Goal: Communication & Community: Answer question/provide support

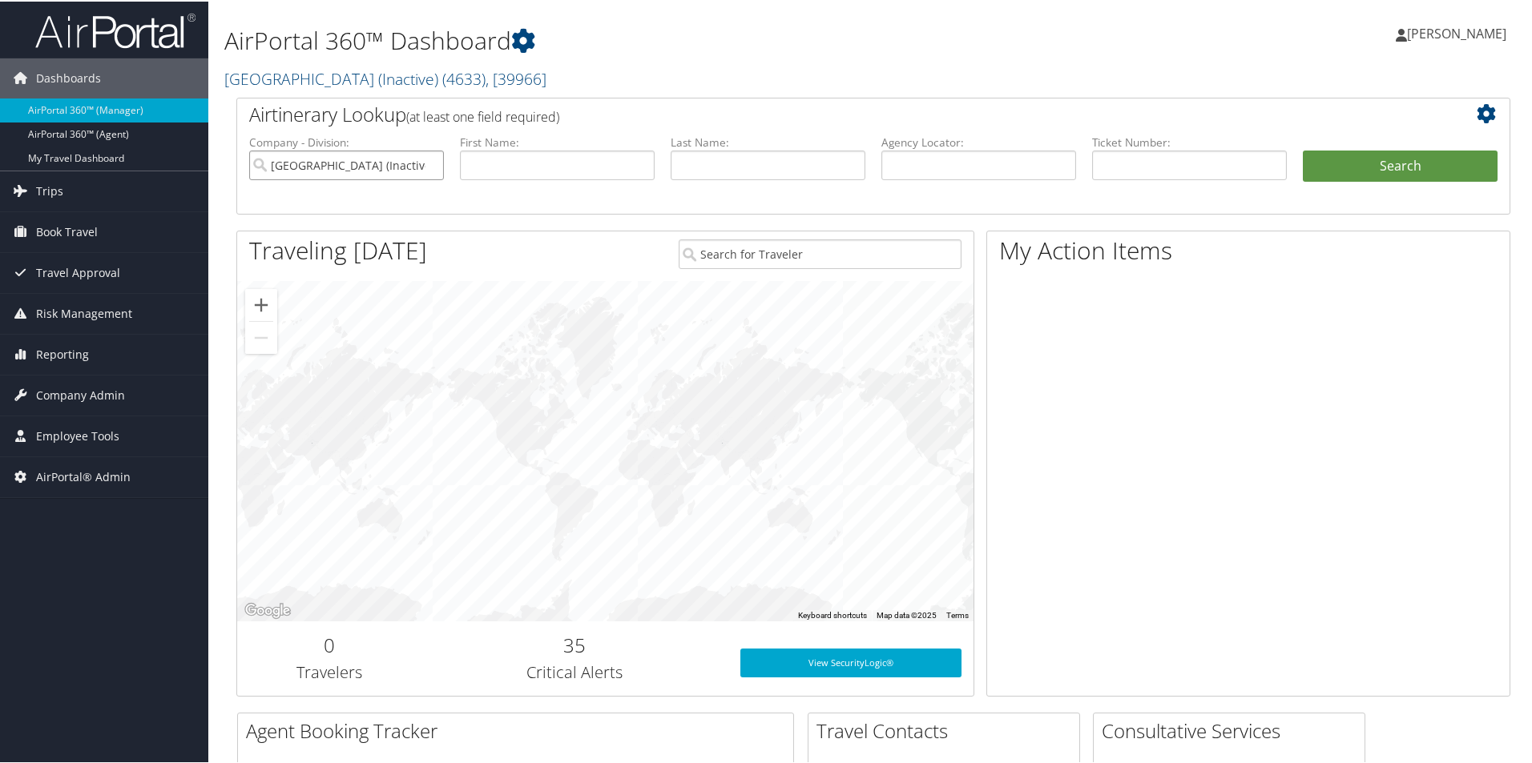
click at [428, 164] on input "[GEOGRAPHIC_DATA] (Inactive)" at bounding box center [346, 164] width 195 height 30
click at [971, 162] on input "text" at bounding box center [978, 164] width 195 height 30
type input "DL7FFC"
click at [1347, 164] on button "Search" at bounding box center [1400, 165] width 195 height 32
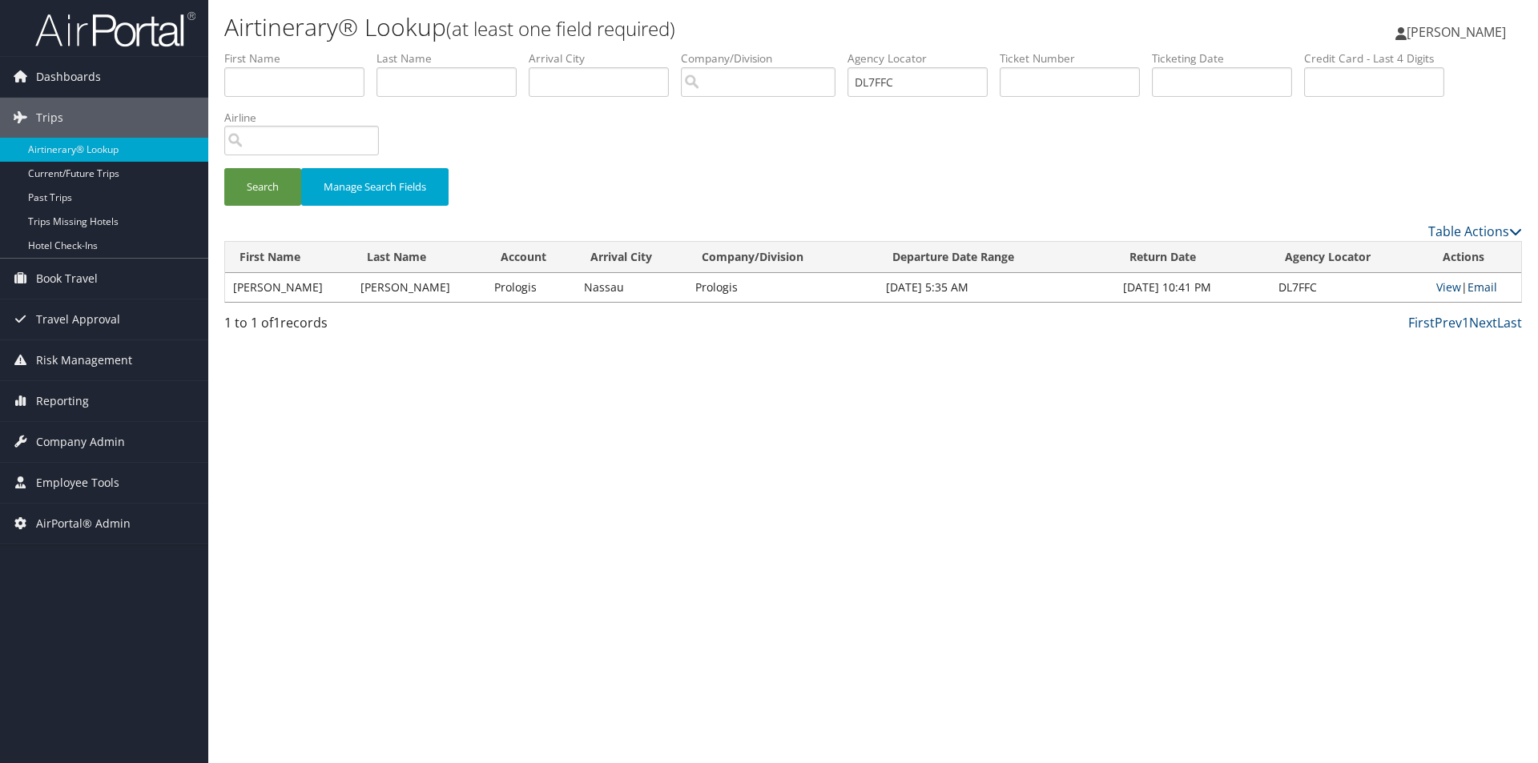
click at [1480, 288] on link "Email" at bounding box center [1483, 287] width 30 height 15
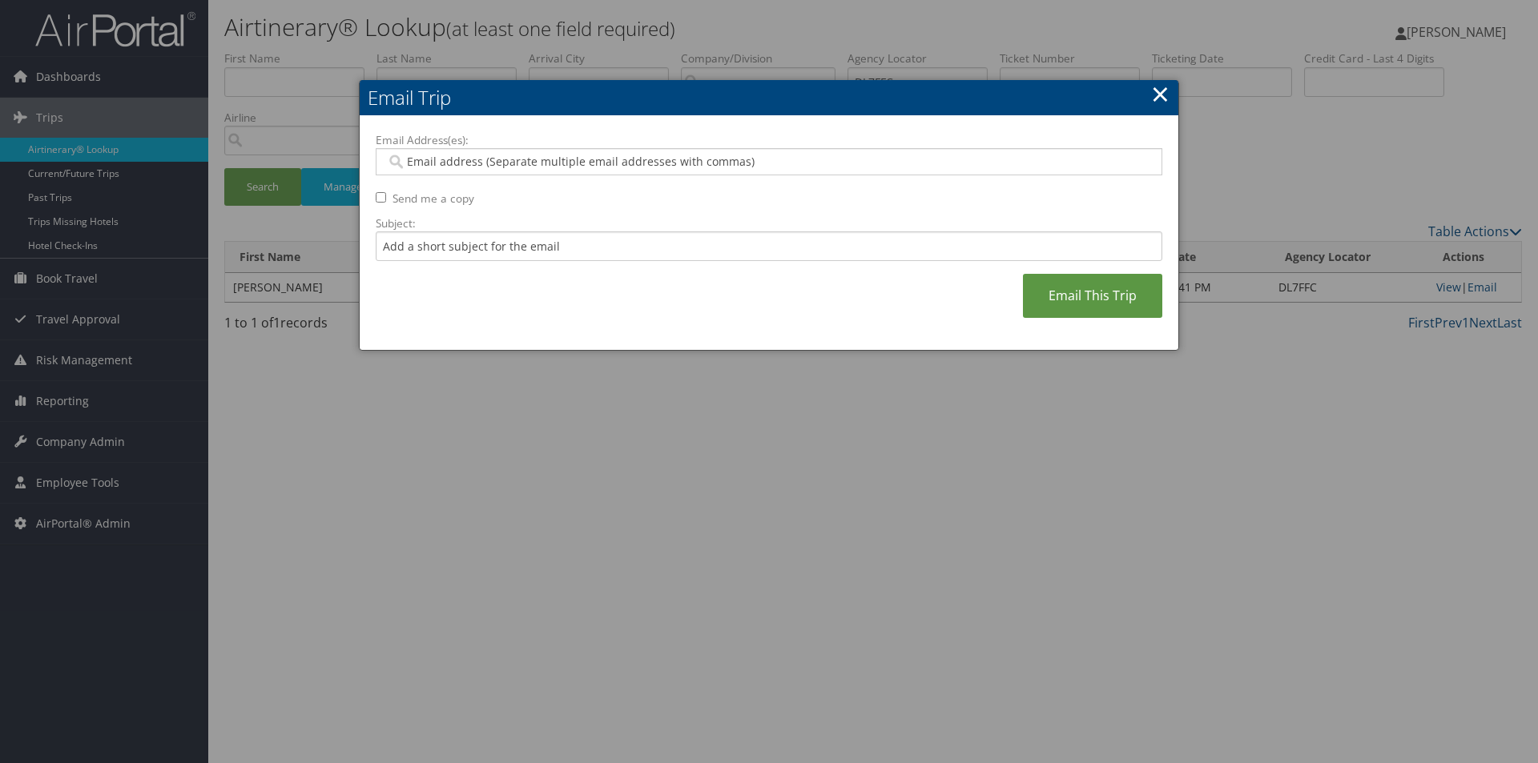
click at [497, 165] on input "Email Address(es):" at bounding box center [768, 162] width 765 height 16
type input "SA"
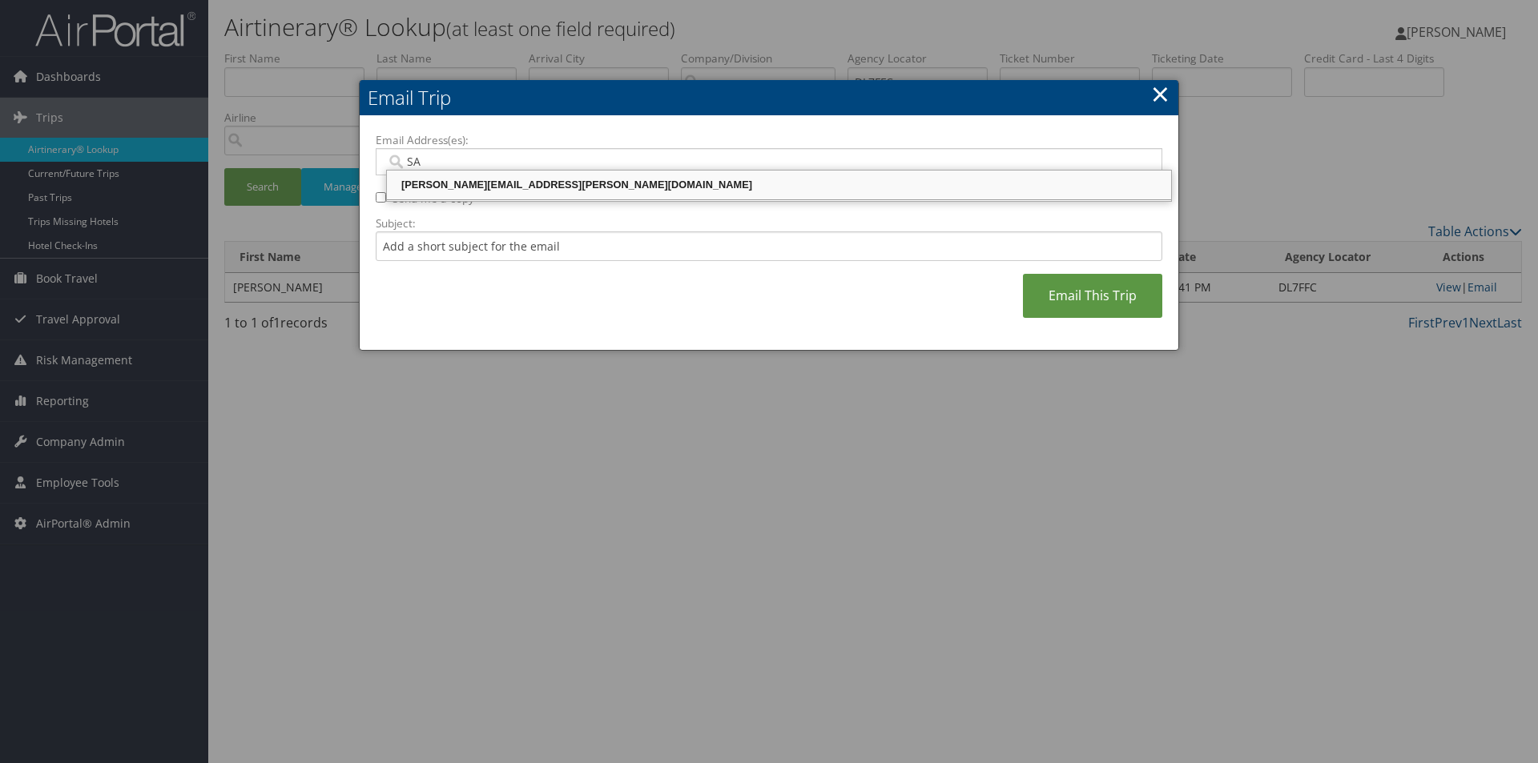
click at [490, 178] on div "SANDY.TABRON@CBTRAVEL.COM" at bounding box center [778, 185] width 779 height 16
type input "SANDY.TABRON@CBTRAVEL.COM"
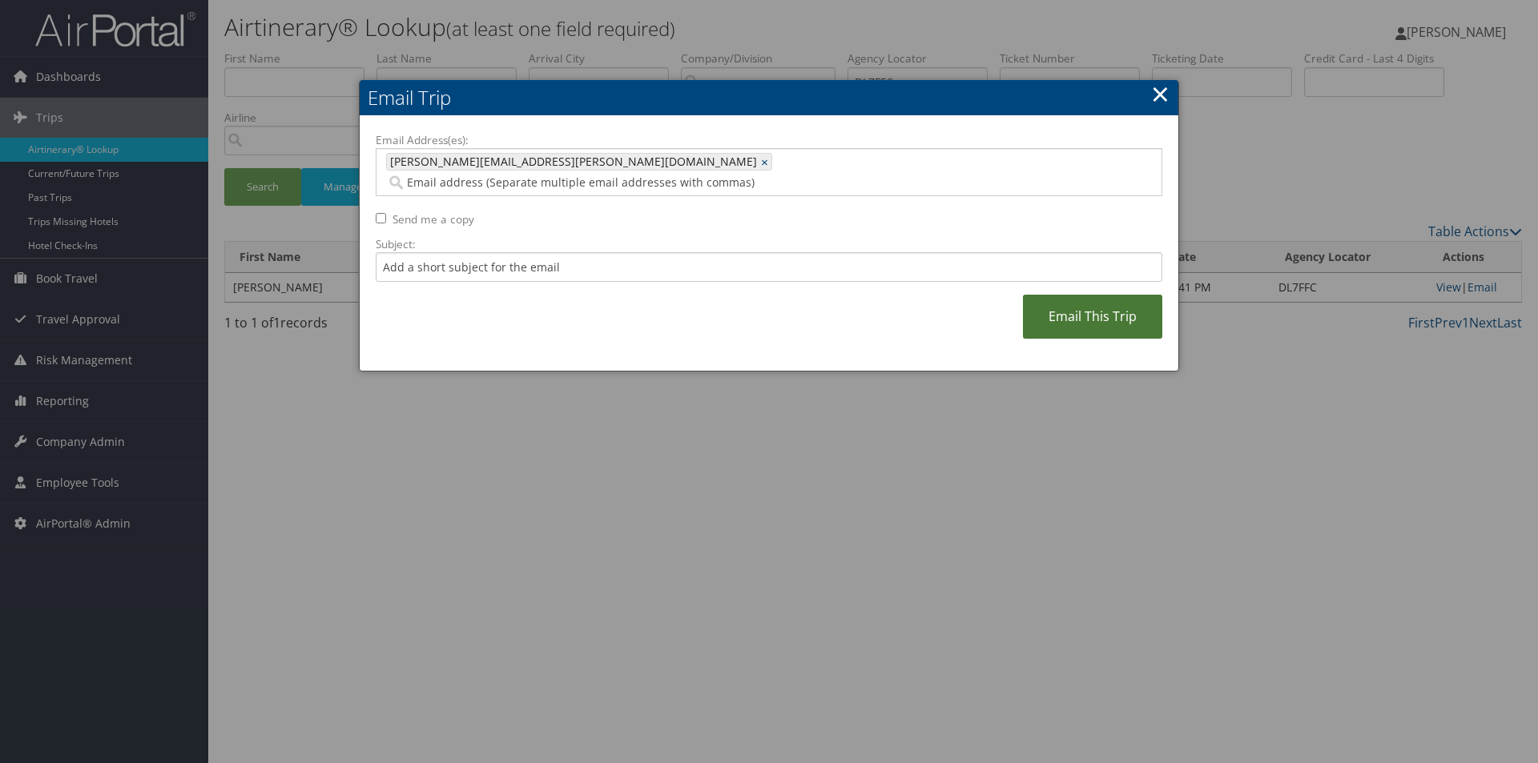
click at [1067, 295] on link "Email This Trip" at bounding box center [1092, 317] width 139 height 44
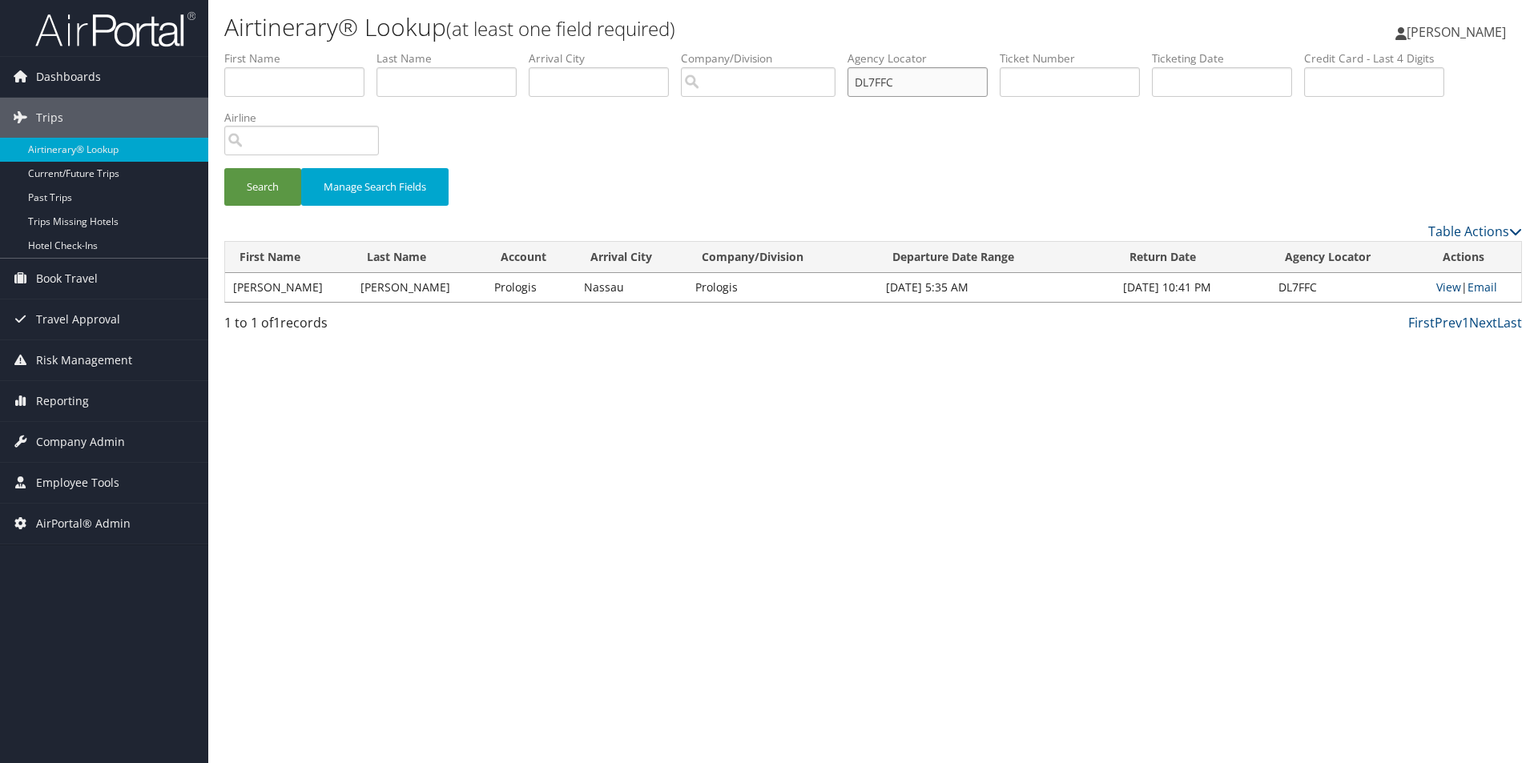
click at [952, 83] on input "DL7FFC" at bounding box center [918, 82] width 140 height 30
type input "D"
type input "DJSRG5"
click at [224, 168] on button "Search" at bounding box center [262, 187] width 77 height 38
click at [1476, 288] on link "Email" at bounding box center [1483, 287] width 30 height 15
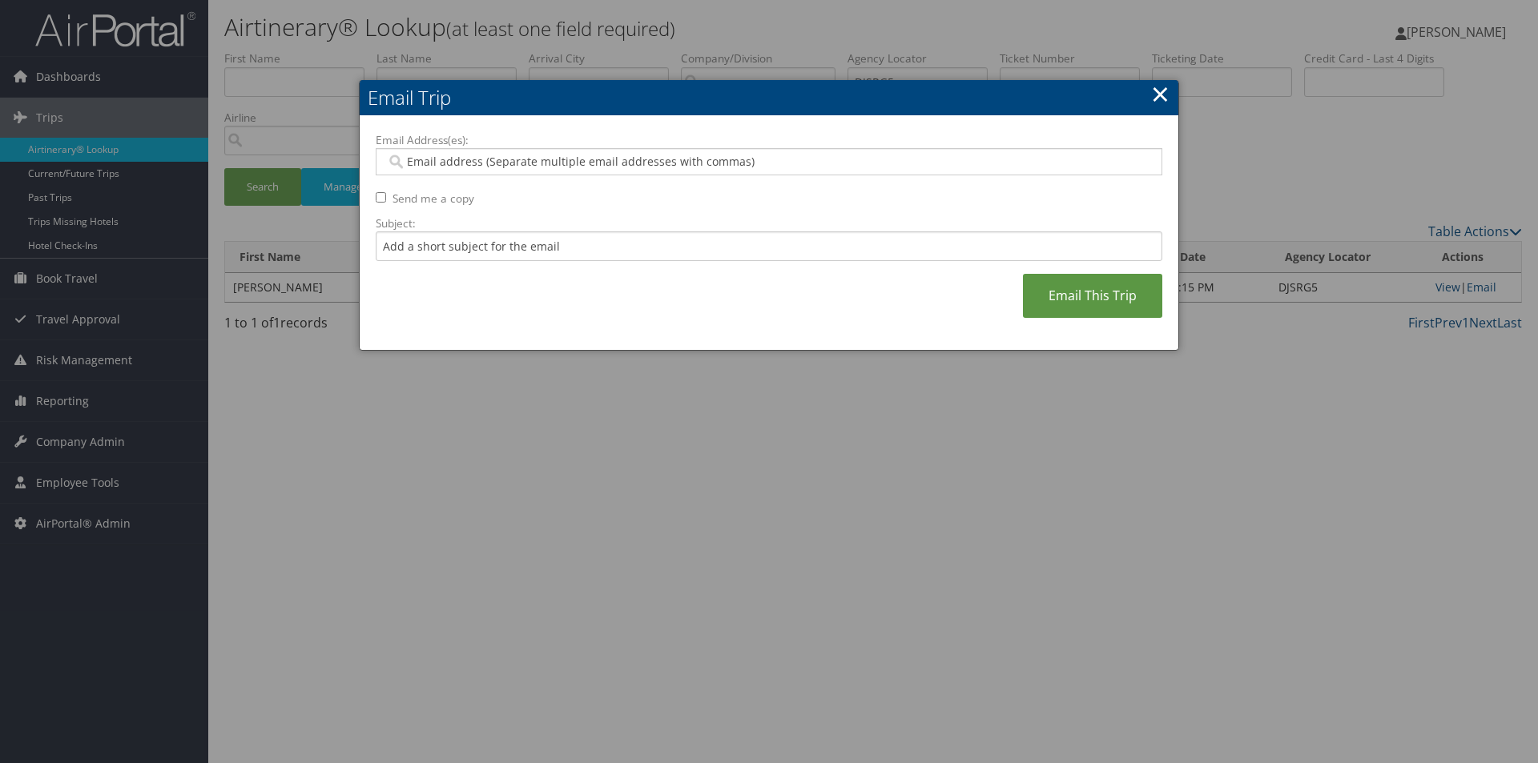
click at [485, 163] on input "Email Address(es):" at bounding box center [768, 162] width 765 height 16
type input "SA"
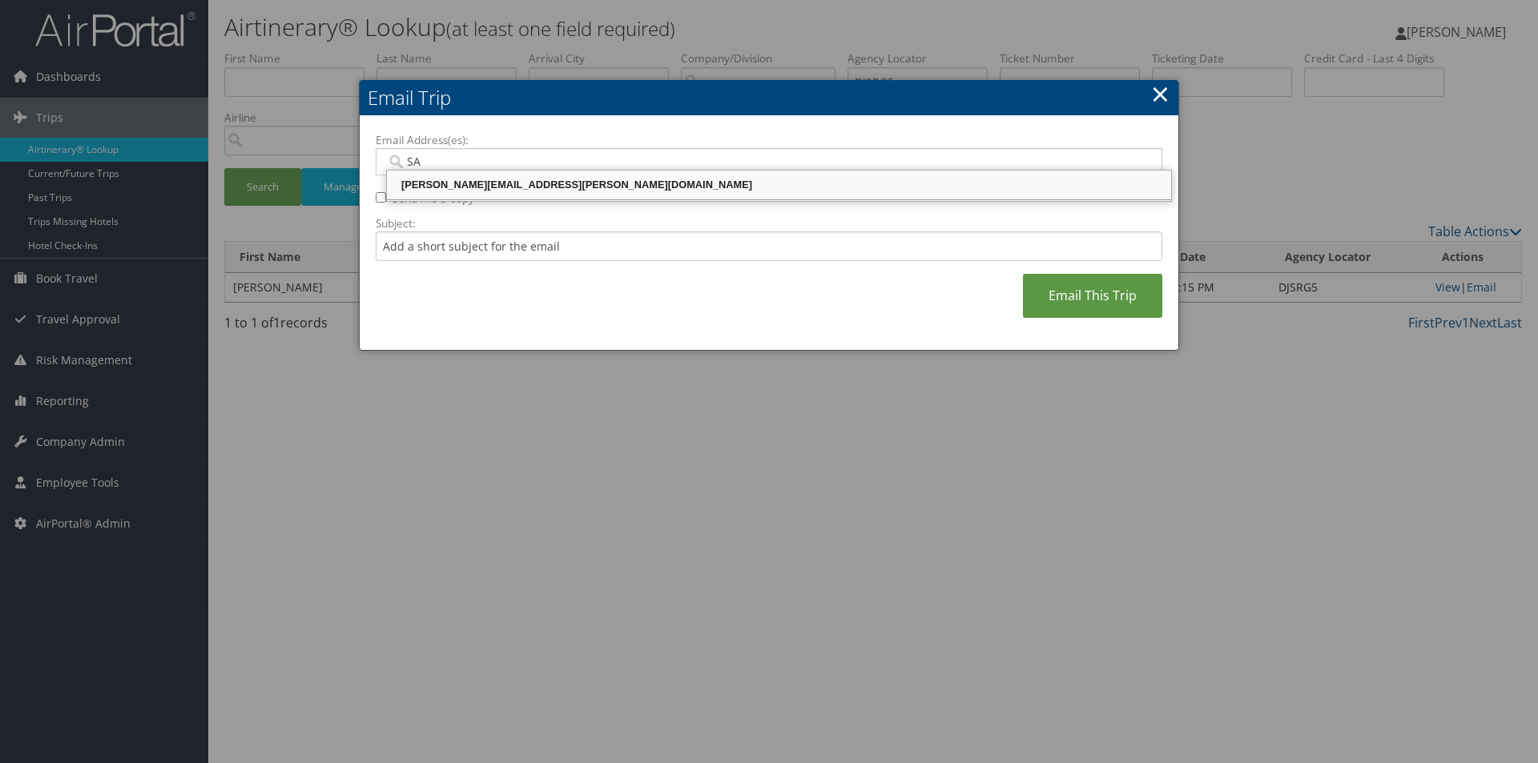
click at [471, 188] on div "SANDY.TABRON@CBTRAVEL.COM" at bounding box center [778, 185] width 779 height 16
type input "SANDY.TABRON@CBTRAVEL.COM"
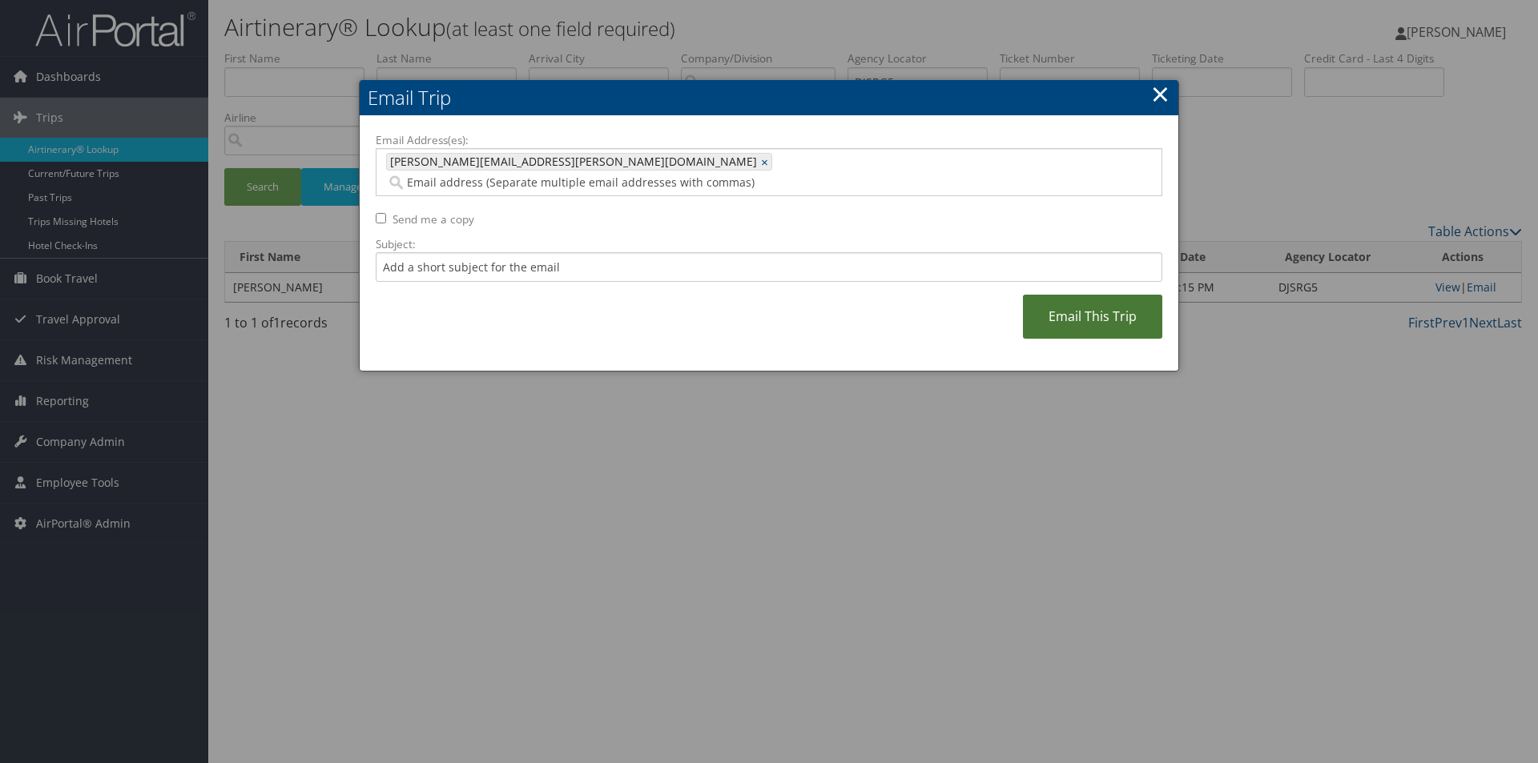
click at [1083, 295] on link "Email This Trip" at bounding box center [1092, 317] width 139 height 44
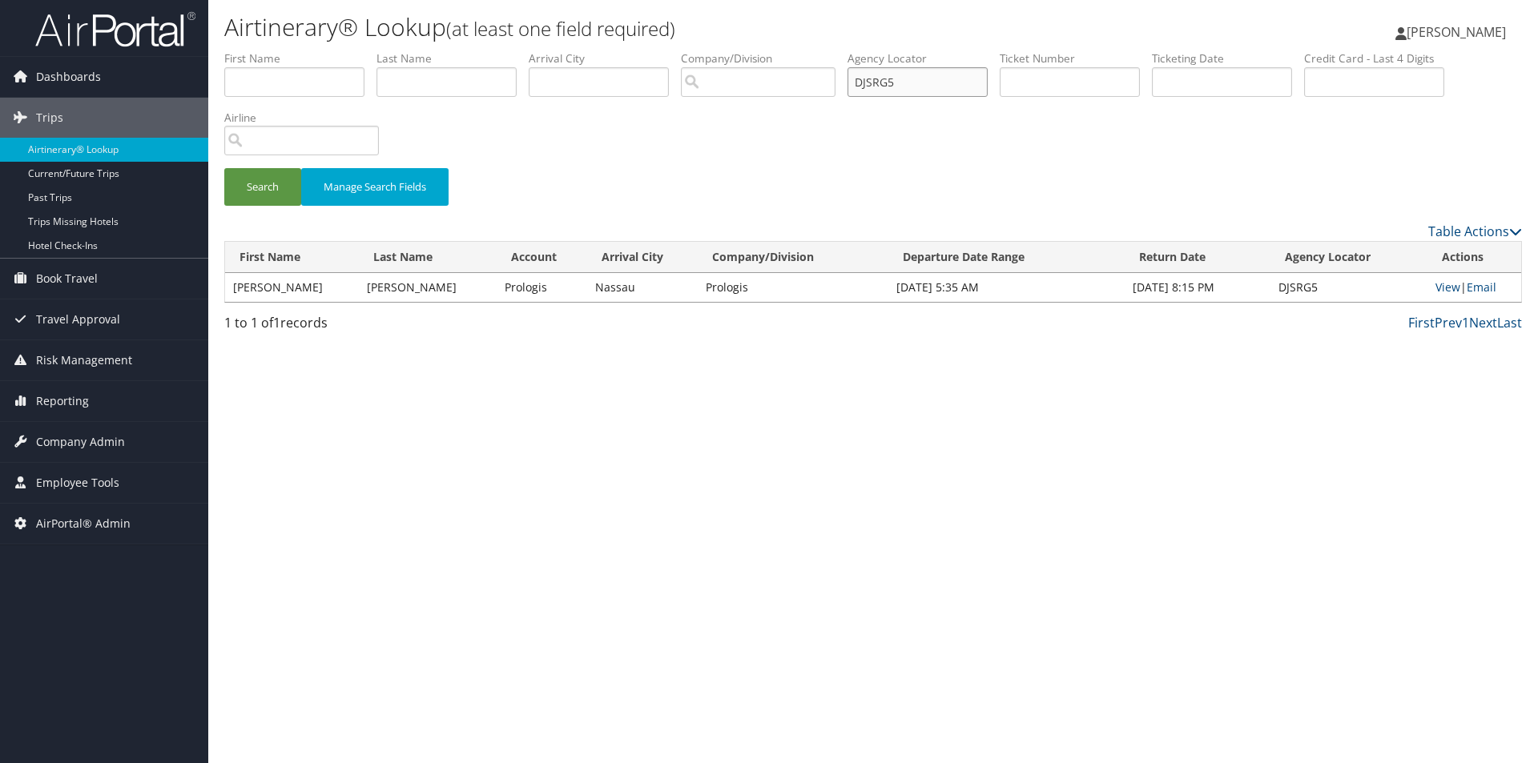
drag, startPoint x: 920, startPoint y: 83, endPoint x: 860, endPoint y: 79, distance: 60.2
click at [861, 79] on input "DJSRG5" at bounding box center [918, 82] width 140 height 30
type input "DHPKHN"
click at [224, 168] on button "Search" at bounding box center [262, 187] width 77 height 38
click at [1486, 285] on link "Email" at bounding box center [1482, 287] width 30 height 15
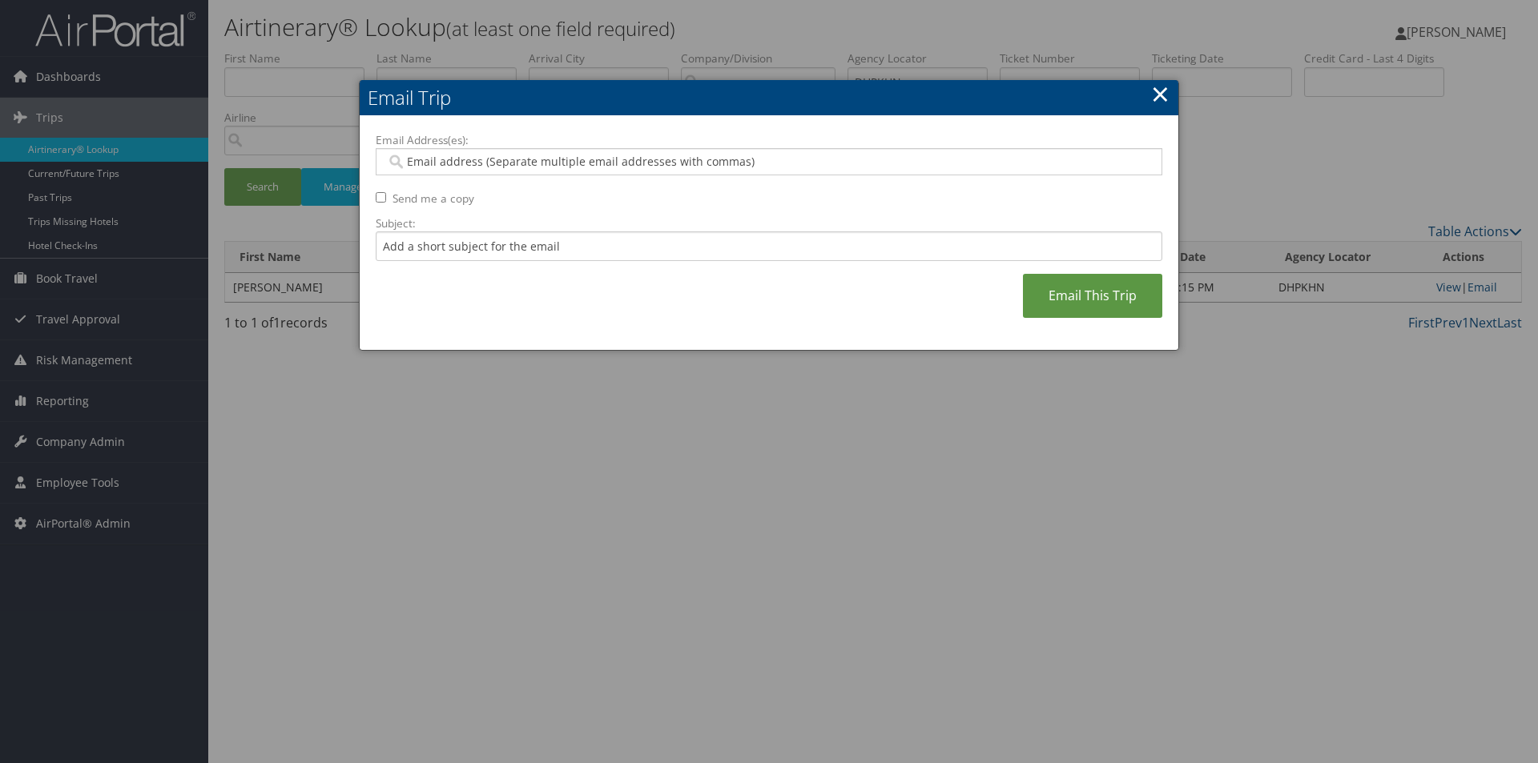
click at [620, 168] on input "Email Address(es):" at bounding box center [768, 162] width 765 height 16
type input "SA"
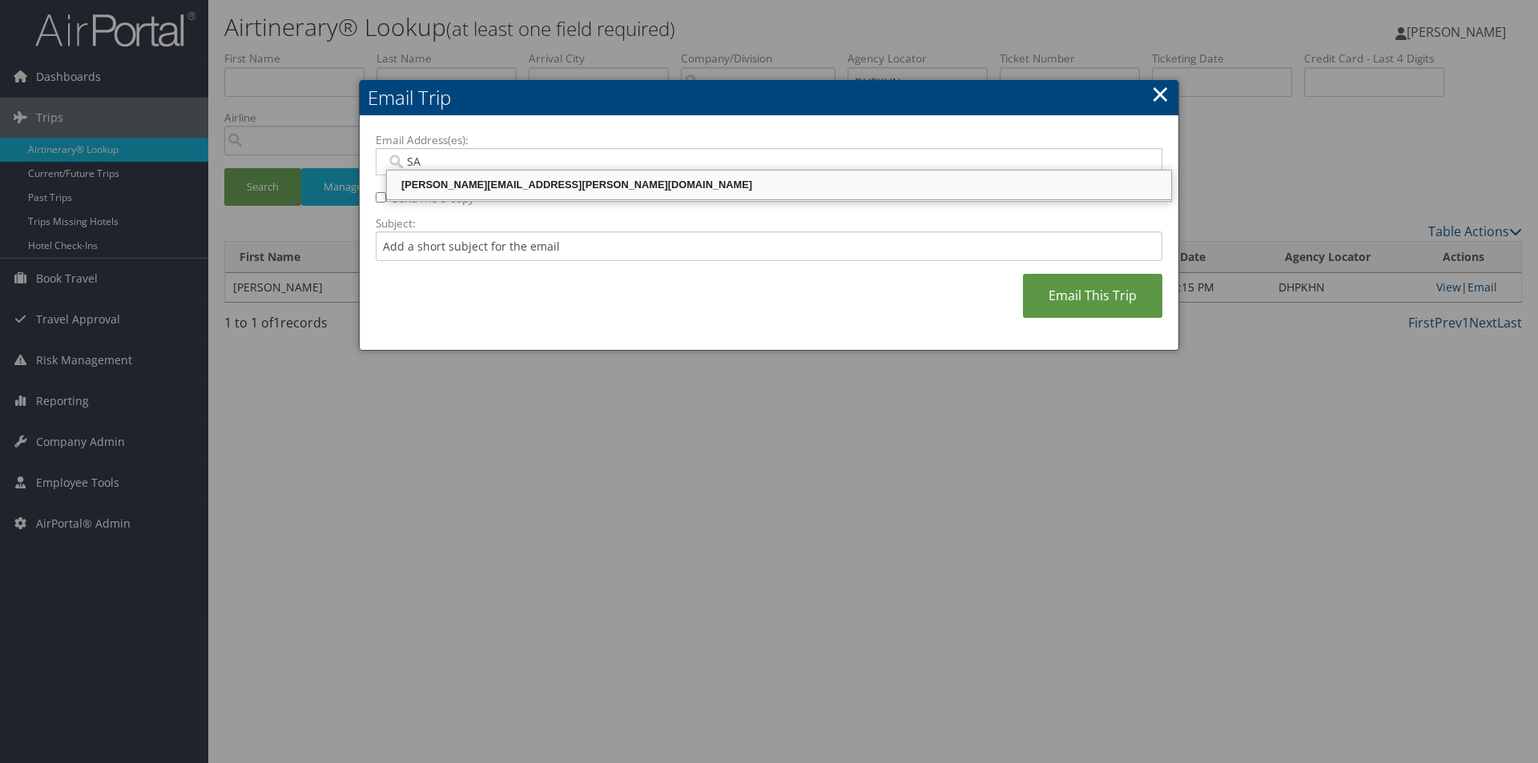
click at [606, 190] on div "SANDY.TABRON@CBTRAVEL.COM" at bounding box center [778, 185] width 779 height 16
type input "SANDY.TABRON@CBTRAVEL.COM"
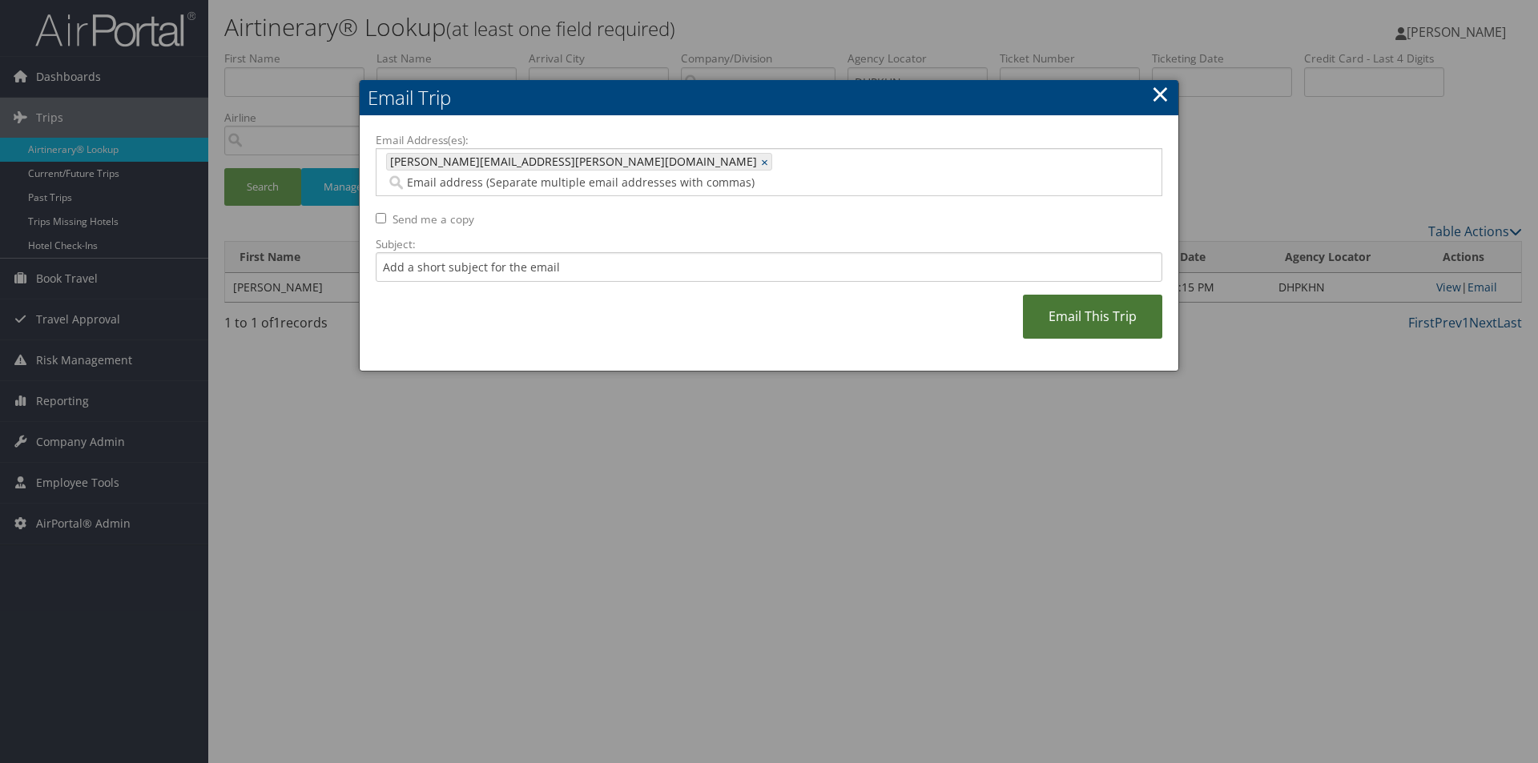
click at [1095, 298] on link "Email This Trip" at bounding box center [1092, 317] width 139 height 44
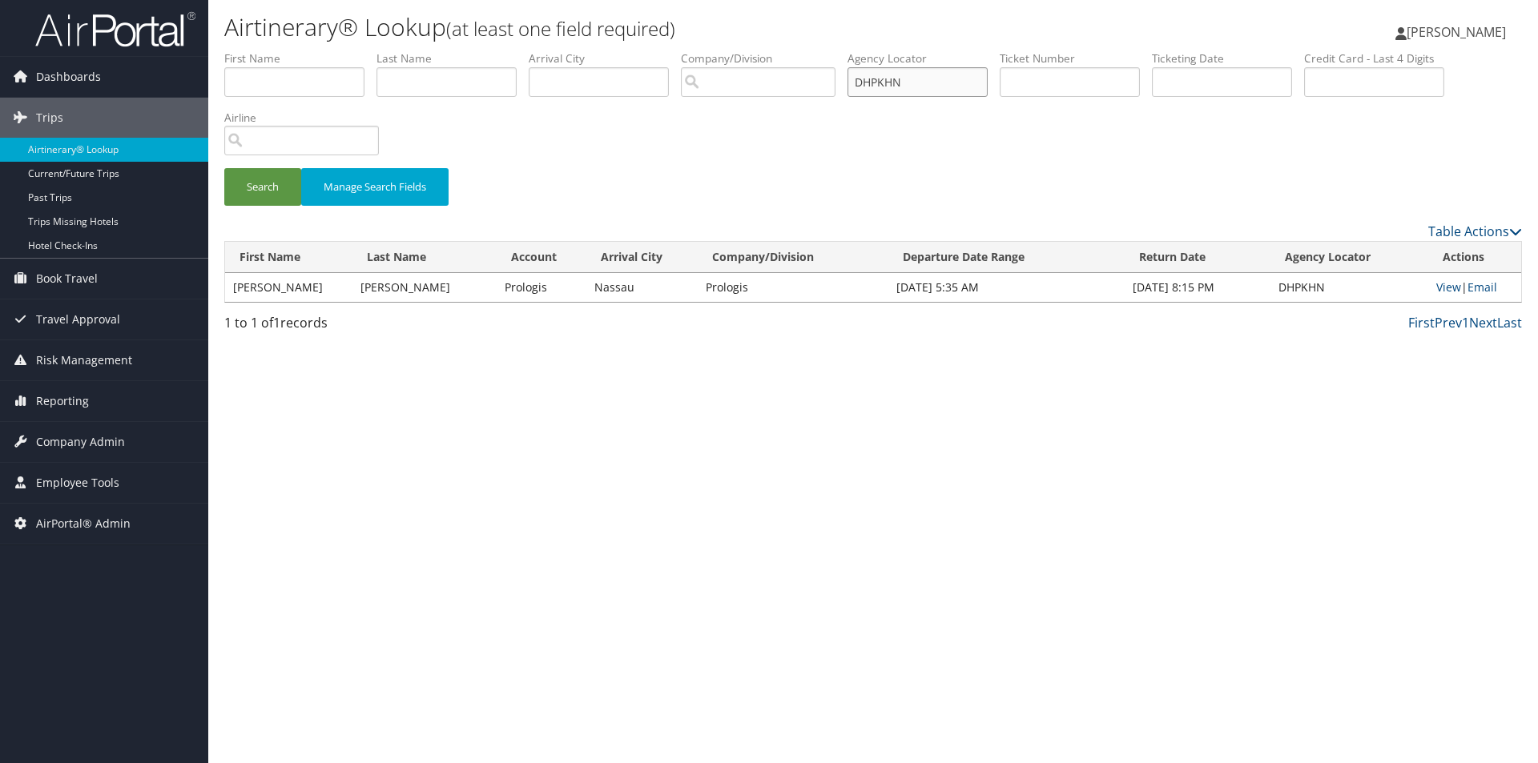
drag, startPoint x: 957, startPoint y: 79, endPoint x: 845, endPoint y: 79, distance: 111.4
click at [845, 50] on ul "First Name Last Name Departure City Arrival City Company/Division Airport/City …" at bounding box center [873, 50] width 1298 height 0
type input "DJ26SF"
click at [224, 168] on button "Search" at bounding box center [262, 187] width 77 height 38
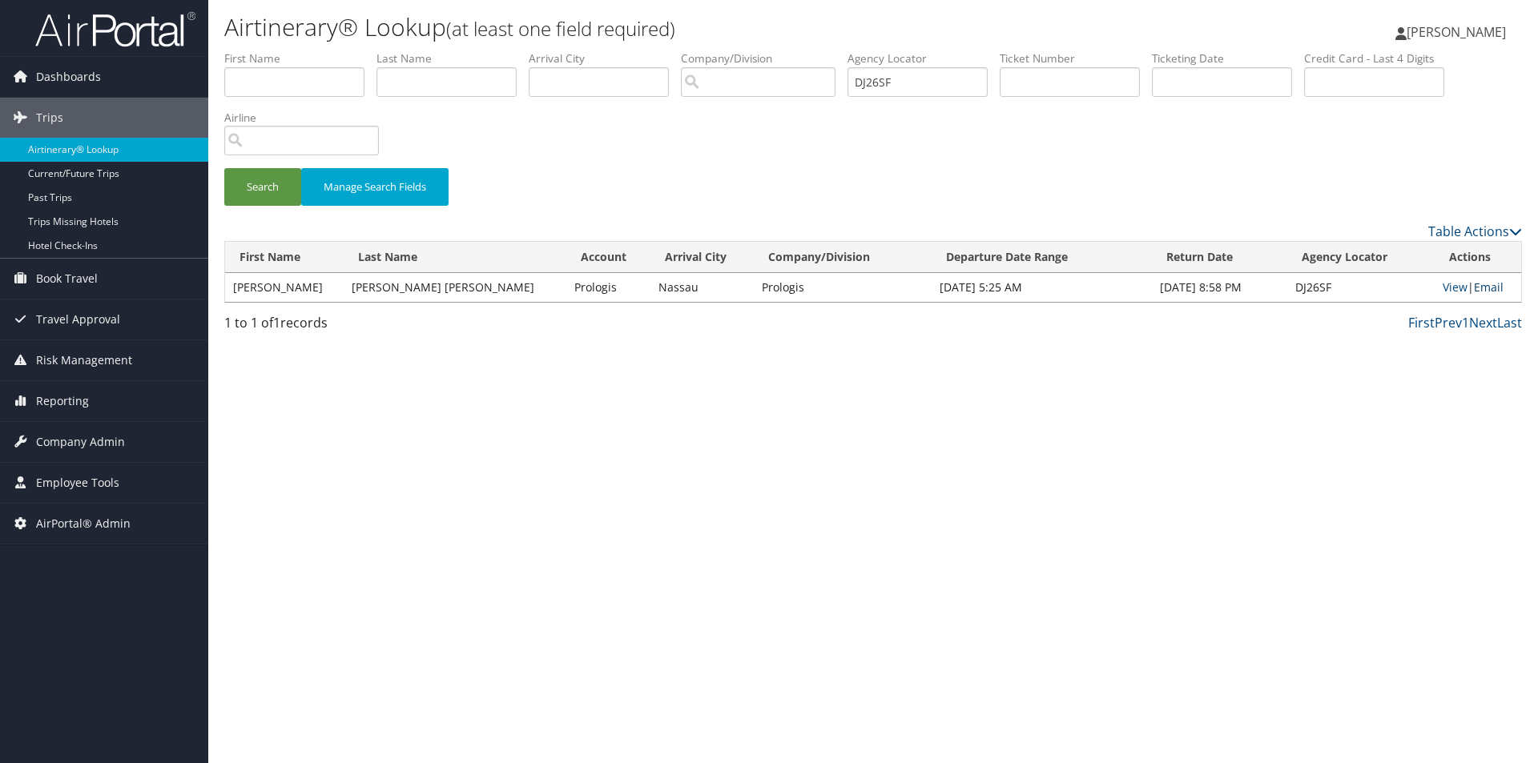
click at [1480, 288] on link "Email" at bounding box center [1489, 287] width 30 height 15
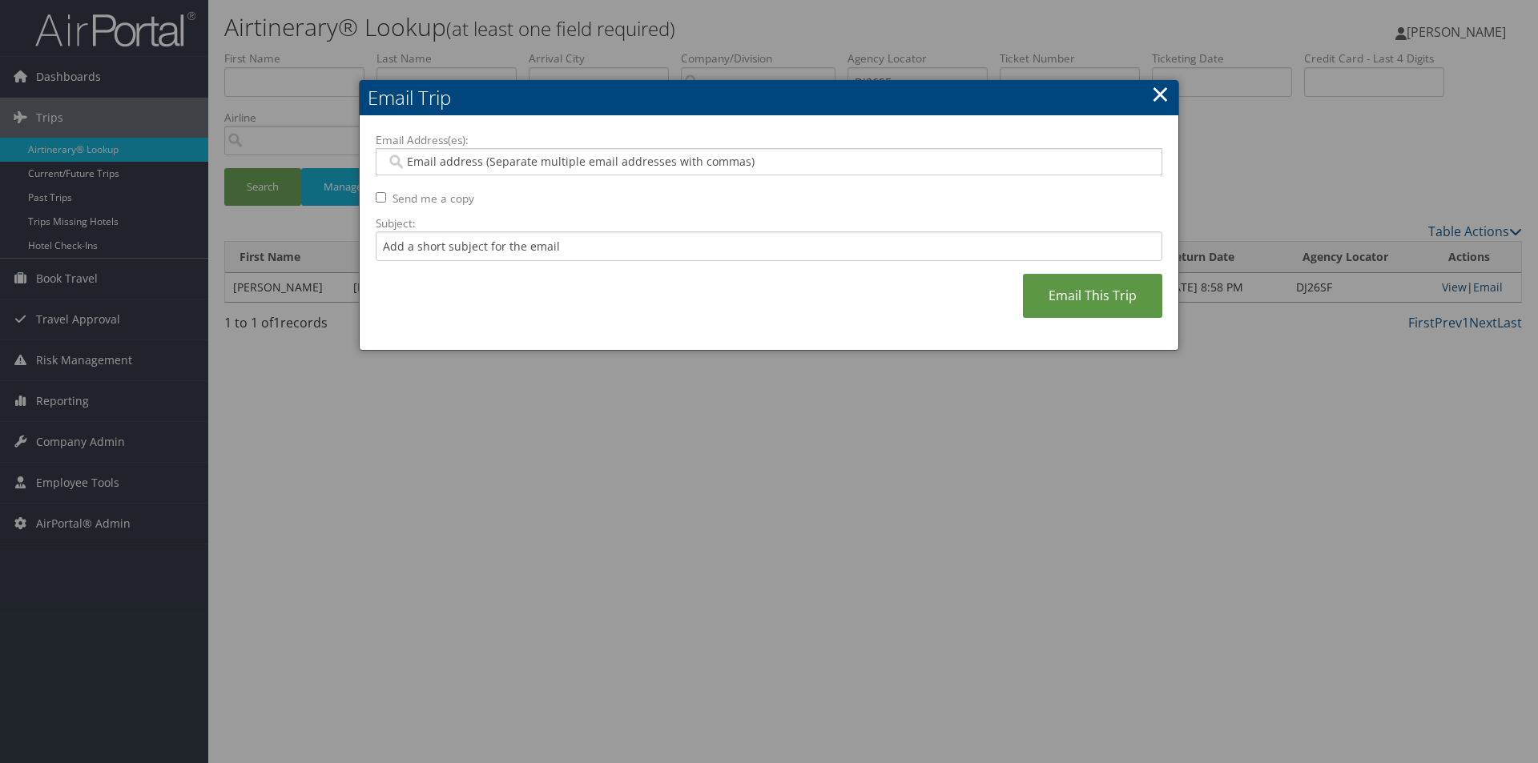
type input "S"
click at [614, 161] on input "S" at bounding box center [768, 162] width 765 height 16
type input "A"
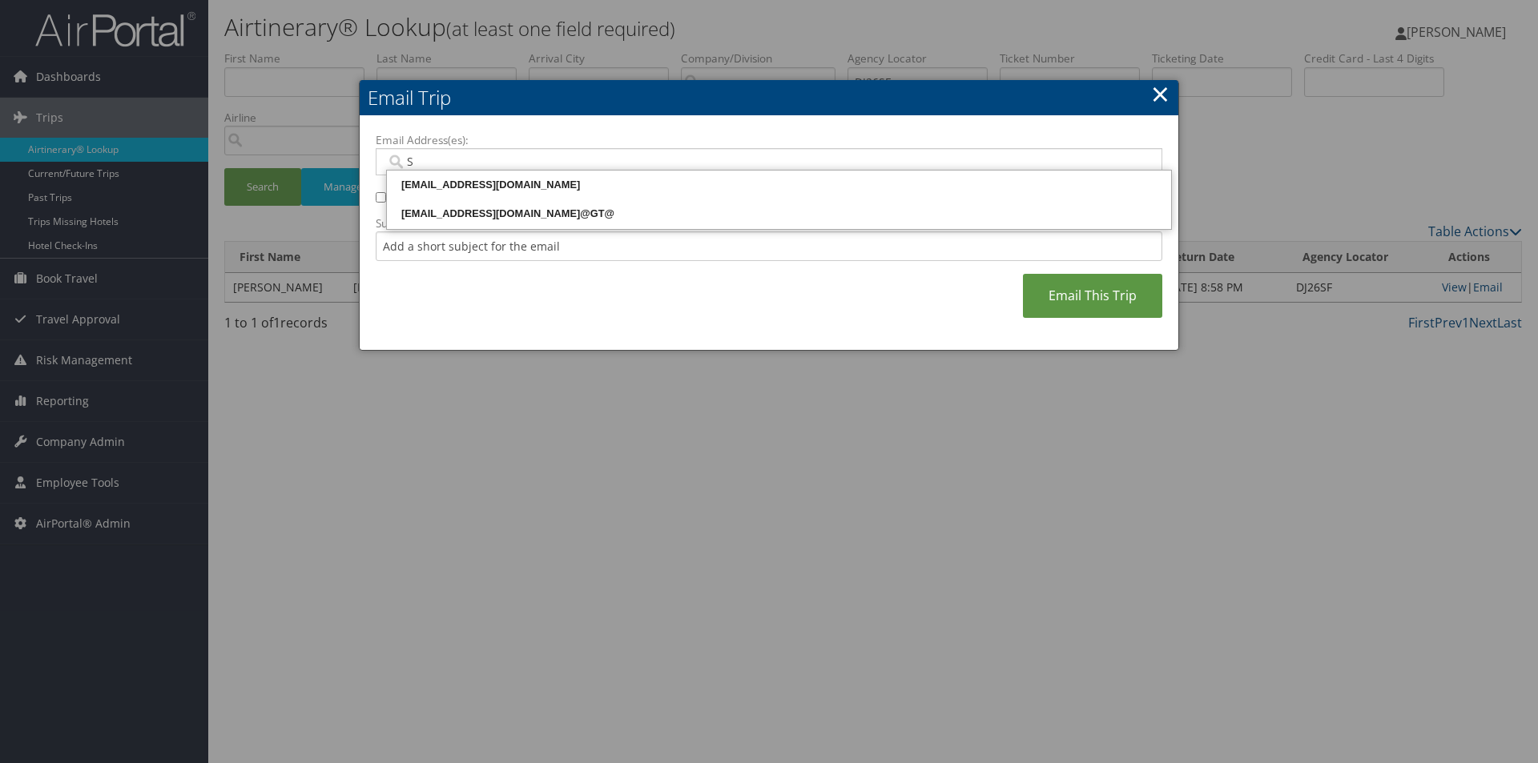
type input "SA"
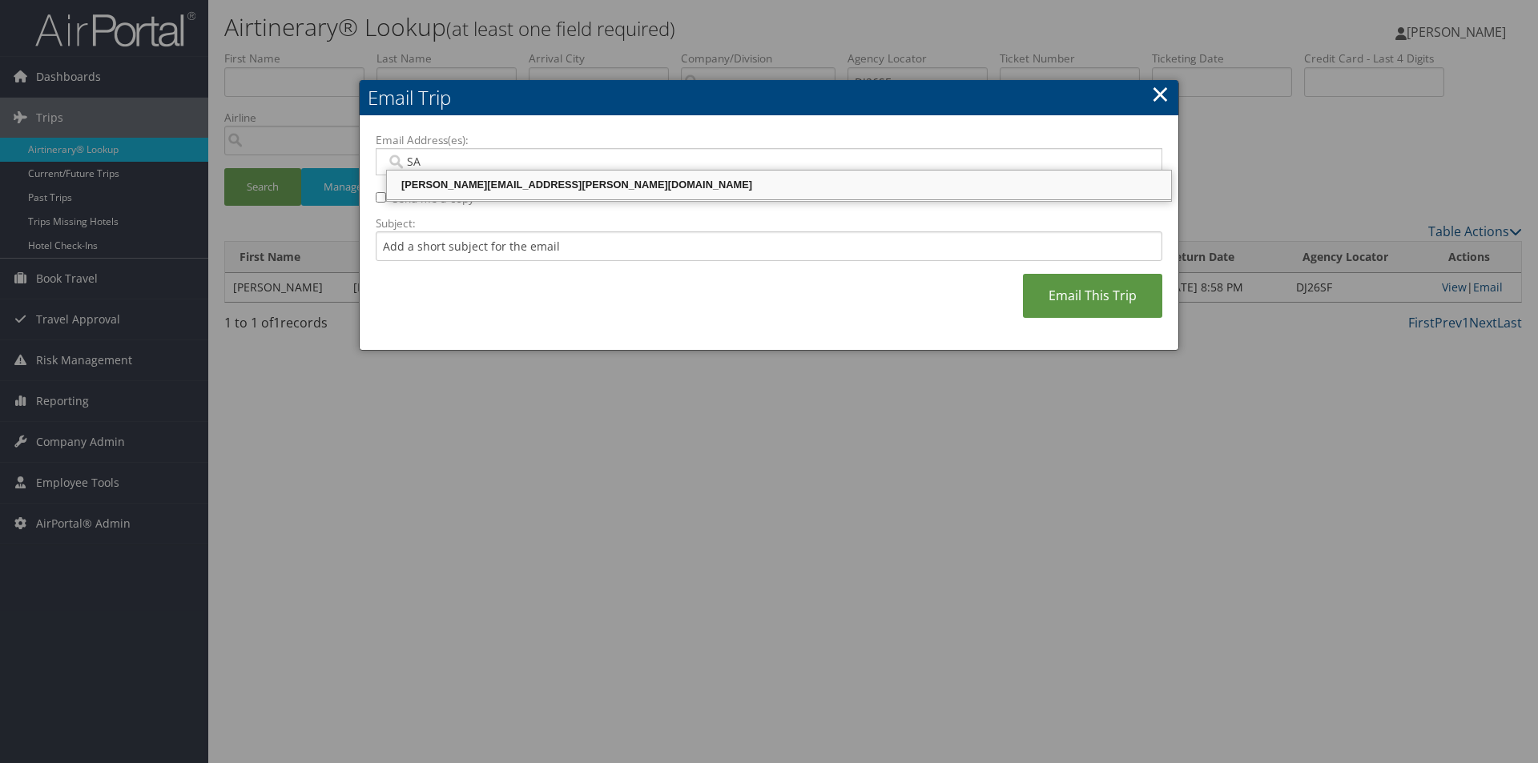
click at [497, 186] on div "SANDY.TABRON@CBTRAVEL.COM" at bounding box center [778, 185] width 779 height 16
type input "SANDY.TABRON@CBTRAVEL.COM"
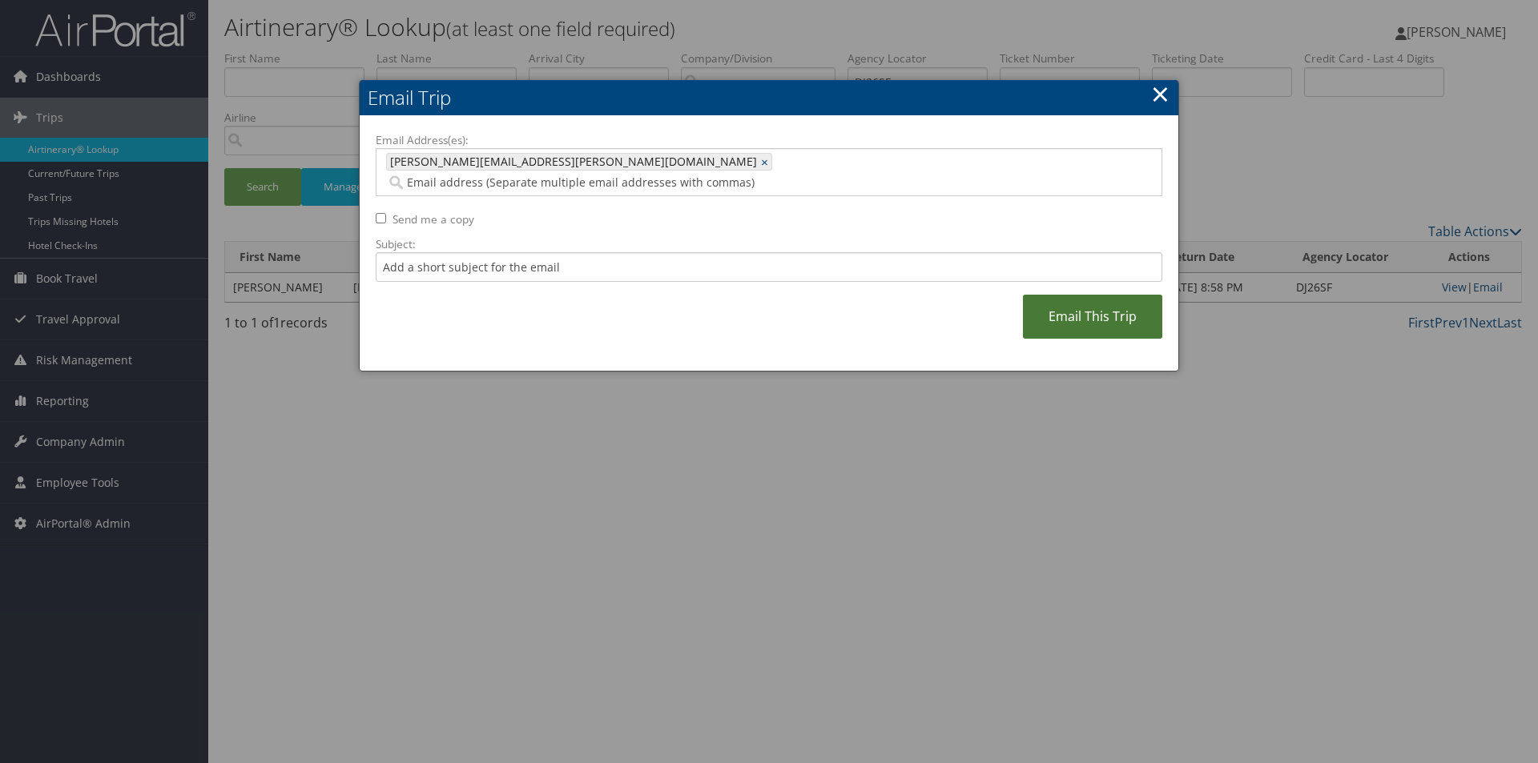
click at [1116, 304] on link "Email This Trip" at bounding box center [1092, 317] width 139 height 44
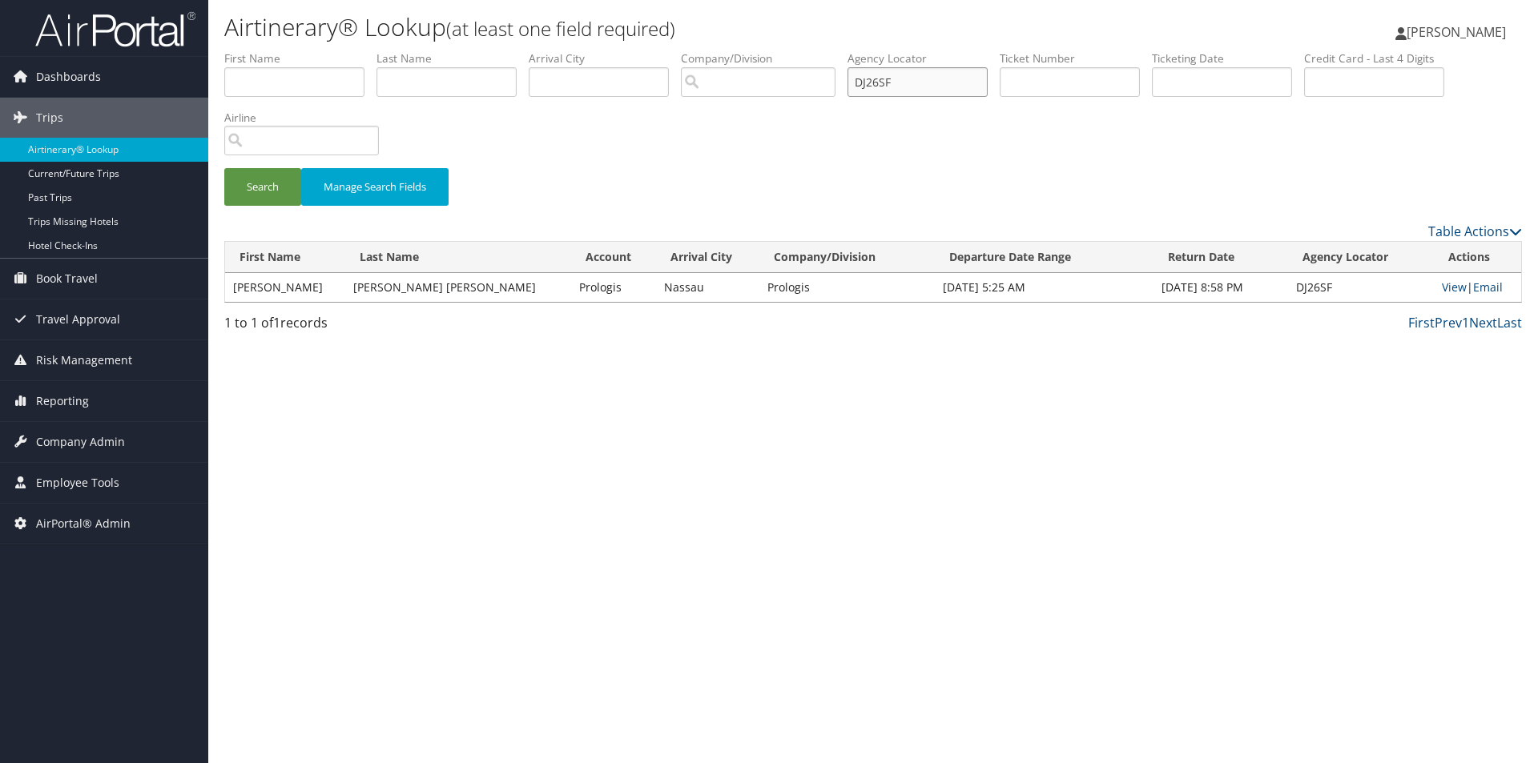
drag, startPoint x: 932, startPoint y: 91, endPoint x: 846, endPoint y: 87, distance: 85.8
click at [846, 50] on ul "First Name Last Name Departure City Arrival City Company/Division Airport/City …" at bounding box center [873, 50] width 1298 height 0
type input "dl7ffc"
click at [224, 168] on button "Search" at bounding box center [262, 187] width 77 height 38
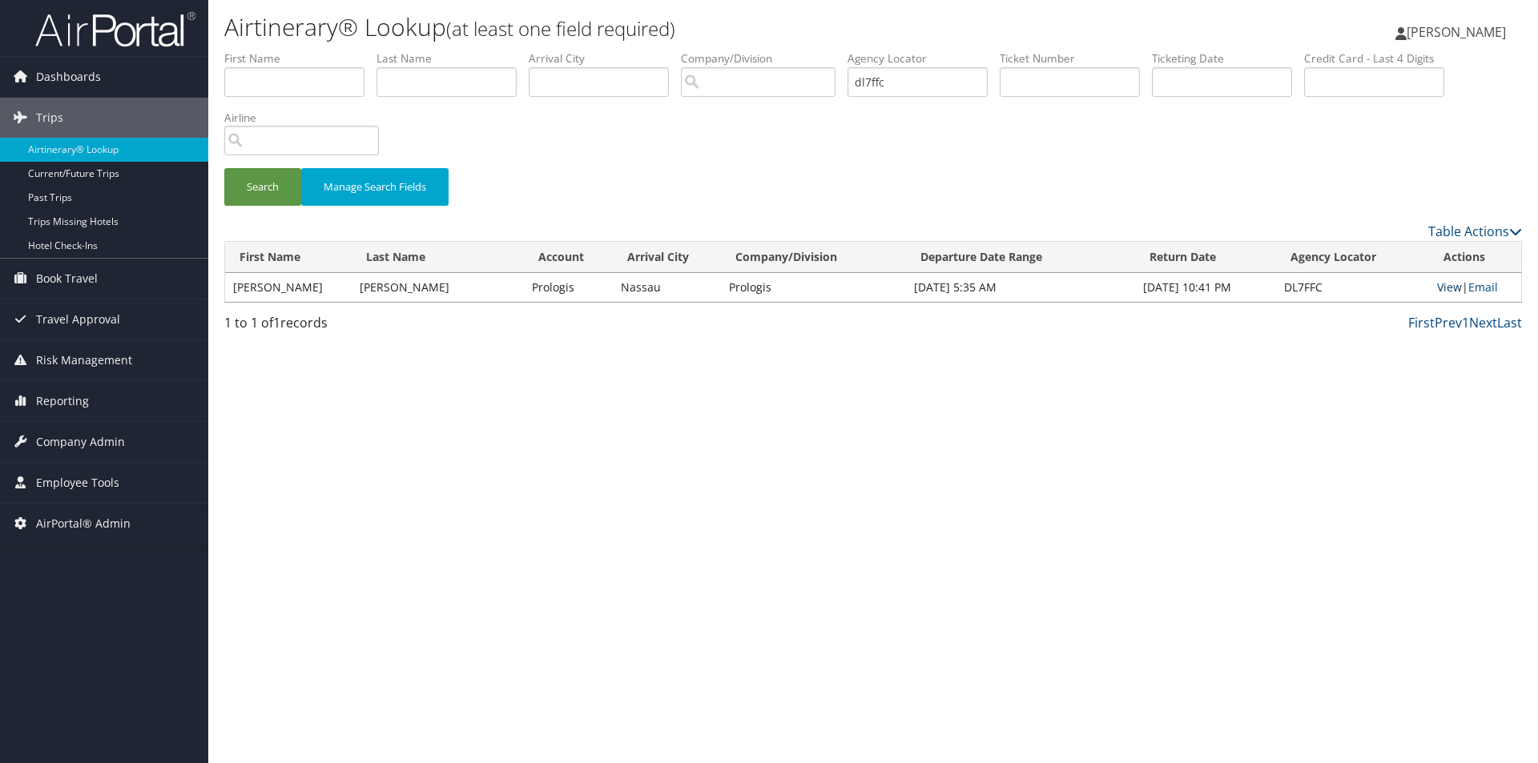
click at [1437, 286] on link "View" at bounding box center [1449, 287] width 25 height 15
click at [1485, 285] on link "Email" at bounding box center [1483, 287] width 30 height 15
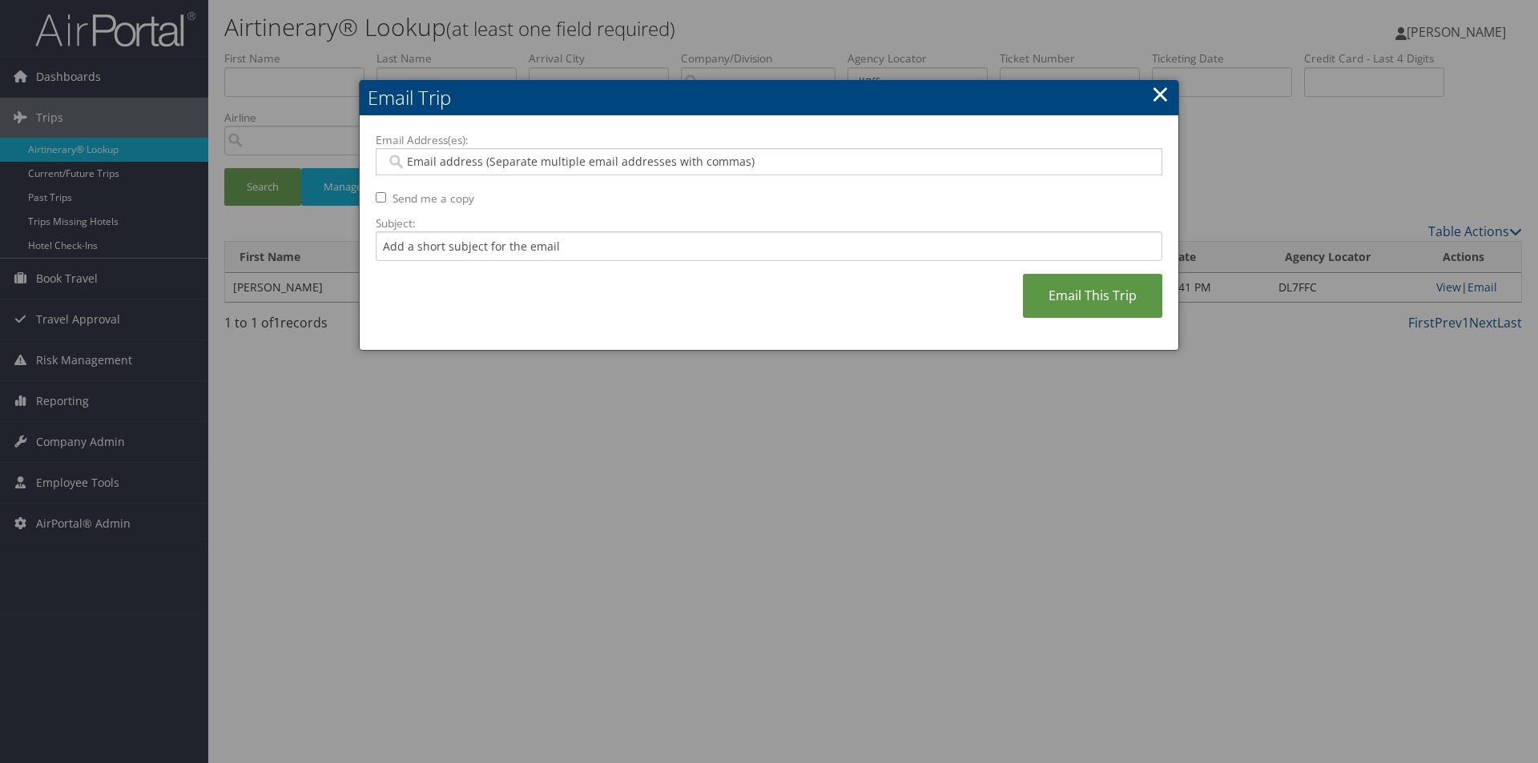
click at [470, 154] on input "Email Address(es):" at bounding box center [768, 162] width 765 height 16
type input "SA"
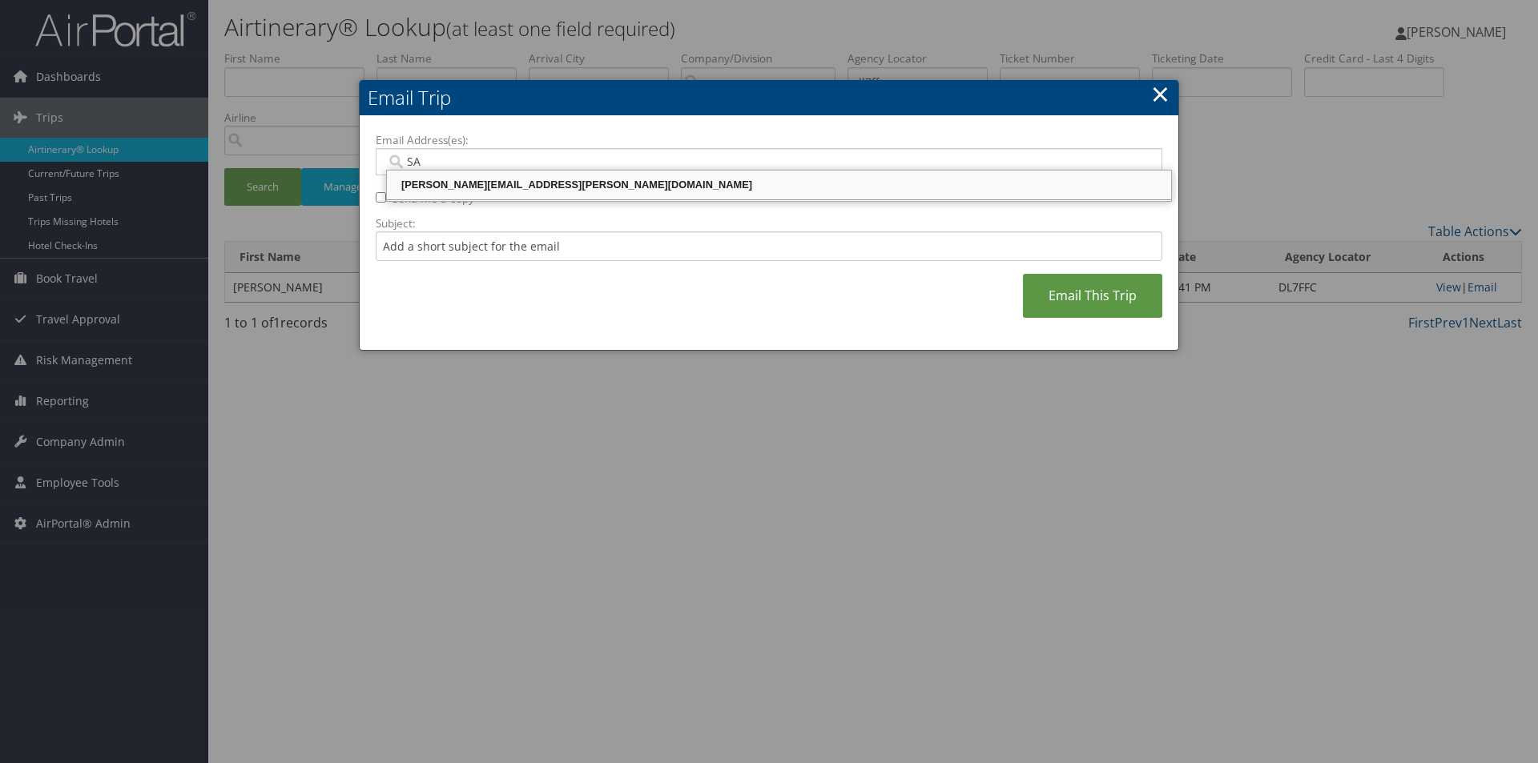
click at [478, 177] on div "SANDY.TABRON@CBTRAVEL.COM" at bounding box center [778, 185] width 779 height 16
type input "SANDY.TABRON@CBTRAVEL.COM"
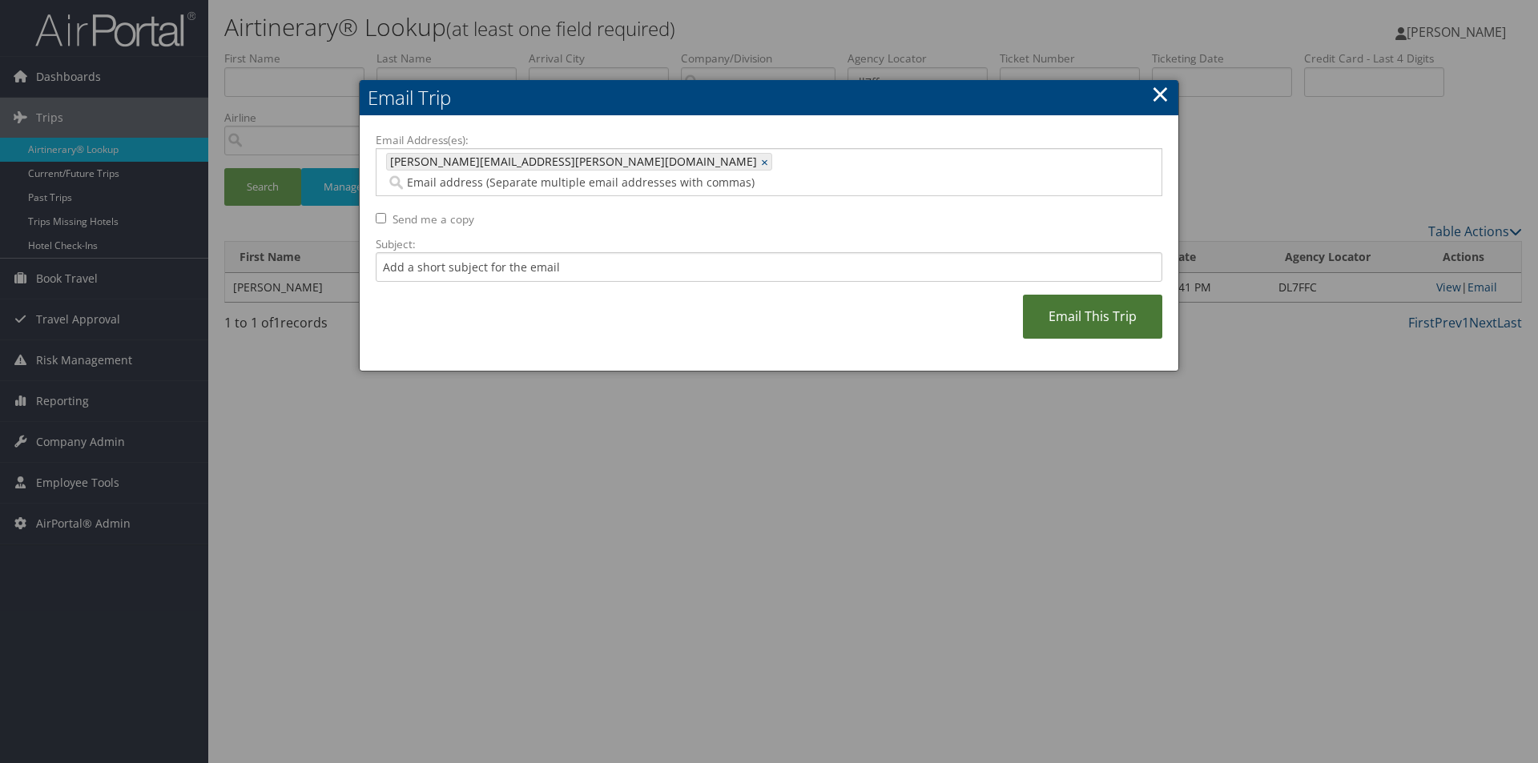
click at [1088, 295] on link "Email This Trip" at bounding box center [1092, 317] width 139 height 44
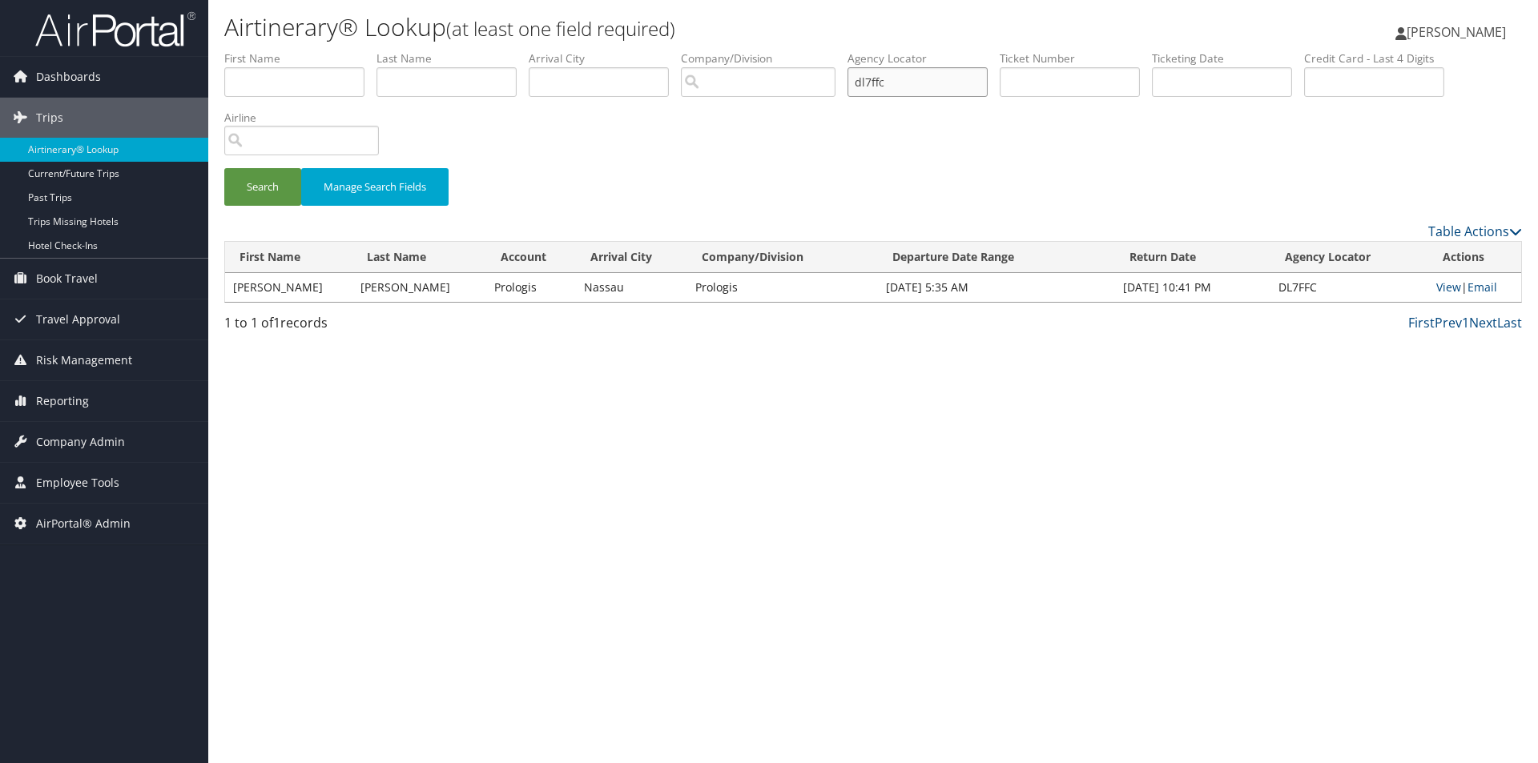
drag, startPoint x: 917, startPoint y: 87, endPoint x: 862, endPoint y: 94, distance: 55.6
click at [862, 94] on input "dl7ffc" at bounding box center [918, 82] width 140 height 30
type input "DJSRG5"
click at [224, 168] on button "Search" at bounding box center [262, 187] width 77 height 38
drag, startPoint x: 1493, startPoint y: 285, endPoint x: 1385, endPoint y: 272, distance: 108.9
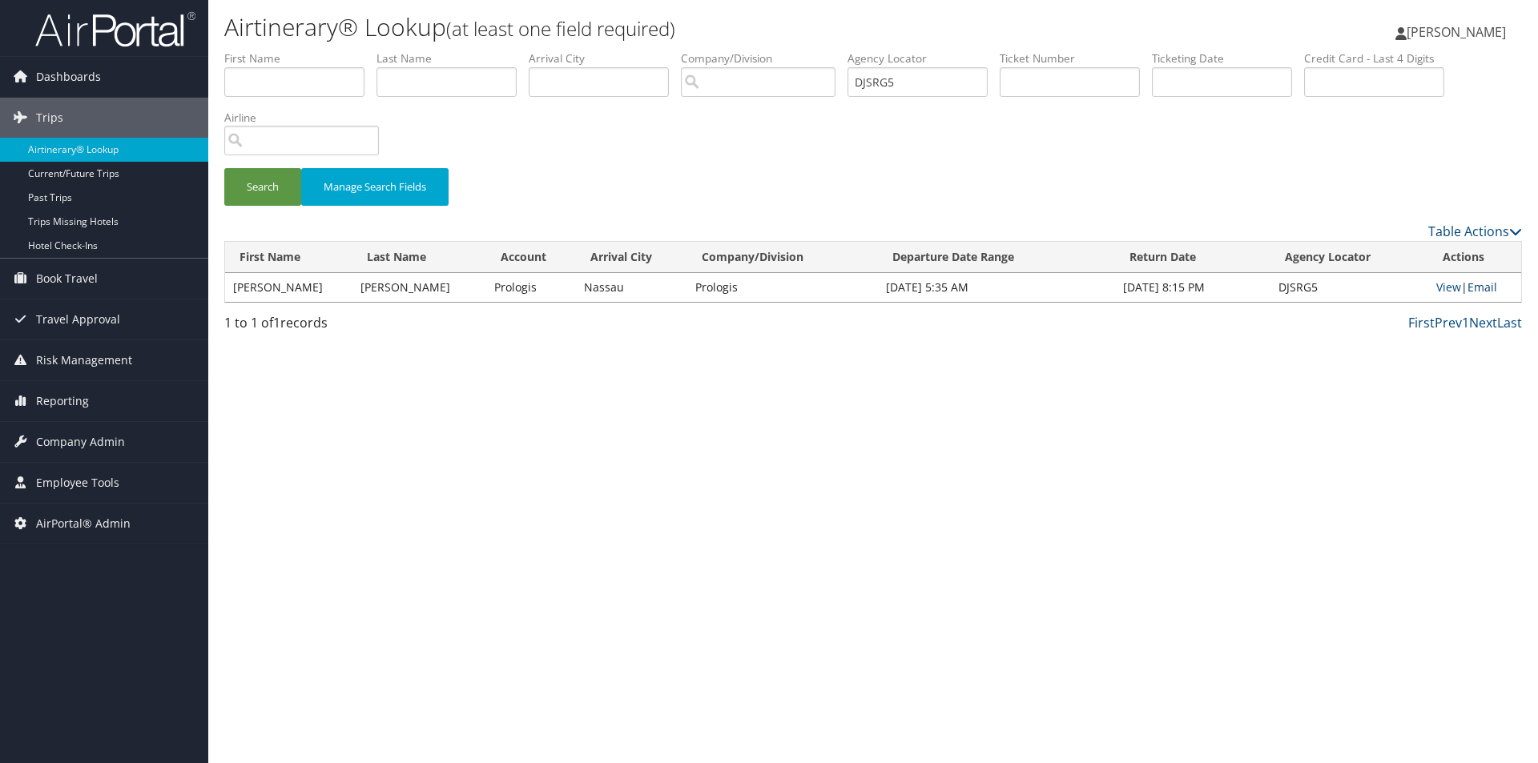
click at [1492, 285] on link "Email" at bounding box center [1483, 287] width 30 height 15
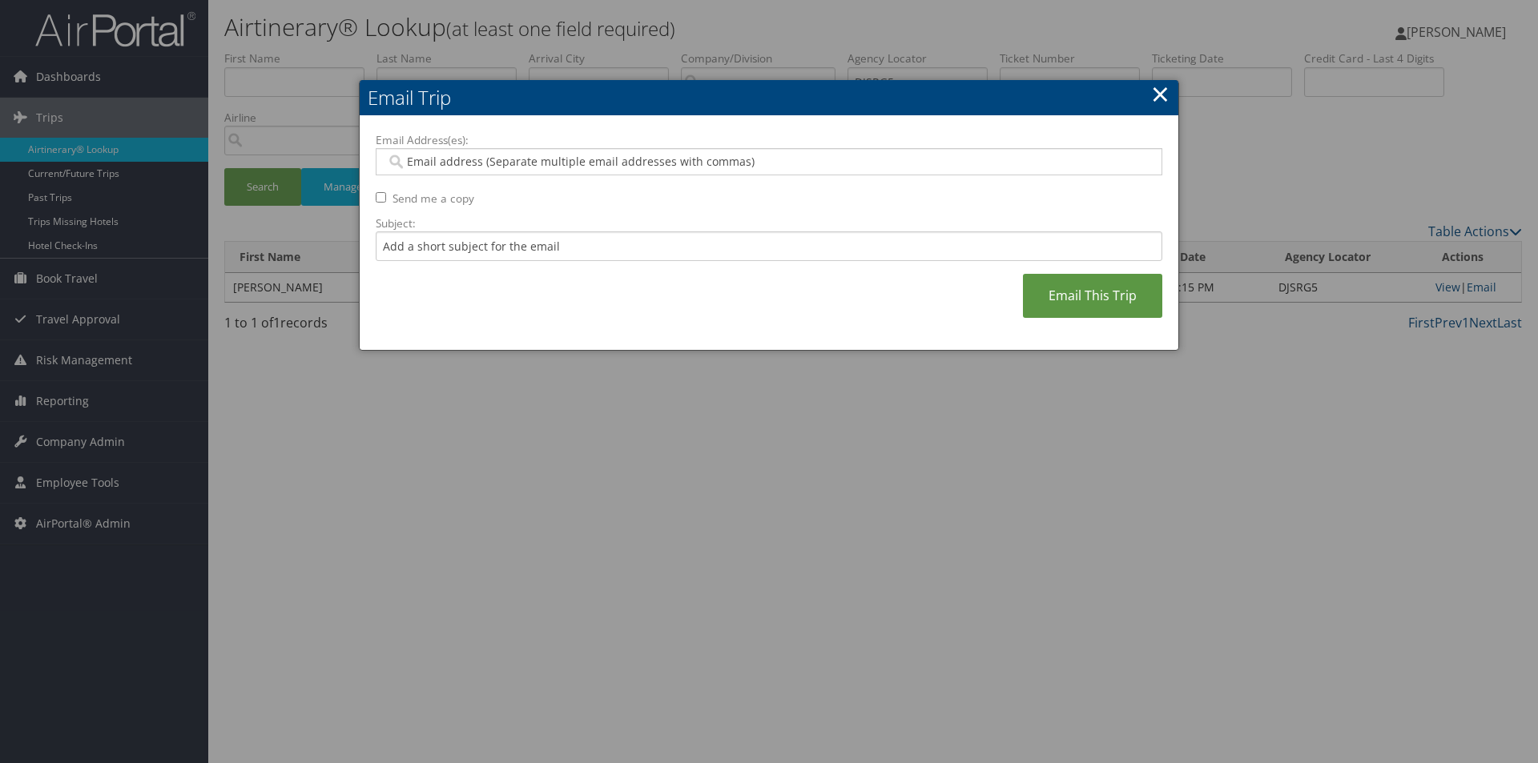
click at [608, 167] on input "Email Address(es):" at bounding box center [768, 162] width 765 height 16
type input "SA"
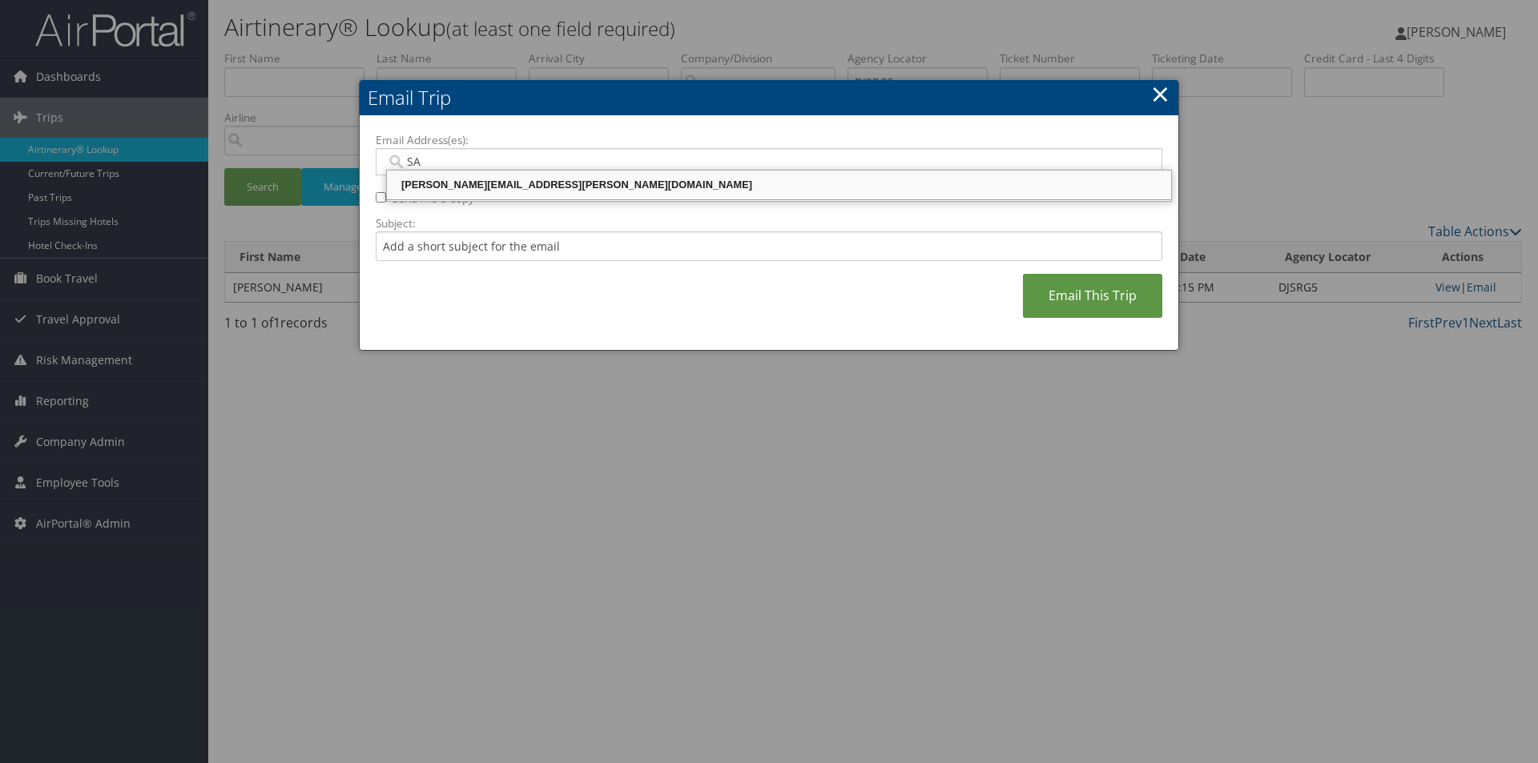
click at [574, 179] on div "SANDY.TABRON@CBTRAVEL.COM" at bounding box center [778, 185] width 779 height 16
type input "SANDY.TABRON@CBTRAVEL.COM"
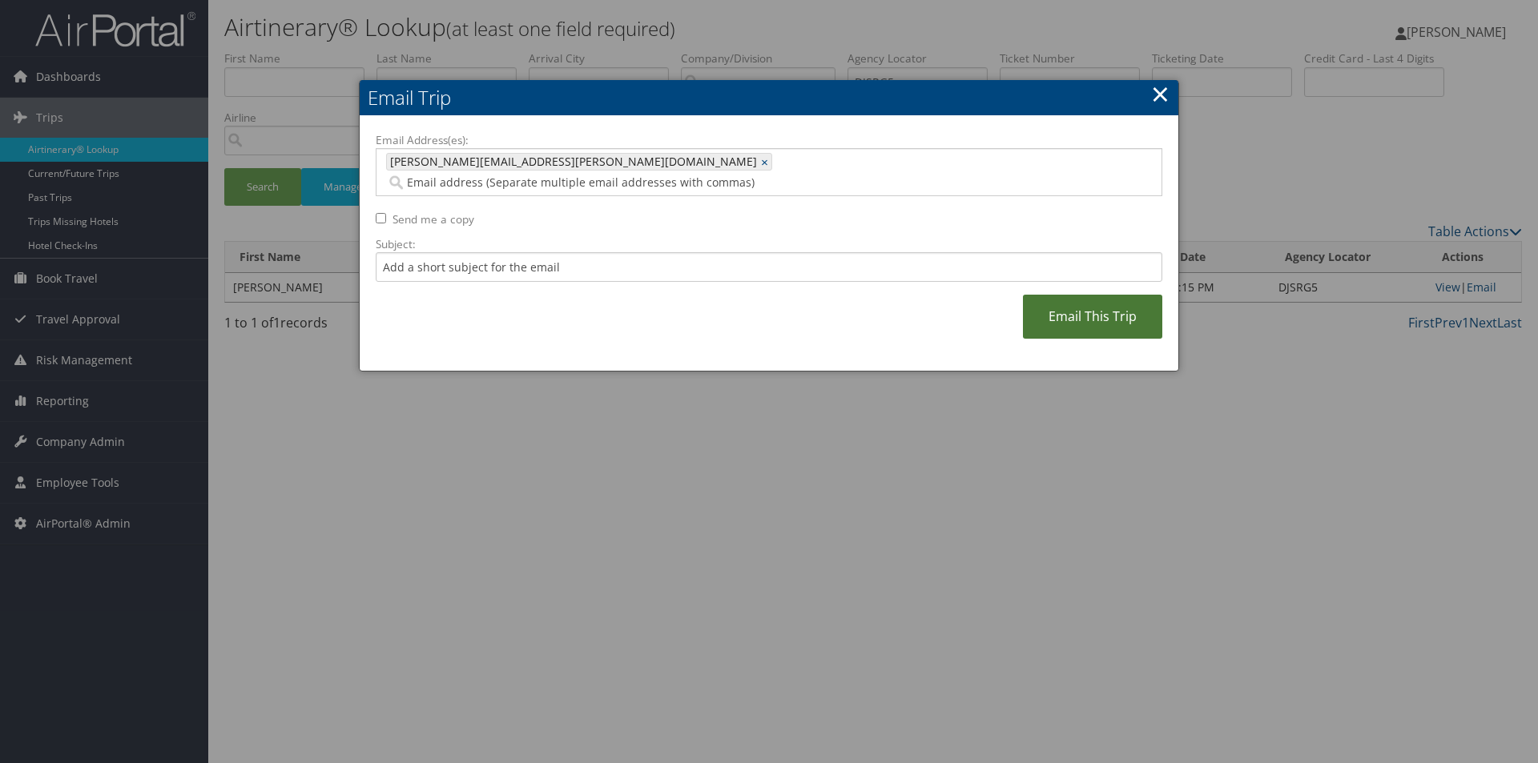
click at [1118, 295] on link "Email This Trip" at bounding box center [1092, 317] width 139 height 44
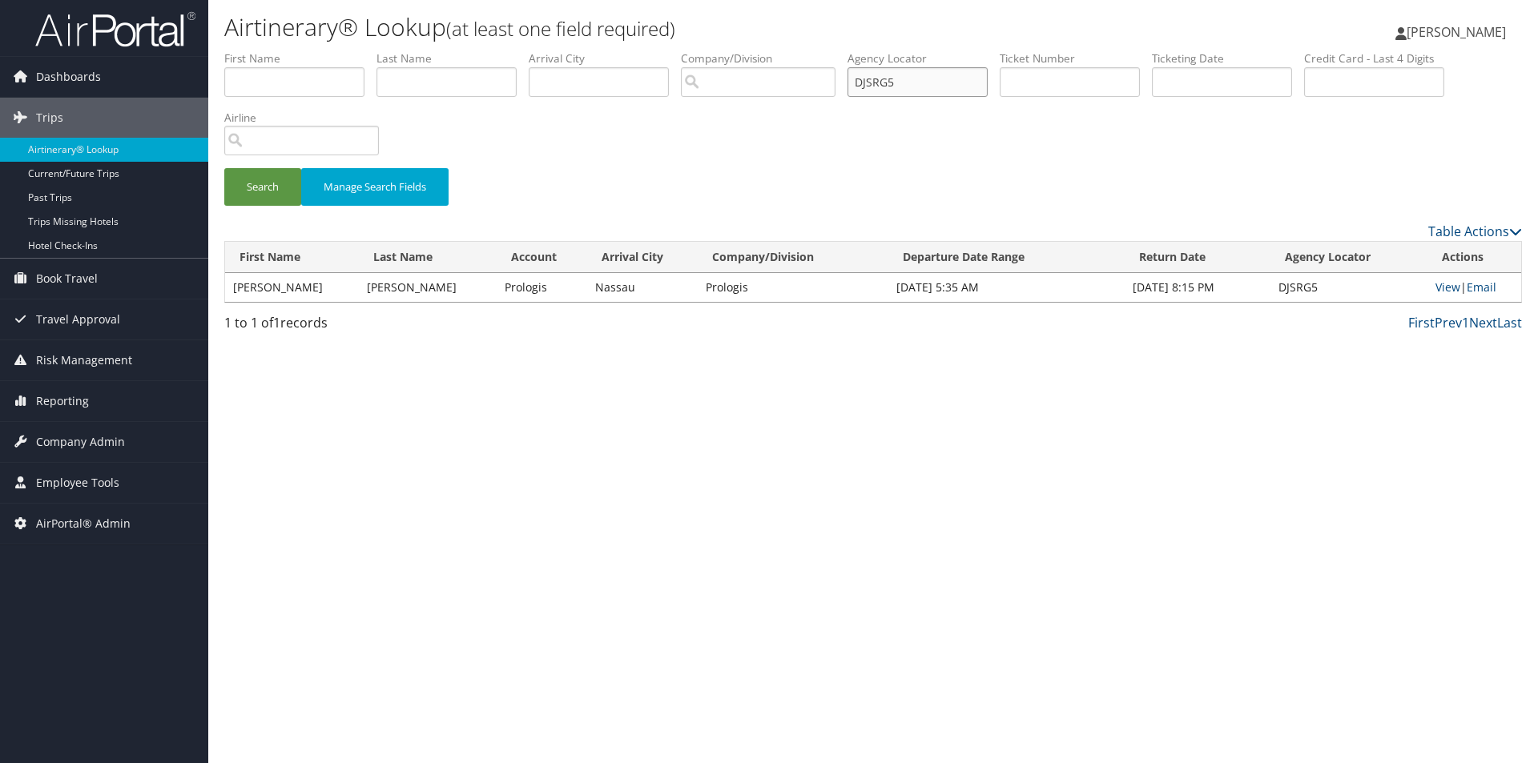
drag, startPoint x: 910, startPoint y: 88, endPoint x: 840, endPoint y: 88, distance: 69.7
click at [840, 50] on ul "First Name Last Name Departure City Arrival City Company/Division Airport/City …" at bounding box center [873, 50] width 1298 height 0
type input "DHPKHN"
click at [224, 168] on button "Search" at bounding box center [262, 187] width 77 height 38
click at [1476, 284] on link "Email" at bounding box center [1482, 287] width 30 height 15
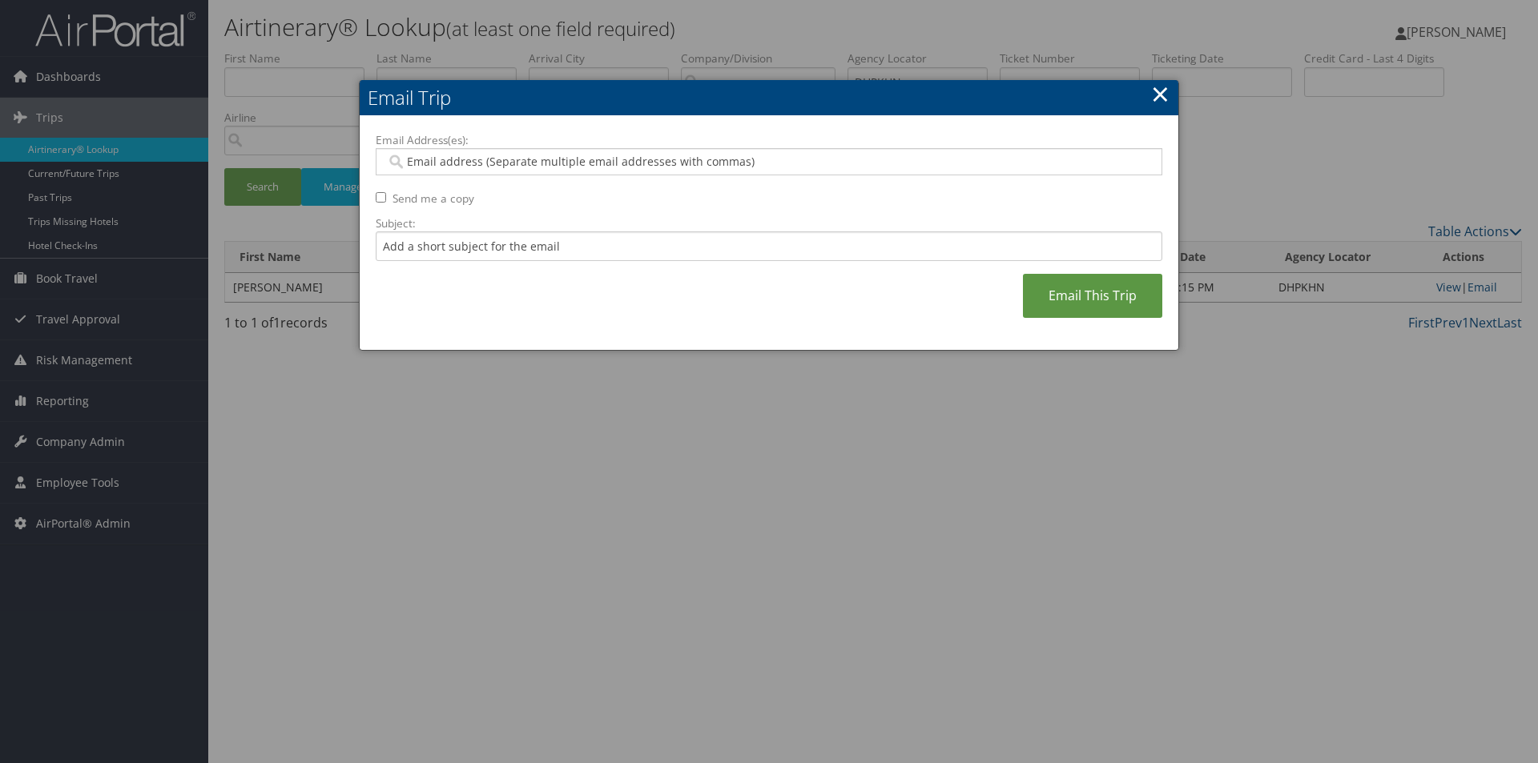
click at [539, 155] on input "Email Address(es):" at bounding box center [768, 162] width 765 height 16
type input "SA"
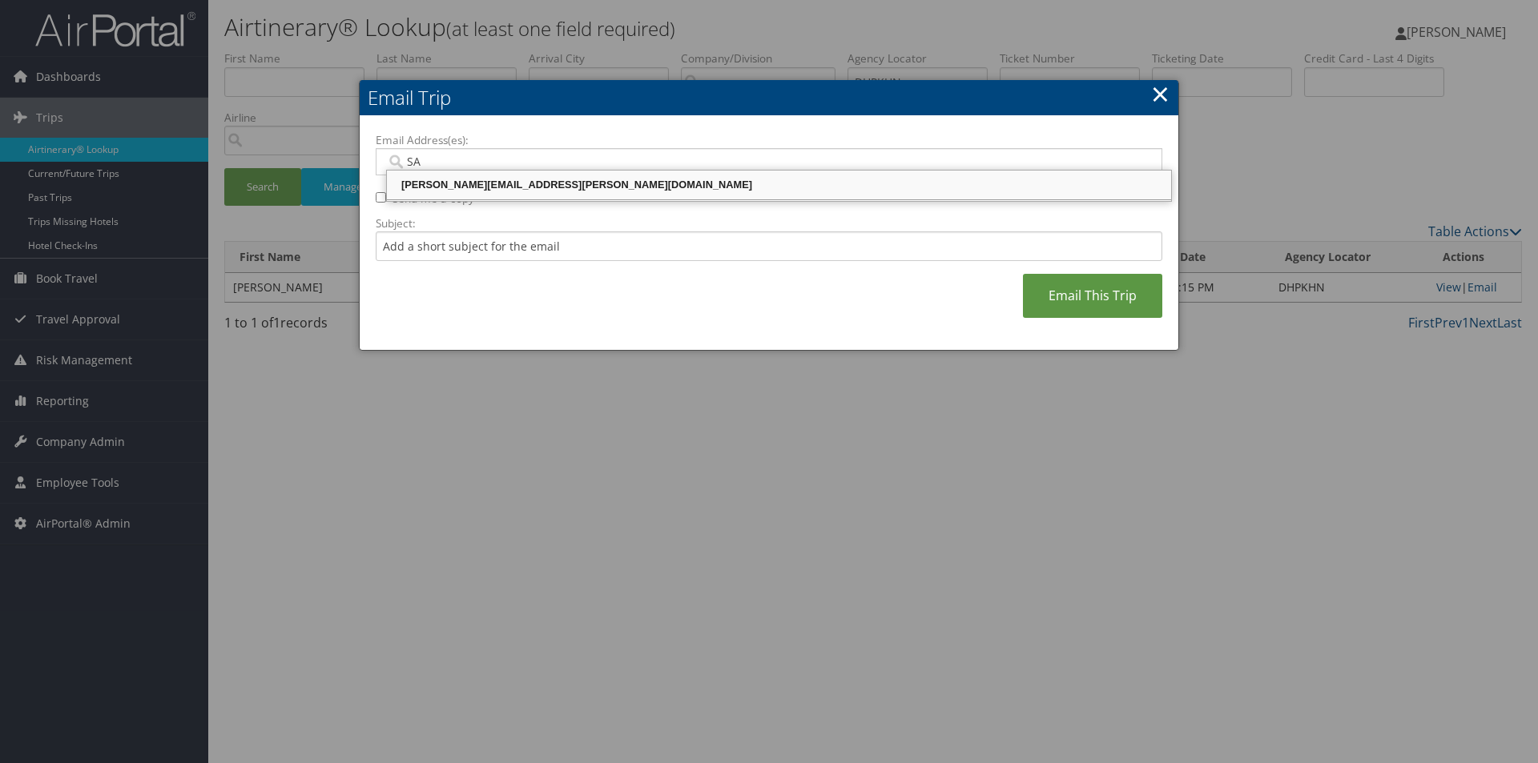
click at [623, 183] on div "SANDY.TABRON@CBTRAVEL.COM" at bounding box center [778, 185] width 779 height 16
type input "SANDY.TABRON@CBTRAVEL.COM"
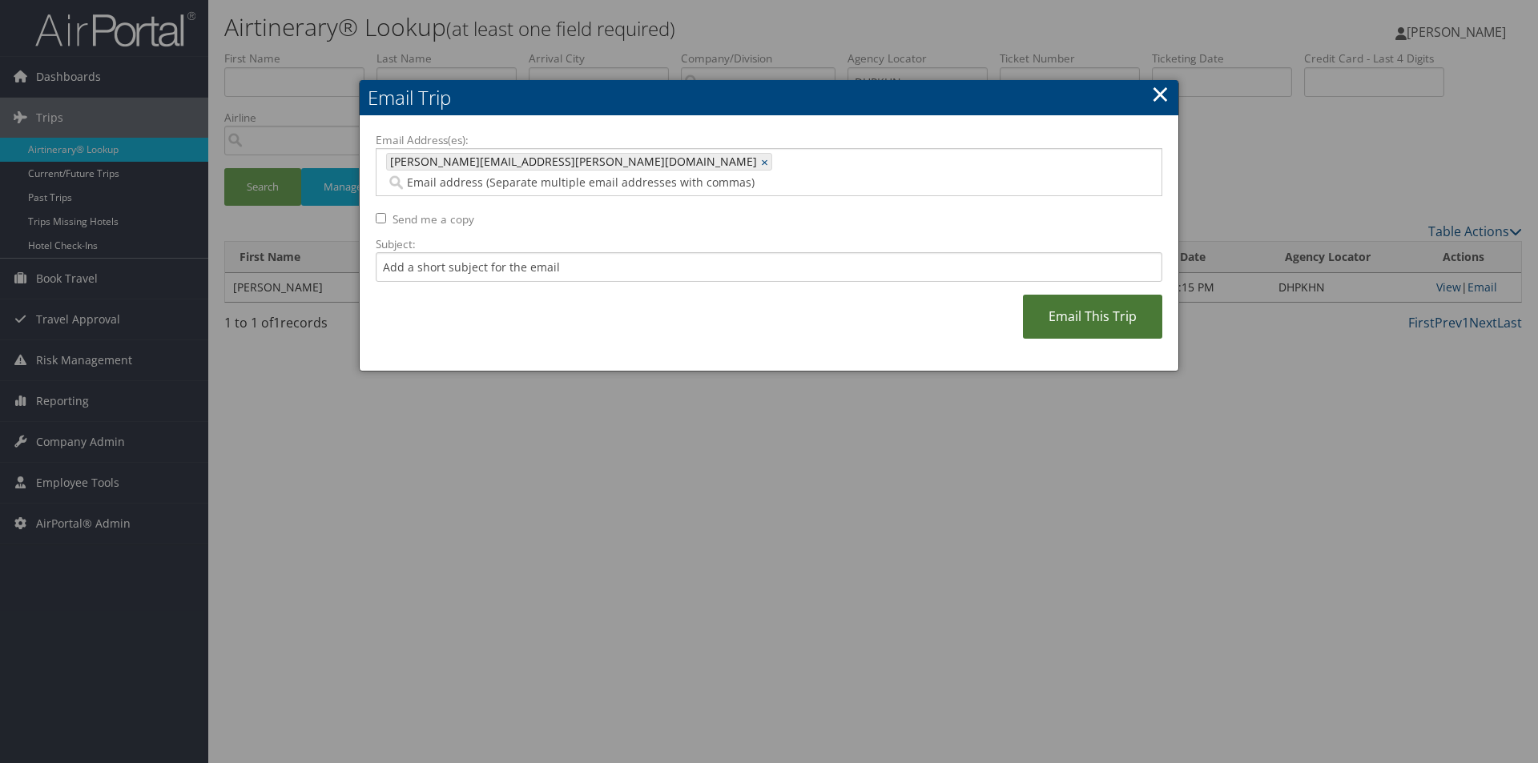
click at [1079, 308] on link "Email This Trip" at bounding box center [1092, 317] width 139 height 44
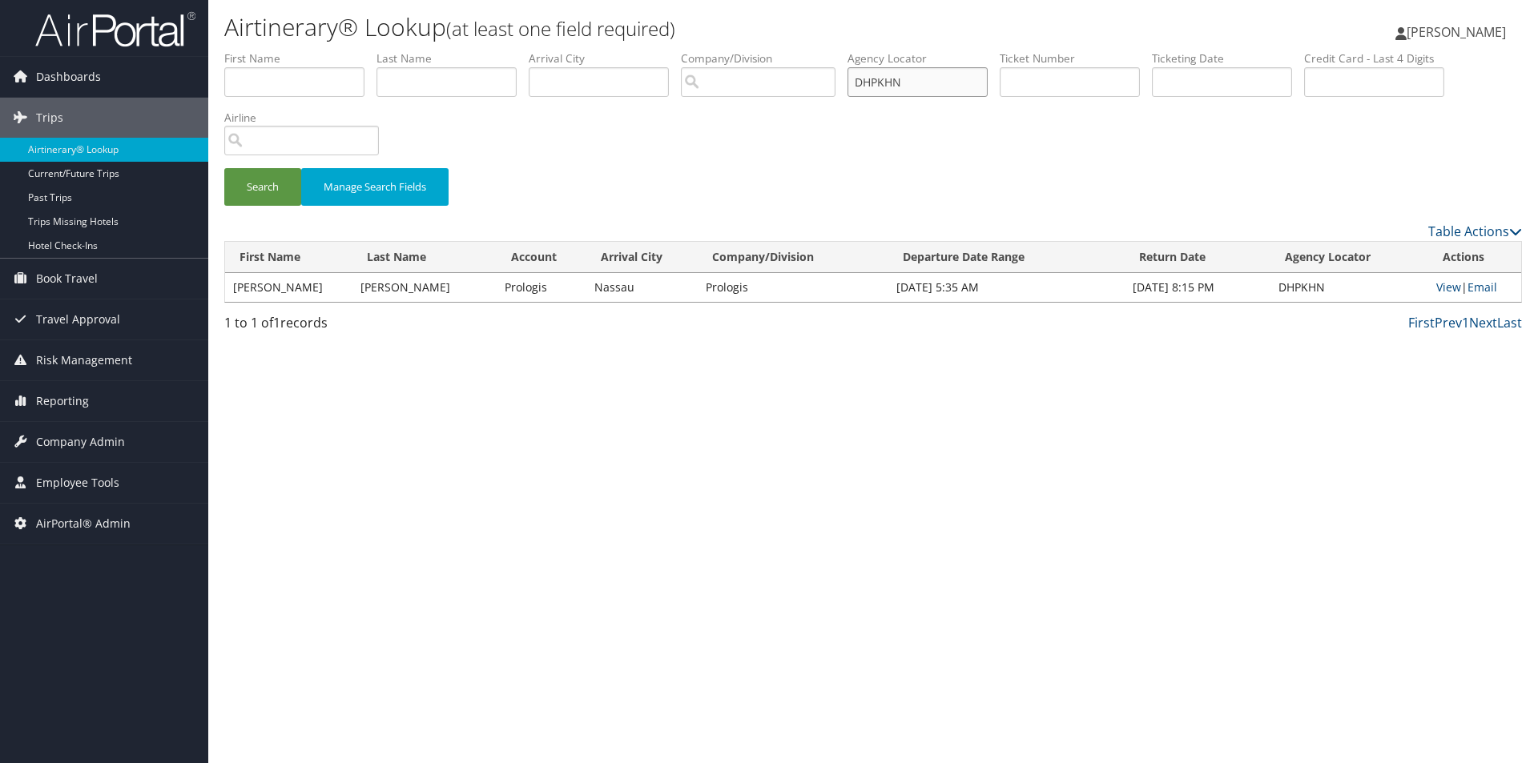
drag, startPoint x: 928, startPoint y: 86, endPoint x: 804, endPoint y: 86, distance: 123.4
click at [804, 50] on ul "First Name Last Name Departure City Arrival City Company/Division Airport/City …" at bounding box center [873, 50] width 1298 height 0
type input "S"
type input "DJSSQL"
click at [224, 168] on button "Search" at bounding box center [262, 187] width 77 height 38
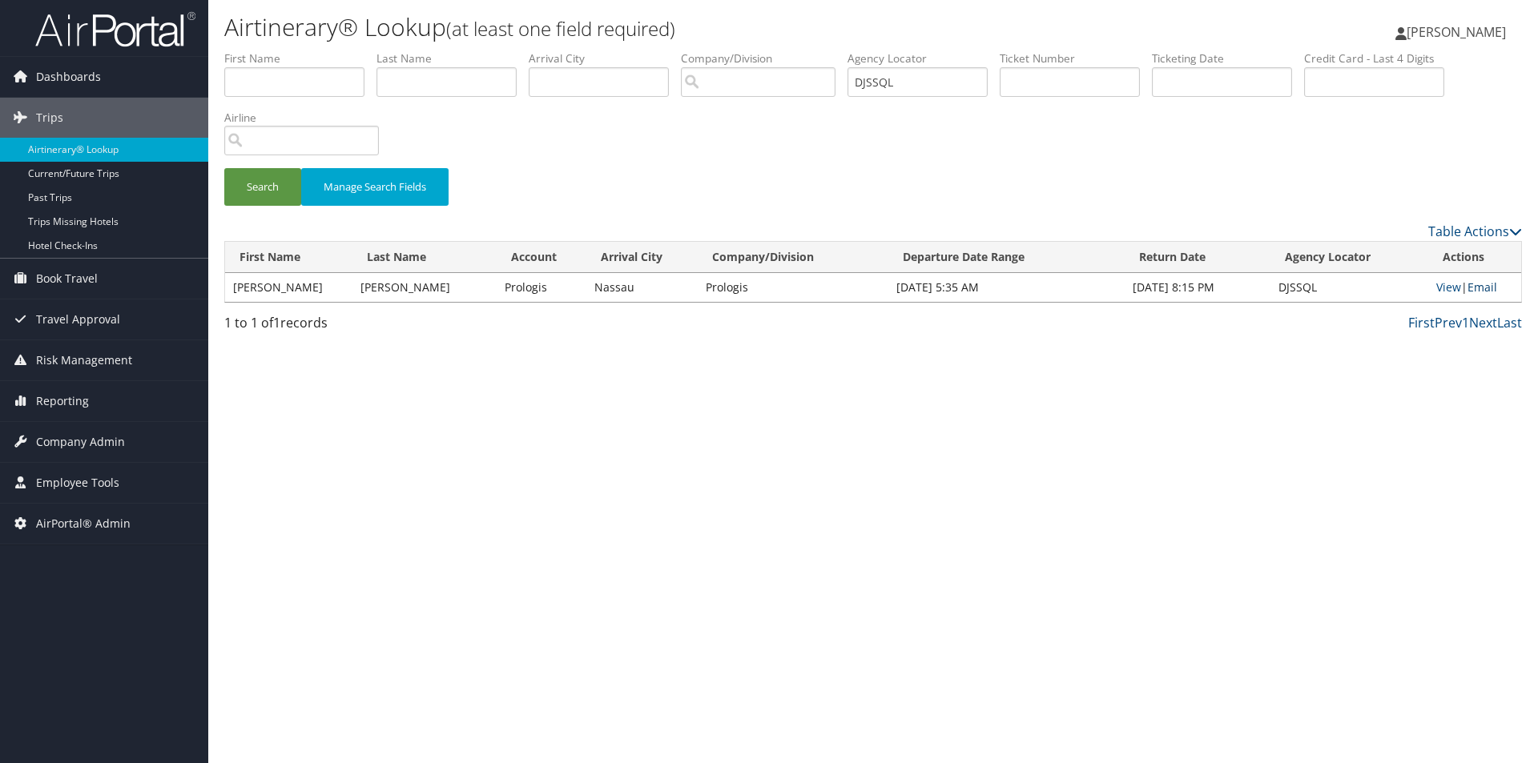
click at [1489, 291] on link "Email" at bounding box center [1483, 287] width 30 height 15
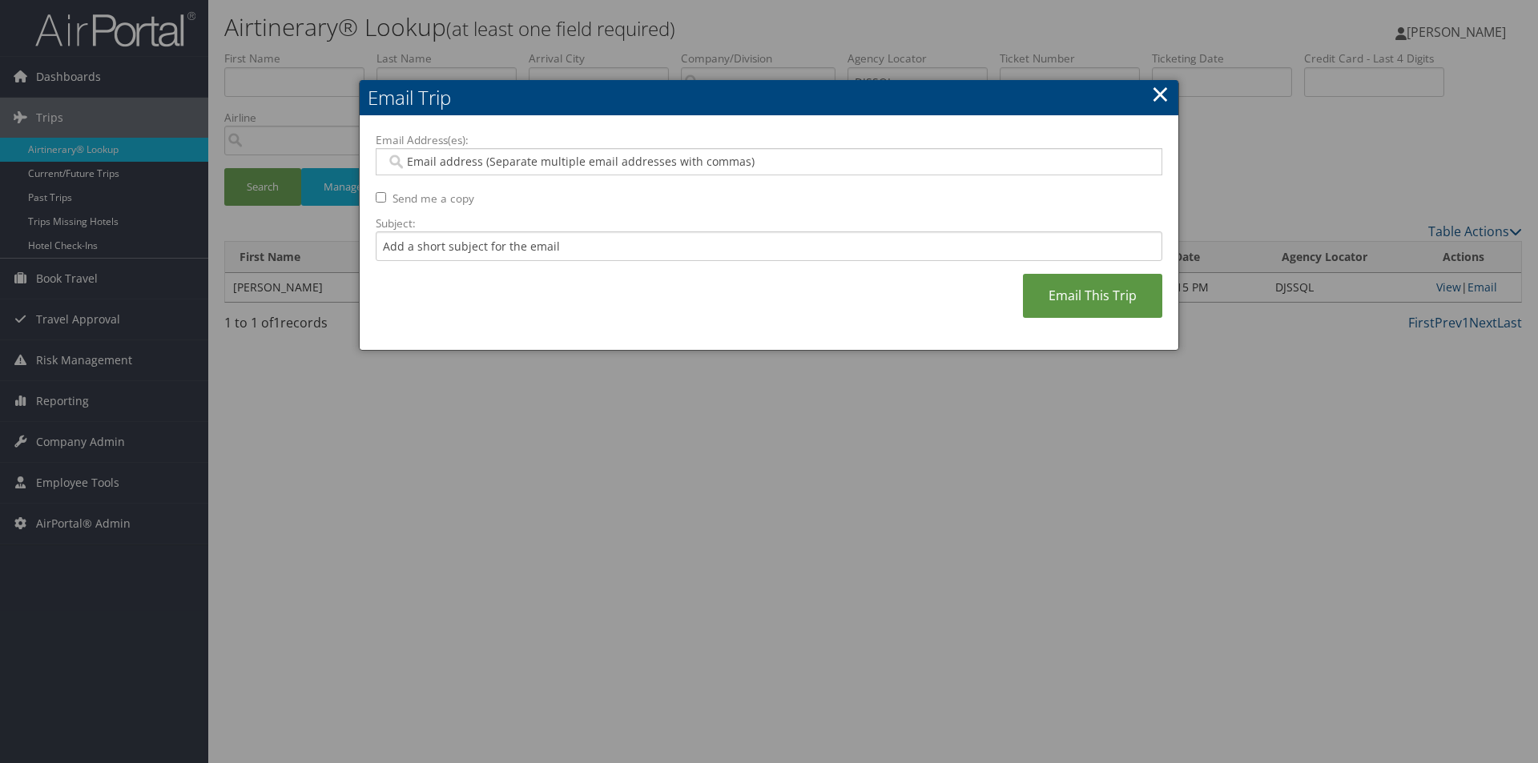
type input "S"
click at [682, 169] on input "S" at bounding box center [768, 162] width 765 height 16
type input "A"
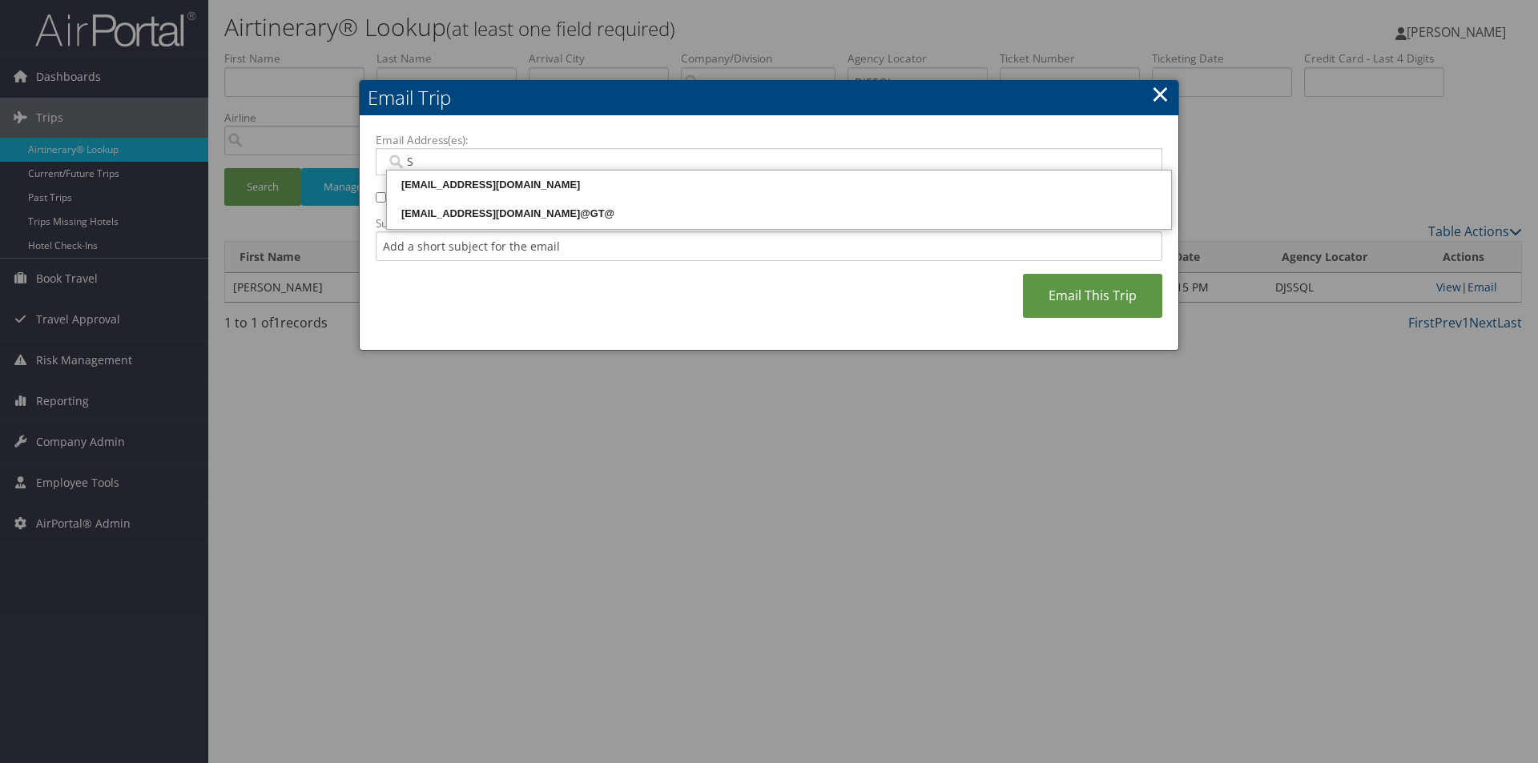
type input "SA"
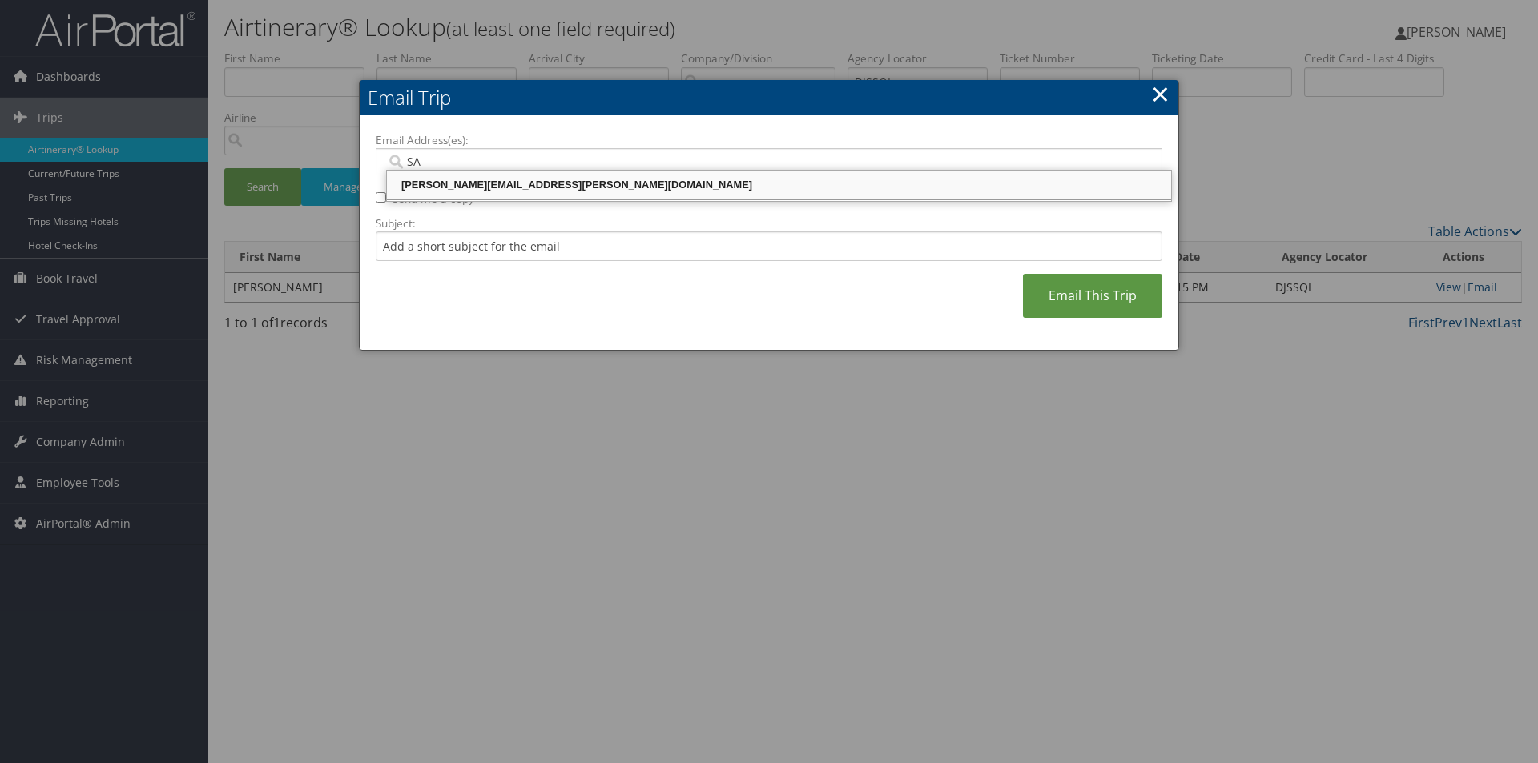
click at [628, 183] on div "SANDY.TABRON@CBTRAVEL.COM" at bounding box center [778, 185] width 779 height 16
type input "SANDY.TABRON@CBTRAVEL.COM"
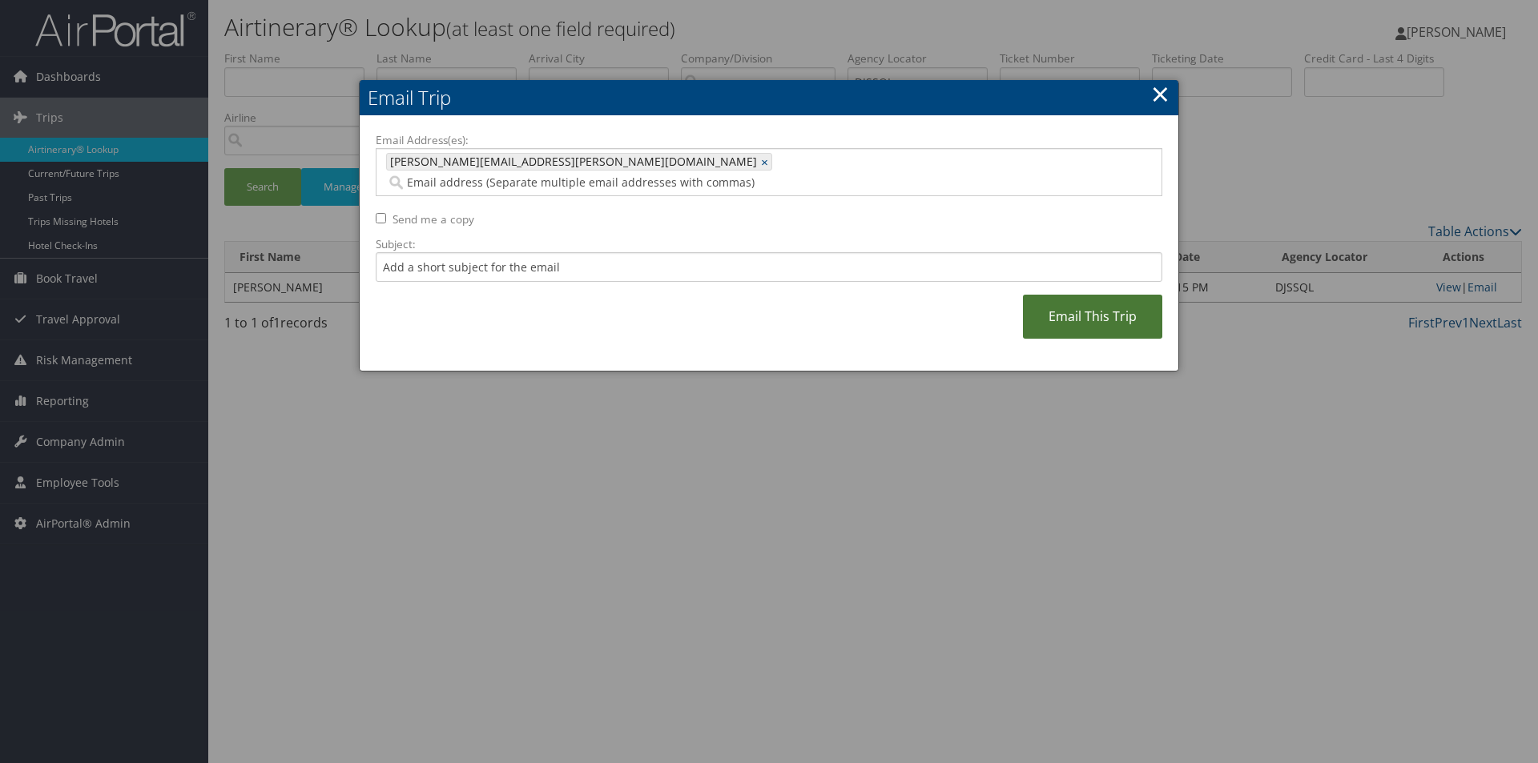
click at [1092, 295] on link "Email This Trip" at bounding box center [1092, 317] width 139 height 44
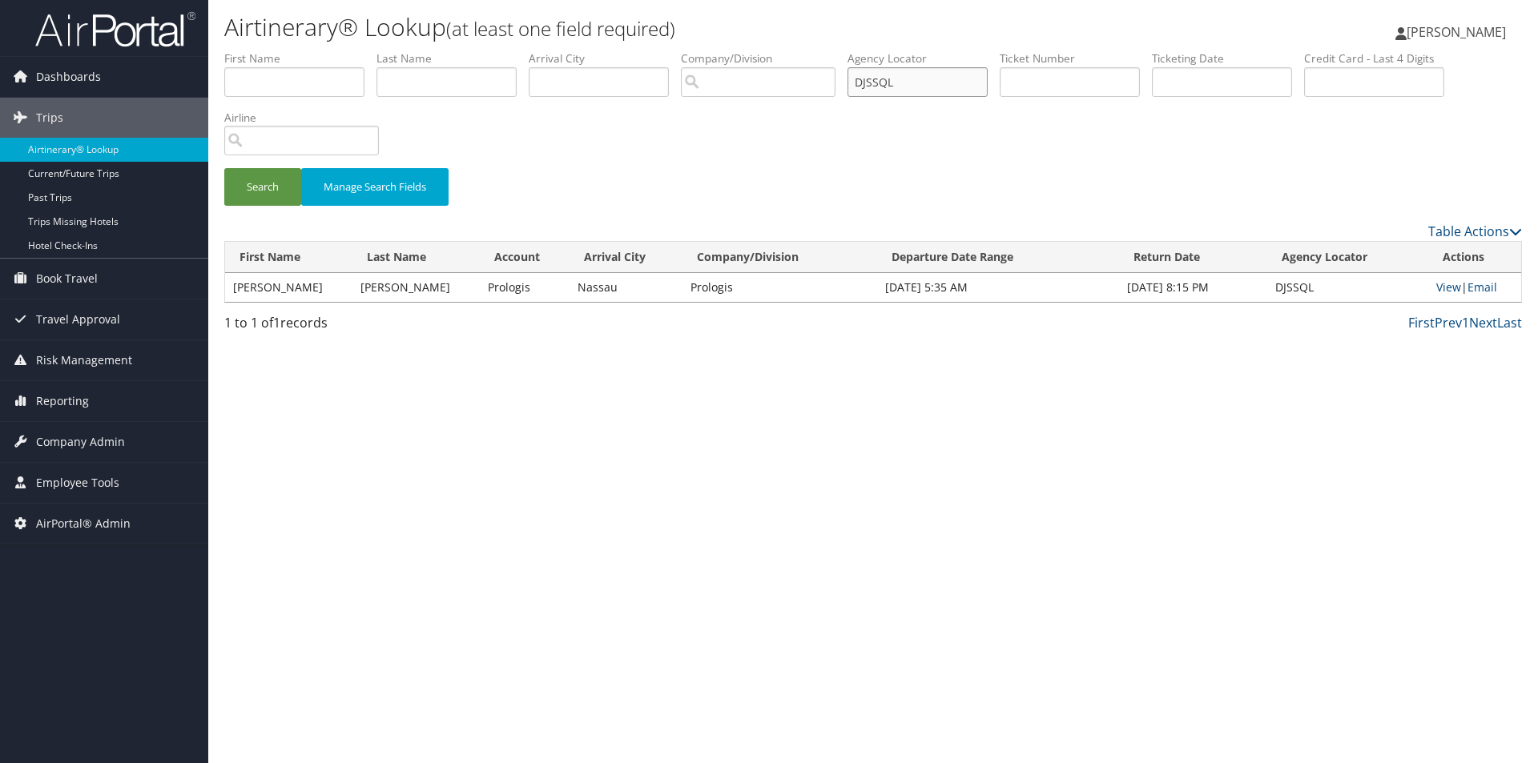
drag, startPoint x: 924, startPoint y: 83, endPoint x: 808, endPoint y: 72, distance: 117.5
click at [808, 50] on ul "First Name Last Name Departure City Arrival City Company/Division Airport/City …" at bounding box center [873, 50] width 1298 height 0
type input "DG8YPG"
click at [224, 168] on button "Search" at bounding box center [262, 187] width 77 height 38
click at [1484, 286] on link "Email" at bounding box center [1483, 287] width 30 height 15
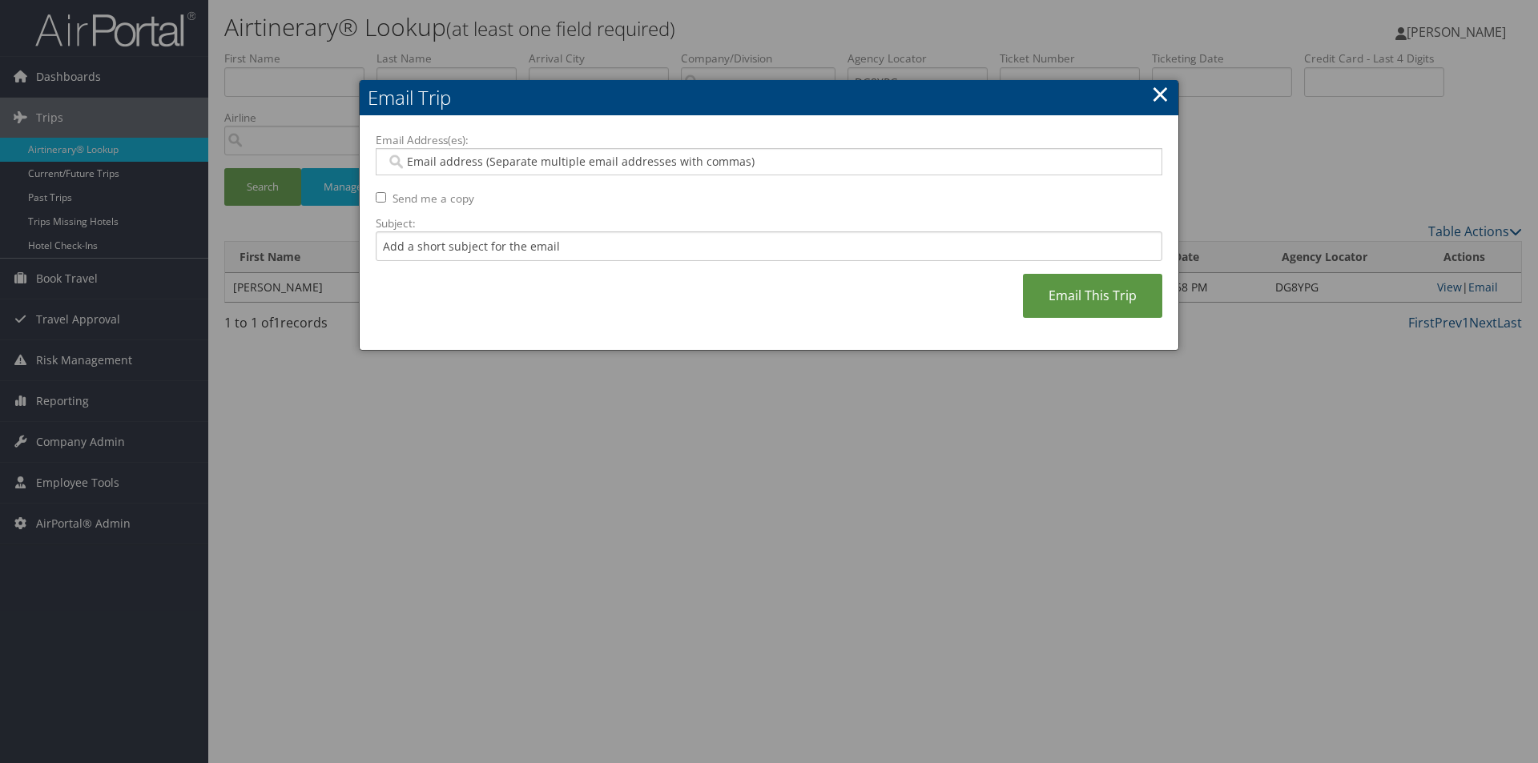
click at [527, 155] on input "Email Address(es):" at bounding box center [768, 162] width 765 height 16
type input "SA"
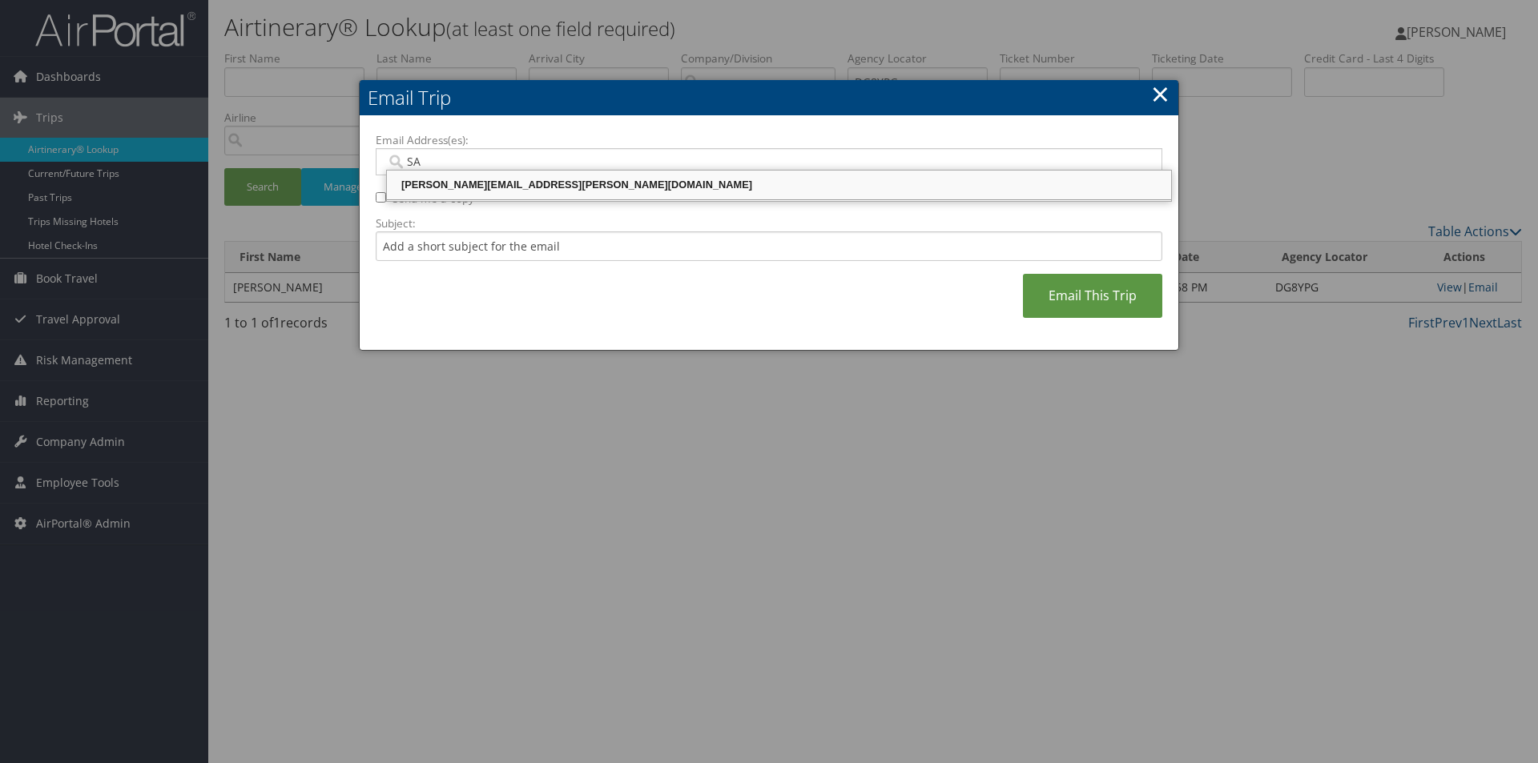
click at [626, 179] on div "SANDY.TABRON@CBTRAVEL.COM" at bounding box center [778, 185] width 779 height 16
type input "SANDY.TABRON@CBTRAVEL.COM"
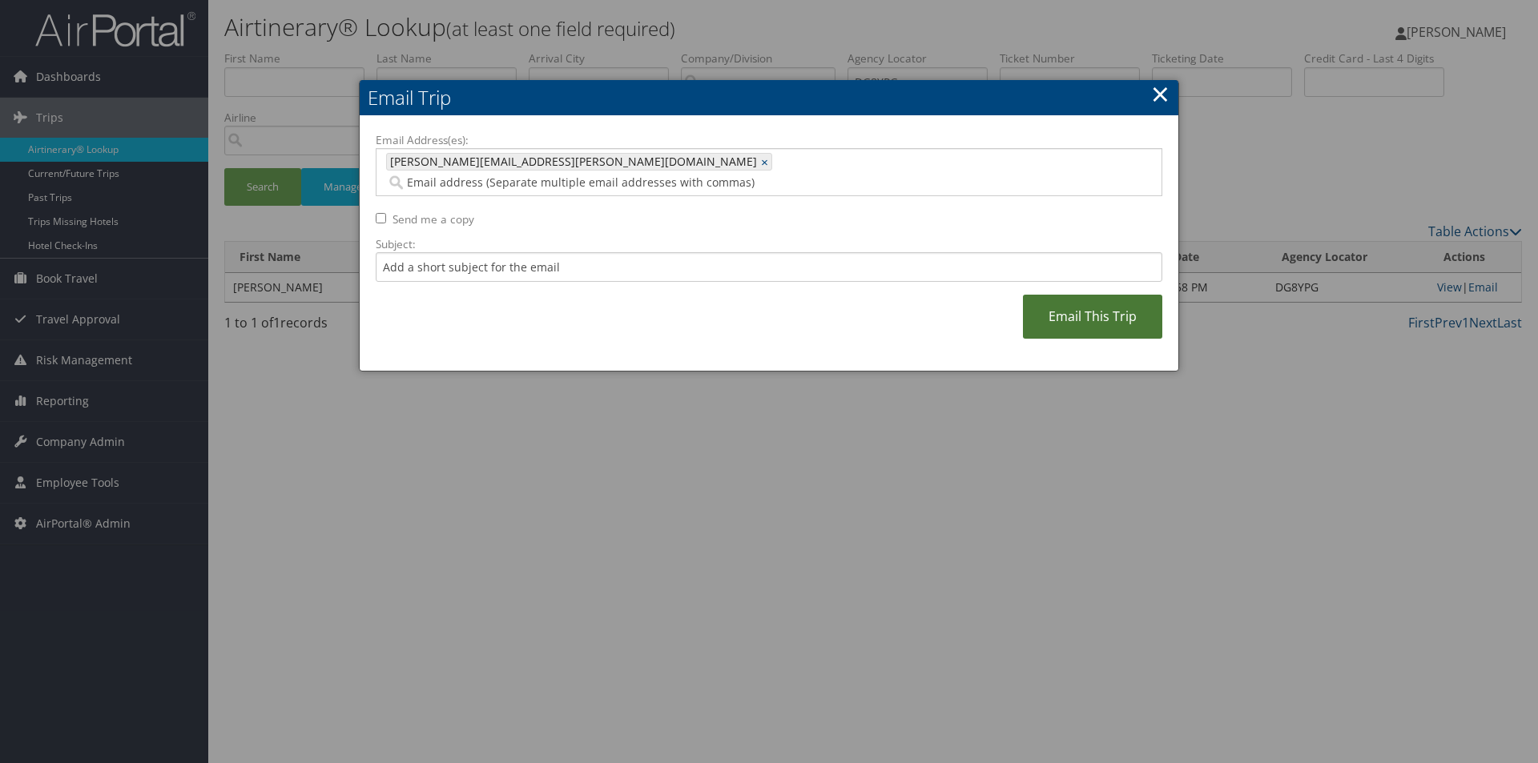
click at [1101, 296] on link "Email This Trip" at bounding box center [1092, 317] width 139 height 44
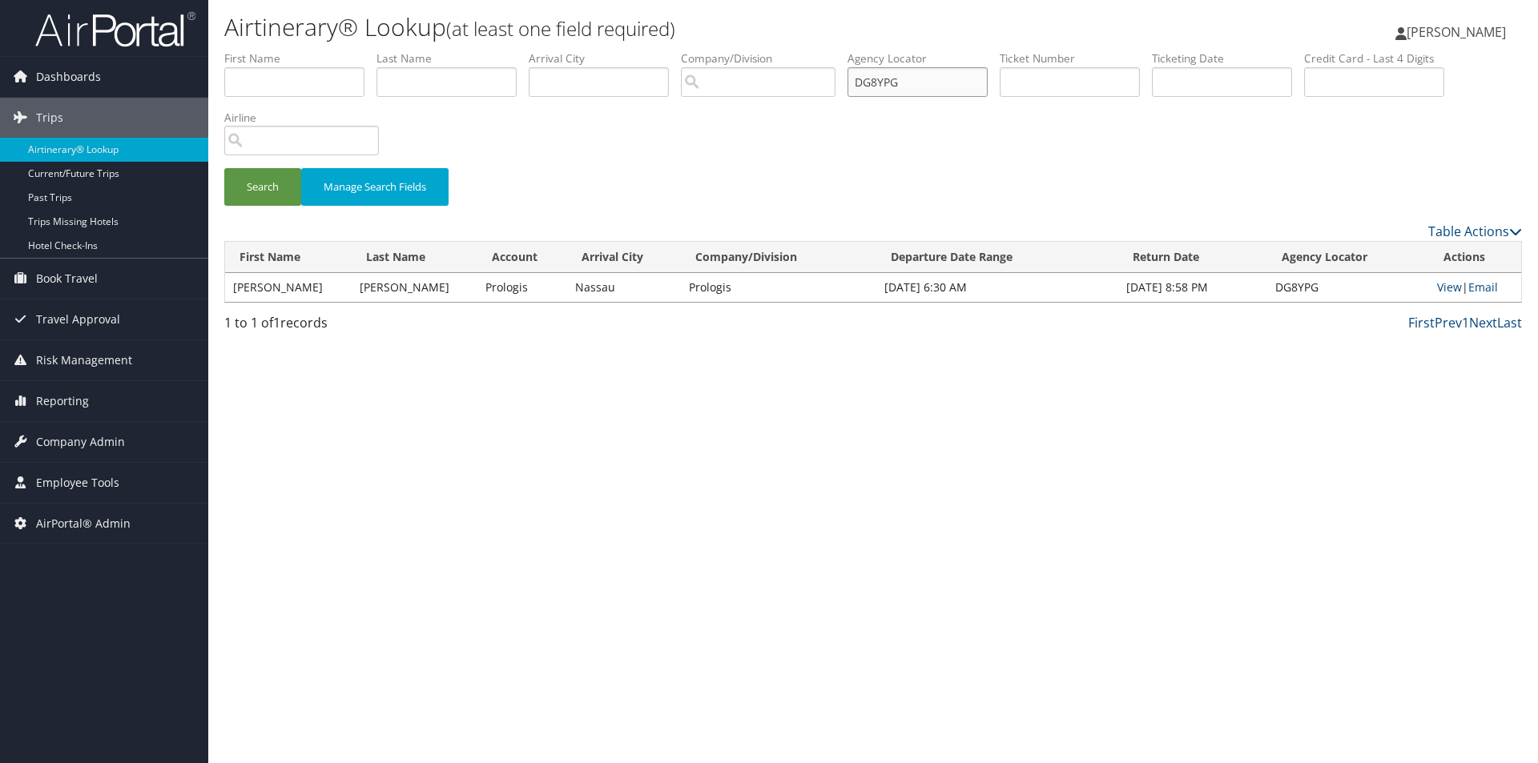
drag, startPoint x: 929, startPoint y: 82, endPoint x: 807, endPoint y: 78, distance: 122.6
click at [807, 50] on ul "First Name Last Name Departure City Arrival City Company/Division Airport/City …" at bounding box center [873, 50] width 1298 height 0
type input "DG7N83"
click at [224, 168] on button "Search" at bounding box center [262, 187] width 77 height 38
click at [1484, 286] on link "Email" at bounding box center [1483, 287] width 30 height 15
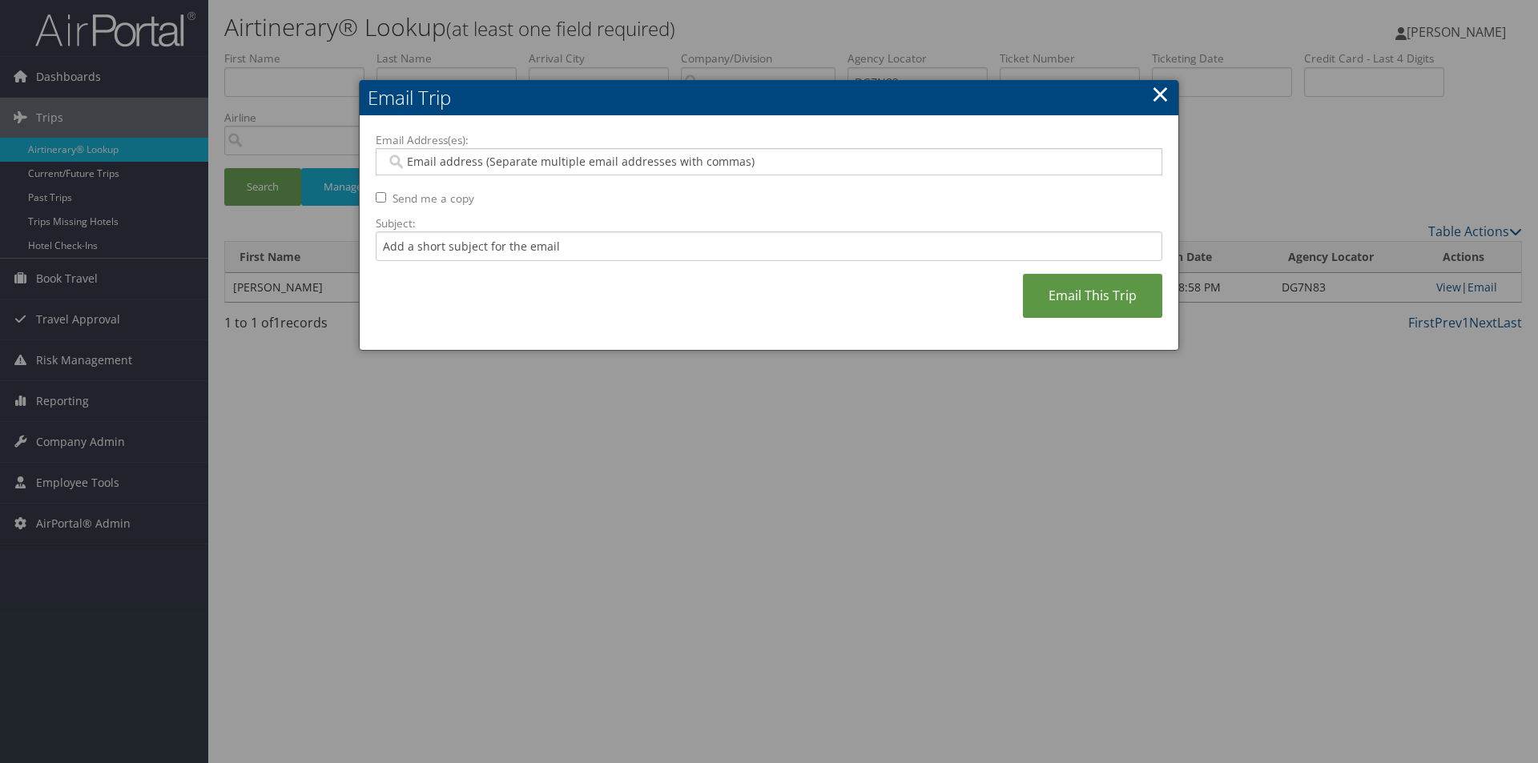
type input "S"
click at [657, 157] on input "S" at bounding box center [768, 162] width 765 height 16
type input "A"
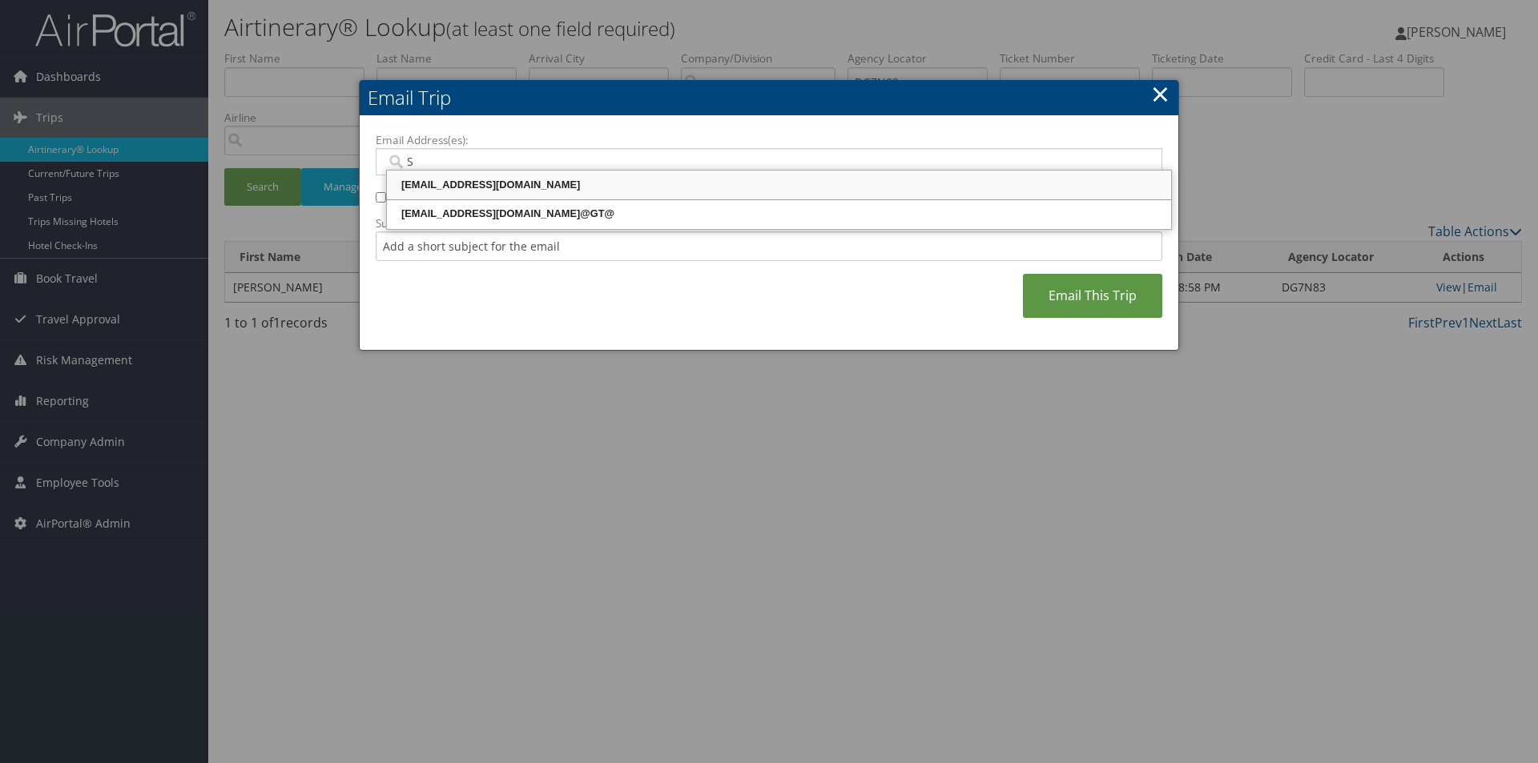
type input "SA"
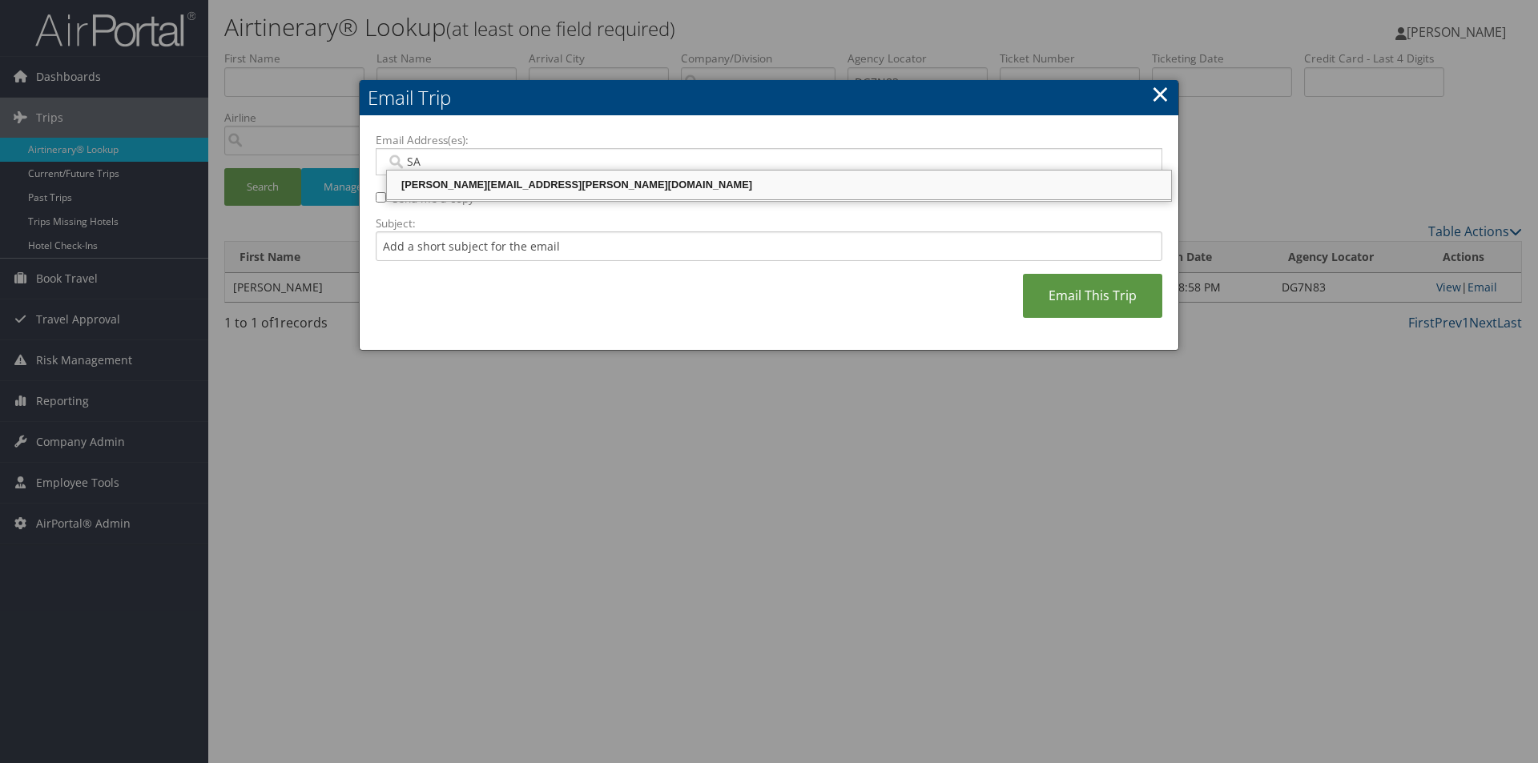
click at [557, 175] on div "SANDY.TABRON@CBTRAVEL.COM" at bounding box center [778, 185] width 779 height 24
type input "SANDY.TABRON@CBTRAVEL.COM"
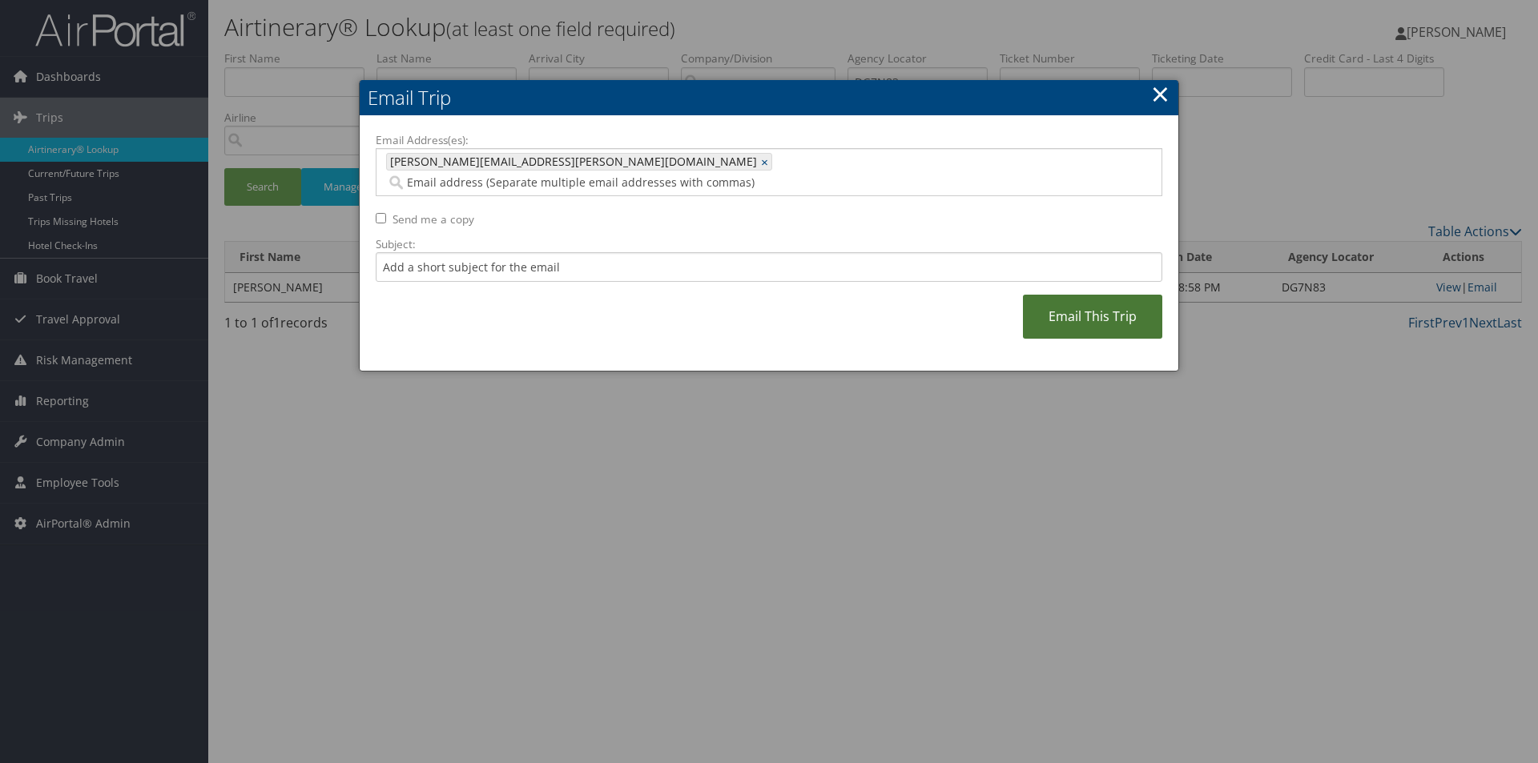
click at [1064, 296] on link "Email This Trip" at bounding box center [1092, 317] width 139 height 44
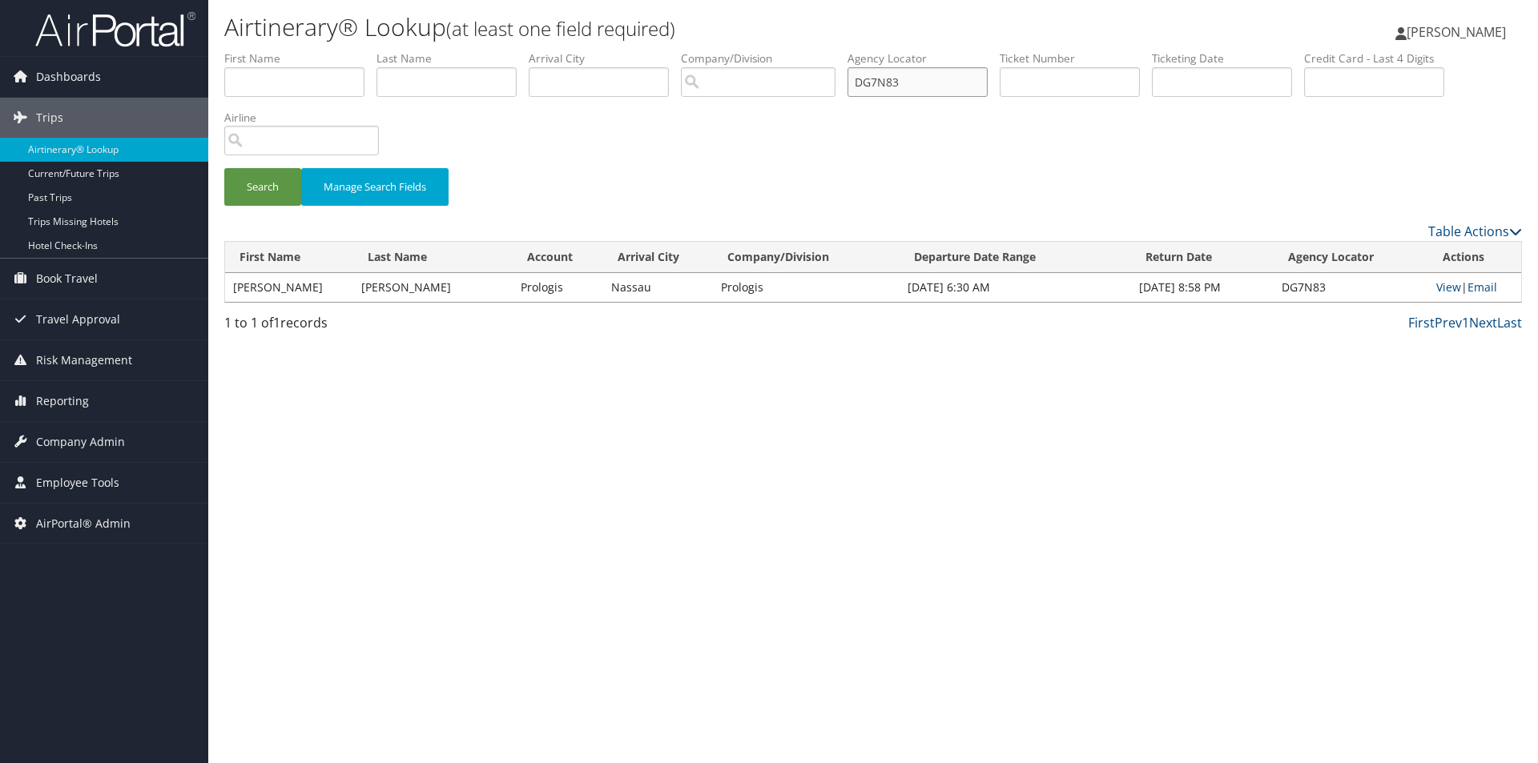
drag, startPoint x: 918, startPoint y: 82, endPoint x: 781, endPoint y: 70, distance: 137.5
click at [781, 50] on ul "First Name Last Name Departure City Arrival City Company/Division Airport/City …" at bounding box center [873, 50] width 1298 height 0
type input "DG7JZ8"
click at [224, 168] on button "Search" at bounding box center [262, 187] width 77 height 38
click at [1478, 280] on link "Email" at bounding box center [1483, 287] width 30 height 15
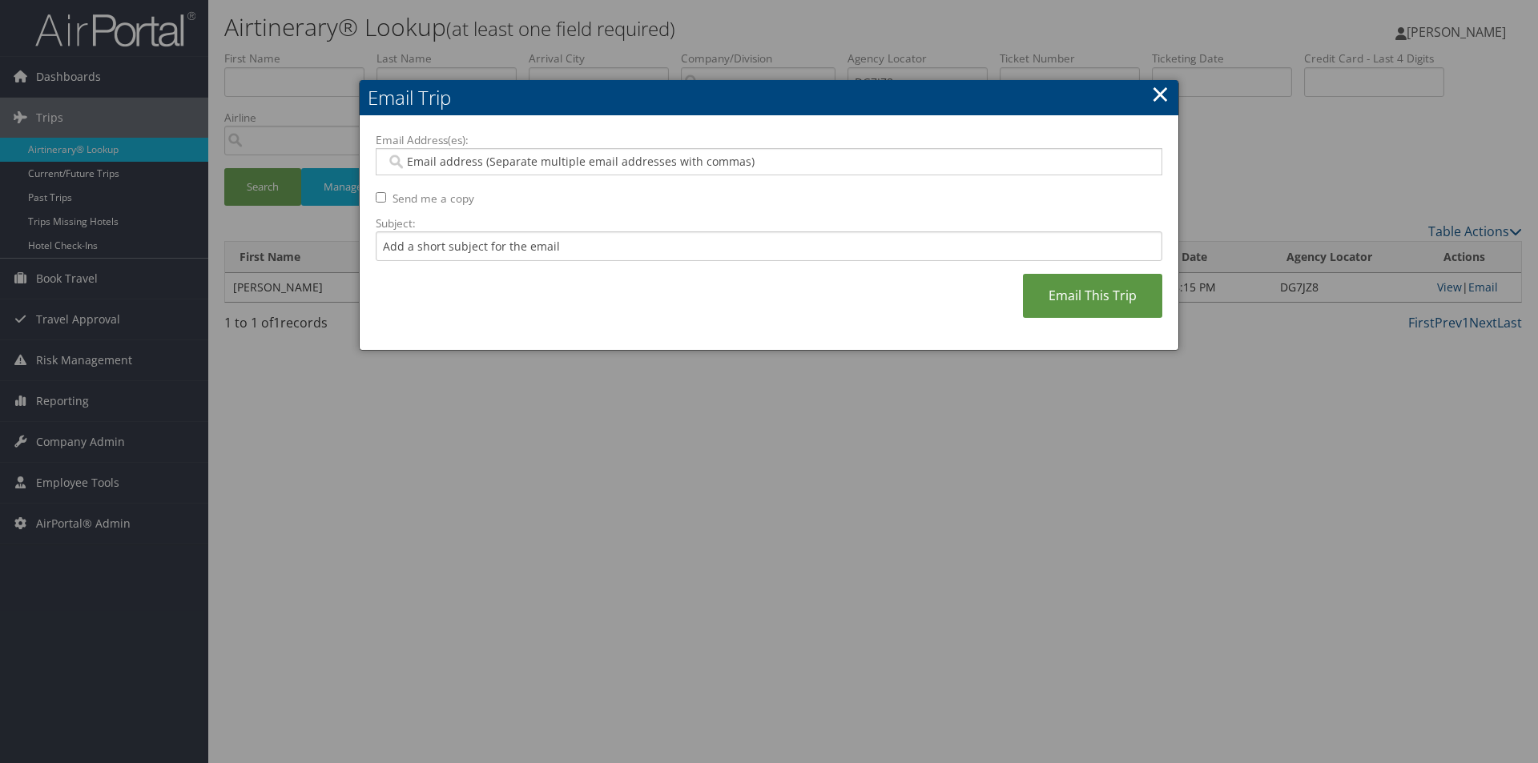
click at [820, 160] on input "Email Address(es):" at bounding box center [768, 162] width 765 height 16
type input "A"
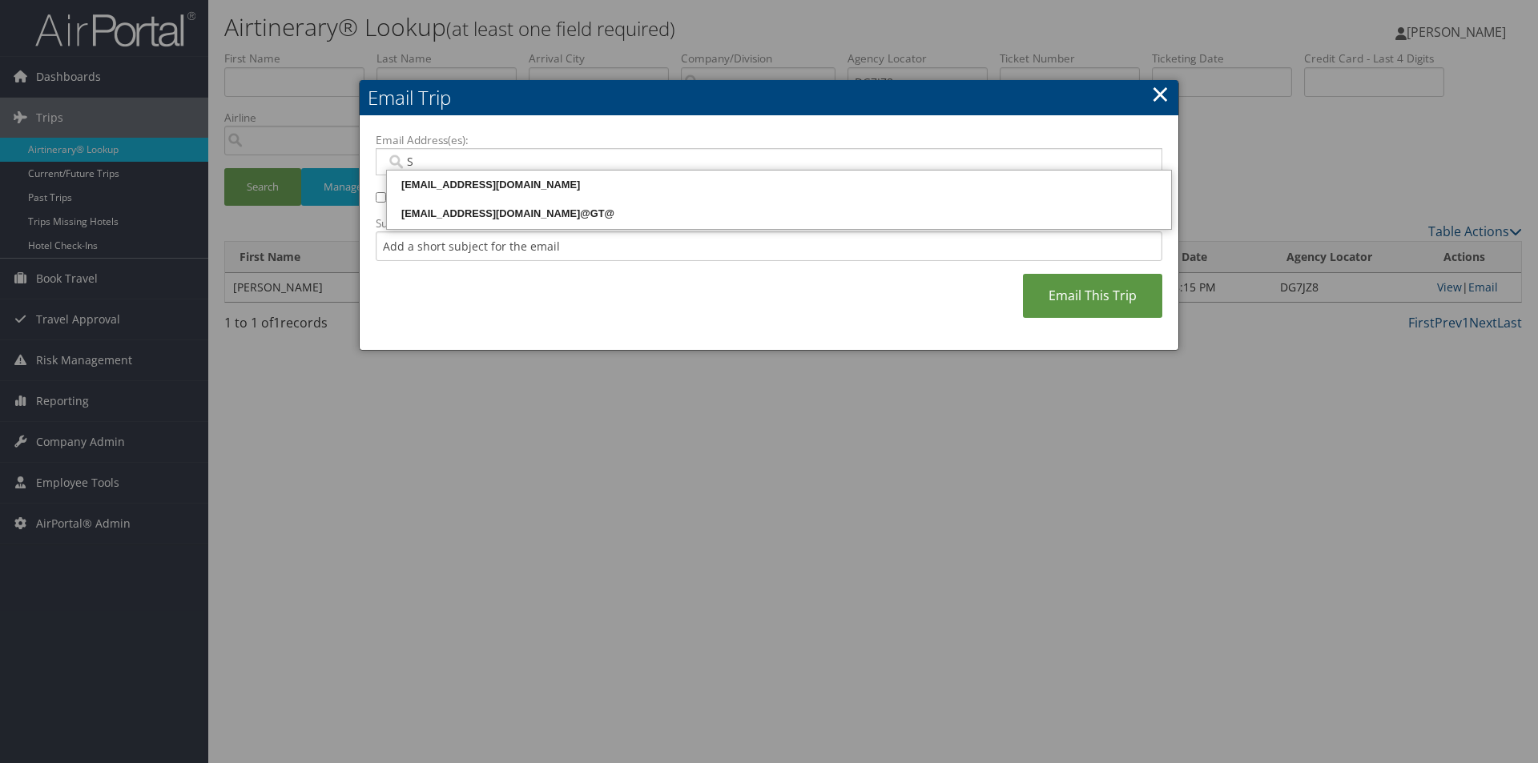
type input "SA"
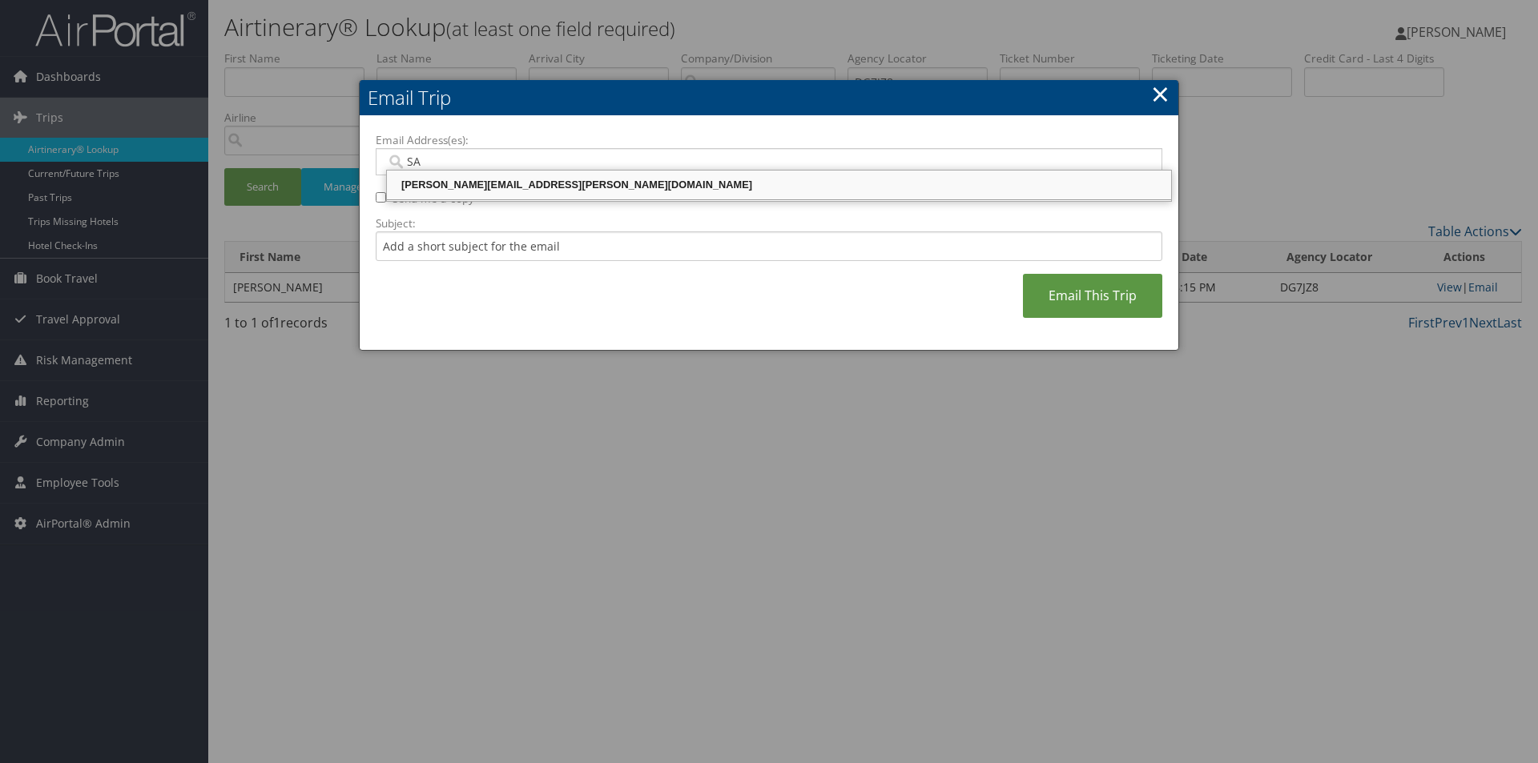
click at [691, 184] on div "SANDY.TABRON@CBTRAVEL.COM" at bounding box center [778, 185] width 779 height 16
type input "SANDY.TABRON@CBTRAVEL.COM"
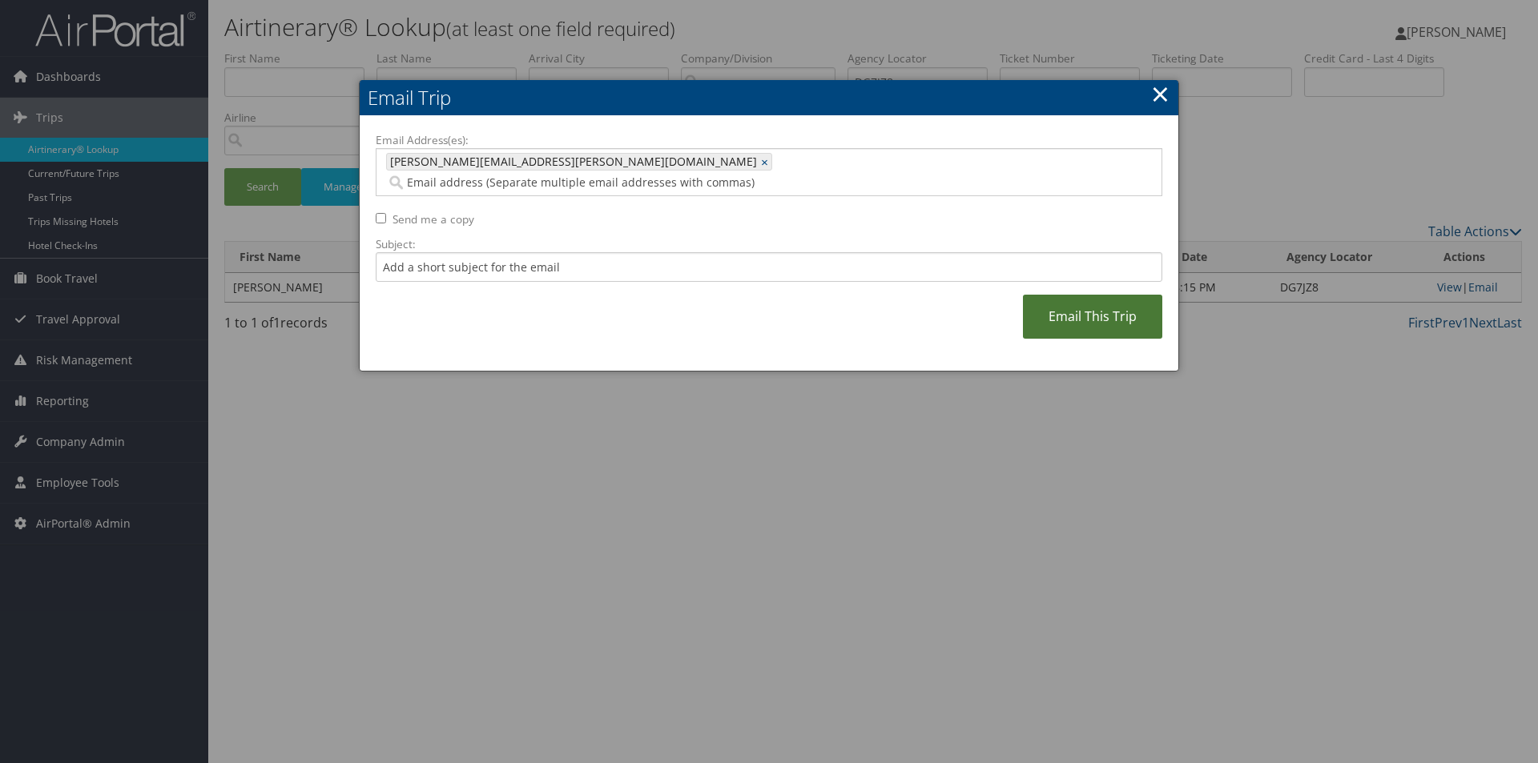
click at [1082, 295] on link "Email This Trip" at bounding box center [1092, 317] width 139 height 44
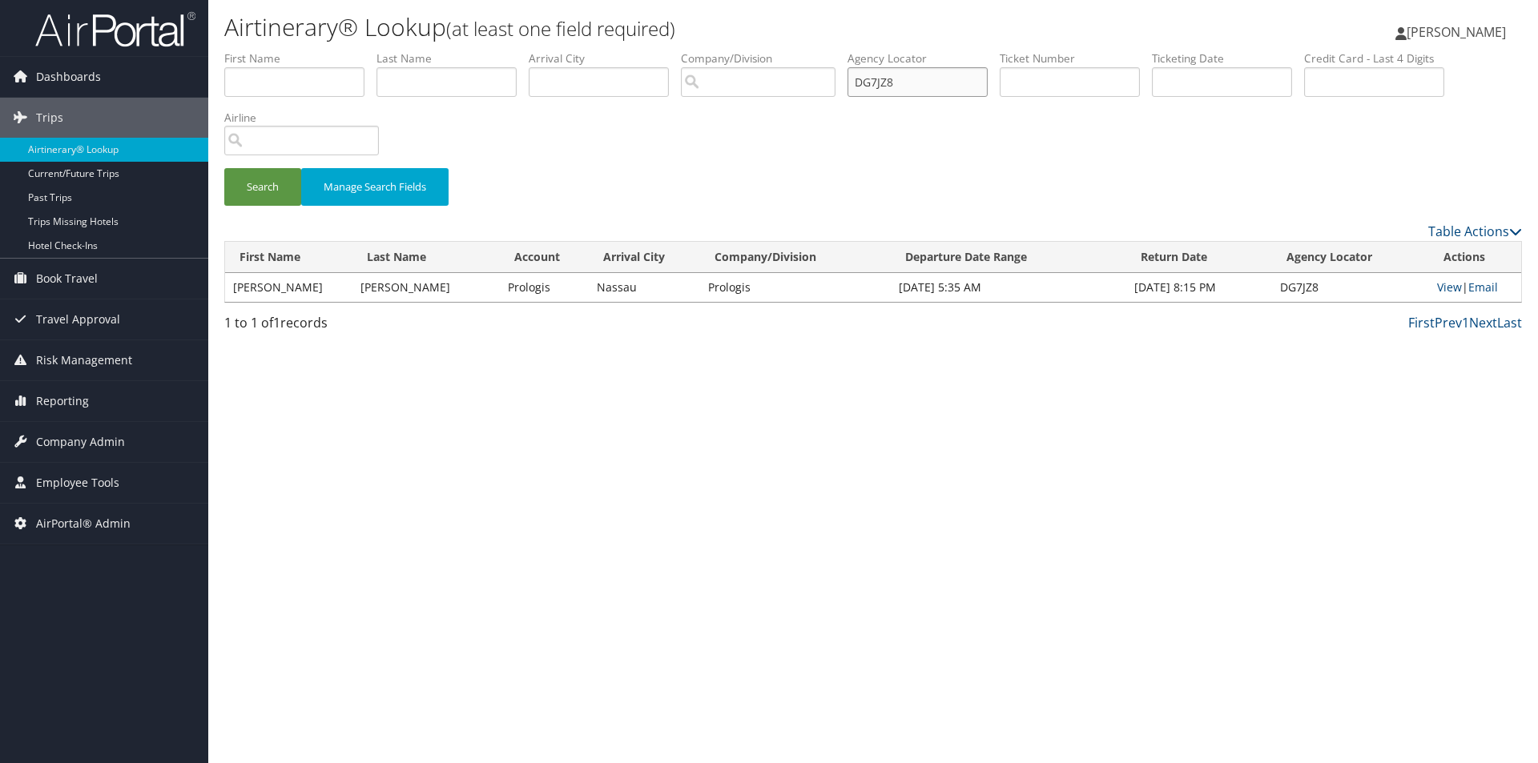
drag, startPoint x: 916, startPoint y: 95, endPoint x: 816, endPoint y: 84, distance: 101.5
click at [817, 50] on ul "First Name Last Name Departure City Arrival City Company/Division Airport/City …" at bounding box center [873, 50] width 1298 height 0
type input "DGMGKW"
click at [224, 168] on button "Search" at bounding box center [262, 187] width 77 height 38
click at [1480, 288] on link "Email" at bounding box center [1483, 287] width 30 height 15
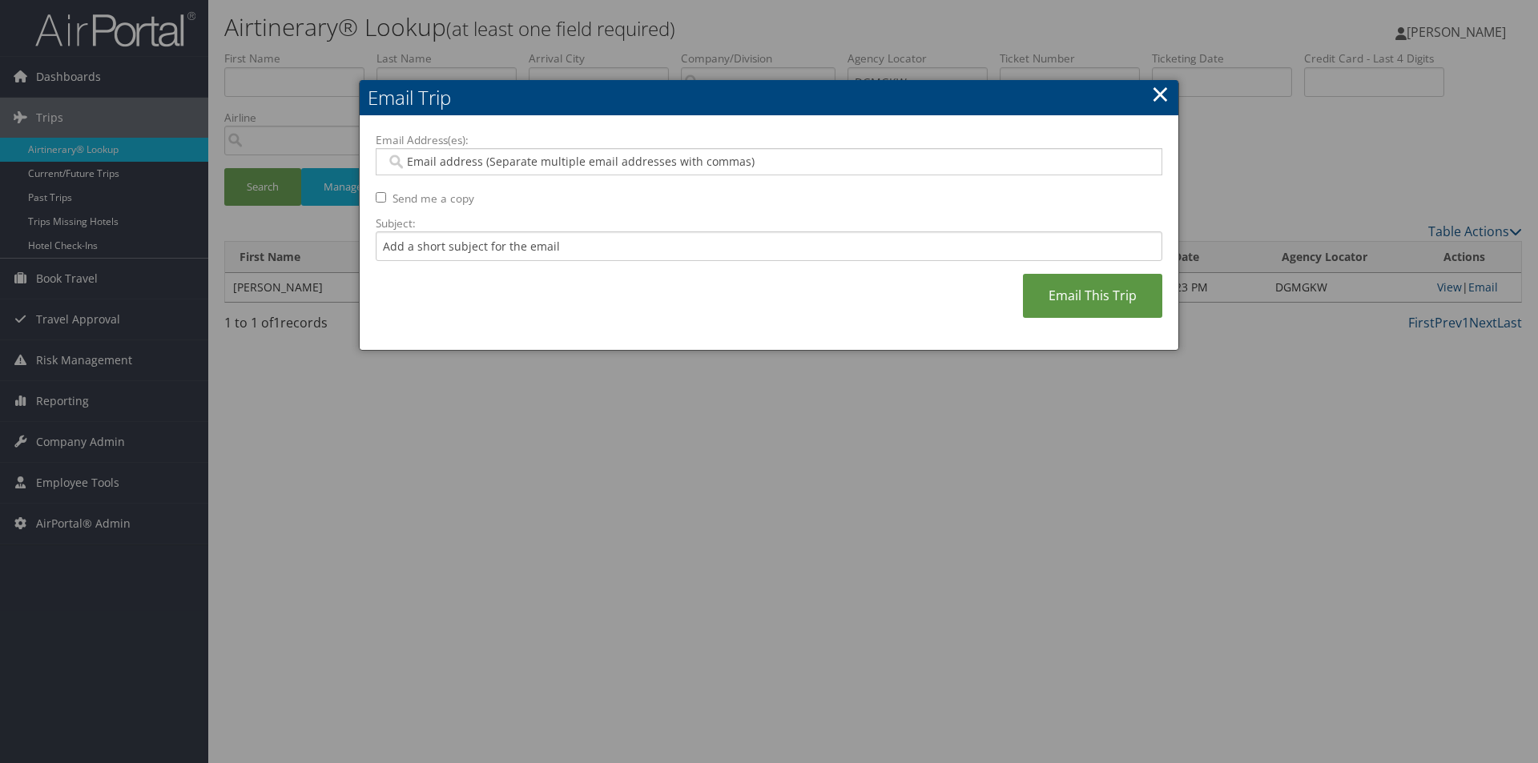
click at [644, 161] on input "Email Address(es):" at bounding box center [768, 162] width 765 height 16
type input "SA"
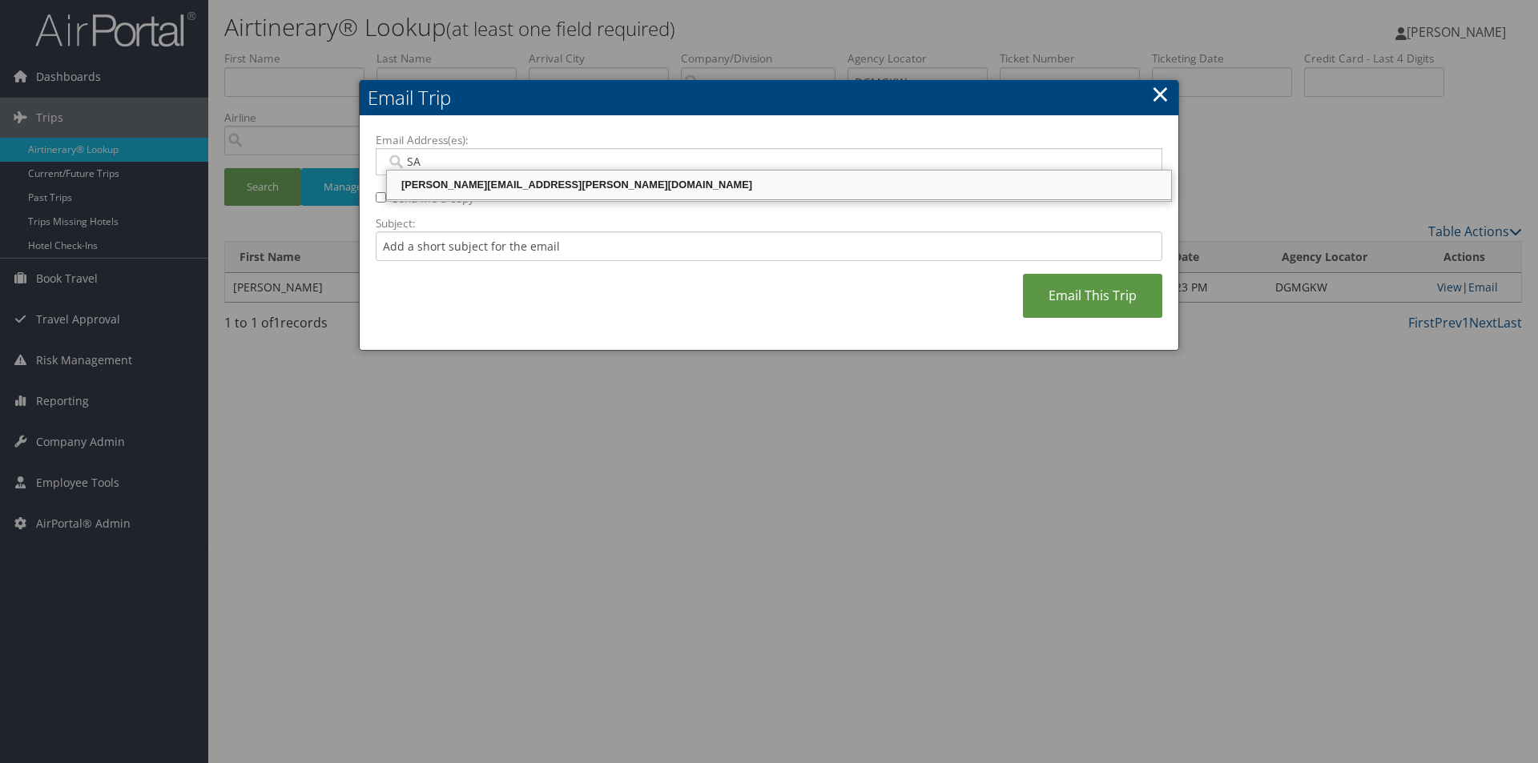
click at [689, 185] on div "SANDY.TABRON@CBTRAVEL.COM" at bounding box center [778, 185] width 779 height 16
type input "SANDY.TABRON@CBTRAVEL.COM"
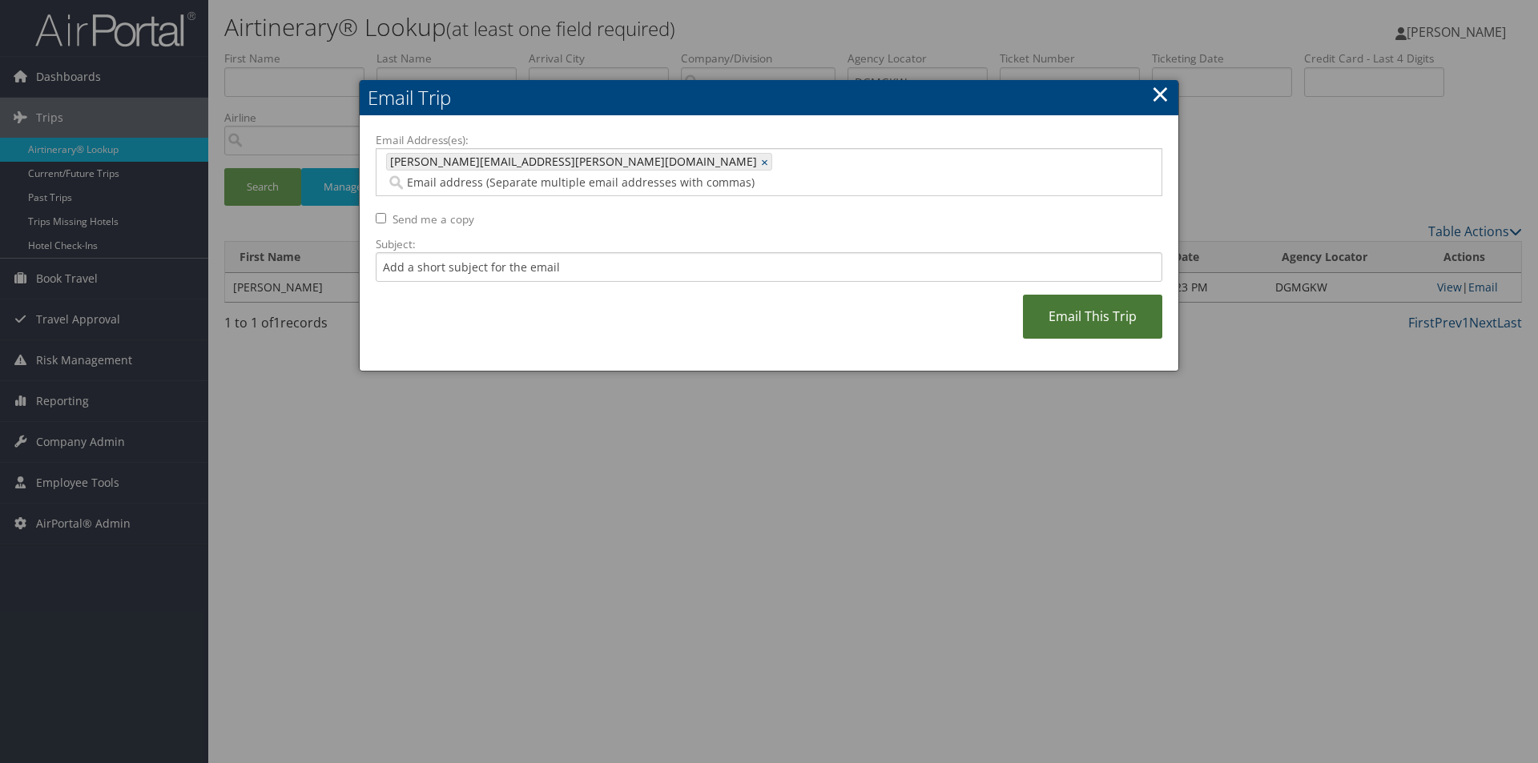
click at [1102, 307] on link "Email This Trip" at bounding box center [1092, 317] width 139 height 44
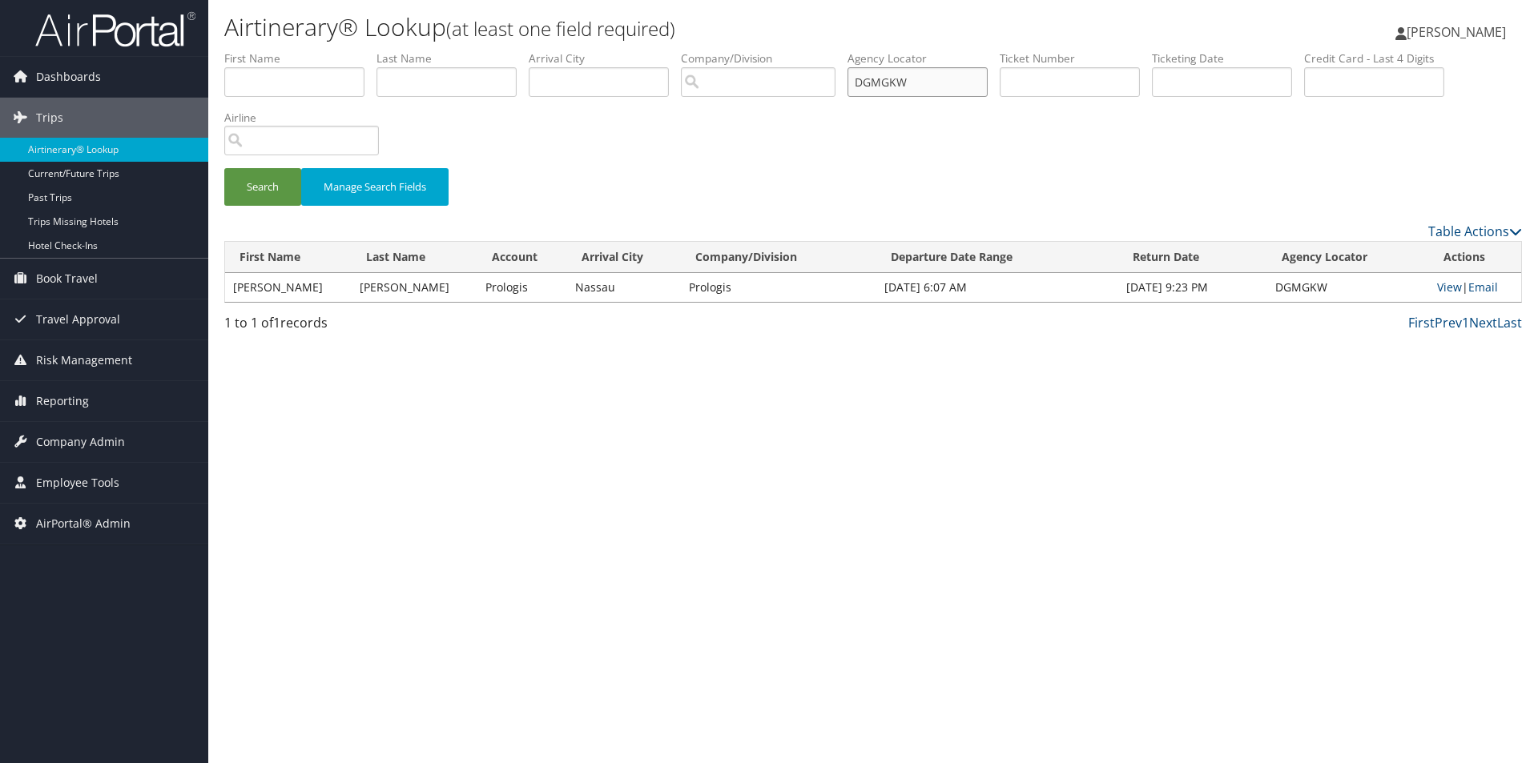
drag, startPoint x: 928, startPoint y: 83, endPoint x: 800, endPoint y: 66, distance: 128.6
click at [806, 50] on ul "First Name Last Name Departure City Arrival City Company/Division Airport/City …" at bounding box center [873, 50] width 1298 height 0
type input "DHN72W"
click at [224, 168] on button "Search" at bounding box center [262, 187] width 77 height 38
click at [1484, 289] on link "Email" at bounding box center [1483, 287] width 30 height 15
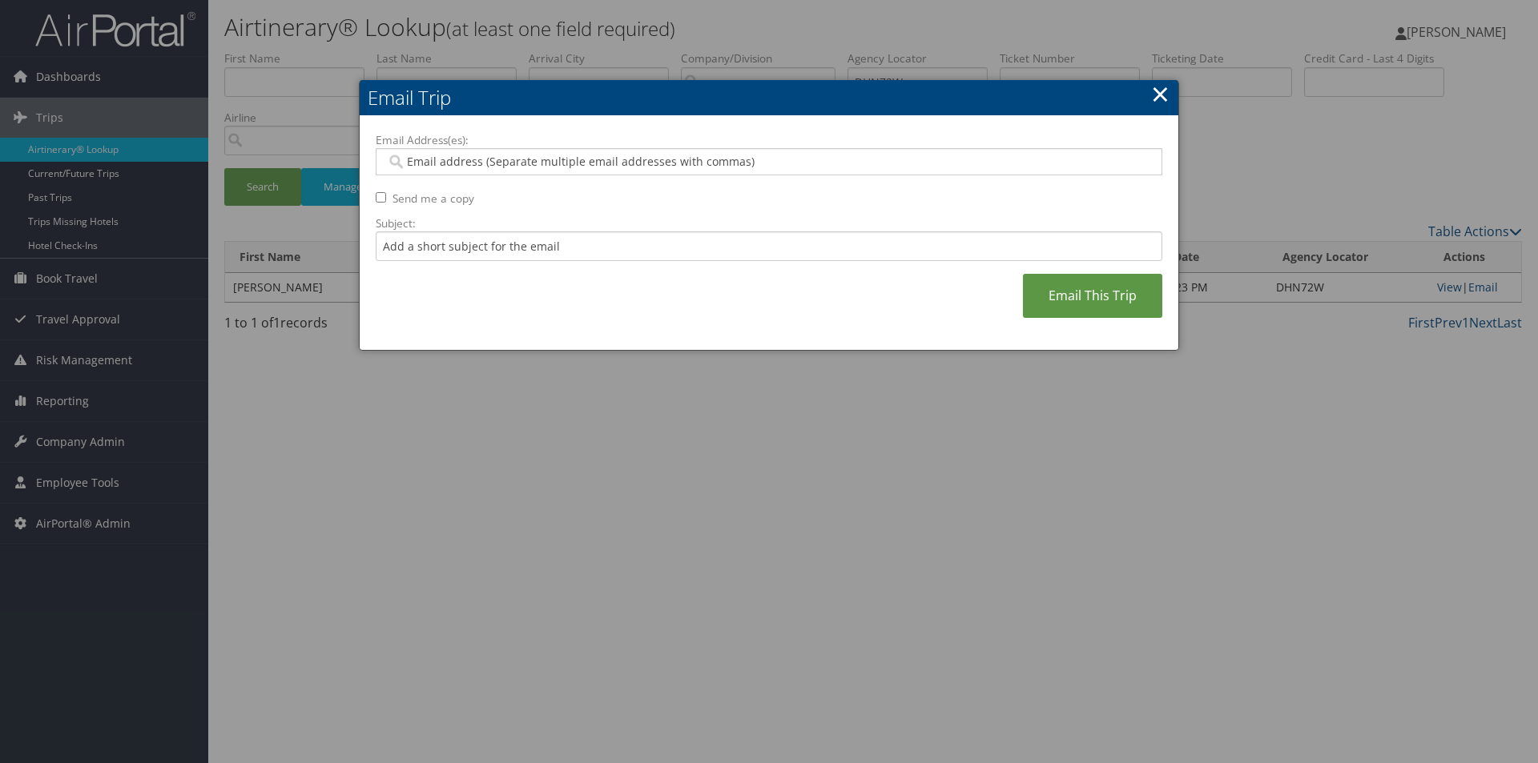
click at [701, 154] on input "Email Address(es):" at bounding box center [768, 162] width 765 height 16
type input "SA"
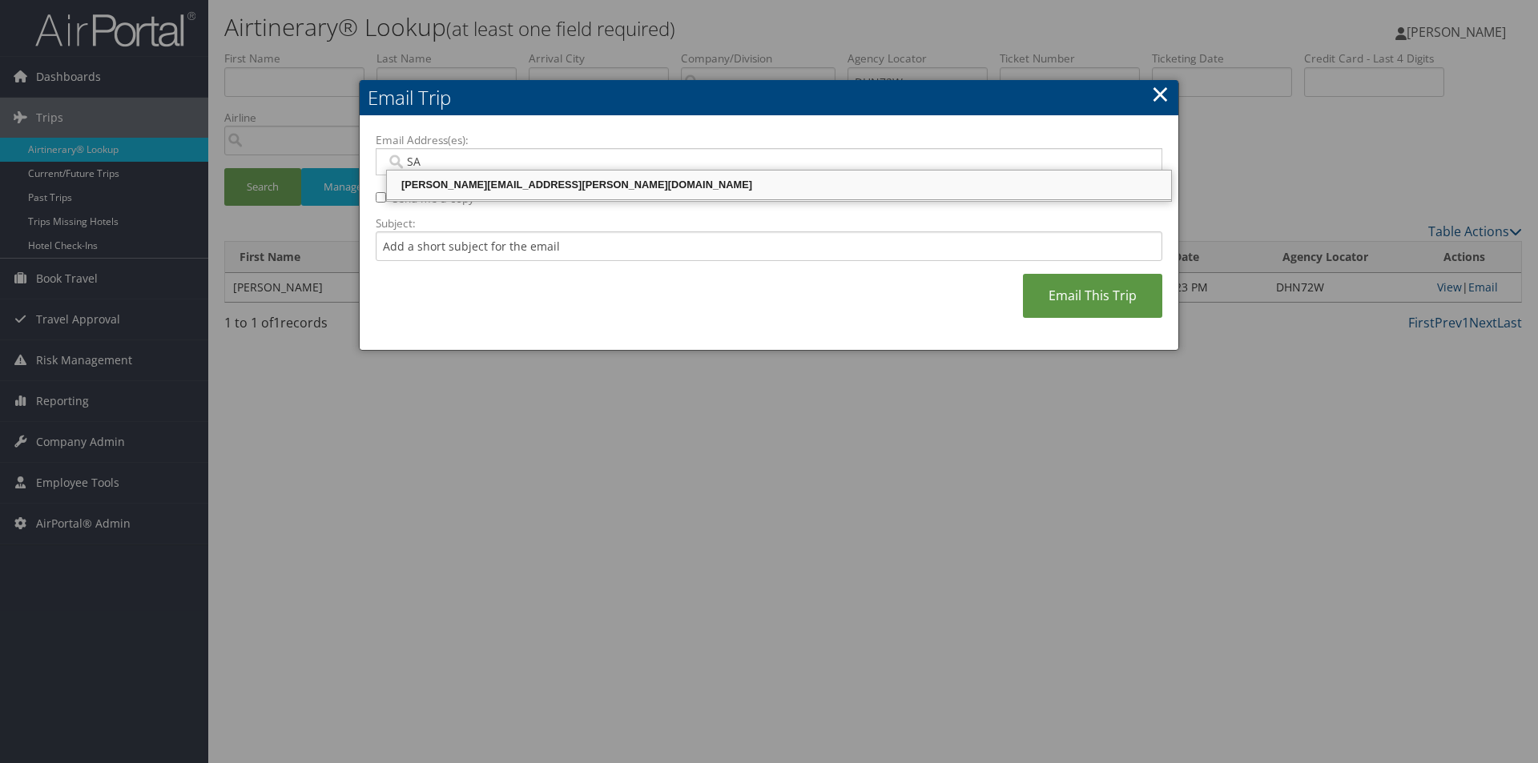
click at [679, 183] on div "SANDY.TABRON@CBTRAVEL.COM" at bounding box center [778, 185] width 779 height 16
type input "SANDY.TABRON@CBTRAVEL.COM"
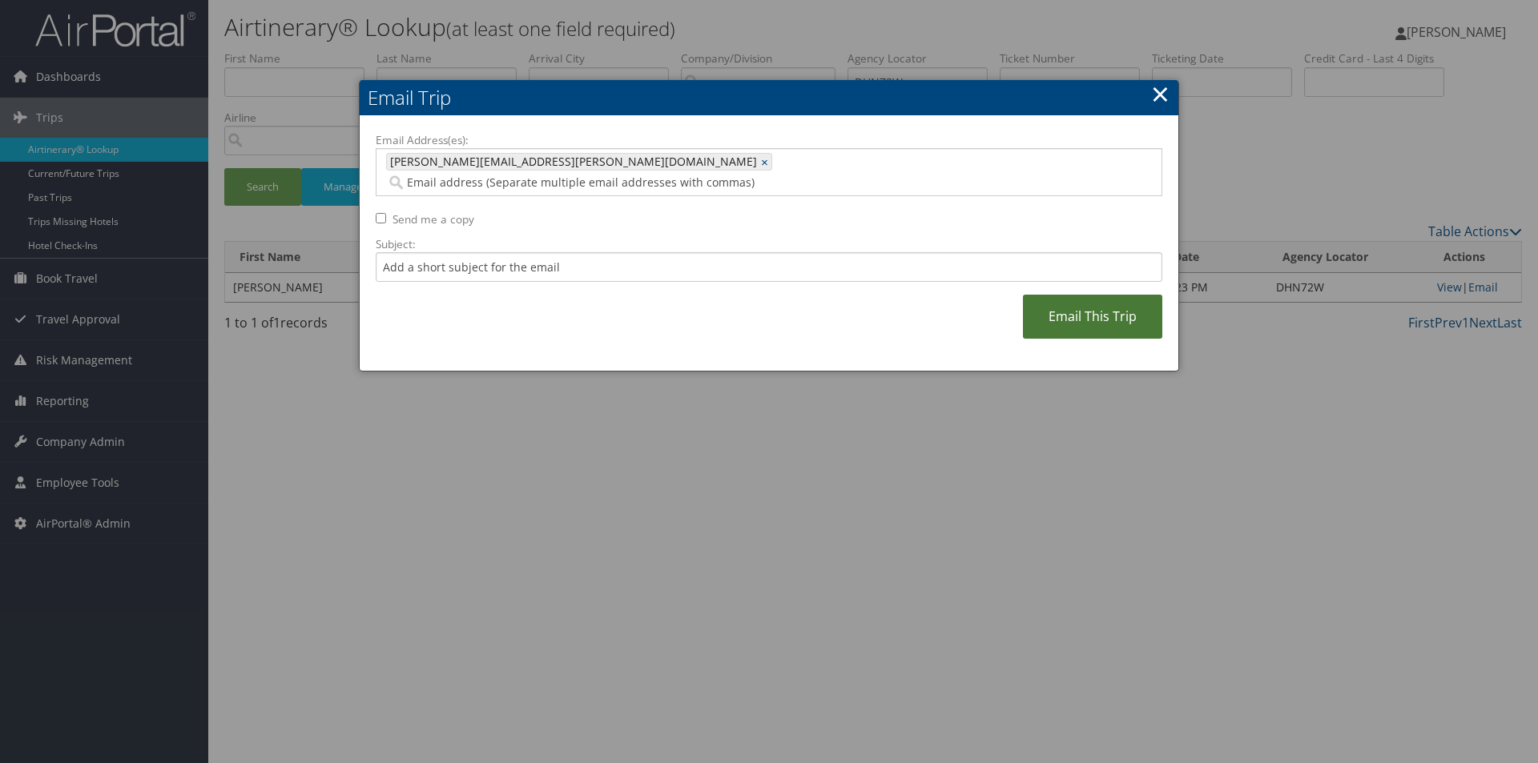
click at [1094, 297] on link "Email This Trip" at bounding box center [1092, 317] width 139 height 44
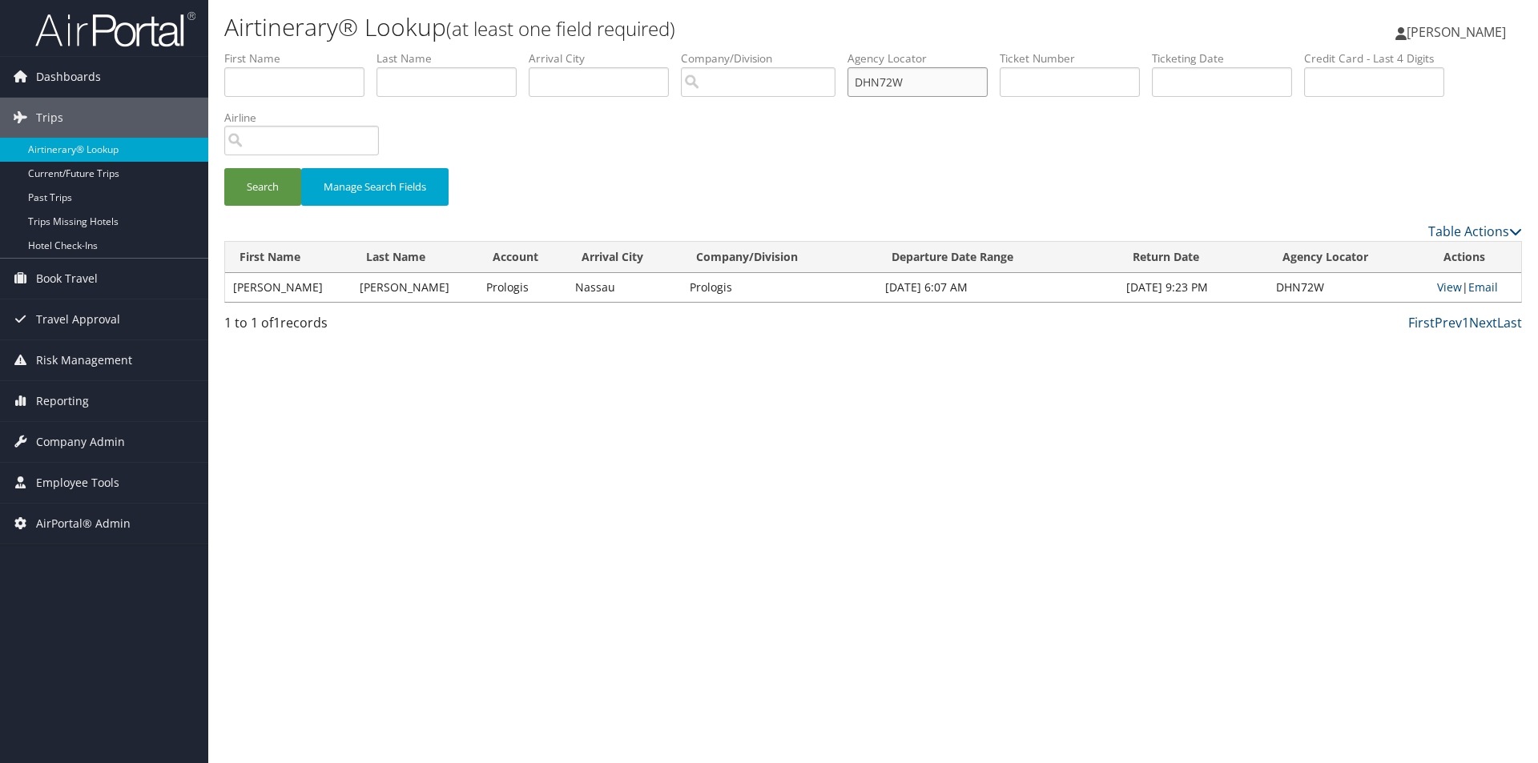
drag, startPoint x: 854, startPoint y: 79, endPoint x: 813, endPoint y: 75, distance: 41.1
click at [813, 50] on ul "First Name Last Name Departure City Arrival City Company/Division Airport/City …" at bounding box center [873, 50] width 1298 height 0
type input "DG8X11"
click at [224, 168] on button "Search" at bounding box center [262, 187] width 77 height 38
click at [1478, 285] on link "Email" at bounding box center [1483, 287] width 30 height 15
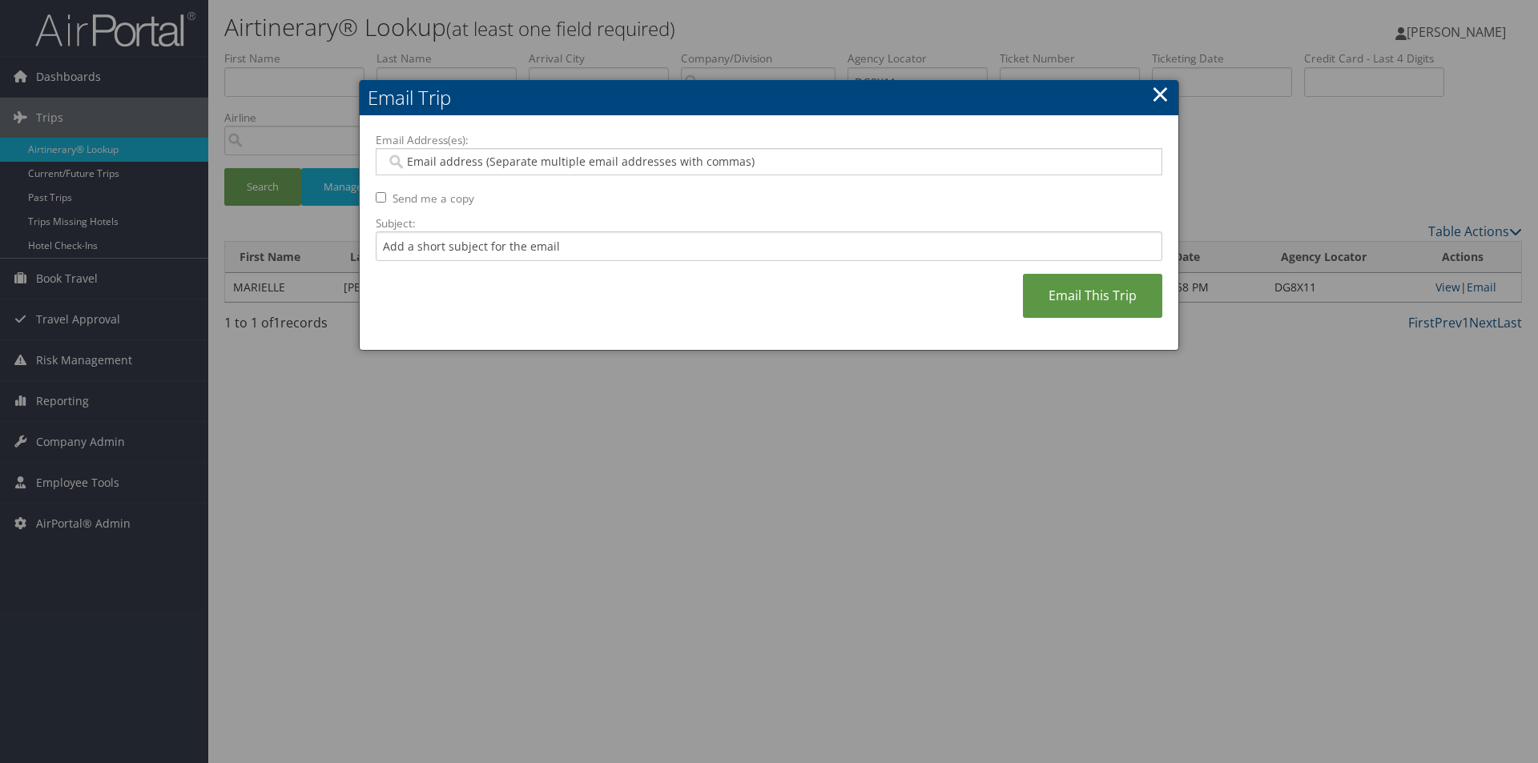
click at [710, 176] on div "Email Address(es): Send me a copy Subject: Email This Trip" at bounding box center [769, 233] width 787 height 203
click at [703, 159] on input "Email Address(es):" at bounding box center [768, 162] width 765 height 16
type input "SA"
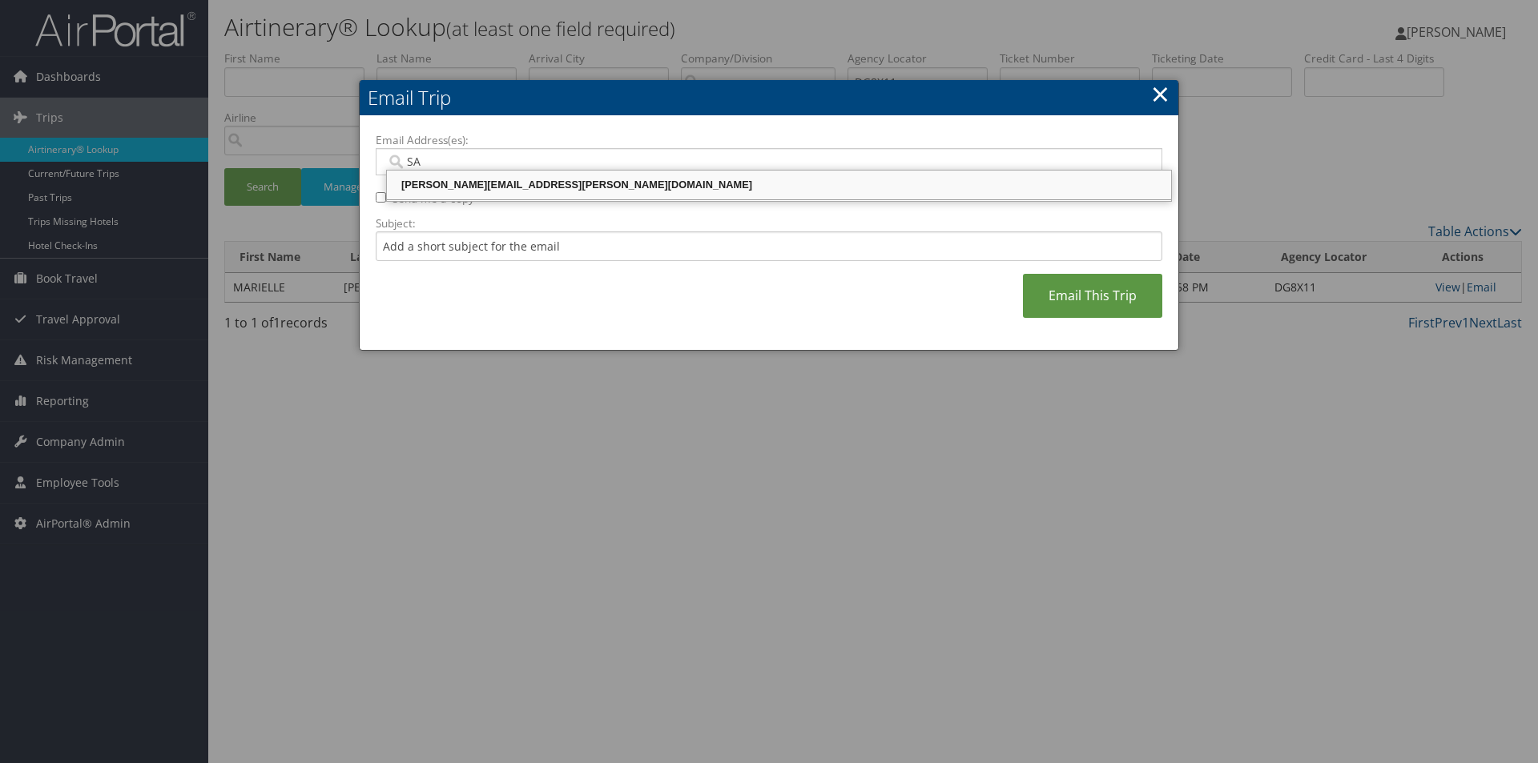
click at [654, 181] on div "SANDY.TABRON@CBTRAVEL.COM" at bounding box center [778, 185] width 779 height 16
type input "SANDY.TABRON@CBTRAVEL.COM"
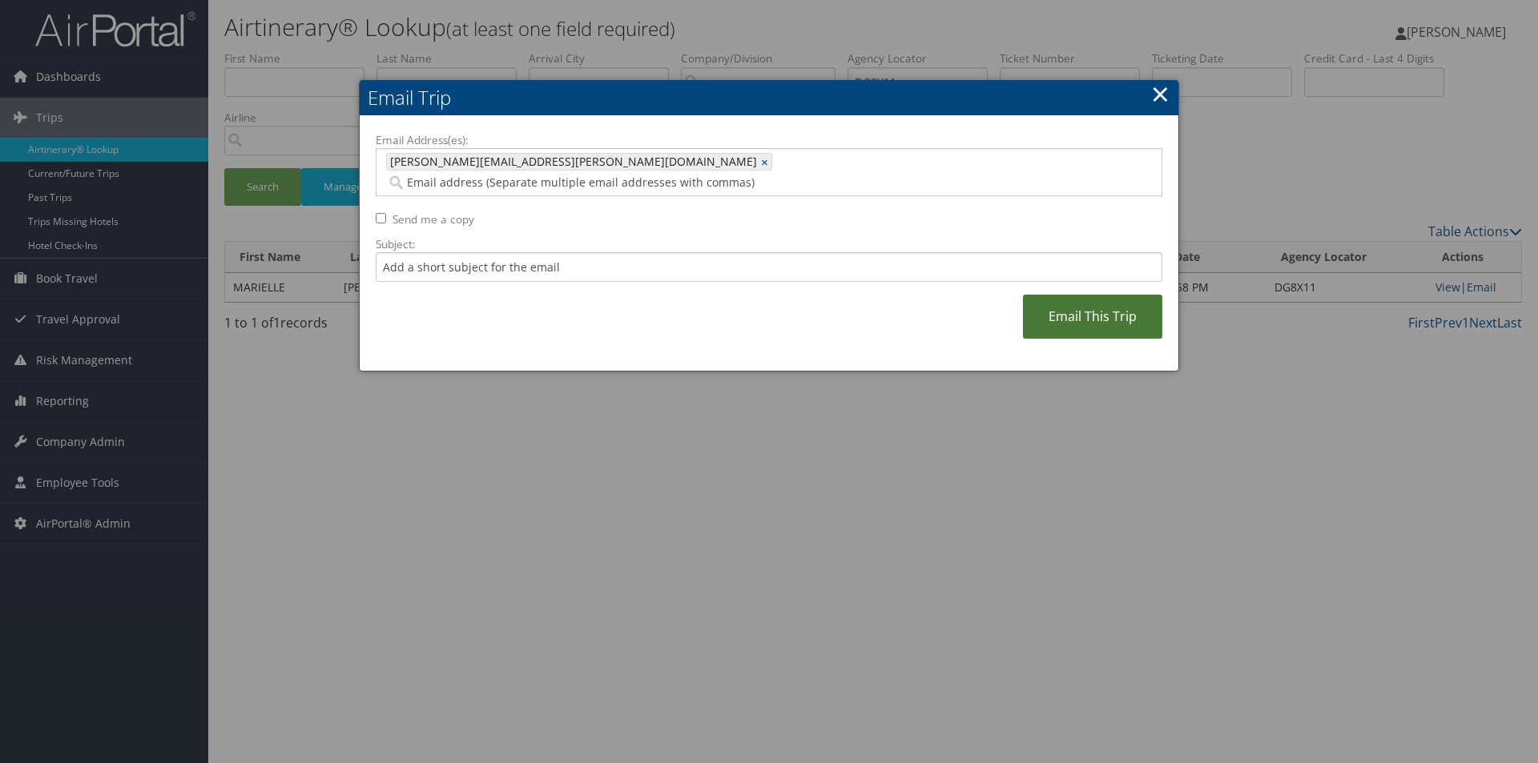
click at [1074, 295] on link "Email This Trip" at bounding box center [1092, 317] width 139 height 44
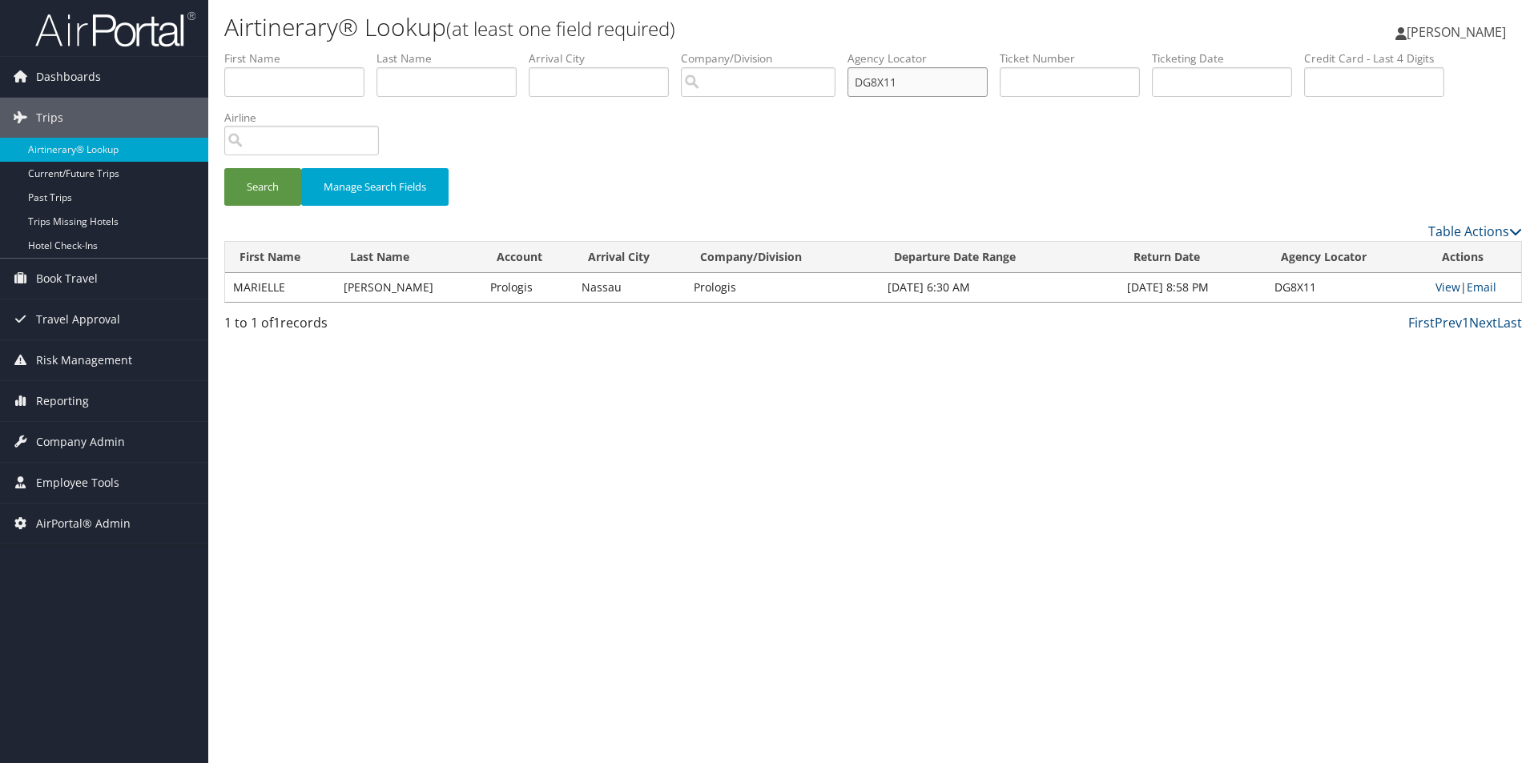
drag, startPoint x: 873, startPoint y: 75, endPoint x: 828, endPoint y: 72, distance: 45.8
click at [828, 50] on ul "First Name Last Name Departure City Arrival City Company/Division Airport/City …" at bounding box center [873, 50] width 1298 height 0
type input "DG7DMF"
click at [224, 168] on button "Search" at bounding box center [262, 187] width 77 height 38
click at [1484, 281] on link "Email" at bounding box center [1483, 287] width 30 height 15
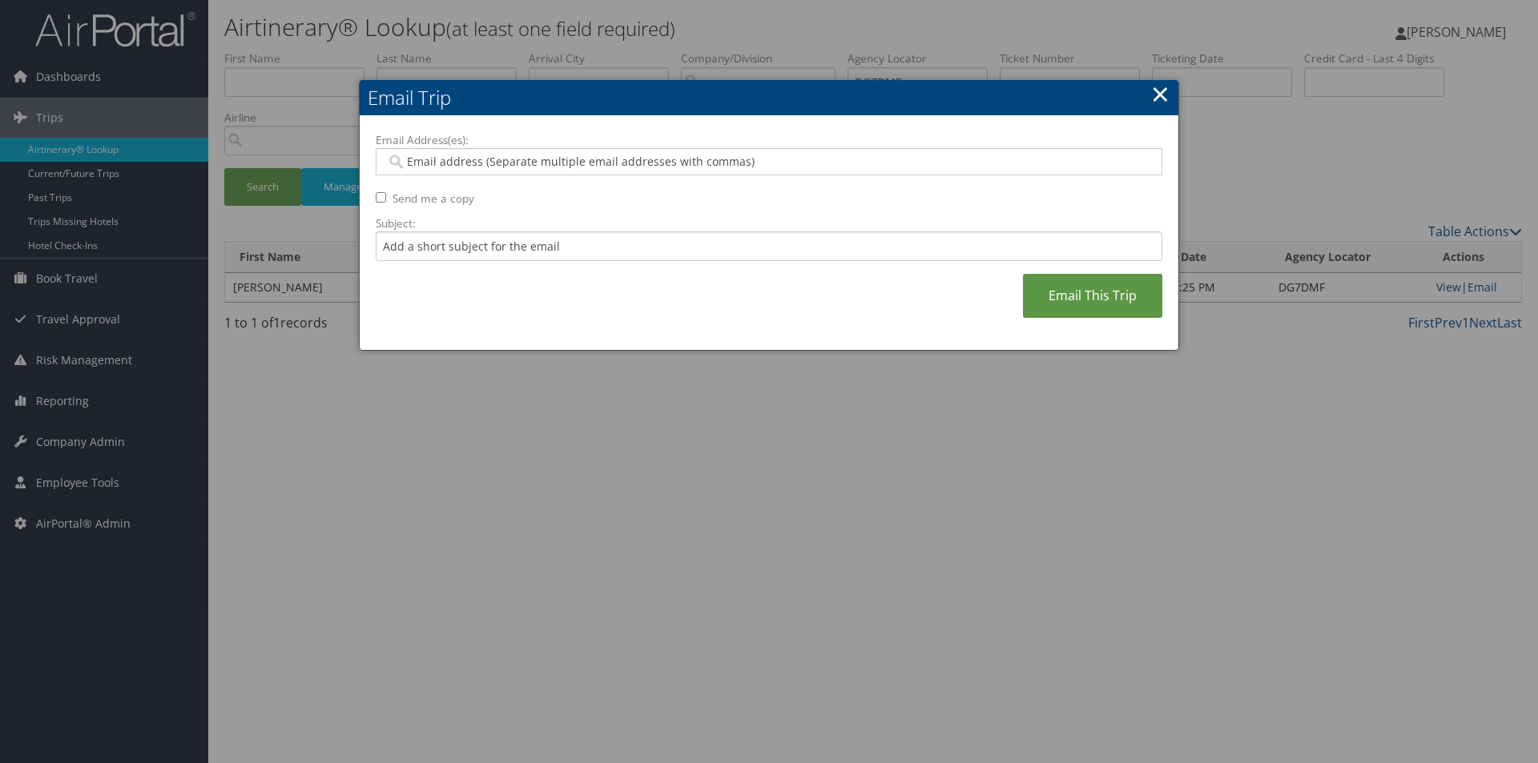
click at [851, 159] on input "Email Address(es):" at bounding box center [768, 162] width 765 height 16
type input "SA"
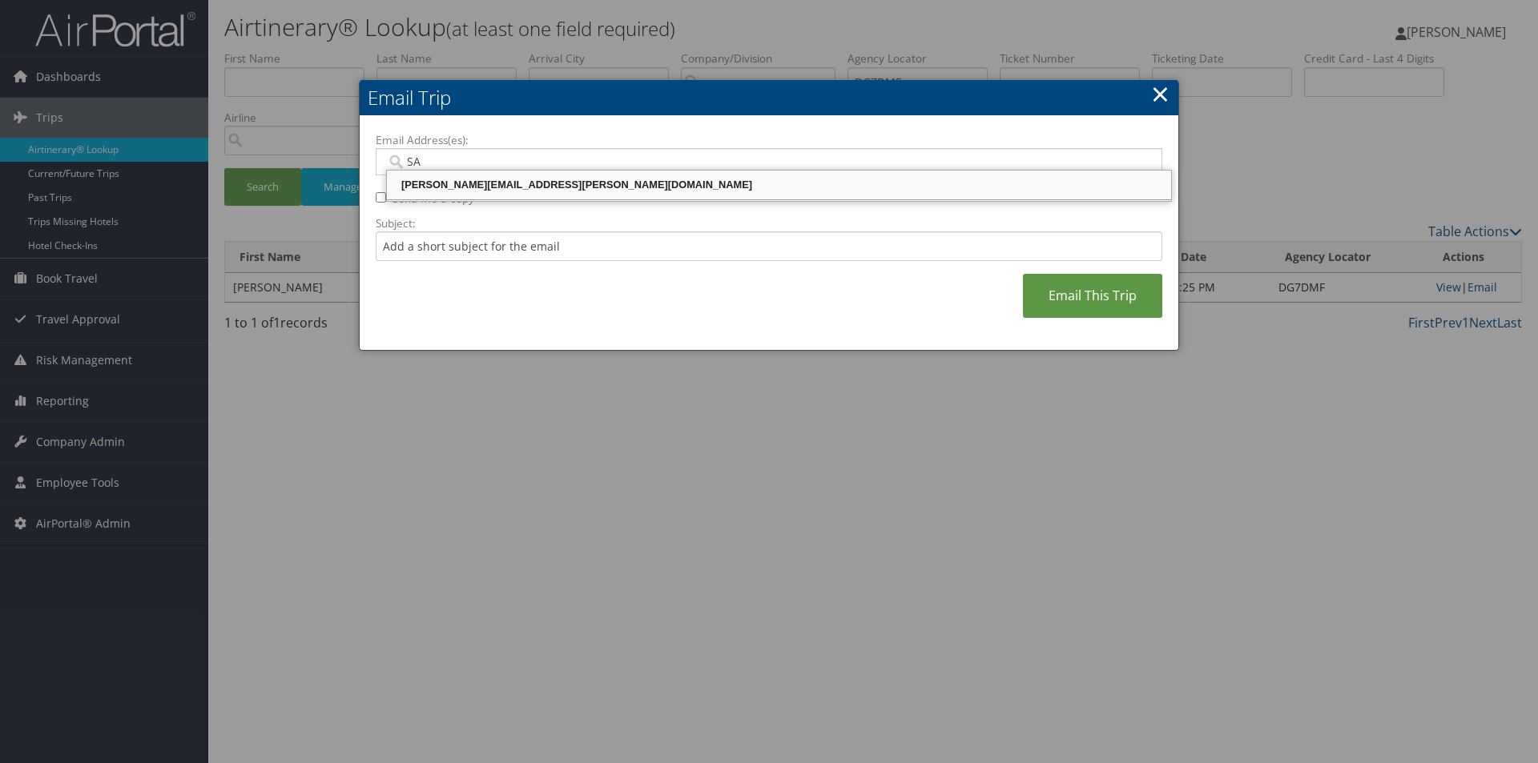
click at [745, 187] on div "SANDY.TABRON@CBTRAVEL.COM" at bounding box center [778, 185] width 779 height 16
type input "SANDY.TABRON@CBTRAVEL.COM"
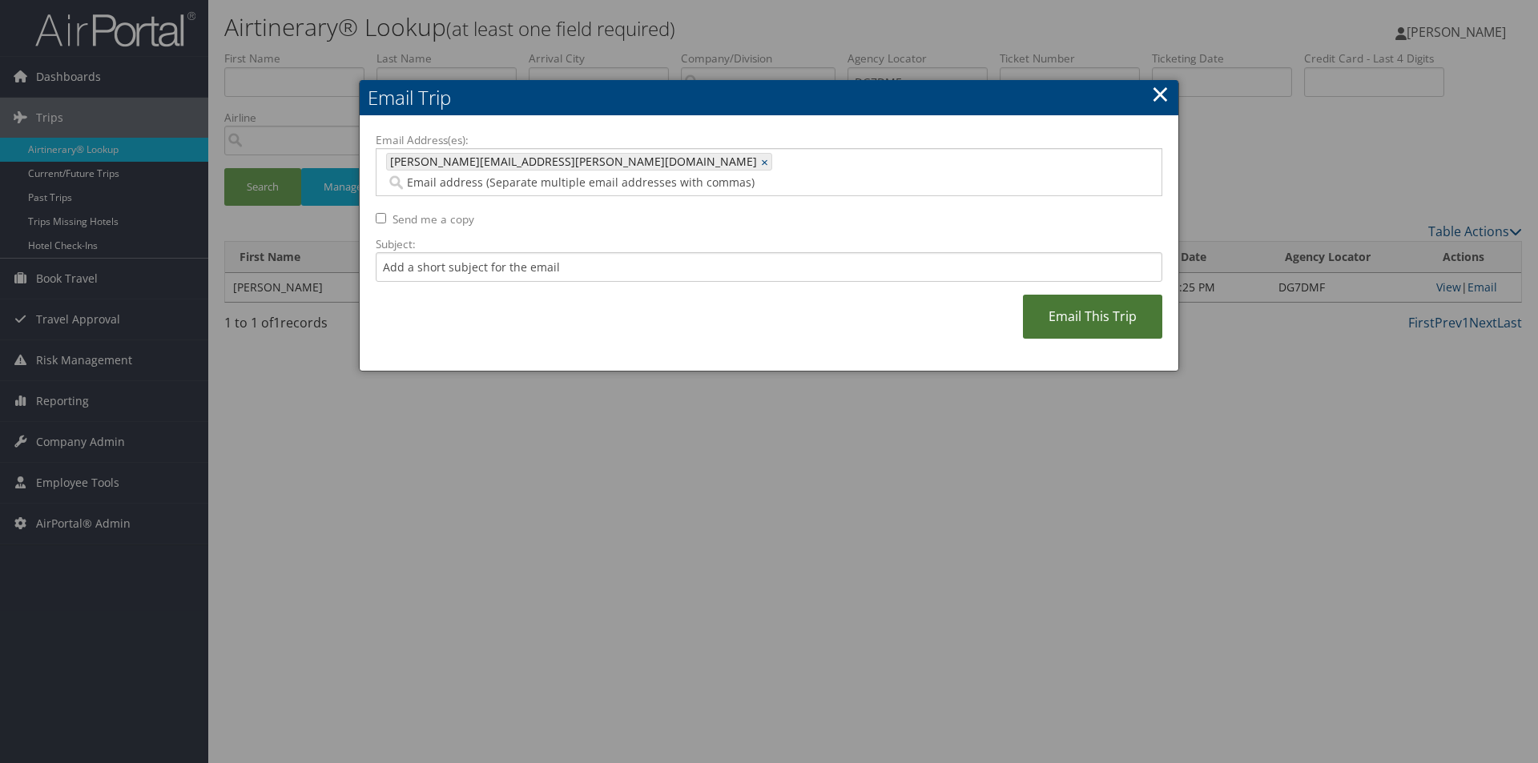
click at [1126, 295] on link "Email This Trip" at bounding box center [1092, 317] width 139 height 44
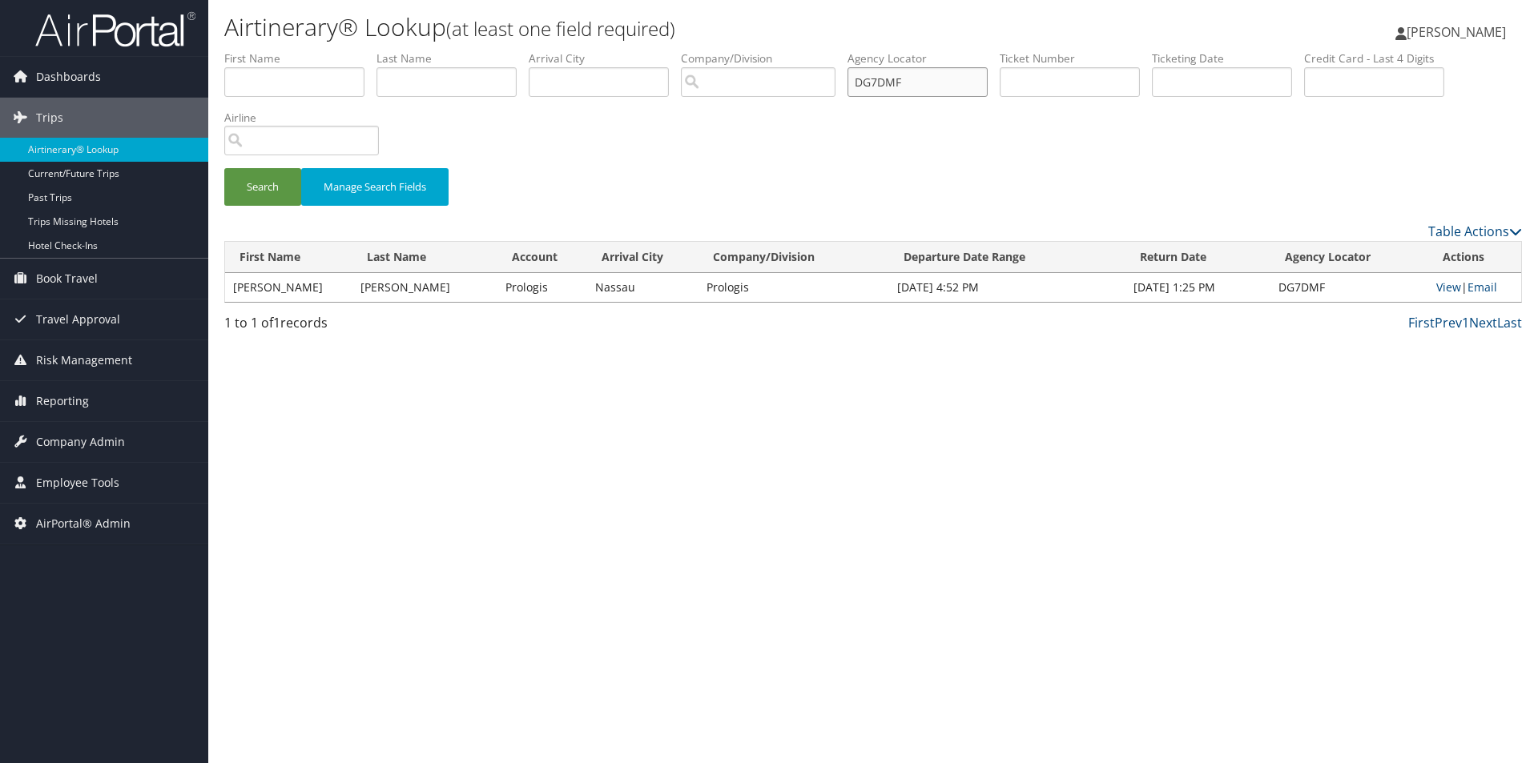
drag, startPoint x: 925, startPoint y: 82, endPoint x: 756, endPoint y: 82, distance: 169.0
click at [756, 50] on ul "First Name Last Name Departure City Arrival City Company/Division Airport/City …" at bounding box center [873, 50] width 1298 height 0
type input "DFWDWG"
click at [224, 168] on button "Search" at bounding box center [262, 187] width 77 height 38
click at [1482, 286] on link "Email" at bounding box center [1483, 287] width 30 height 15
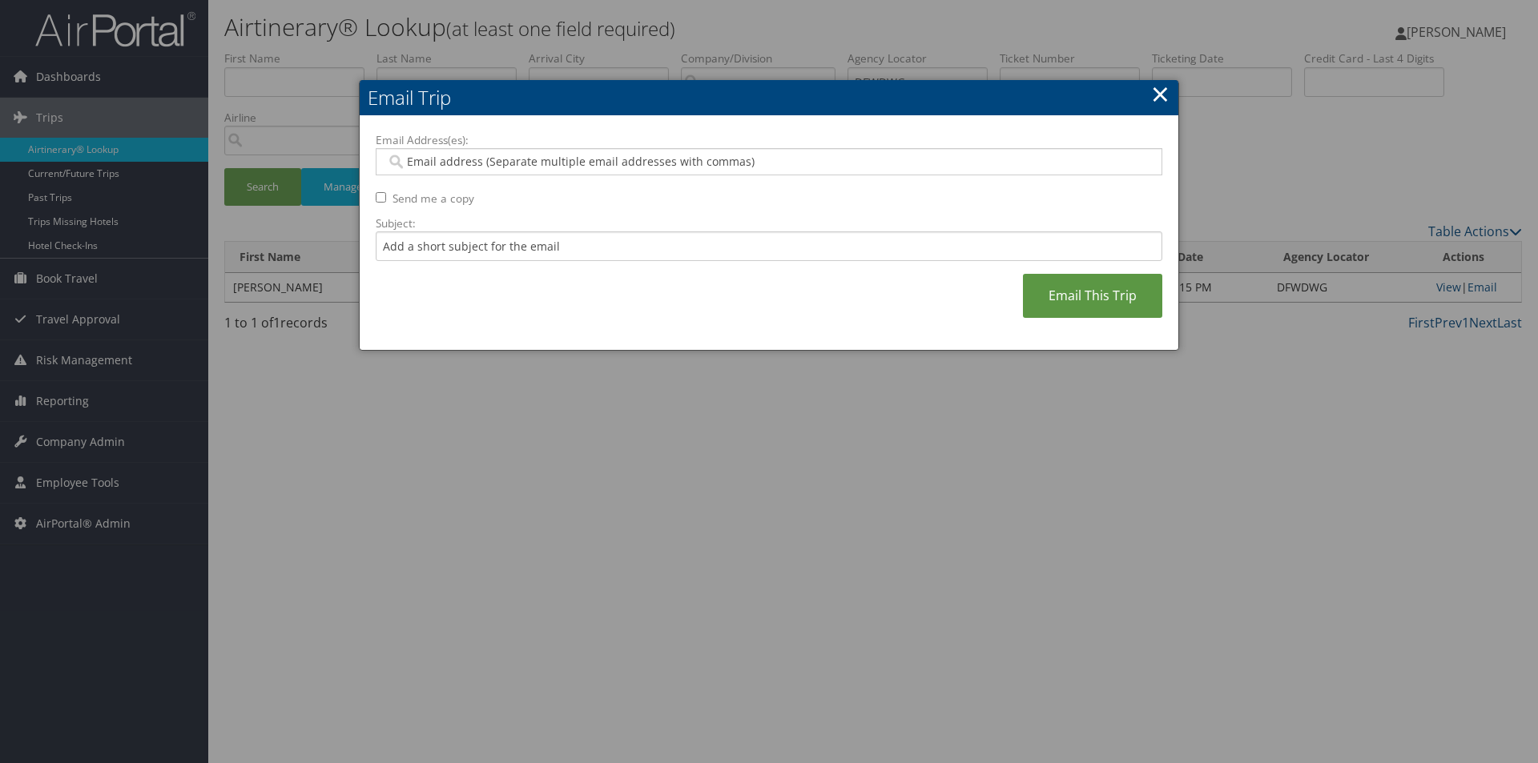
click at [758, 150] on div at bounding box center [769, 161] width 787 height 27
click at [747, 157] on input "Email Address(es):" at bounding box center [768, 162] width 765 height 16
type input "SA"
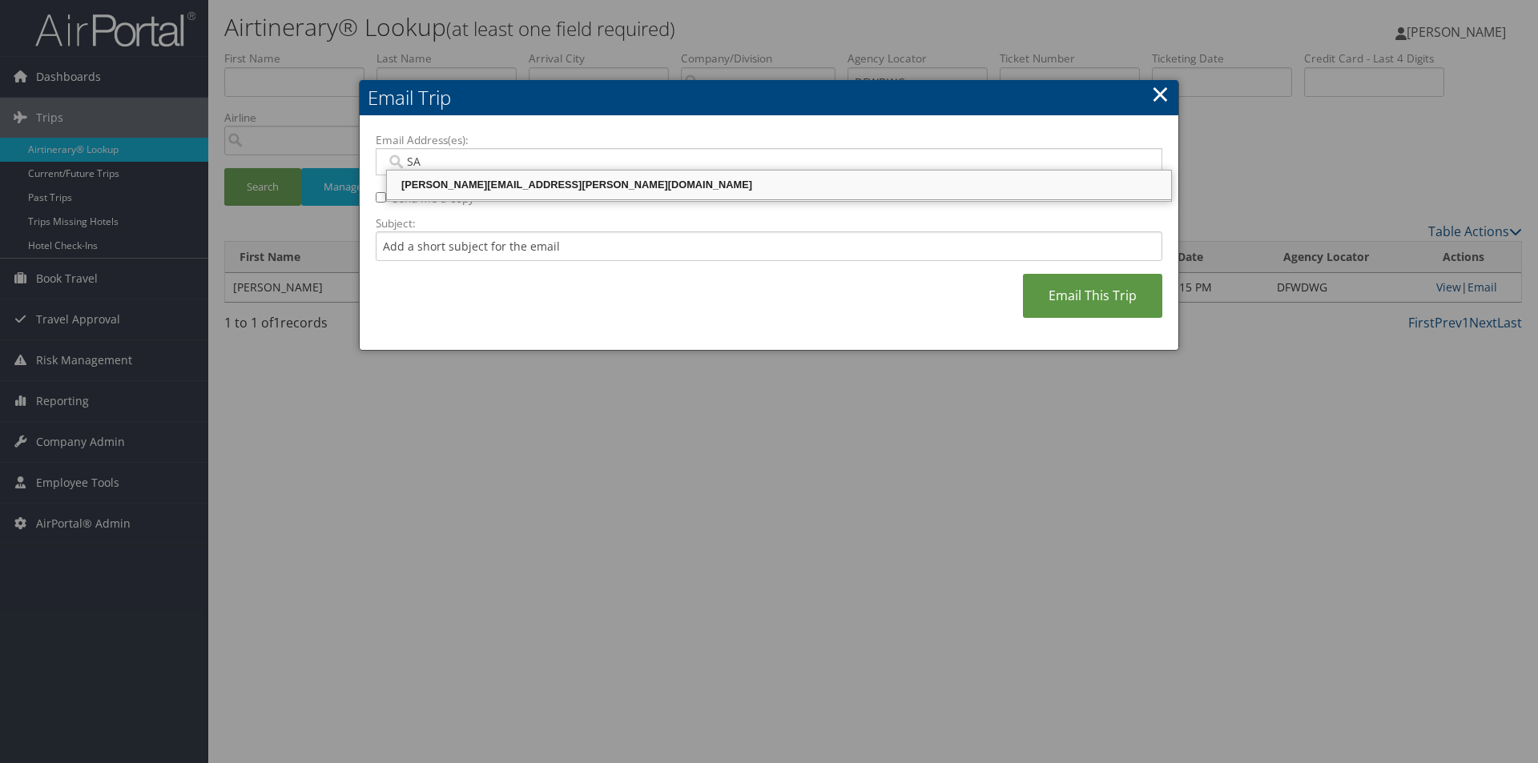
click at [710, 183] on div "SANDY.TABRON@CBTRAVEL.COM" at bounding box center [778, 185] width 779 height 16
type input "SANDY.TABRON@CBTRAVEL.COM"
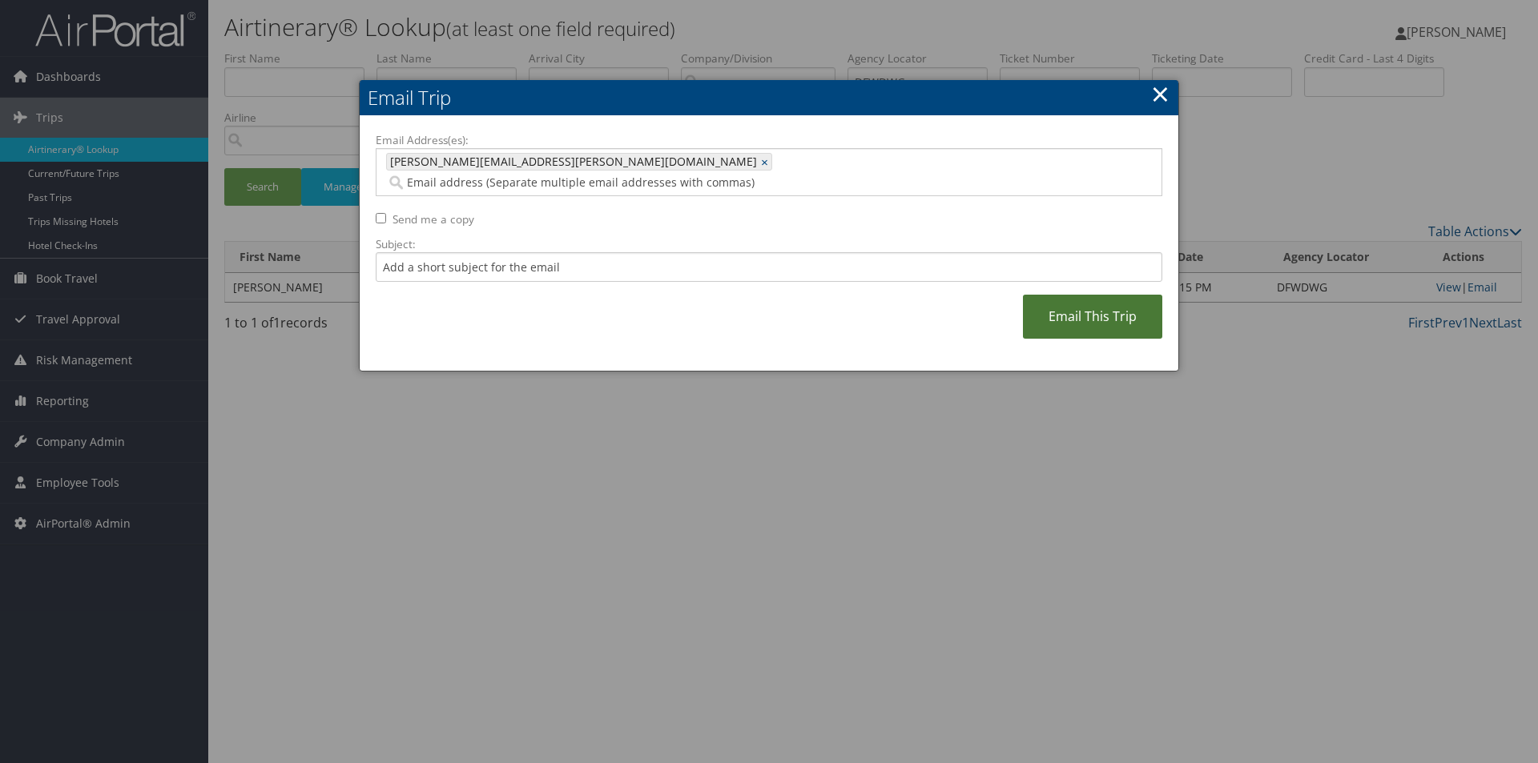
click at [1084, 295] on link "Email This Trip" at bounding box center [1092, 317] width 139 height 44
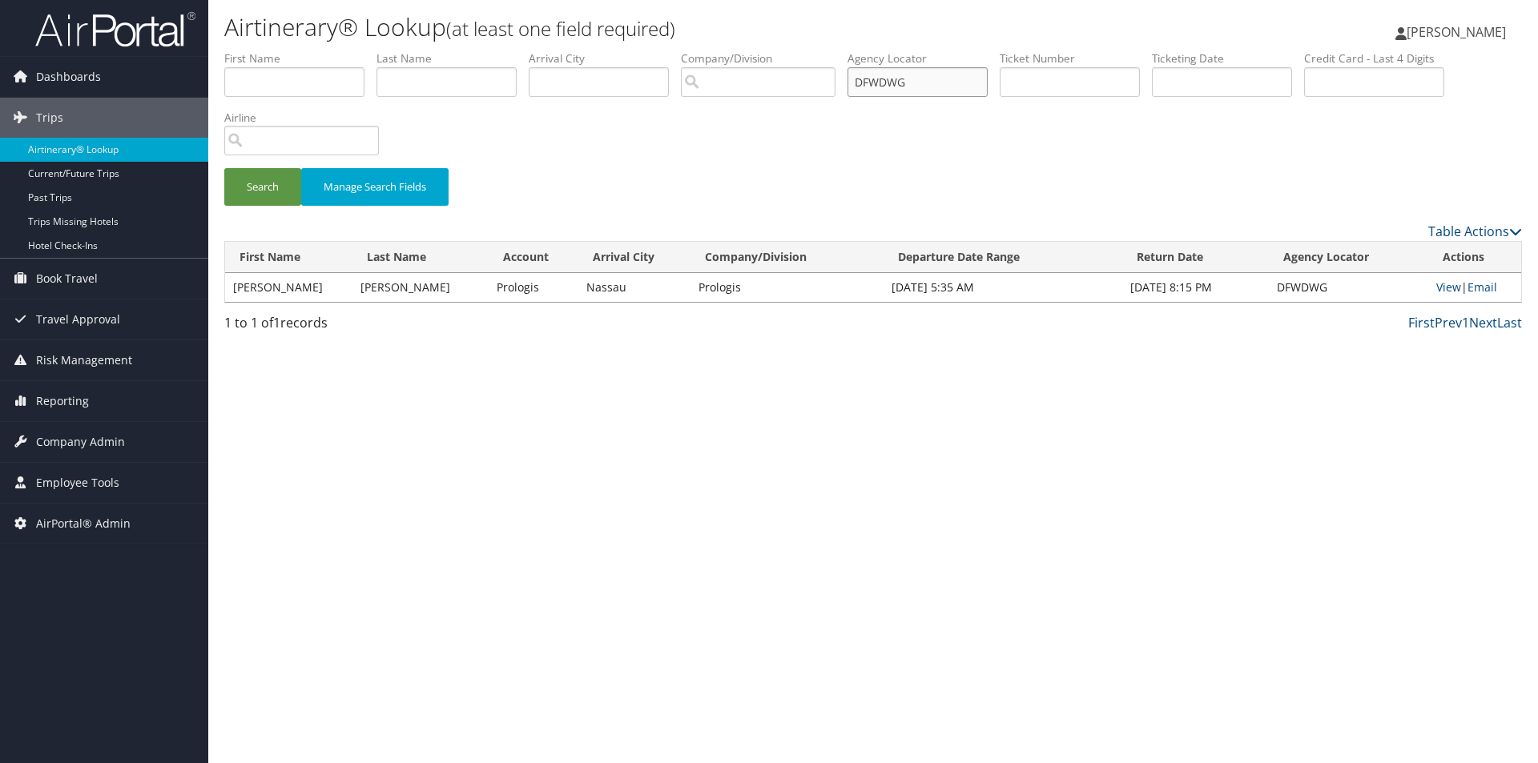
drag, startPoint x: 929, startPoint y: 81, endPoint x: 800, endPoint y: 87, distance: 129.1
click at [800, 50] on ul "First Name Last Name Departure City Arrival City Company/Division Airport/City …" at bounding box center [873, 50] width 1298 height 0
type input "DG8Y0F"
click at [224, 168] on button "Search" at bounding box center [262, 187] width 77 height 38
click at [1482, 280] on link "Email" at bounding box center [1483, 287] width 30 height 15
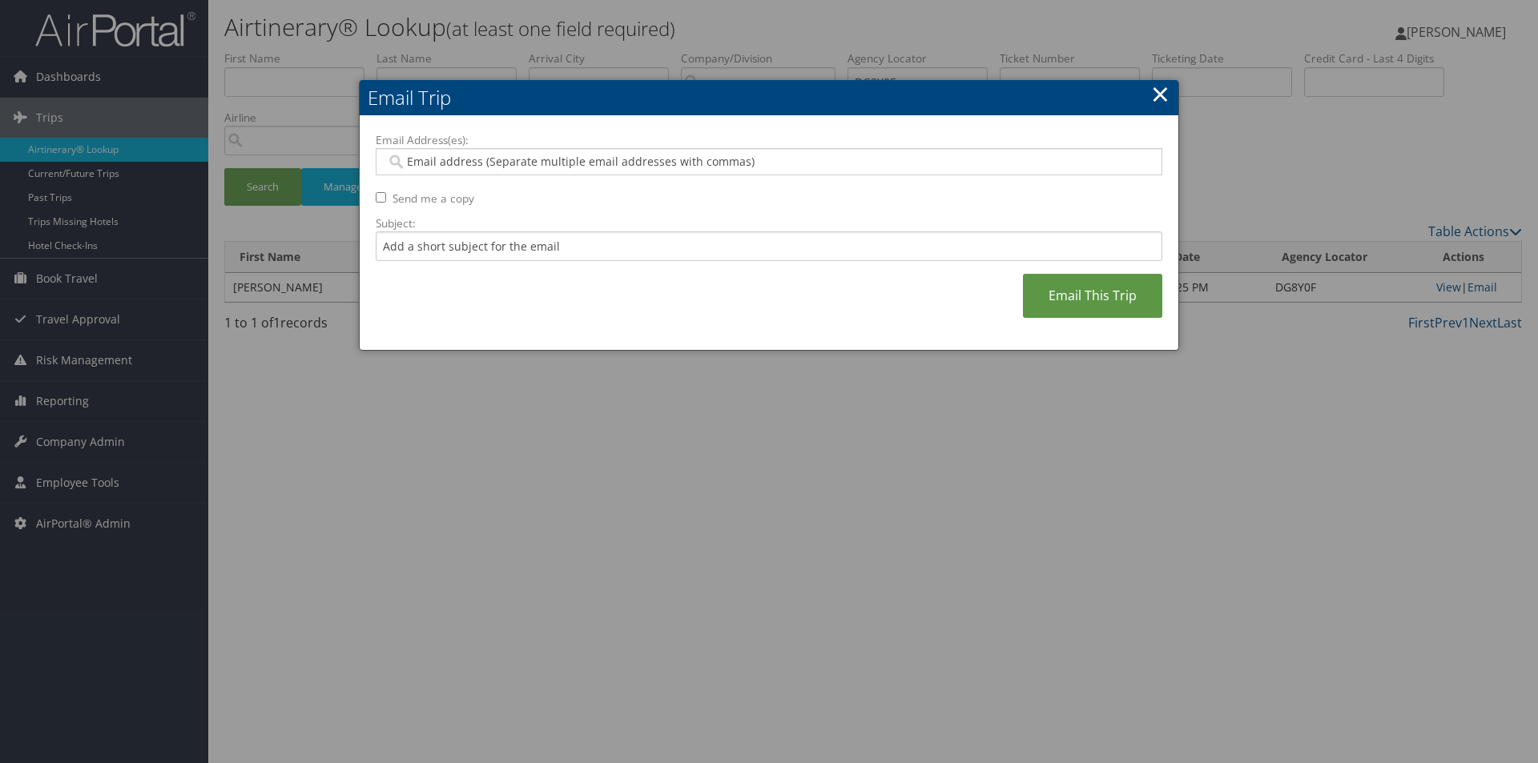
click at [743, 163] on input "Email Address(es):" at bounding box center [768, 162] width 765 height 16
type input "SA"
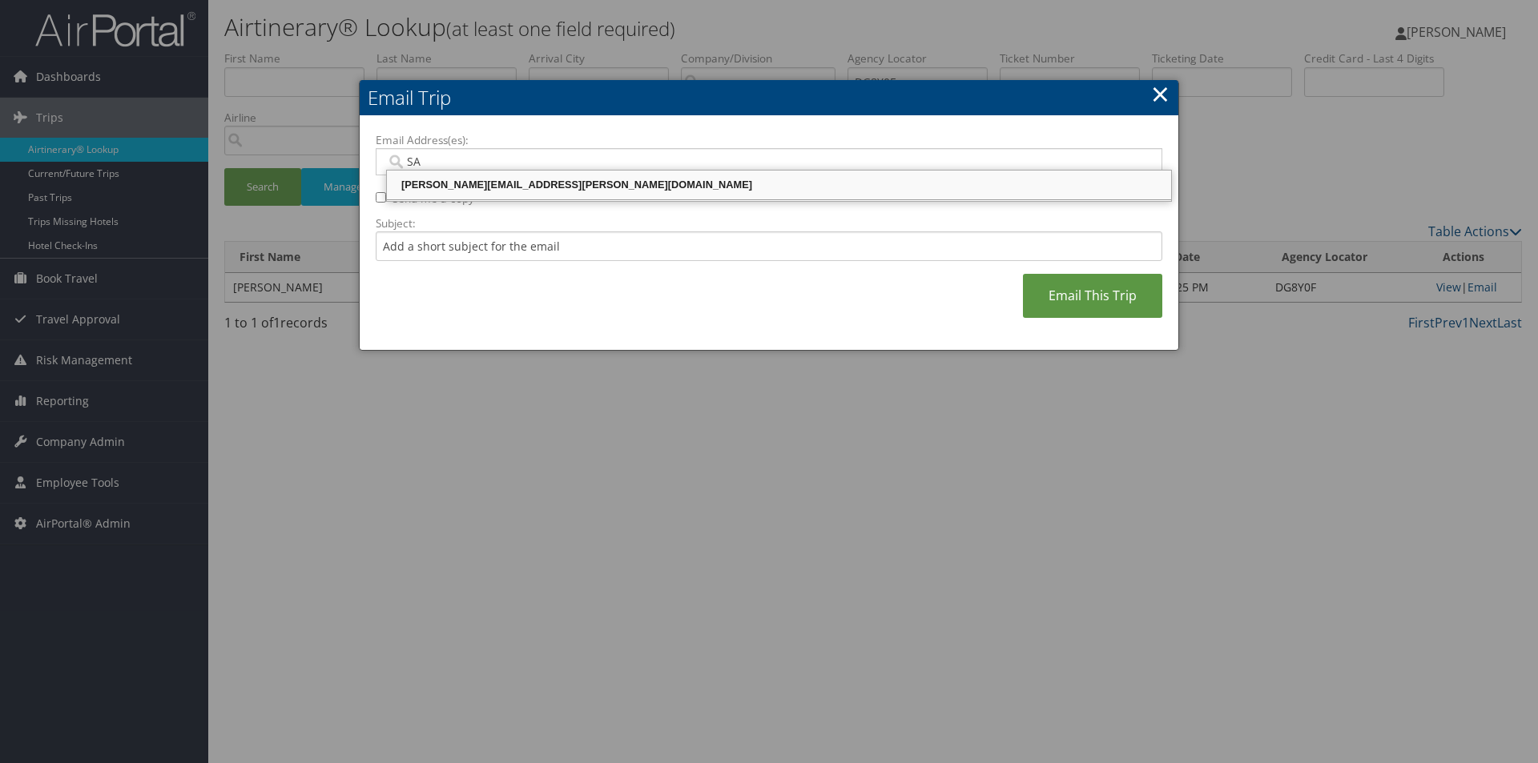
click at [673, 178] on div "SANDY.TABRON@CBTRAVEL.COM" at bounding box center [778, 185] width 779 height 16
type input "SANDY.TABRON@CBTRAVEL.COM"
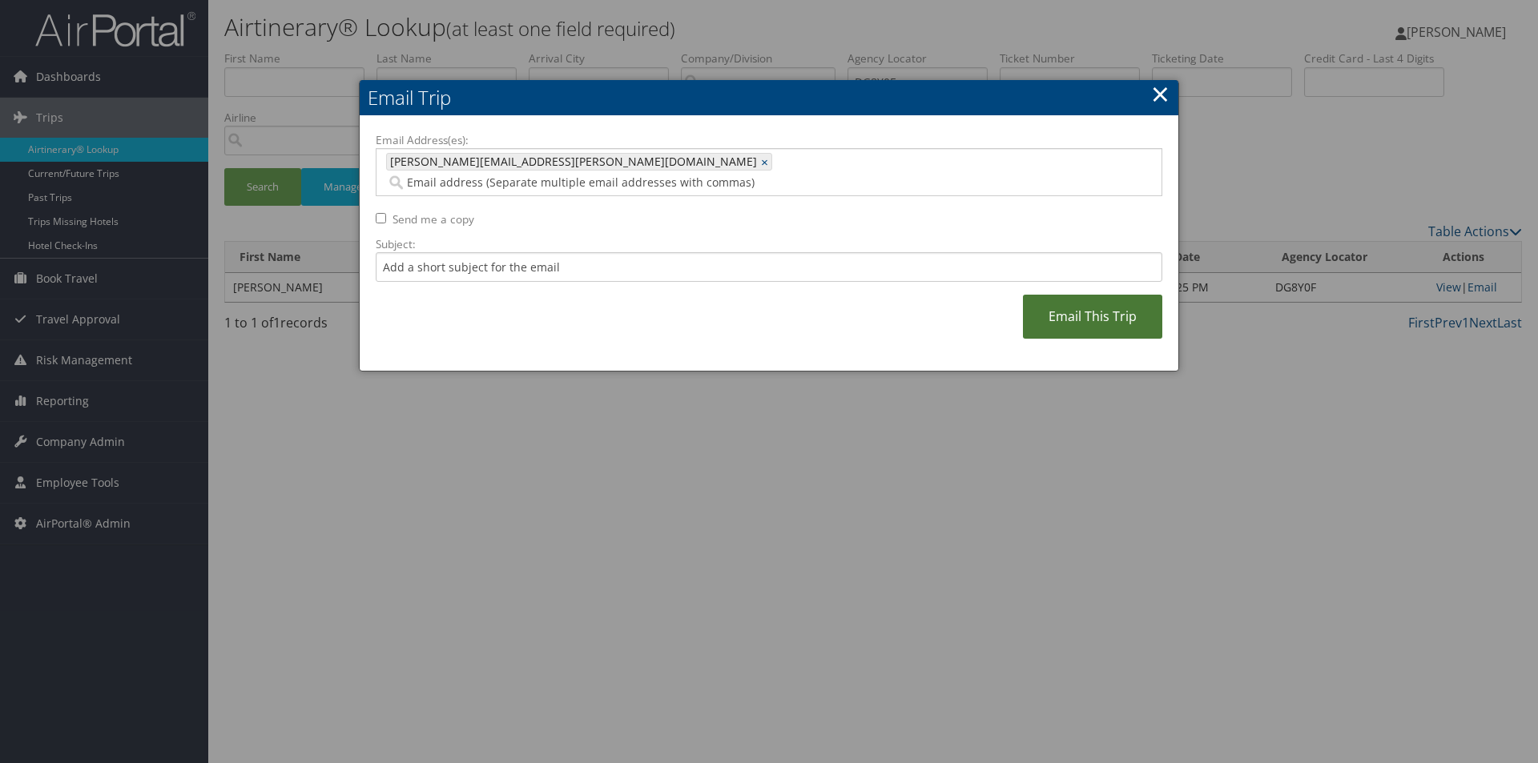
click at [1083, 295] on link "Email This Trip" at bounding box center [1092, 317] width 139 height 44
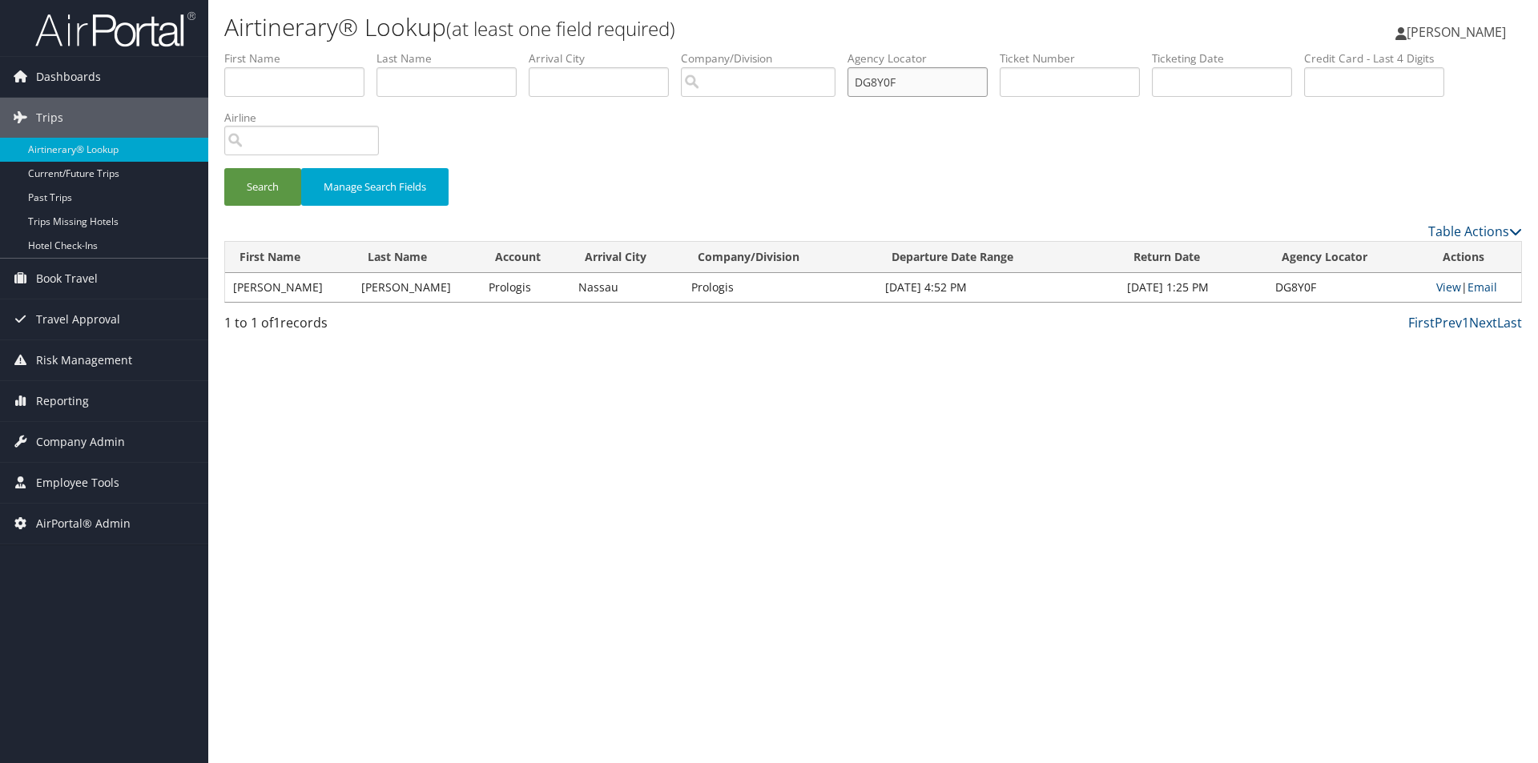
drag, startPoint x: 945, startPoint y: 79, endPoint x: 816, endPoint y: 90, distance: 130.2
click at [816, 50] on ul "First Name Last Name Departure City Arrival City Company/Division Airport/City …" at bounding box center [873, 50] width 1298 height 0
type input "DFW8K3"
click at [224, 168] on button "Search" at bounding box center [262, 187] width 77 height 38
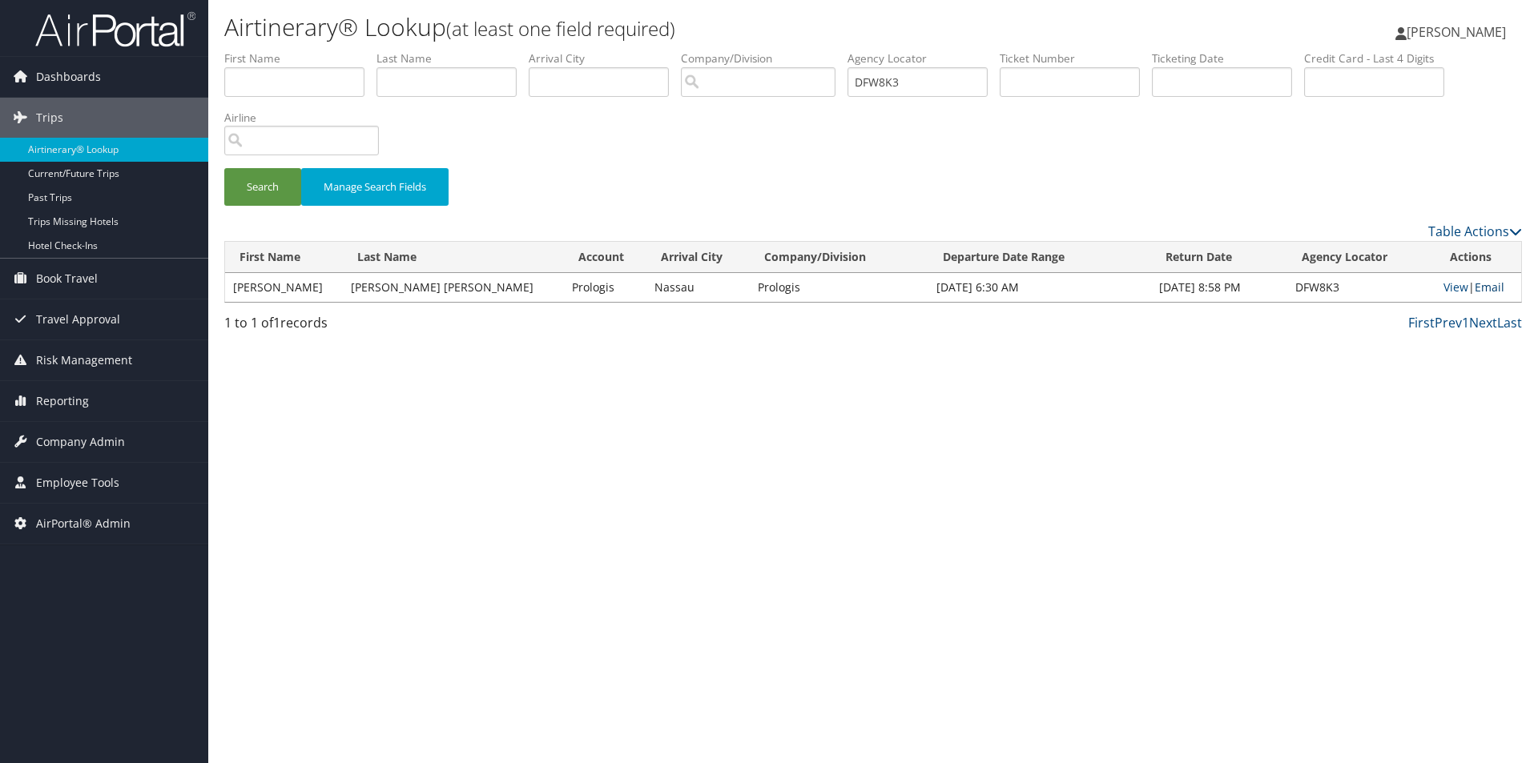
click at [1477, 284] on link "Email" at bounding box center [1490, 287] width 30 height 15
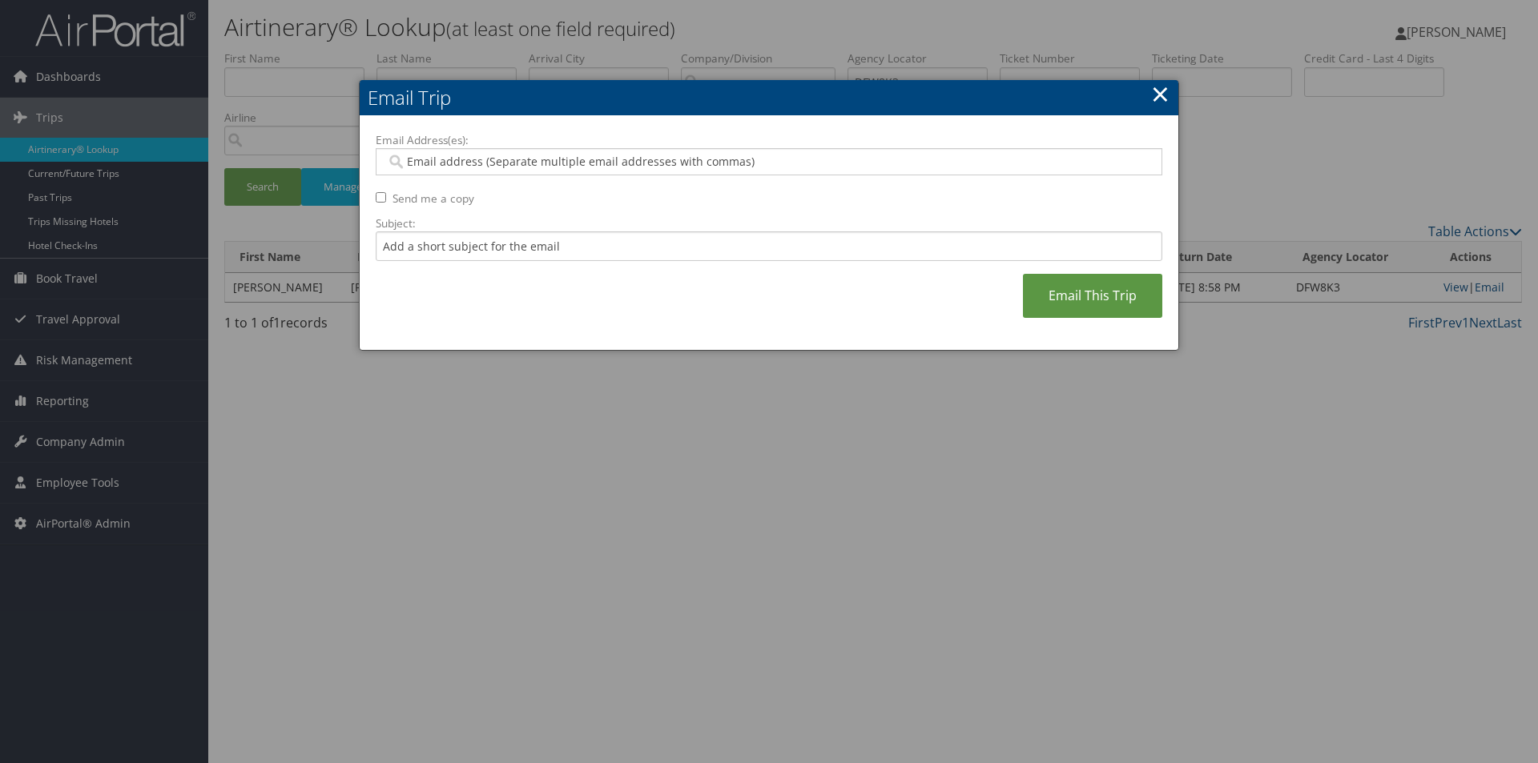
click at [715, 159] on input "Email Address(es):" at bounding box center [768, 162] width 765 height 16
type input "SA"
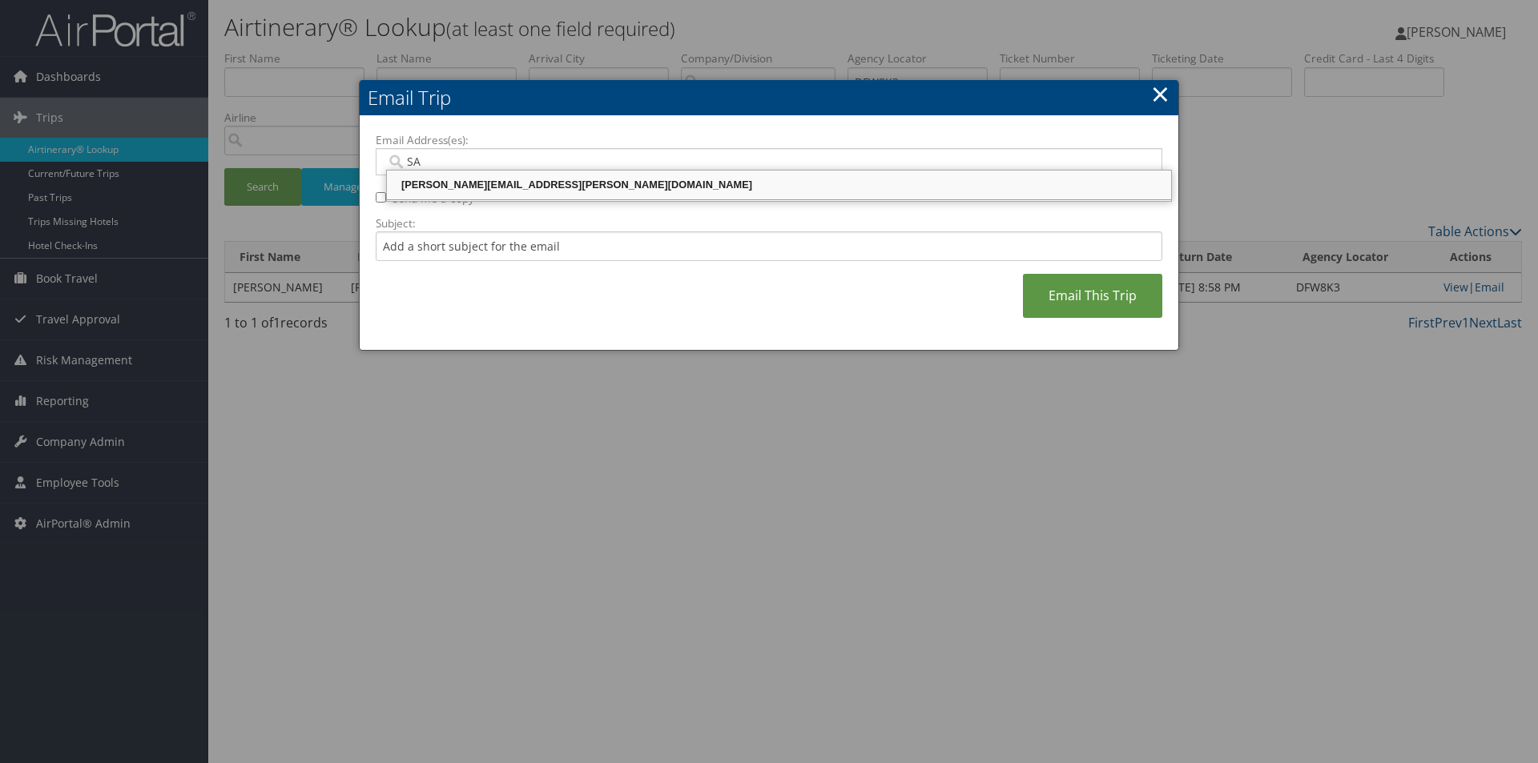
click at [643, 187] on div "SANDY.TABRON@CBTRAVEL.COM" at bounding box center [778, 185] width 779 height 16
type input "SANDY.TABRON@CBTRAVEL.COM"
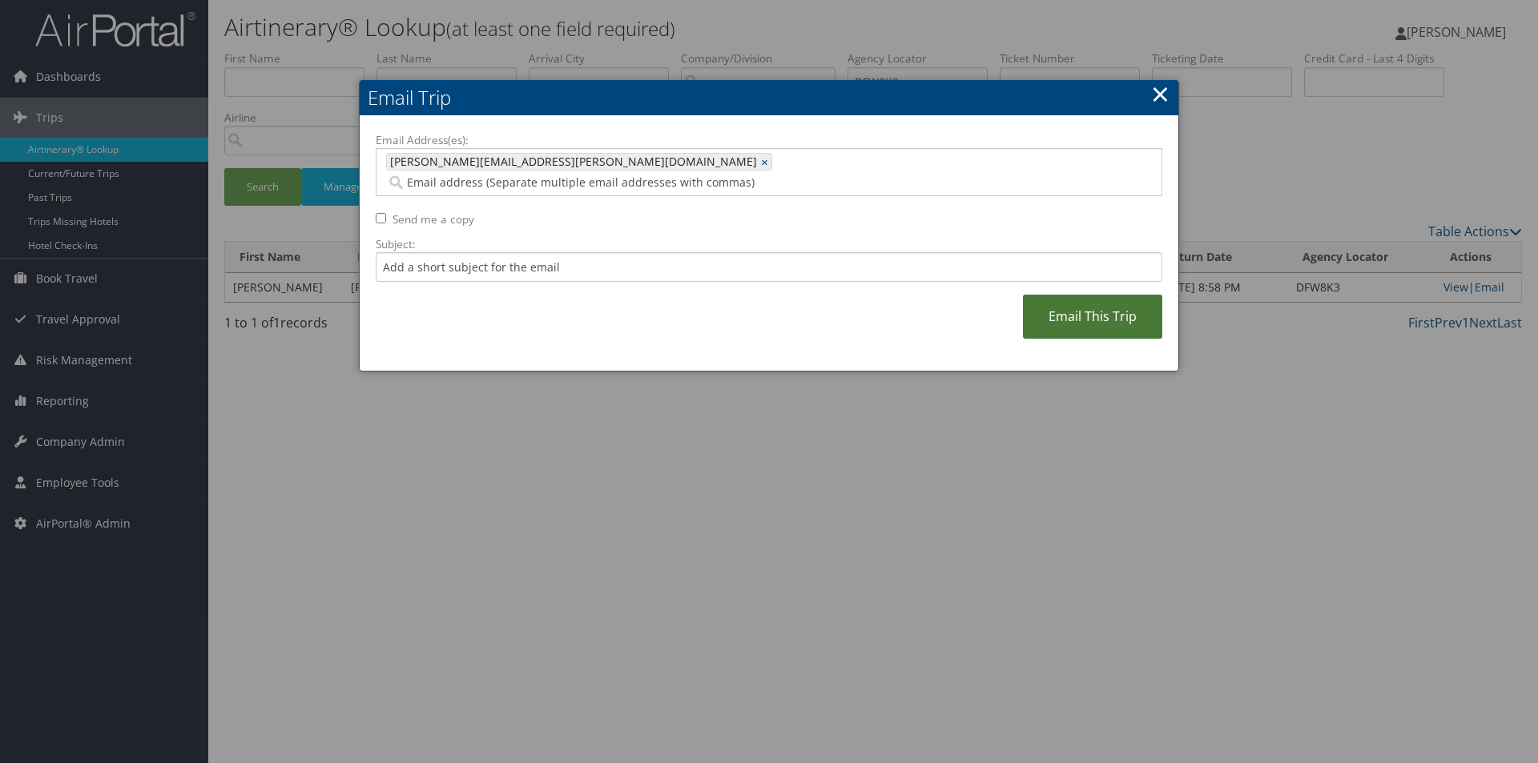
click at [1096, 295] on link "Email This Trip" at bounding box center [1092, 317] width 139 height 44
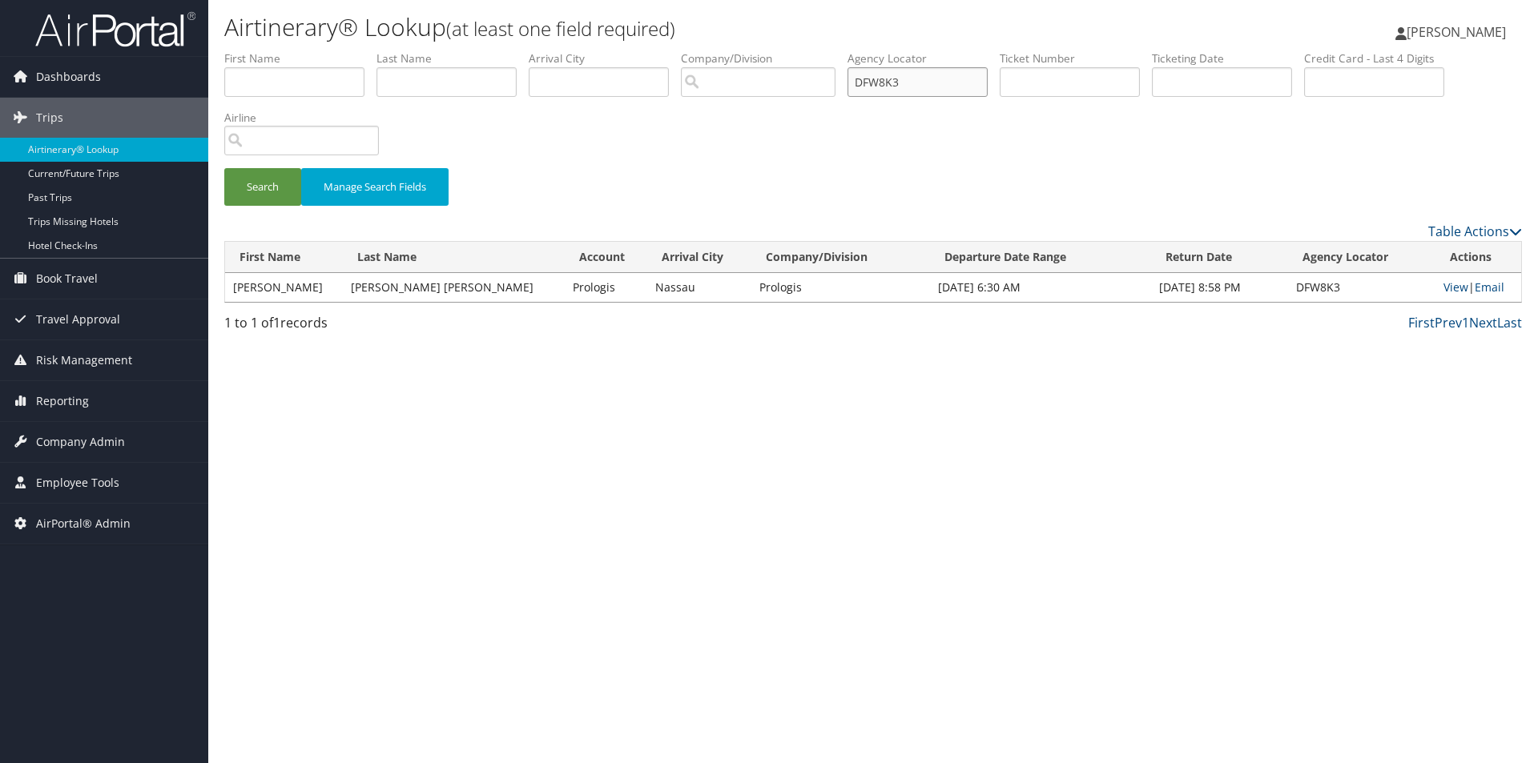
click at [916, 83] on input "DFW8K3" at bounding box center [918, 82] width 140 height 30
type input "DFW5L2"
click at [224, 168] on button "Search" at bounding box center [262, 187] width 77 height 38
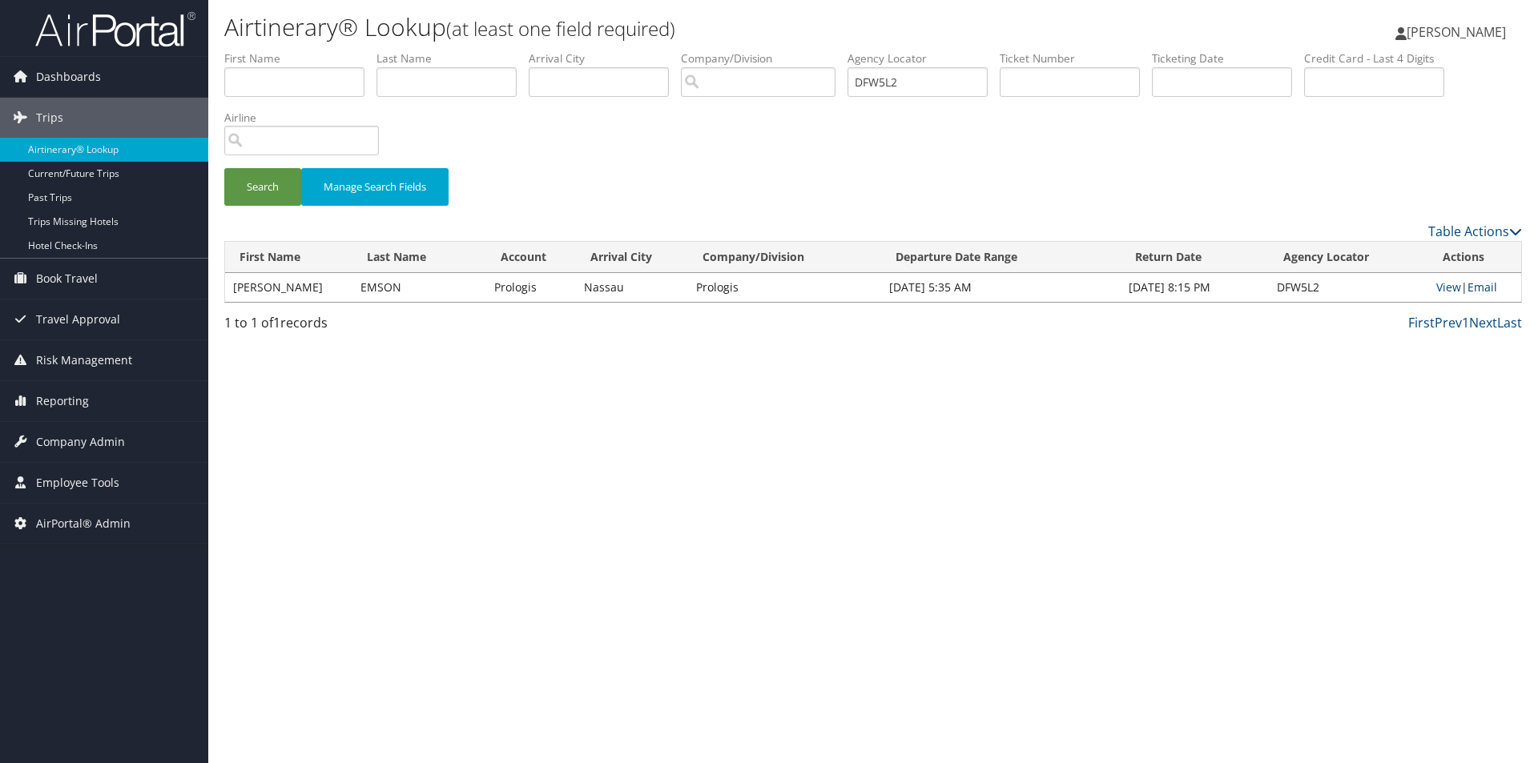
click at [1494, 285] on link "Email" at bounding box center [1483, 287] width 30 height 15
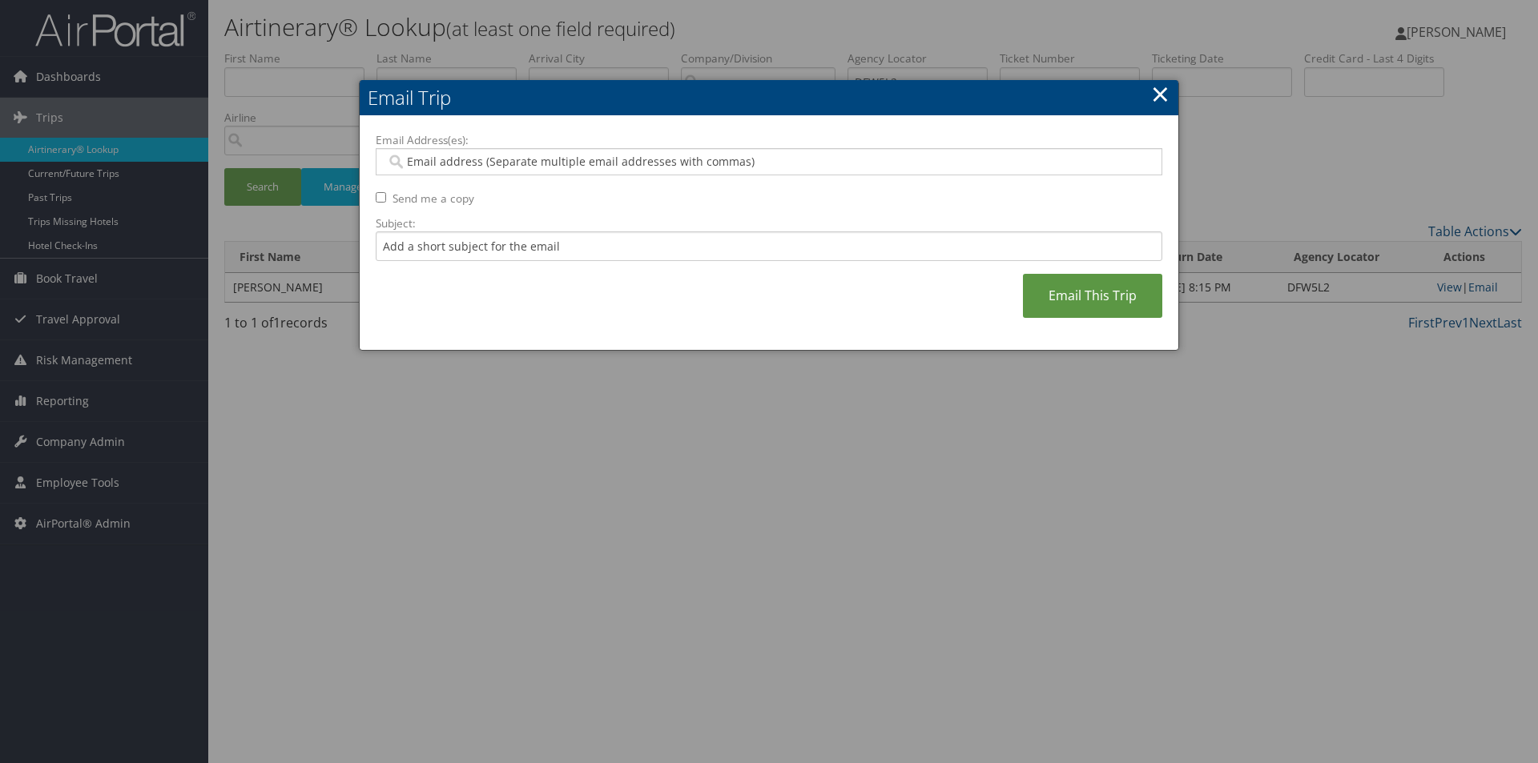
click at [853, 161] on input "Email Address(es):" at bounding box center [768, 162] width 765 height 16
type input "SA"
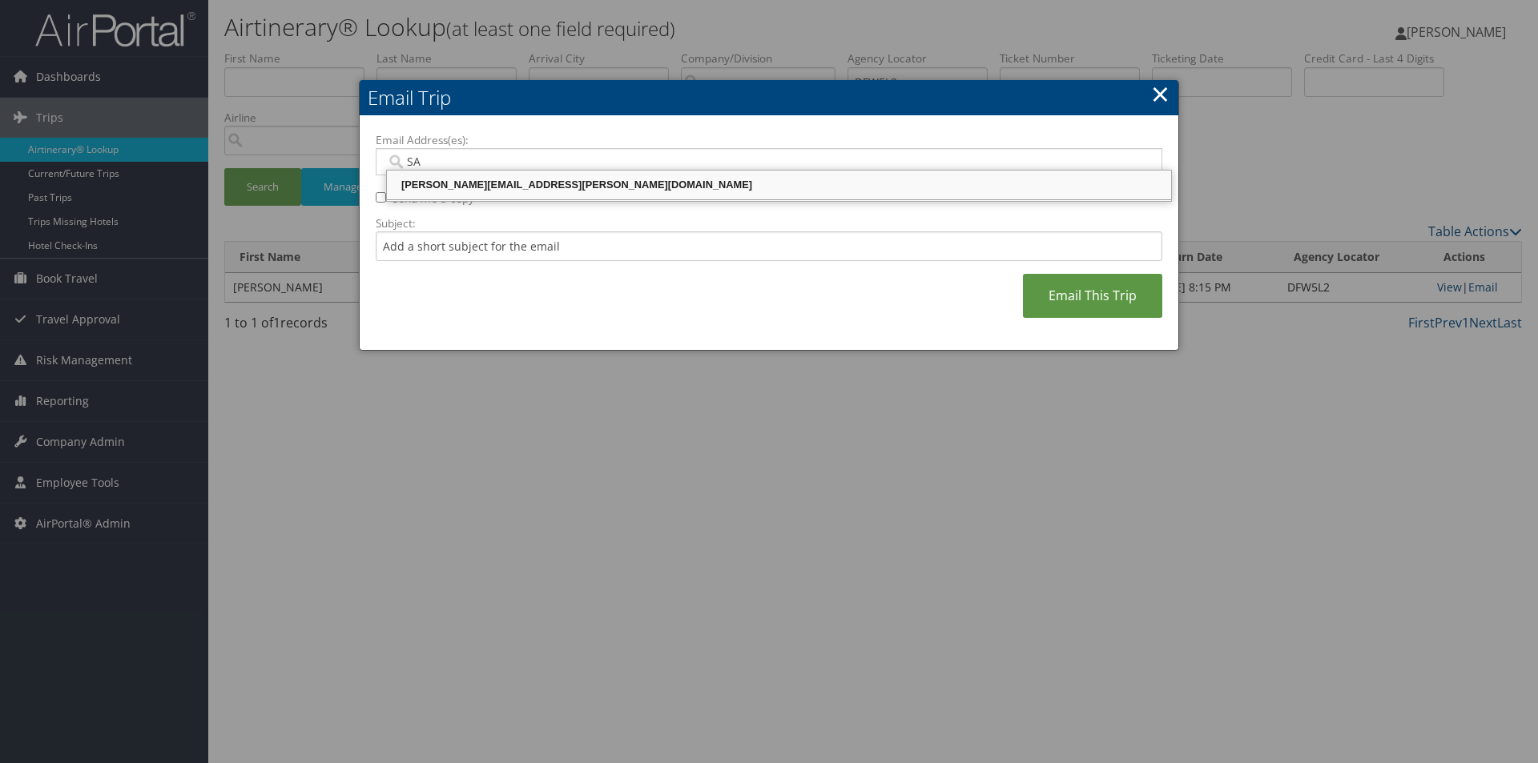
click at [715, 193] on div "SANDY.TABRON@CBTRAVEL.COM" at bounding box center [778, 185] width 779 height 16
type input "SANDY.TABRON@CBTRAVEL.COM"
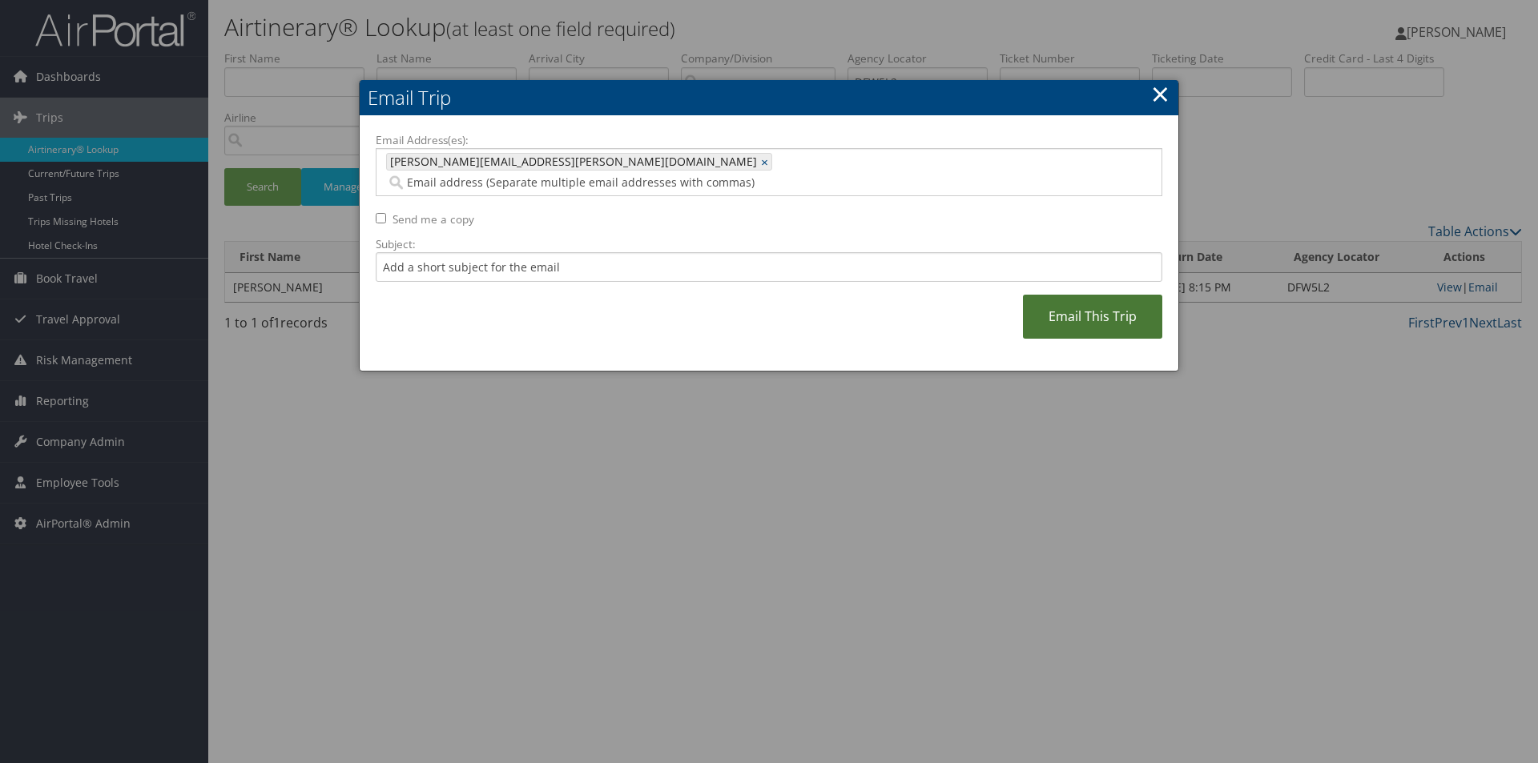
click at [1067, 295] on link "Email This Trip" at bounding box center [1092, 317] width 139 height 44
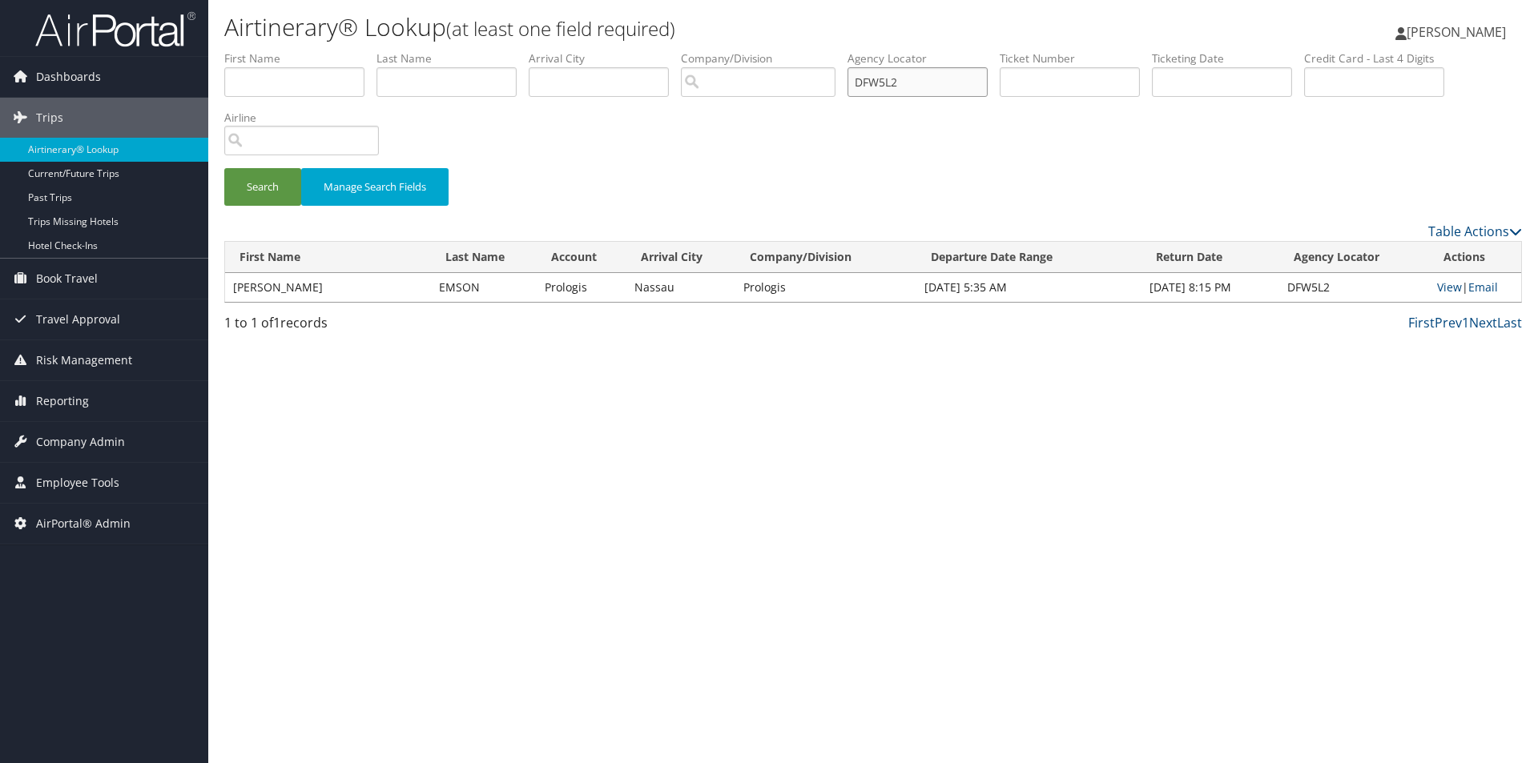
click at [933, 79] on input "DFW5L2" at bounding box center [918, 82] width 140 height 30
type input "DFW2BN"
click at [224, 168] on button "Search" at bounding box center [262, 187] width 77 height 38
click at [1488, 287] on link "Email" at bounding box center [1484, 287] width 30 height 15
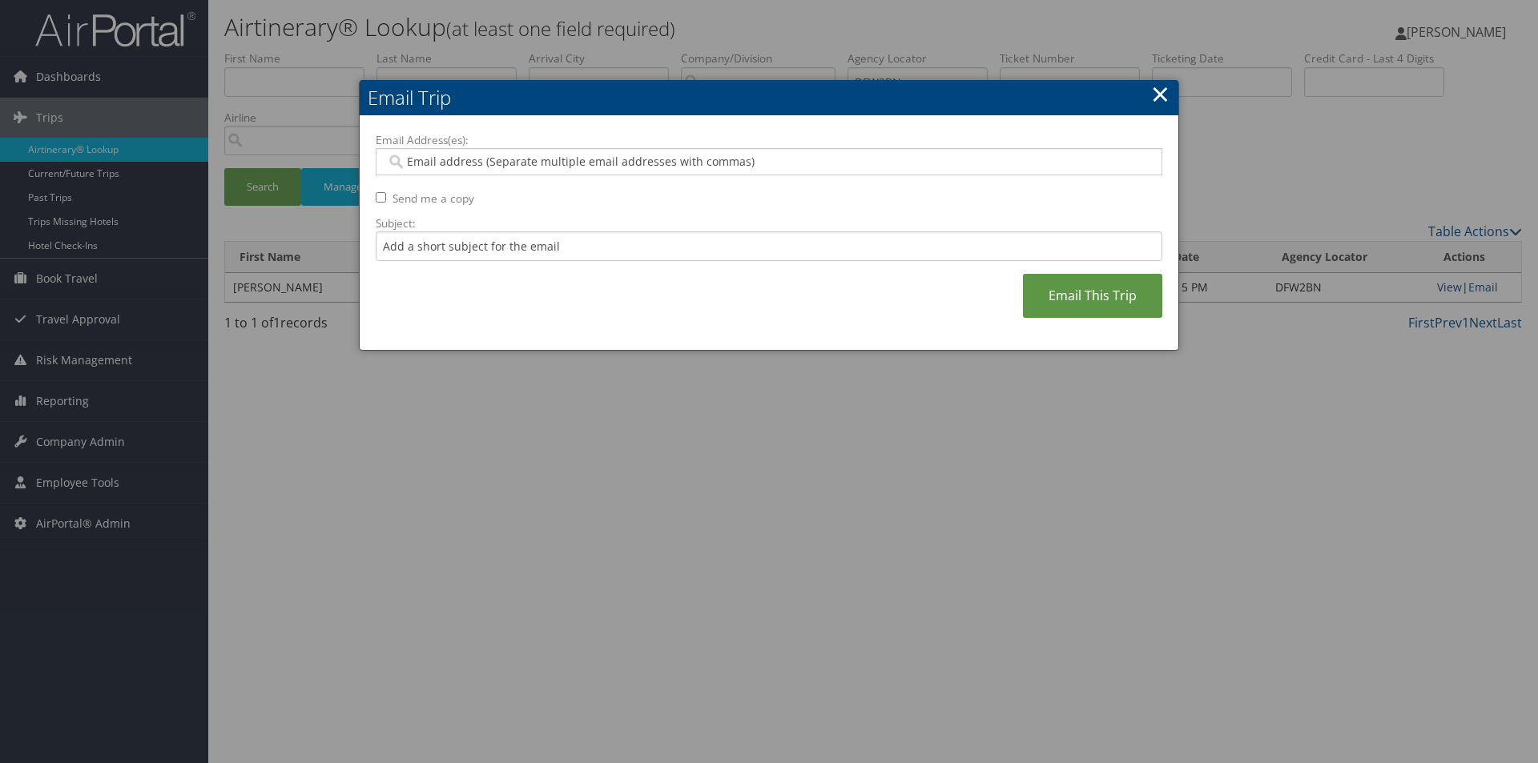
click at [659, 163] on input "Email Address(es):" at bounding box center [768, 162] width 765 height 16
type input "SA"
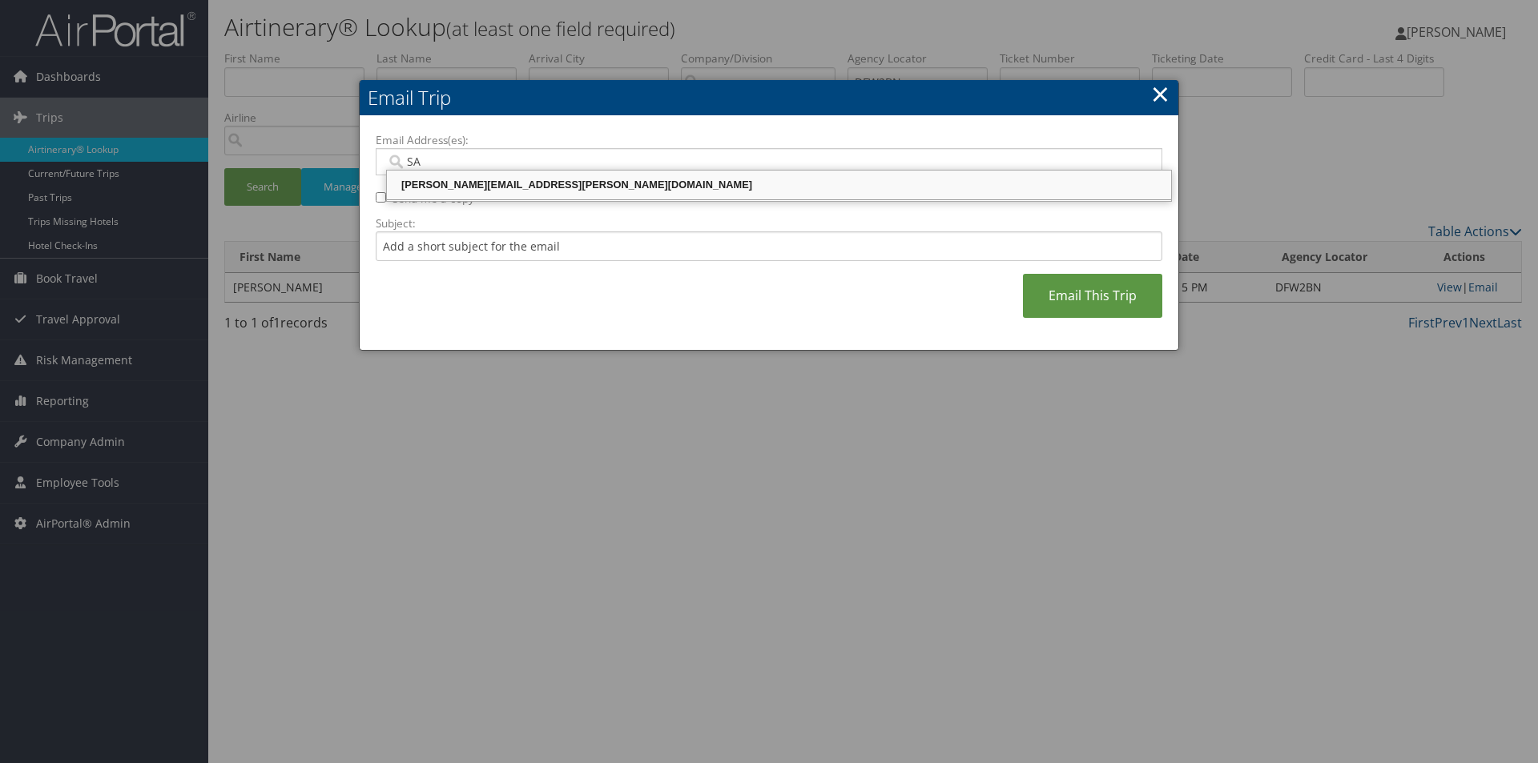
click at [626, 186] on div "SANDY.TABRON@CBTRAVEL.COM" at bounding box center [778, 185] width 779 height 16
type input "SANDY.TABRON@CBTRAVEL.COM"
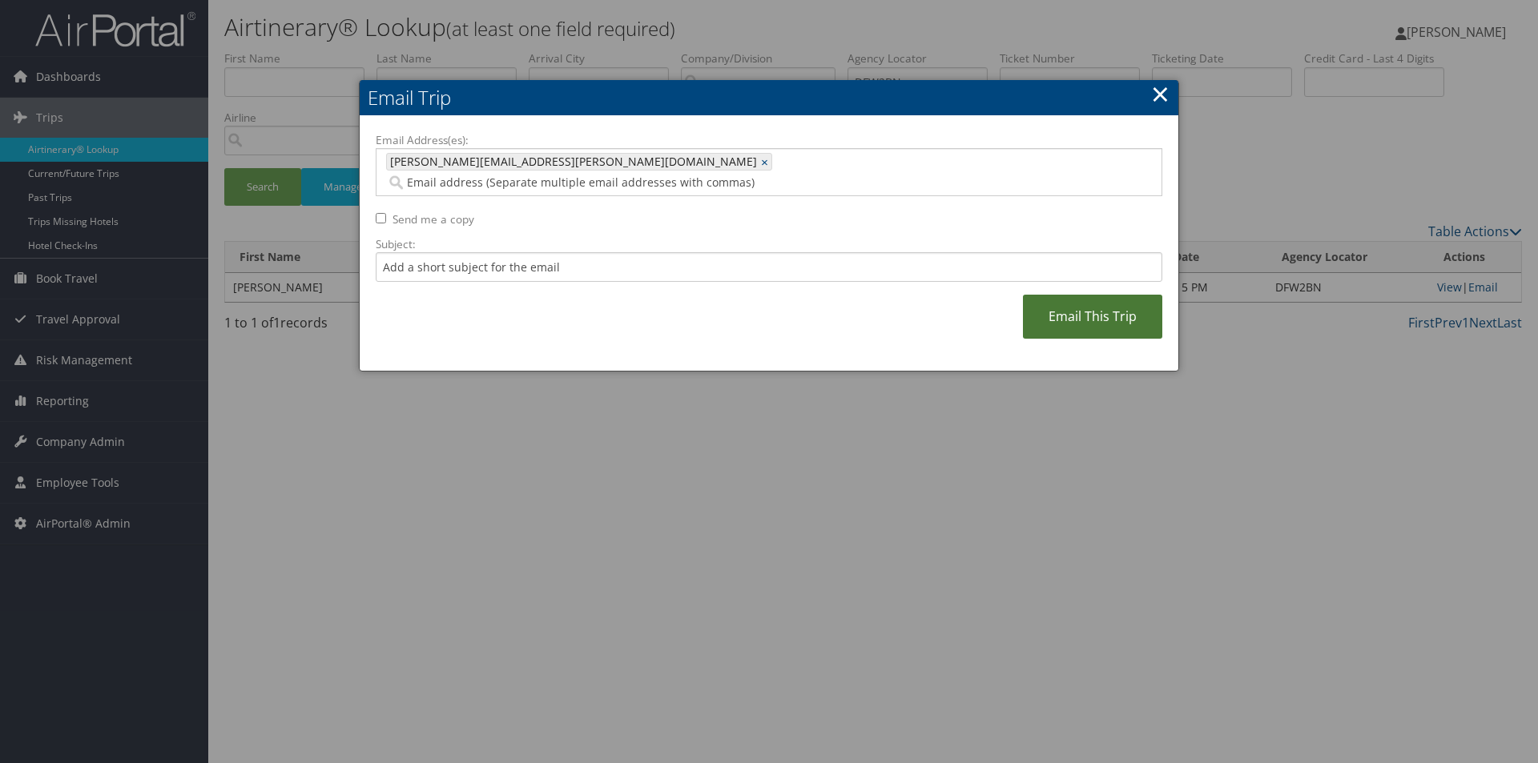
click at [1077, 301] on link "Email This Trip" at bounding box center [1092, 317] width 139 height 44
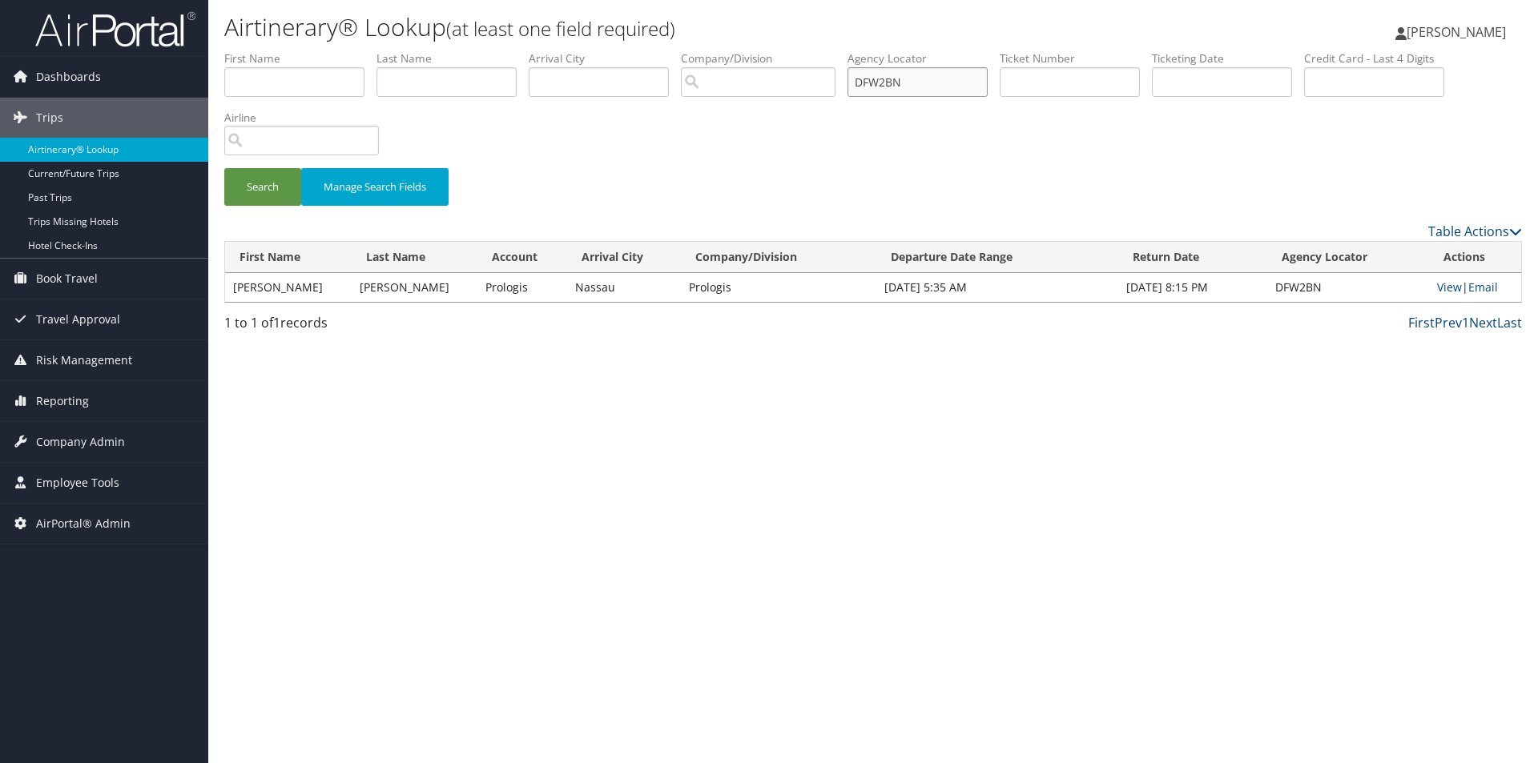
drag, startPoint x: 912, startPoint y: 83, endPoint x: 851, endPoint y: 89, distance: 62.0
click at [851, 50] on ul "First Name Last Name Departure City Arrival City Company/Division Airport/City …" at bounding box center [873, 50] width 1298 height 0
click at [1474, 282] on link "Email" at bounding box center [1483, 287] width 30 height 15
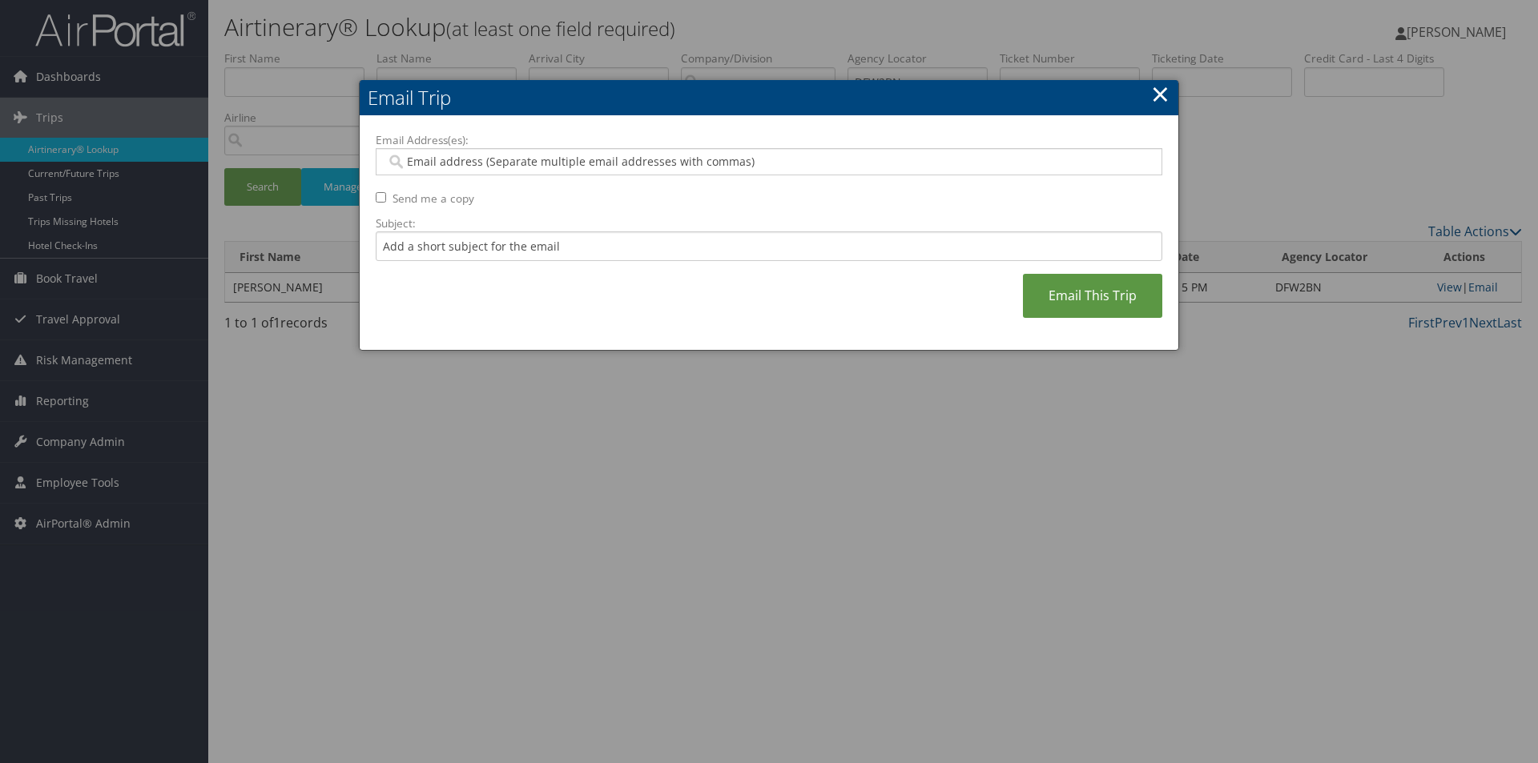
click at [739, 168] on input "Email Address(es):" at bounding box center [768, 162] width 765 height 16
type input "SA"
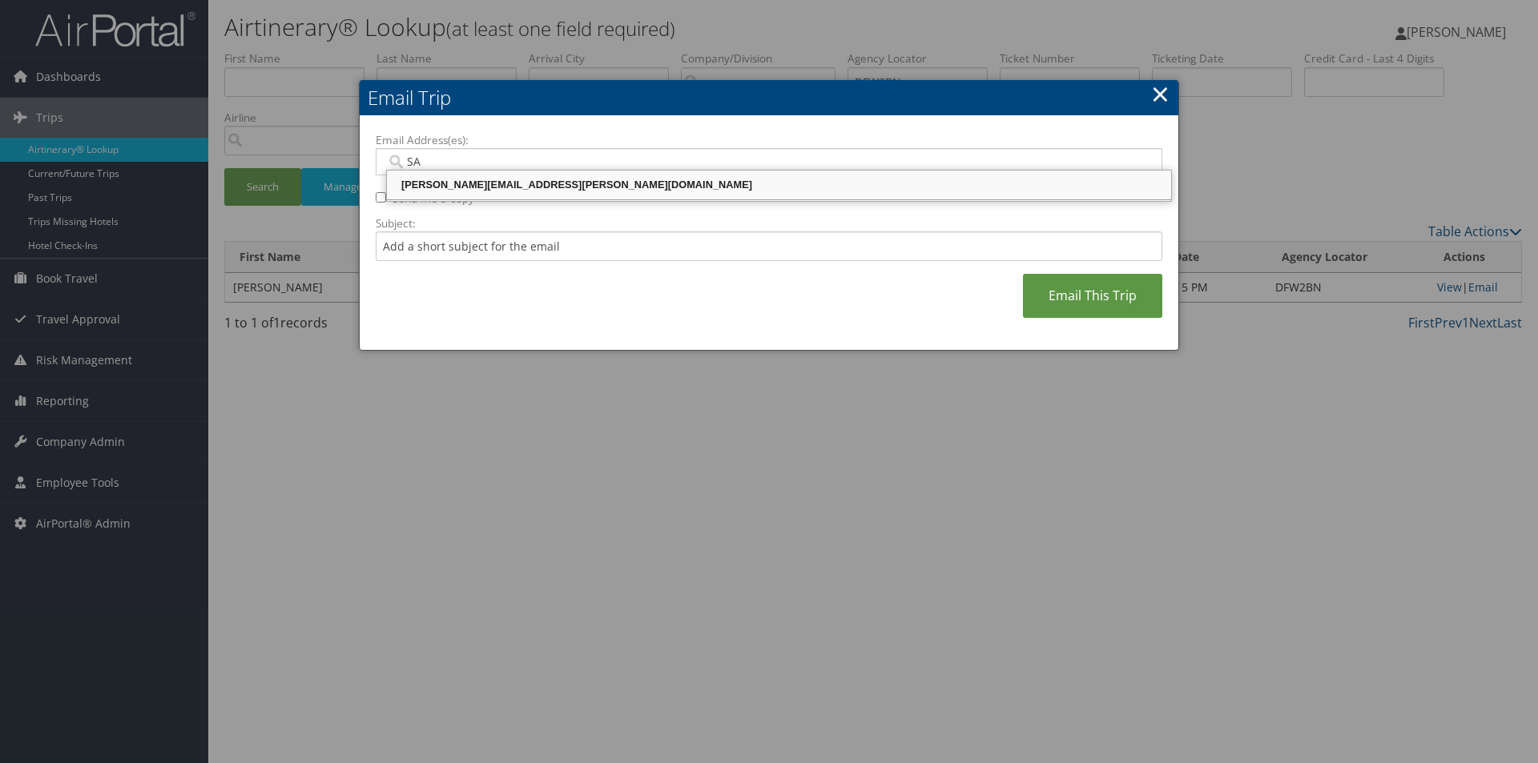
click at [683, 183] on div "SANDY.TABRON@CBTRAVEL.COM" at bounding box center [778, 185] width 779 height 16
type input "SANDY.TABRON@CBTRAVEL.COM"
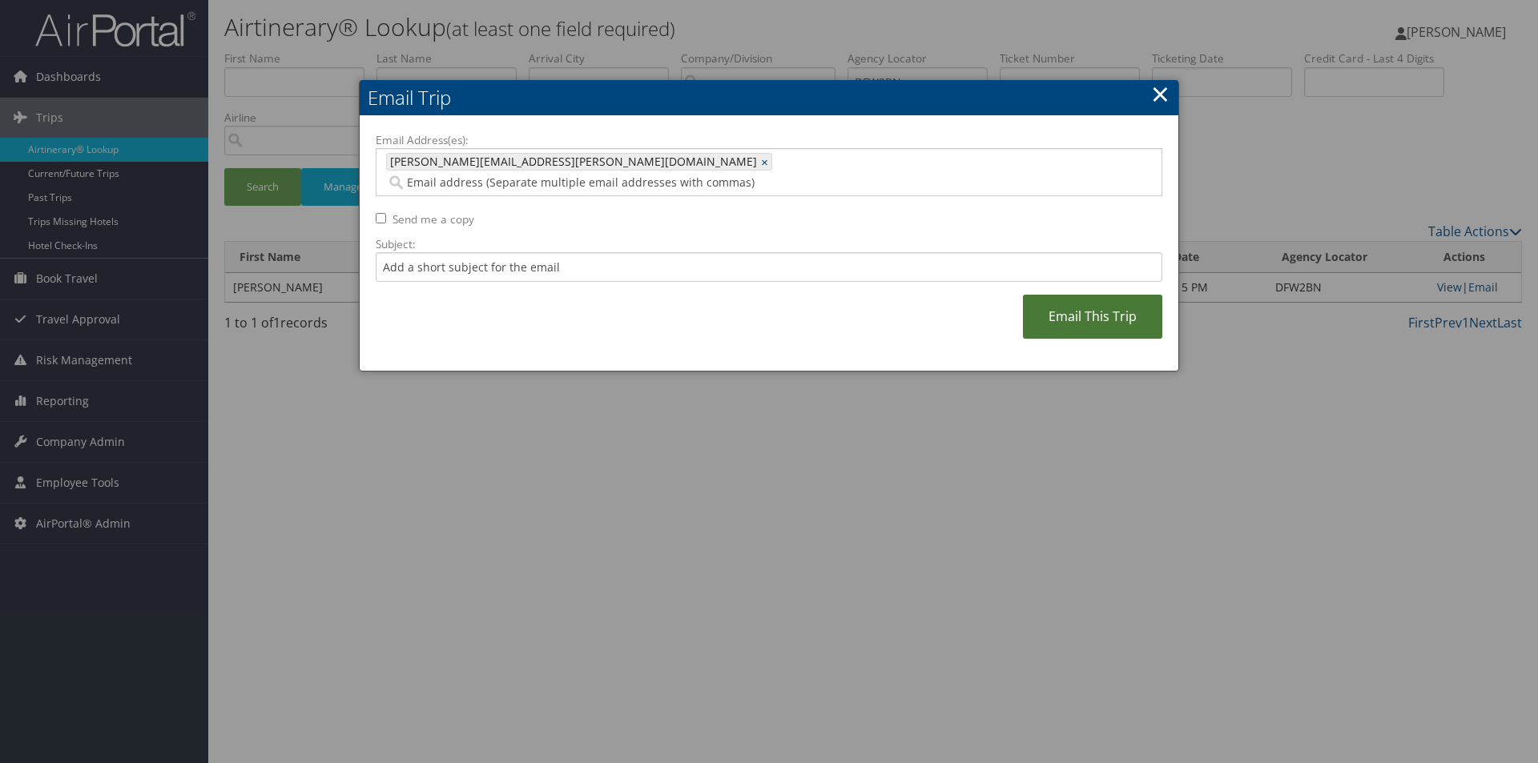
click at [1078, 298] on link "Email This Trip" at bounding box center [1092, 317] width 139 height 44
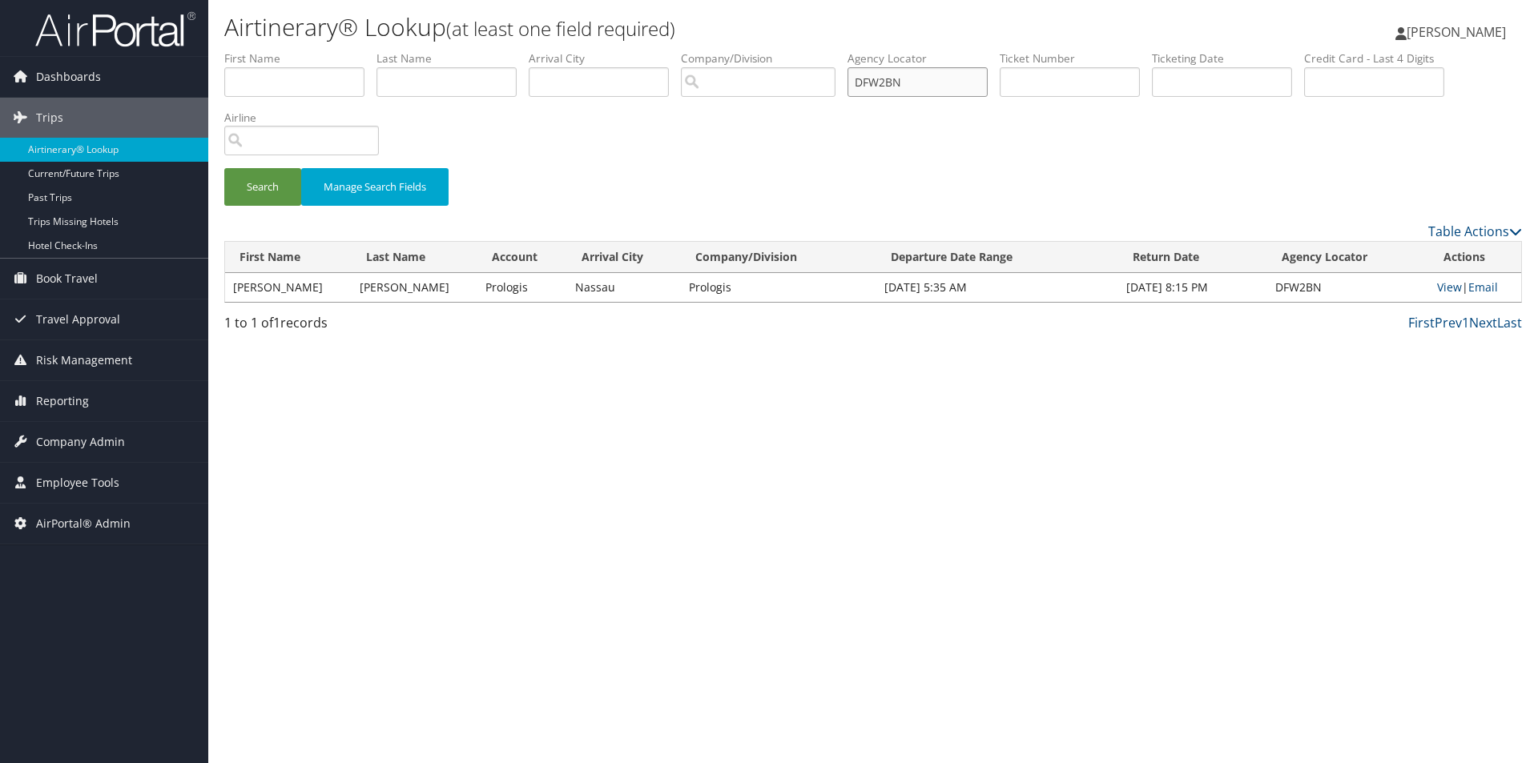
drag, startPoint x: 924, startPoint y: 83, endPoint x: 863, endPoint y: 75, distance: 62.2
click at [863, 75] on input "DFW2BN" at bounding box center [918, 82] width 140 height 30
type input "DFVX4P"
click at [224, 168] on button "Search" at bounding box center [262, 187] width 77 height 38
drag, startPoint x: 1495, startPoint y: 281, endPoint x: 1480, endPoint y: 285, distance: 15.7
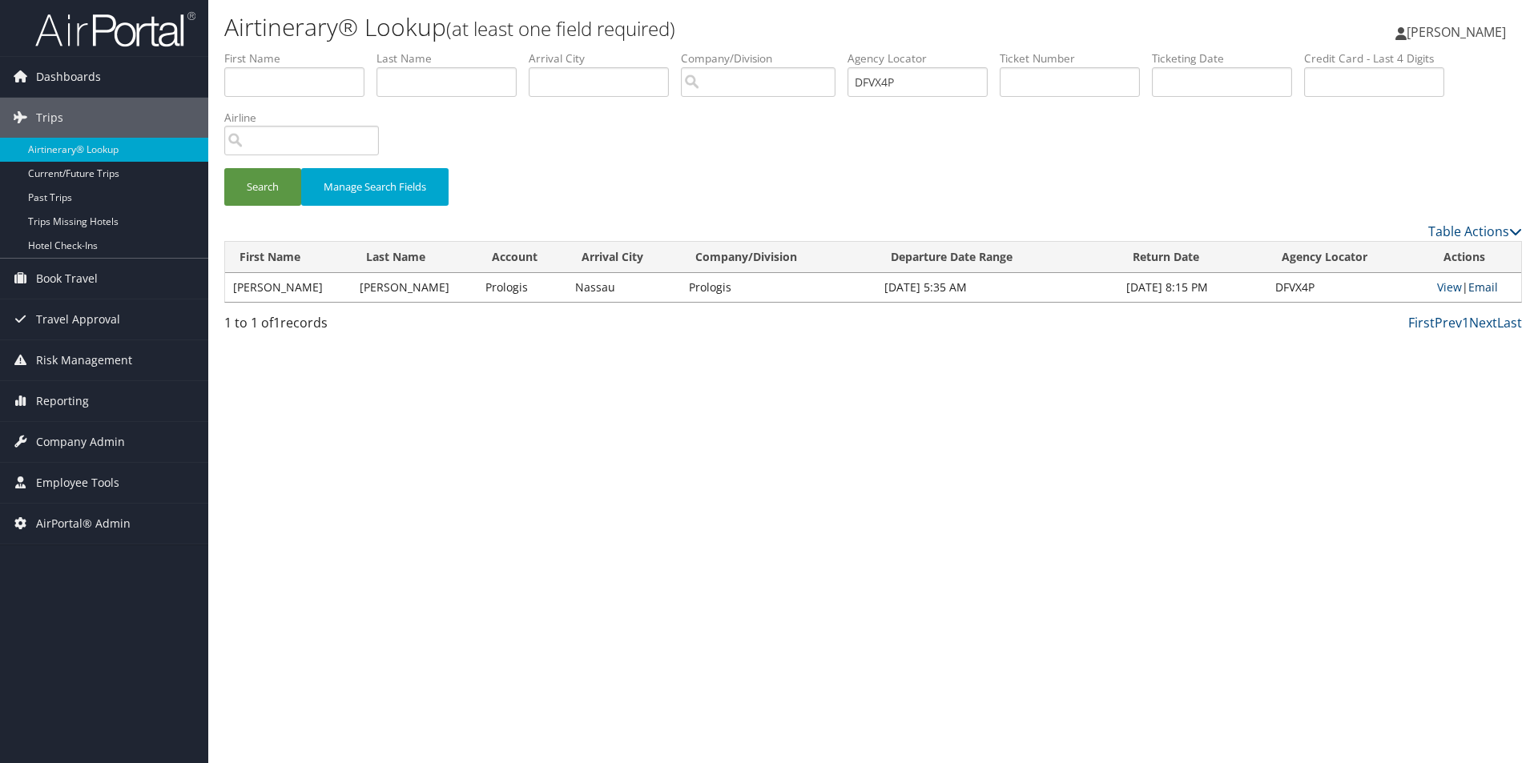
click at [1492, 281] on link "Email" at bounding box center [1483, 287] width 30 height 15
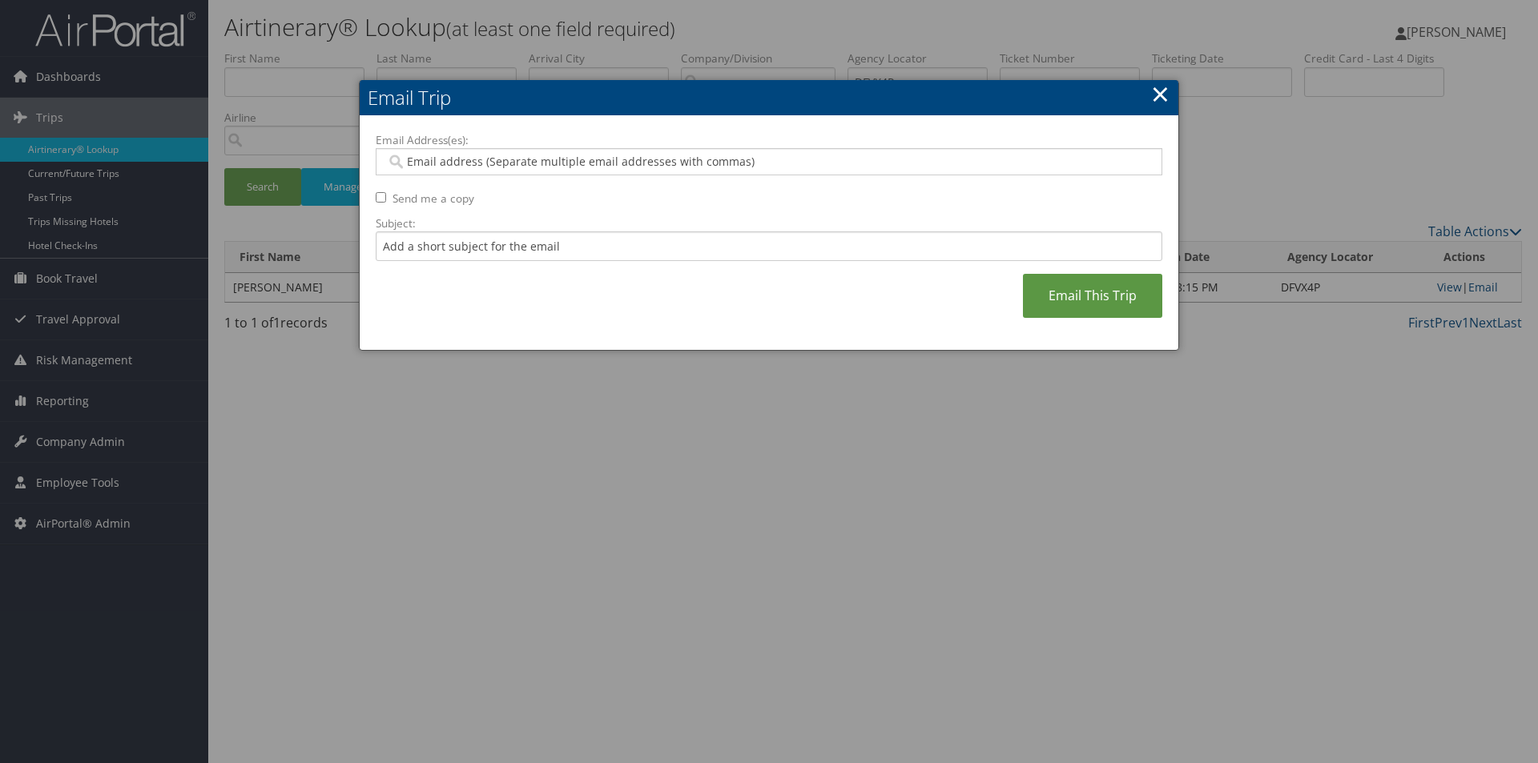
click at [856, 163] on input "Email Address(es):" at bounding box center [768, 162] width 765 height 16
type input "SA"
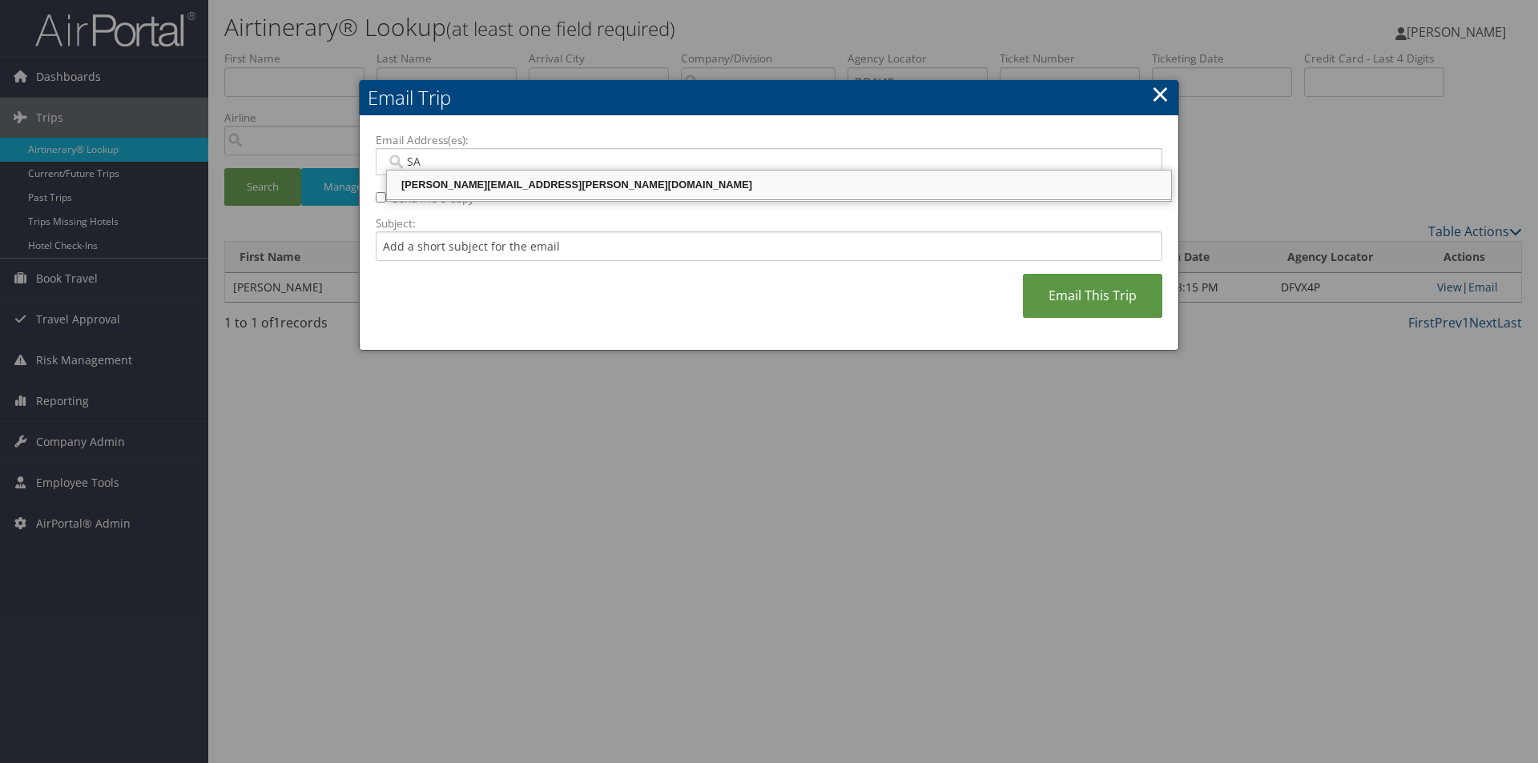
click at [800, 181] on div "SANDY.TABRON@CBTRAVEL.COM" at bounding box center [778, 185] width 779 height 16
type input "SANDY.TABRON@CBTRAVEL.COM"
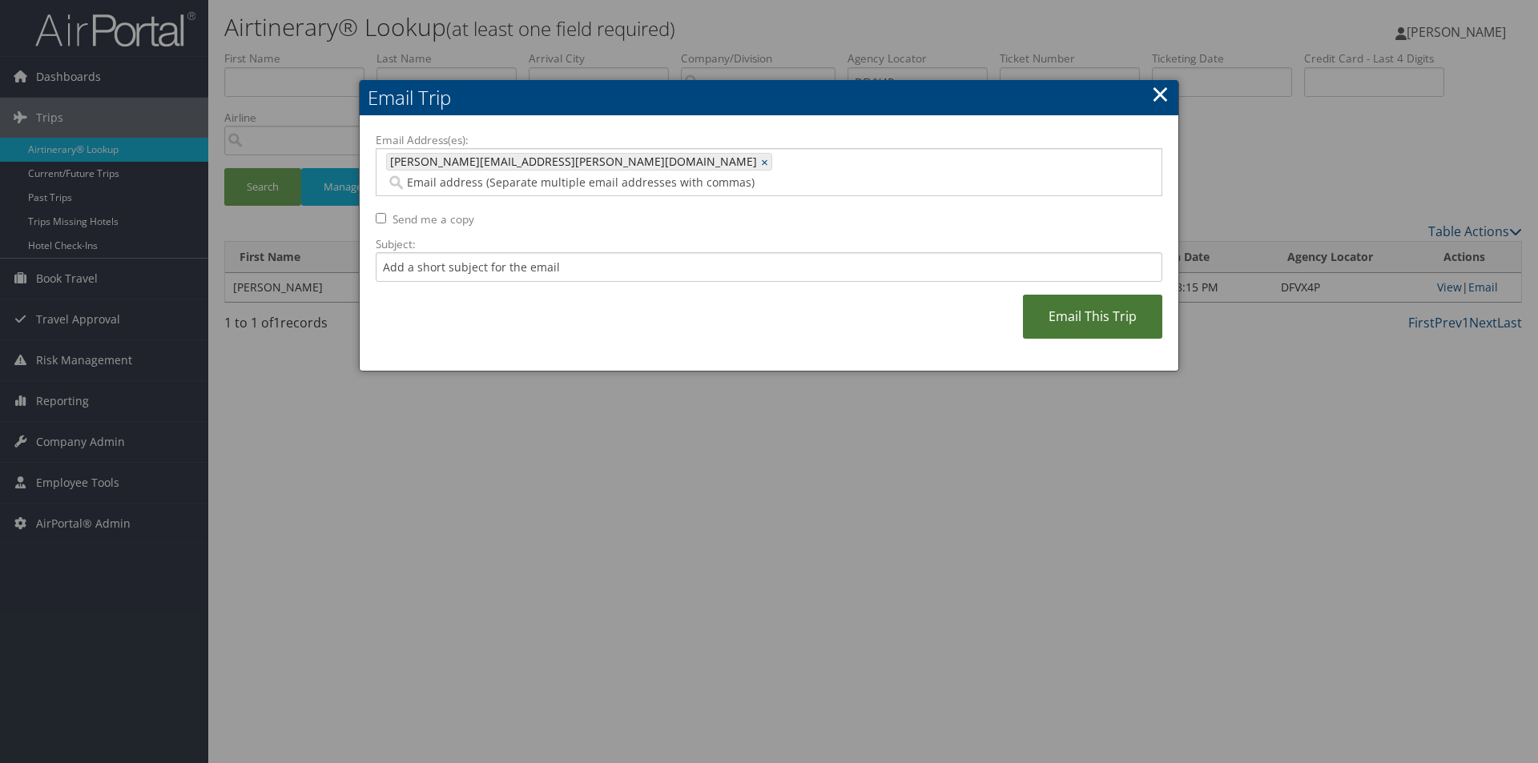
click at [1114, 295] on link "Email This Trip" at bounding box center [1092, 317] width 139 height 44
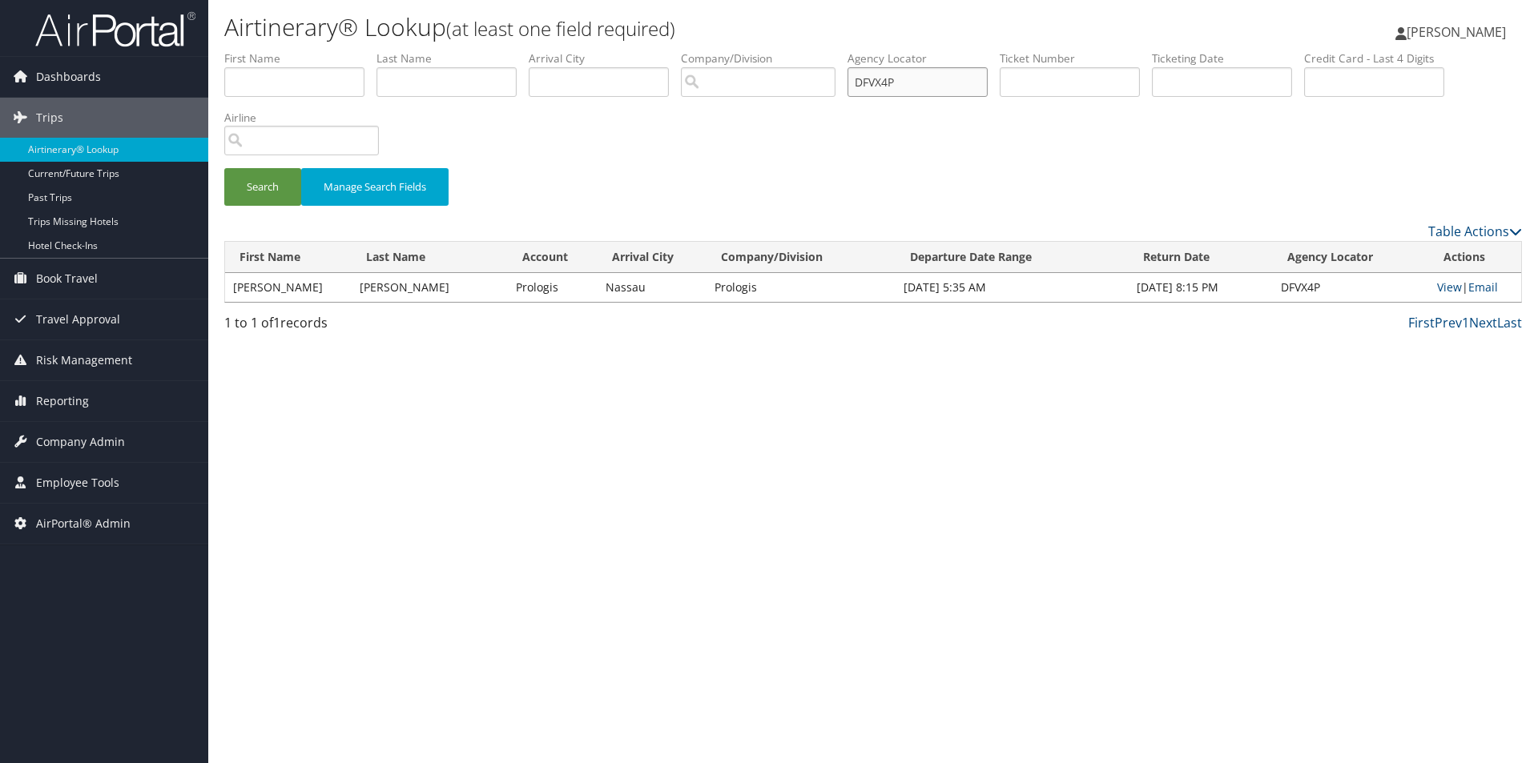
click at [923, 83] on input "DFVX4P" at bounding box center [918, 82] width 140 height 30
type input "DFVJPR"
click at [224, 168] on button "Search" at bounding box center [262, 187] width 77 height 38
click at [1486, 292] on link "Email" at bounding box center [1483, 287] width 30 height 15
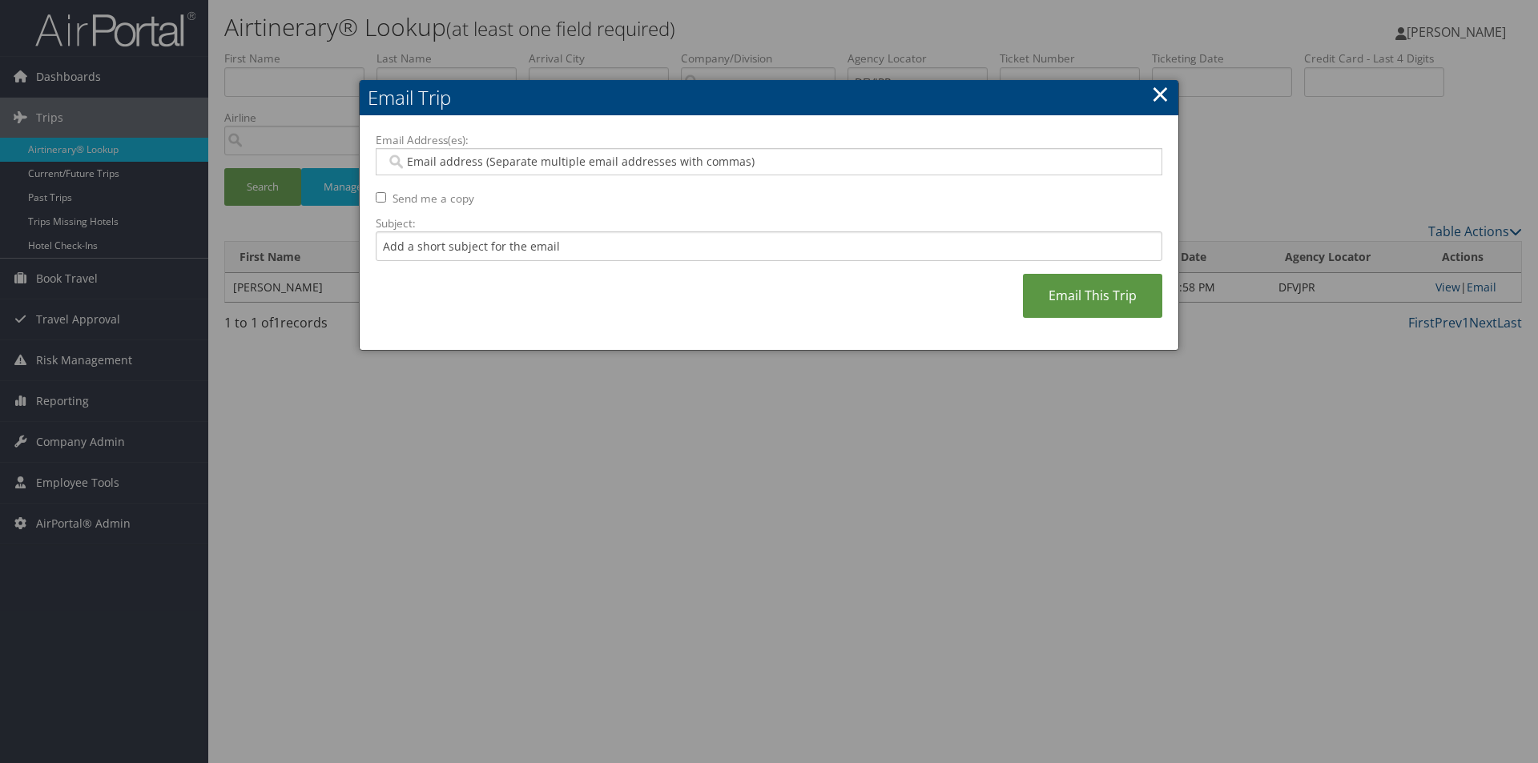
click at [649, 167] on input "Email Address(es):" at bounding box center [768, 162] width 765 height 16
type input "SA"
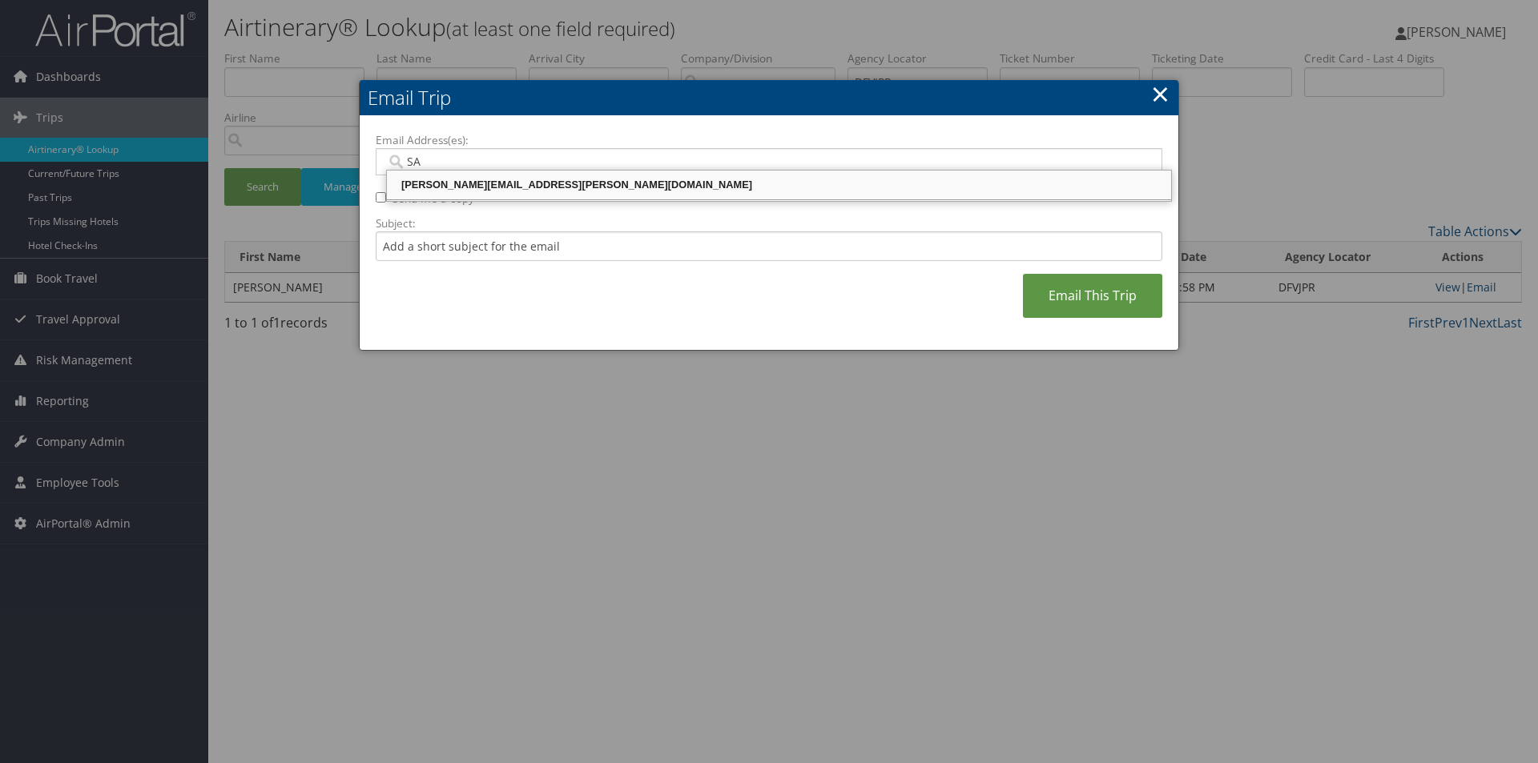
click at [637, 183] on div "SANDY.TABRON@CBTRAVEL.COM" at bounding box center [778, 185] width 779 height 16
type input "SANDY.TABRON@CBTRAVEL.COM"
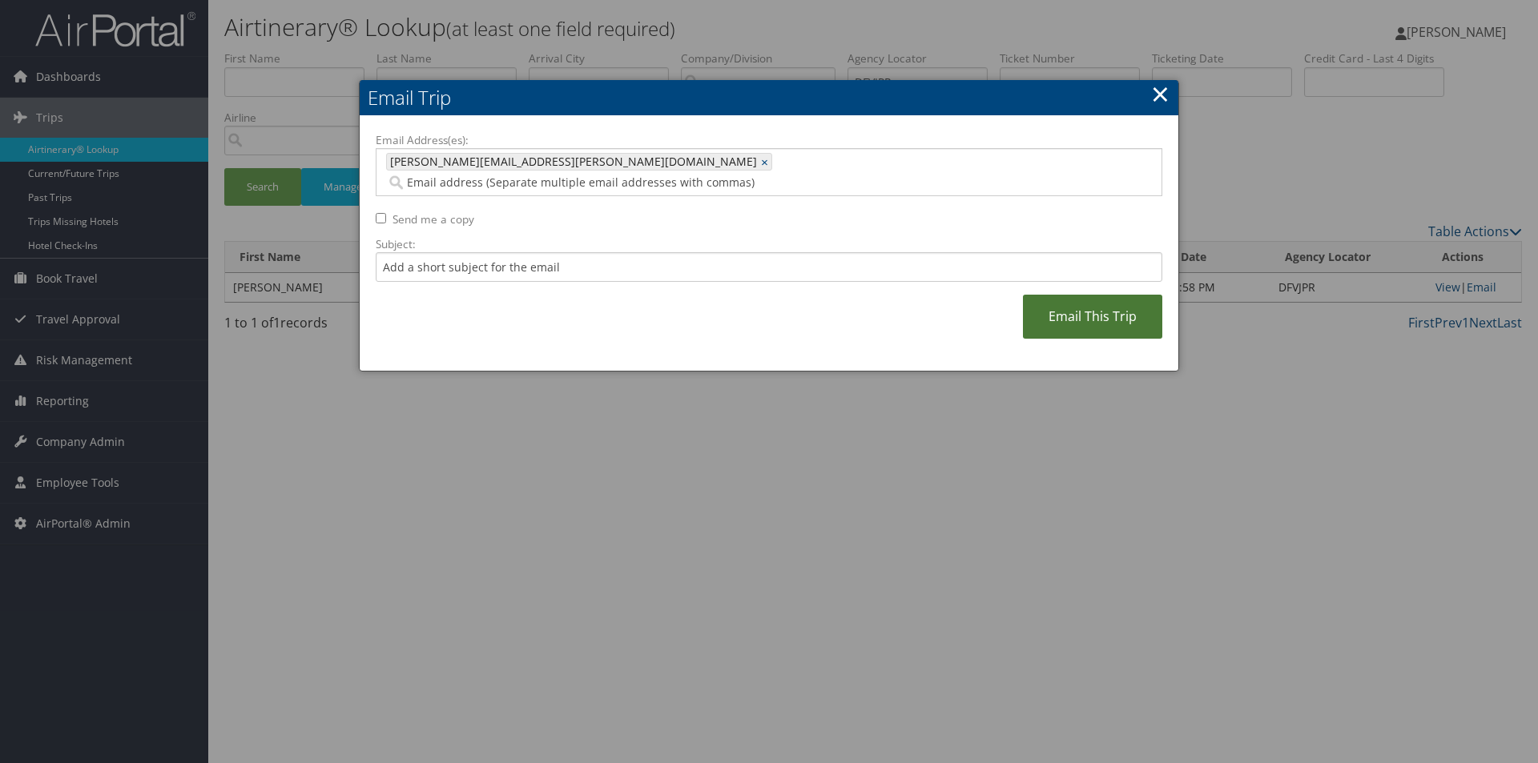
click at [1083, 295] on link "Email This Trip" at bounding box center [1092, 317] width 139 height 44
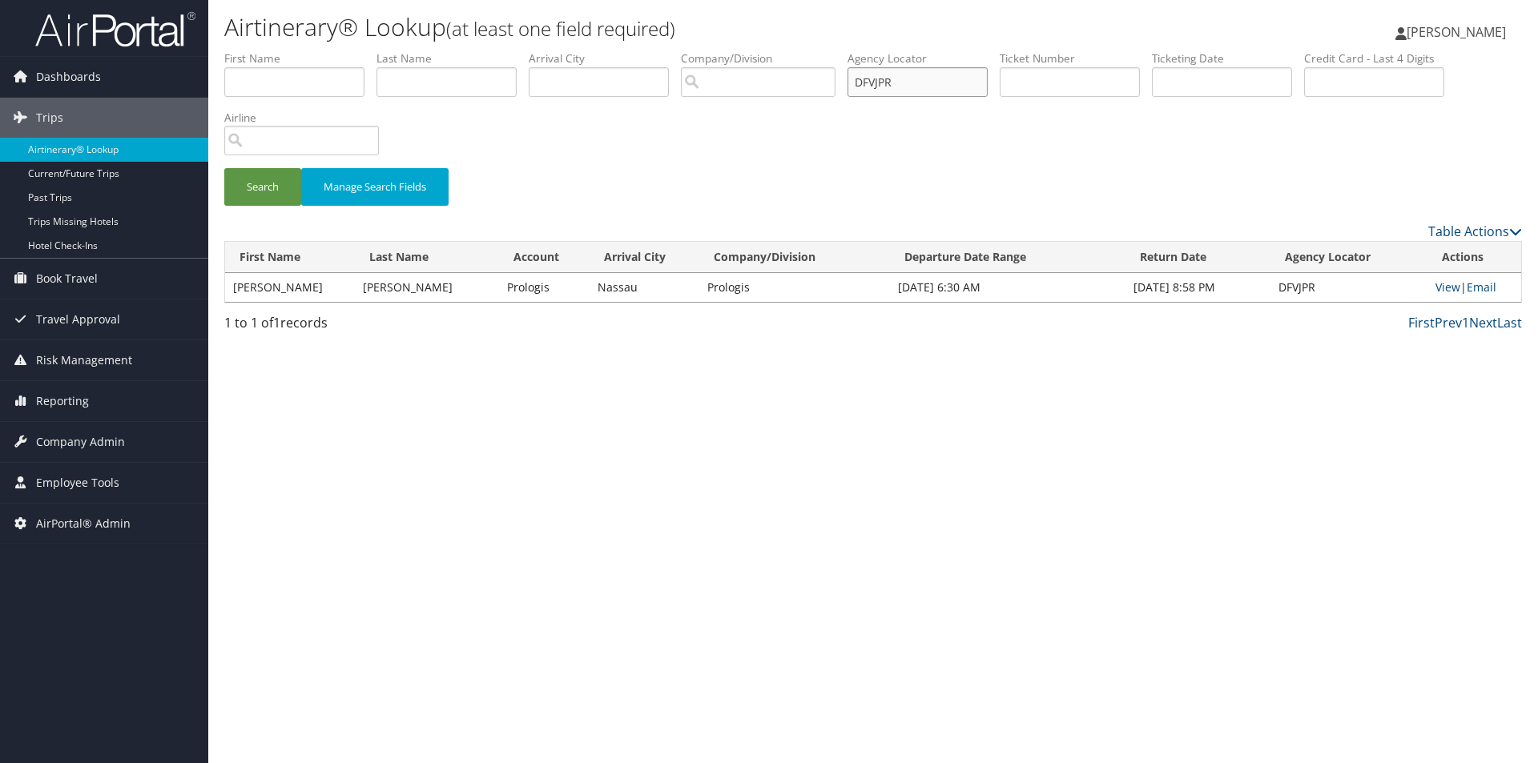
click at [942, 85] on input "DFVJPR" at bounding box center [918, 82] width 140 height 30
type input "DFV2TM"
click at [224, 168] on button "Search" at bounding box center [262, 187] width 77 height 38
click at [1492, 287] on link "Email" at bounding box center [1485, 287] width 30 height 15
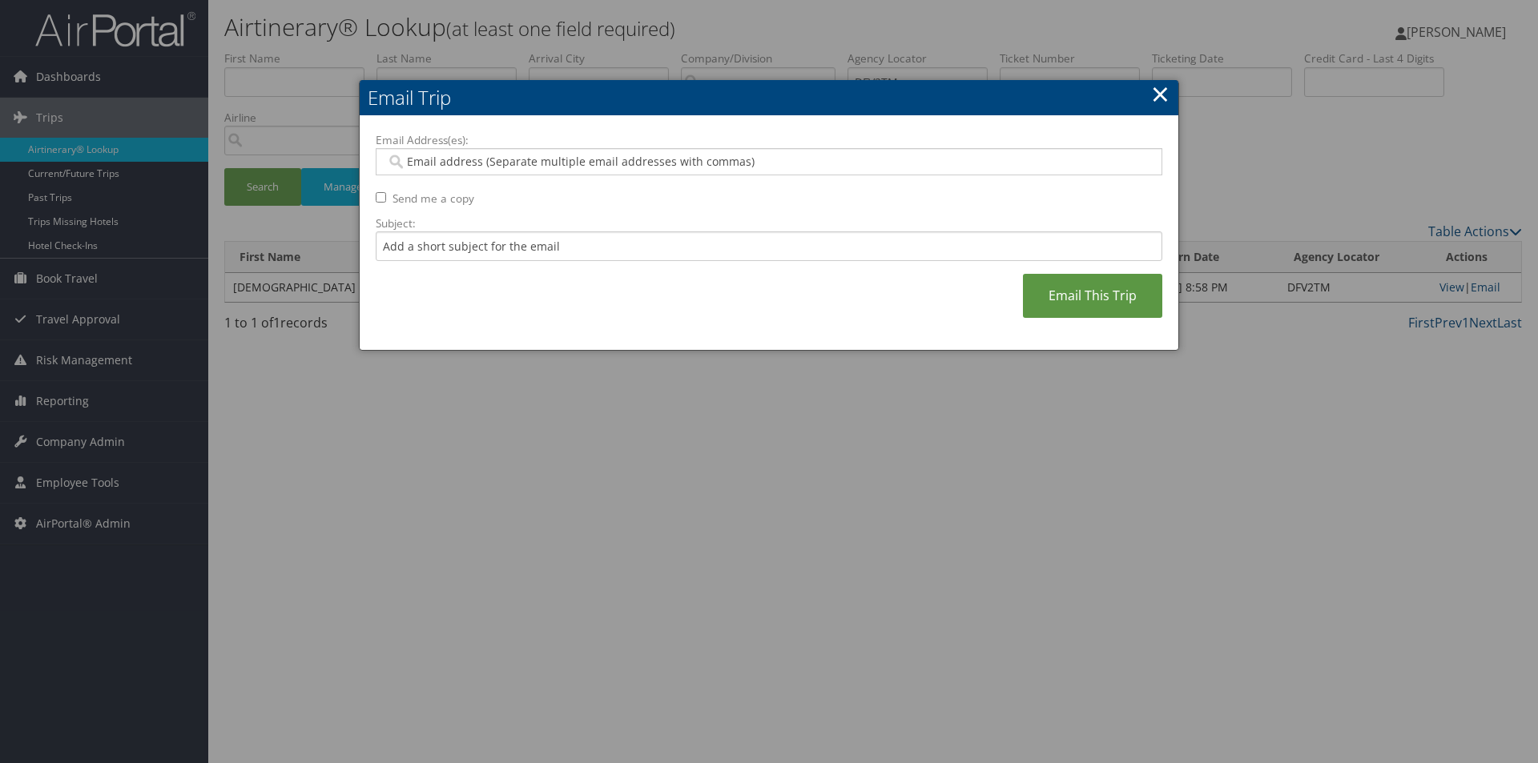
click at [764, 162] on input "Email Address(es):" at bounding box center [768, 162] width 765 height 16
type input "SA"
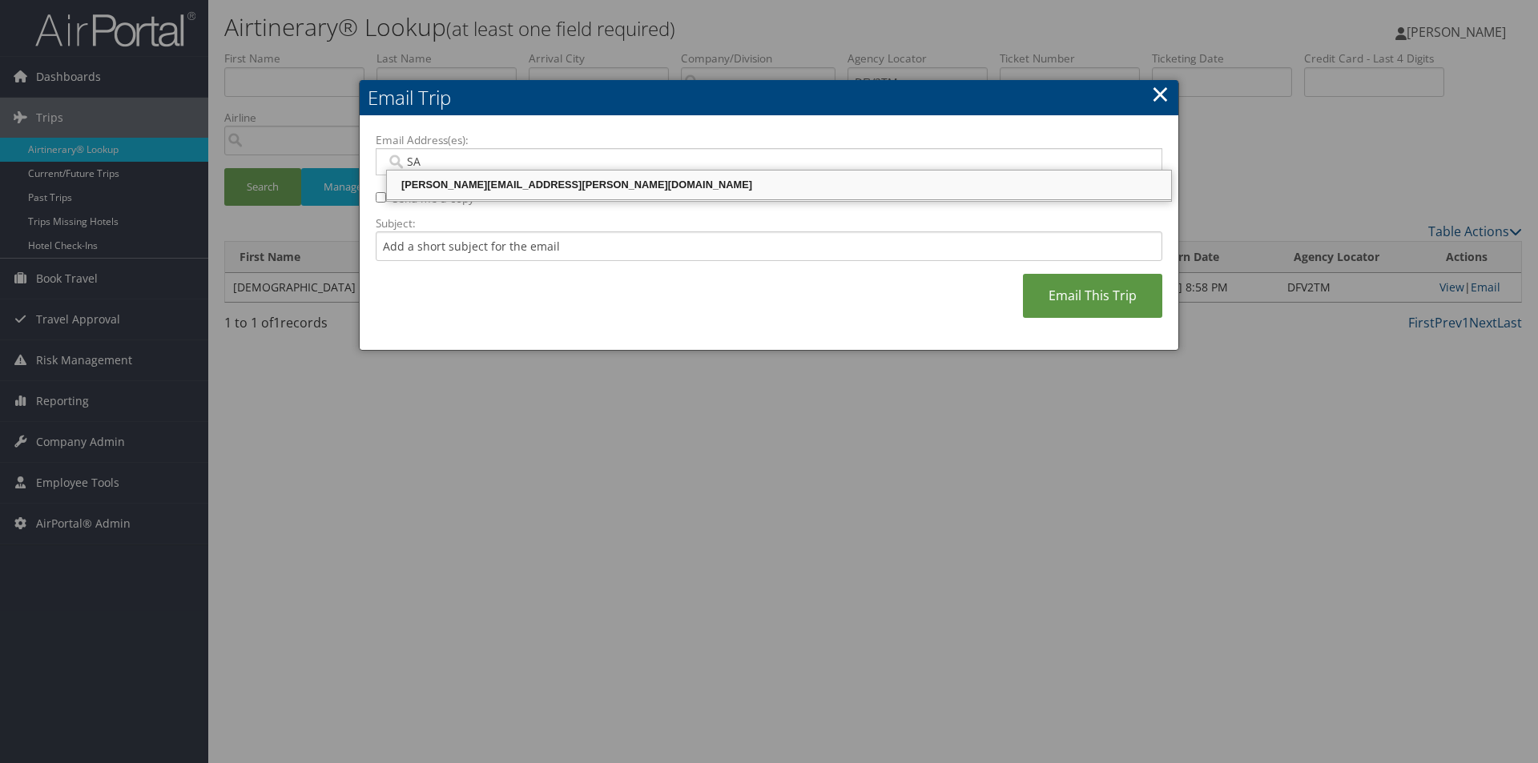
click at [667, 188] on div "SANDY.TABRON@CBTRAVEL.COM" at bounding box center [778, 185] width 779 height 16
type input "SANDY.TABRON@CBTRAVEL.COM"
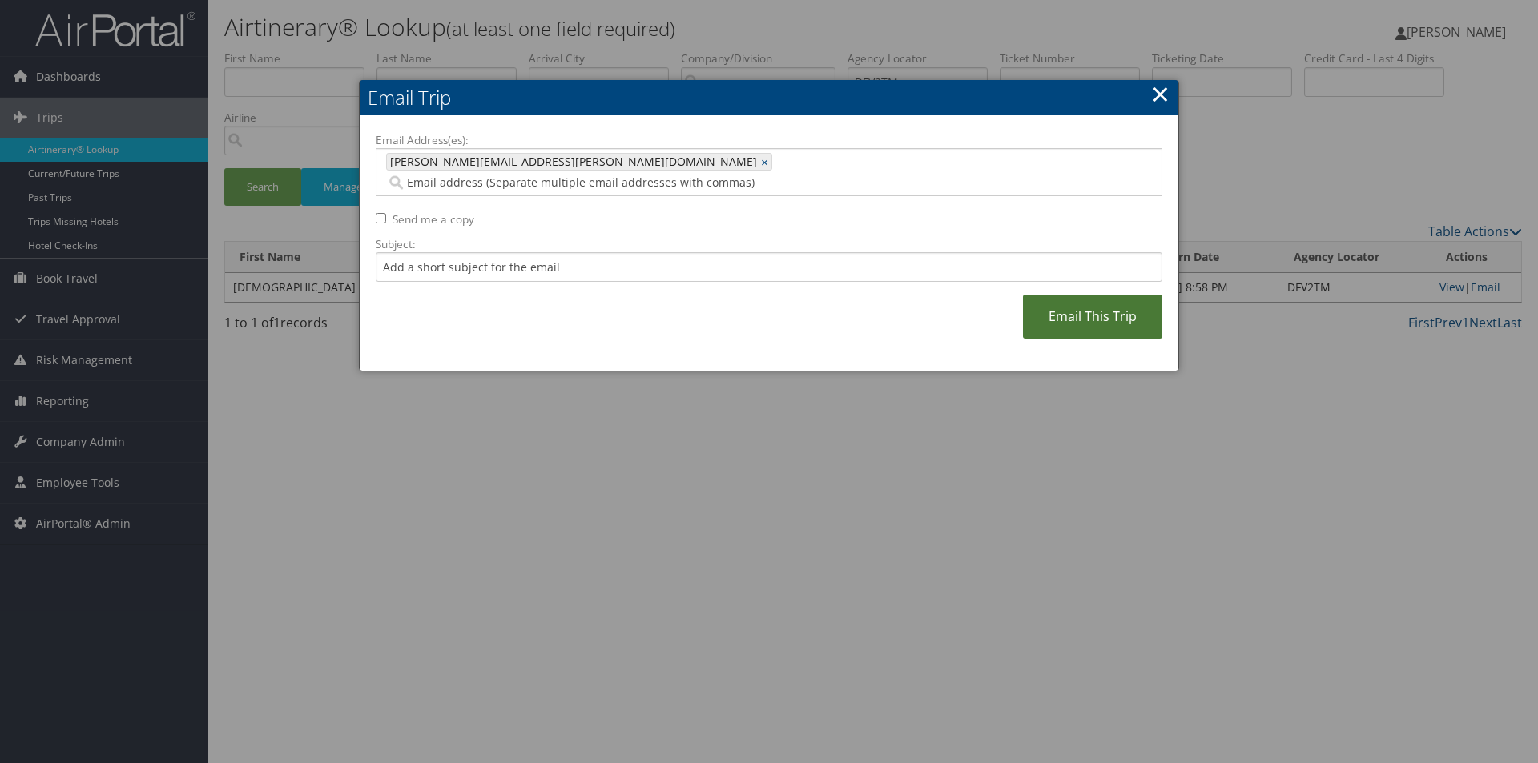
click at [1098, 298] on link "Email This Trip" at bounding box center [1092, 317] width 139 height 44
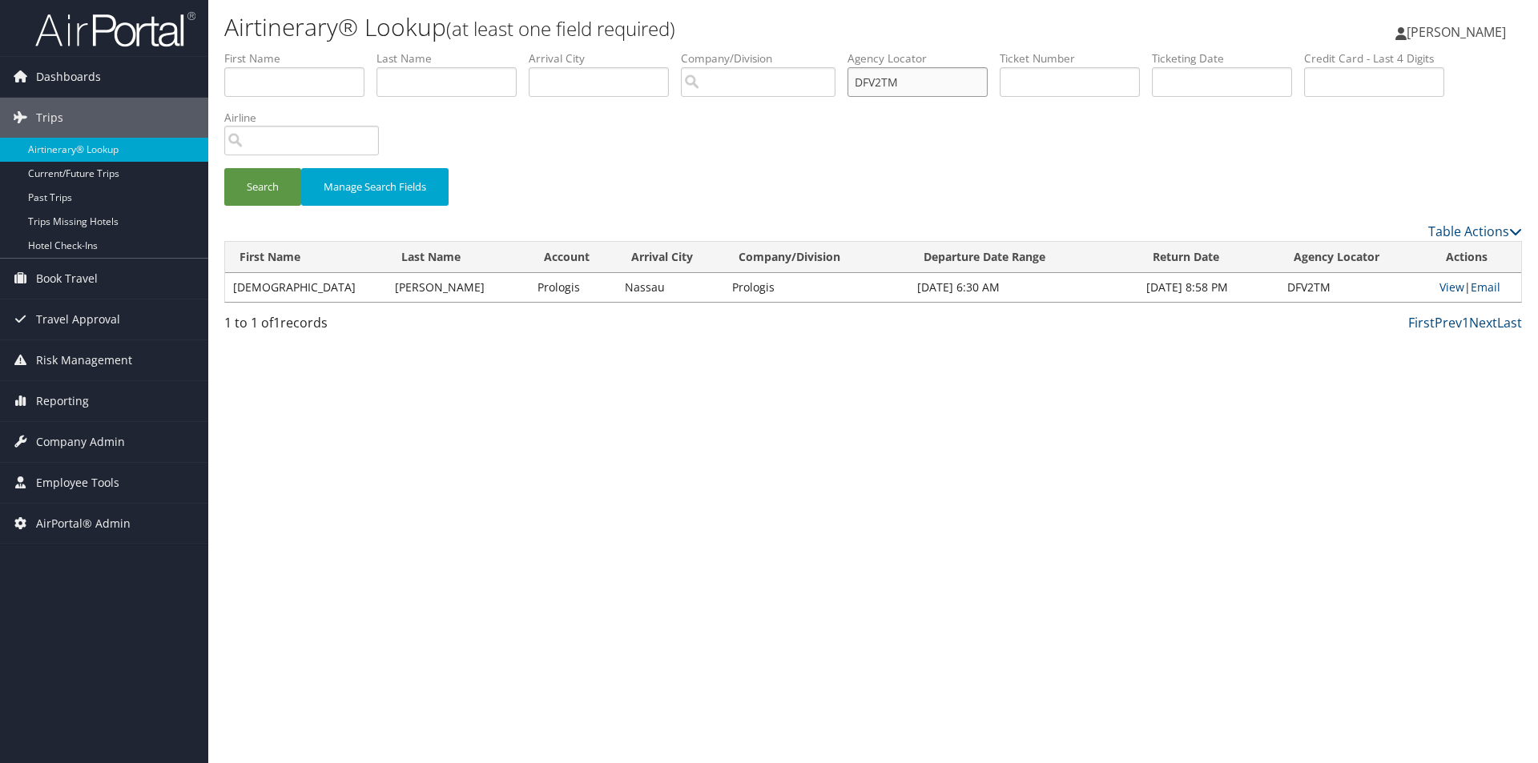
drag, startPoint x: 921, startPoint y: 79, endPoint x: 845, endPoint y: 83, distance: 76.2
click at [845, 50] on ul "First Name Last Name Departure City Arrival City Company/Division Airport/City …" at bounding box center [873, 50] width 1298 height 0
type input "DGL5F9"
click at [224, 168] on button "Search" at bounding box center [262, 187] width 77 height 38
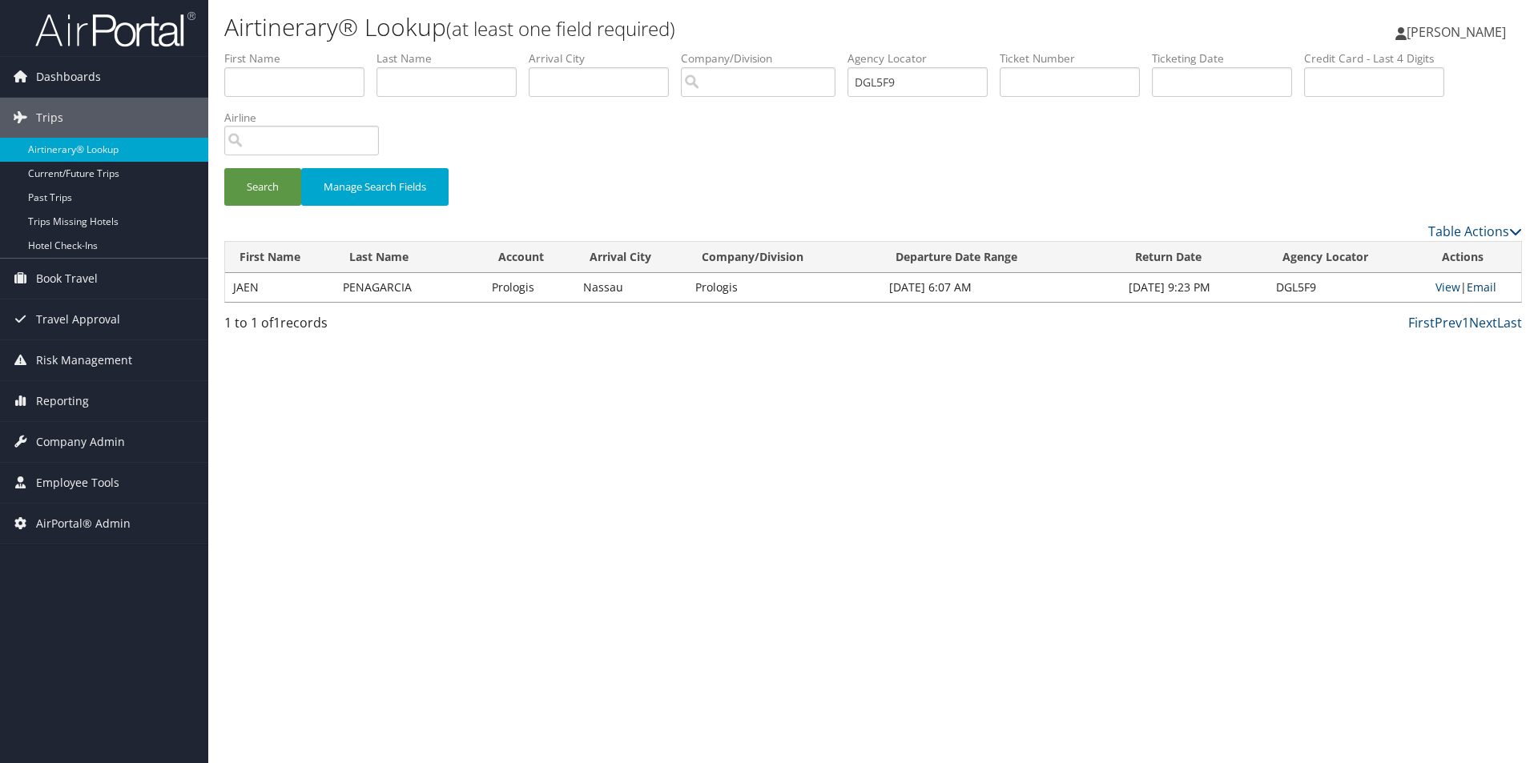
click at [1481, 286] on link "Email" at bounding box center [1482, 287] width 30 height 15
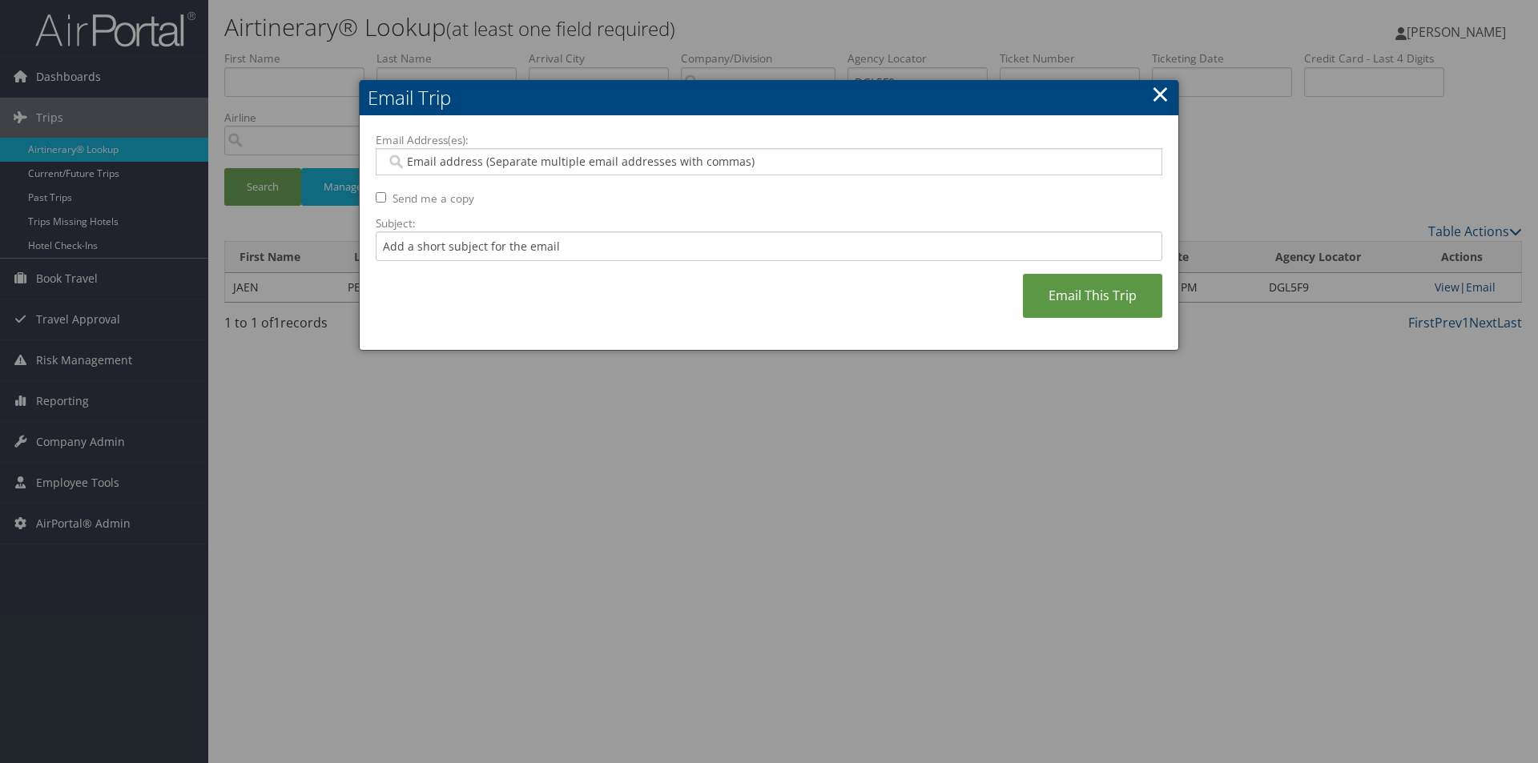
click at [804, 158] on input "Email Address(es):" at bounding box center [768, 162] width 765 height 16
type input "SA"
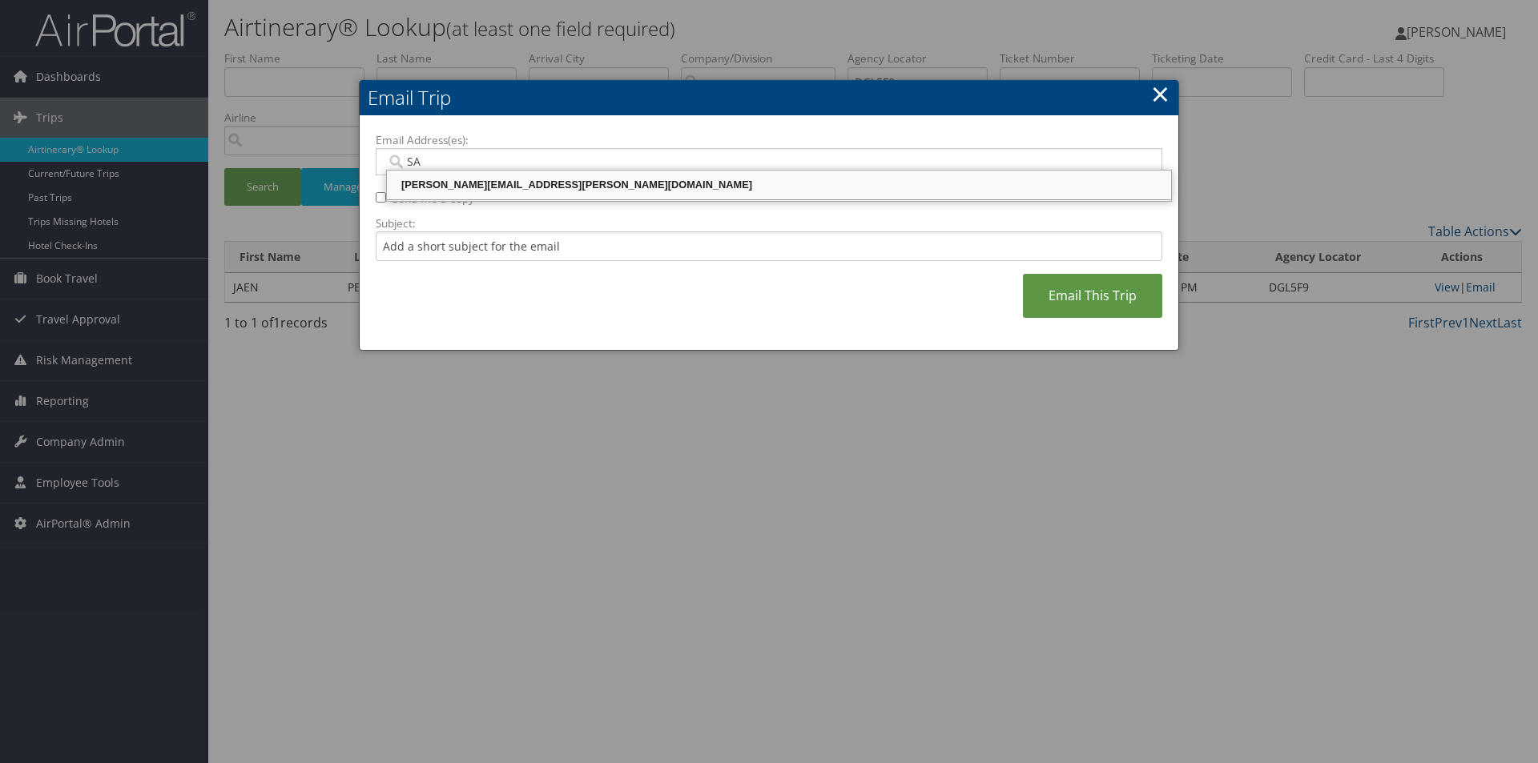
click at [743, 183] on div "SANDY.TABRON@CBTRAVEL.COM" at bounding box center [778, 185] width 779 height 16
type input "SANDY.TABRON@CBTRAVEL.COM"
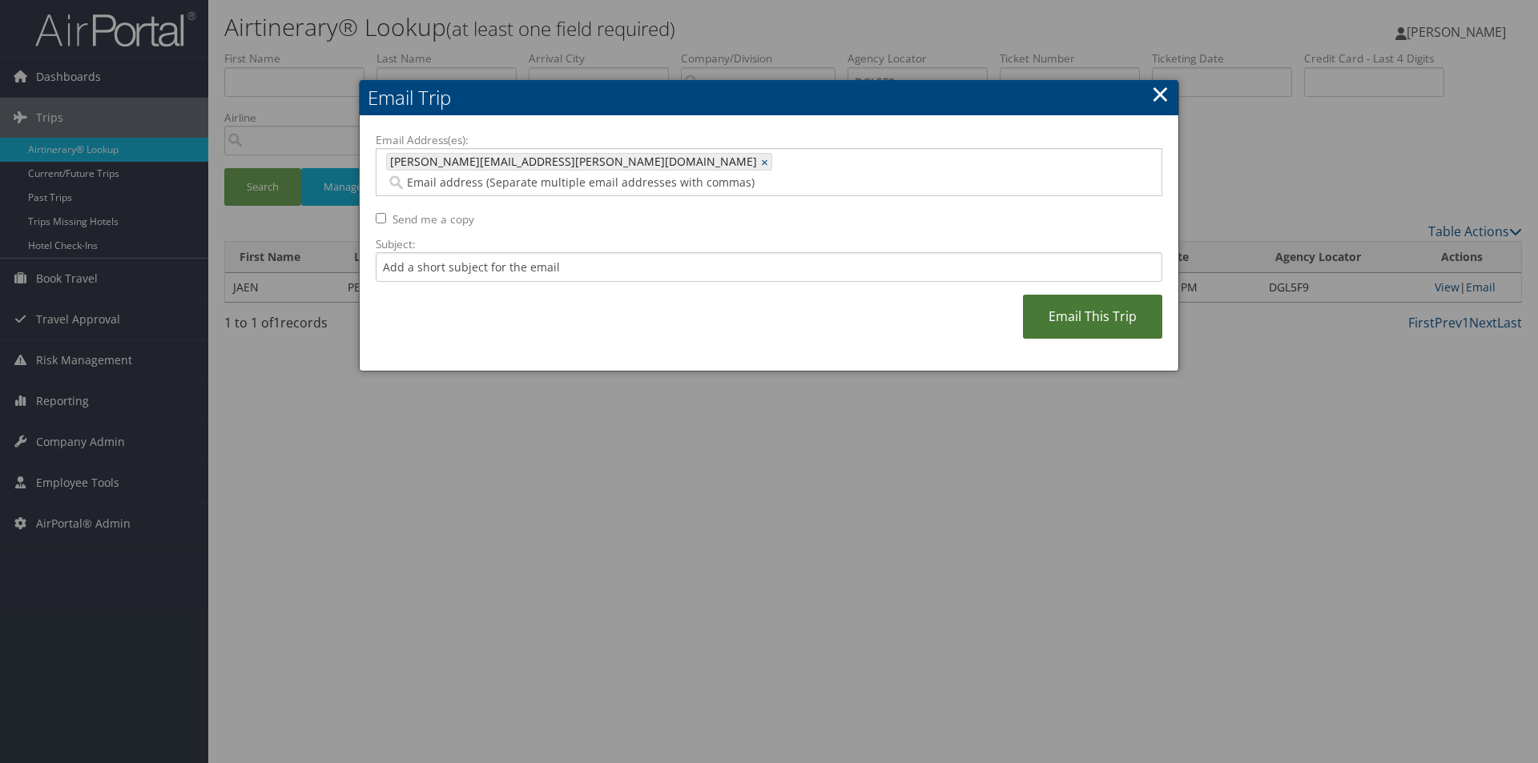
click at [1114, 299] on link "Email This Trip" at bounding box center [1092, 317] width 139 height 44
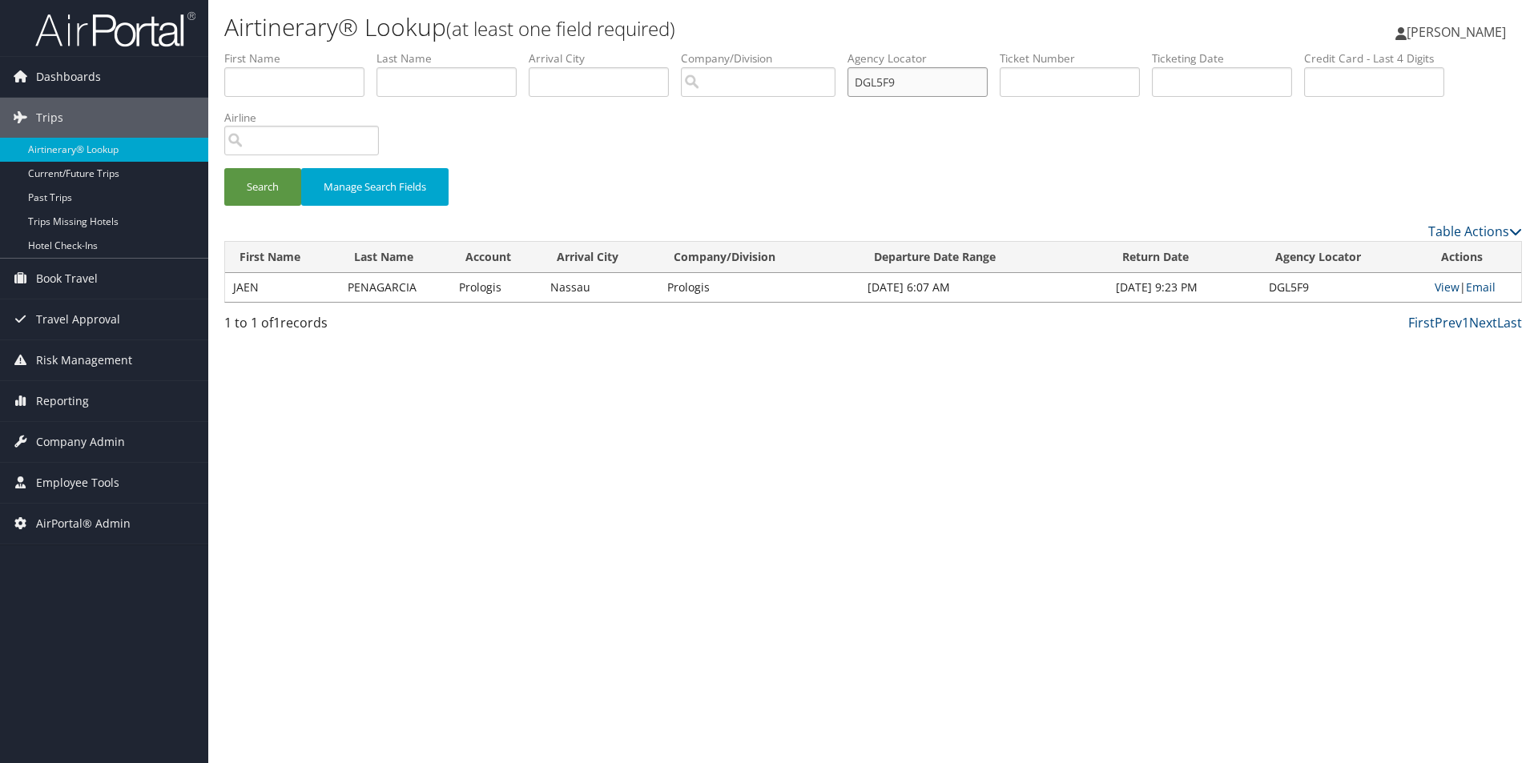
click at [925, 81] on input "DGL5F9" at bounding box center [918, 82] width 140 height 30
type input "DG8W0W"
click at [224, 168] on button "Search" at bounding box center [262, 187] width 77 height 38
click at [1482, 280] on link "Email" at bounding box center [1483, 287] width 30 height 15
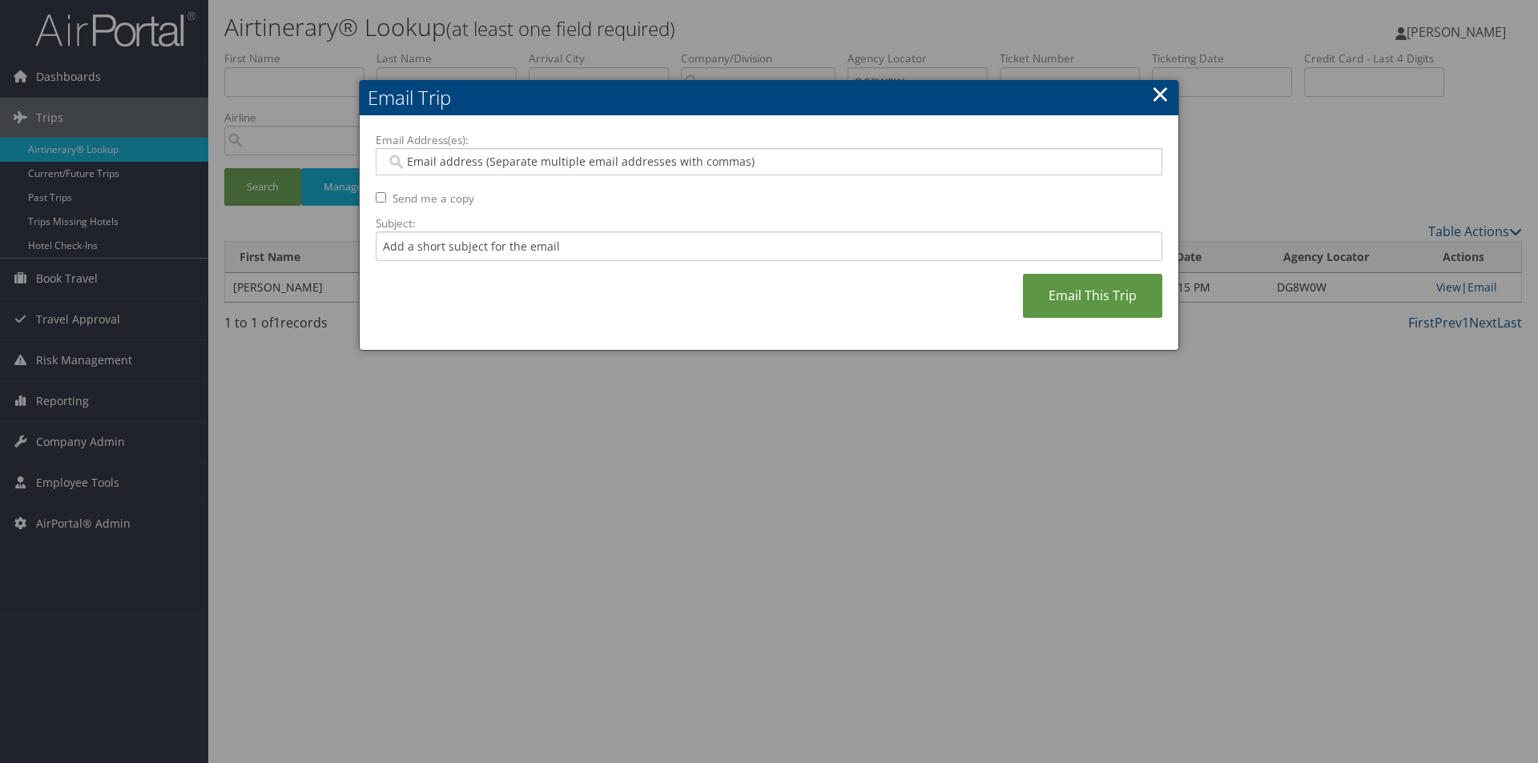
click at [861, 157] on input "Email Address(es):" at bounding box center [768, 162] width 765 height 16
type input "SA"
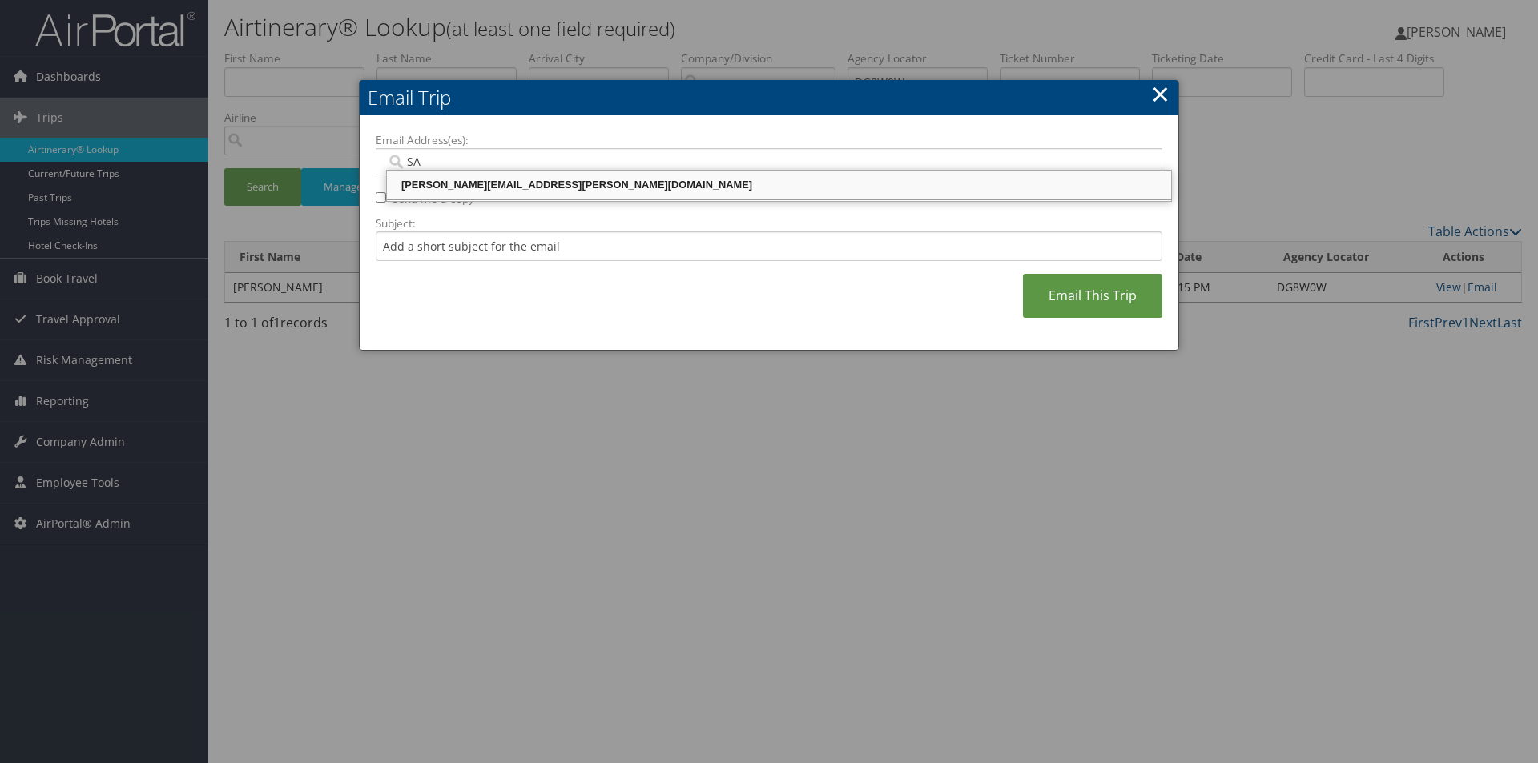
click at [622, 185] on div "SANDY.TABRON@CBTRAVEL.COM" at bounding box center [778, 185] width 779 height 16
type input "SANDY.TABRON@CBTRAVEL.COM"
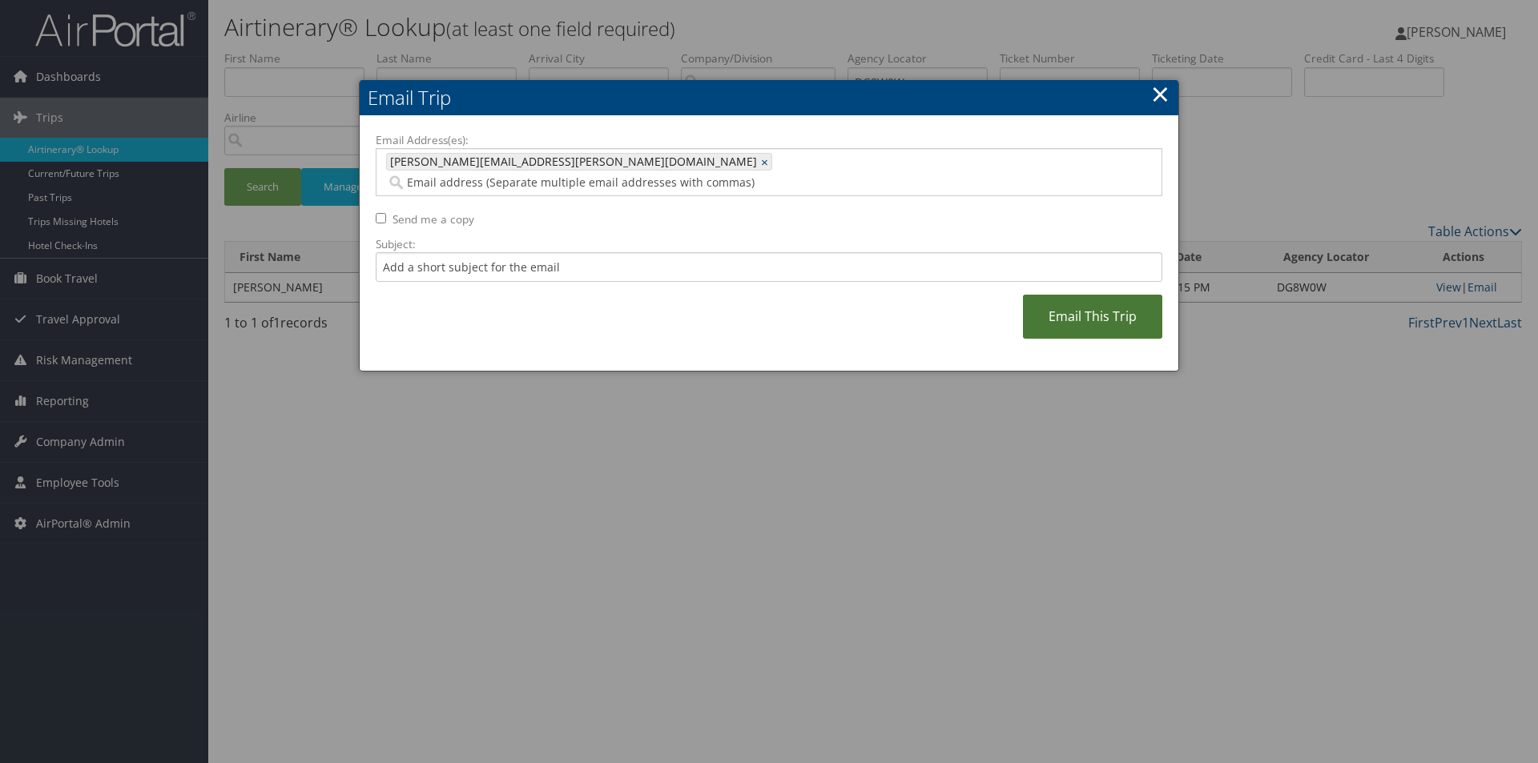
click at [1087, 295] on link "Email This Trip" at bounding box center [1092, 317] width 139 height 44
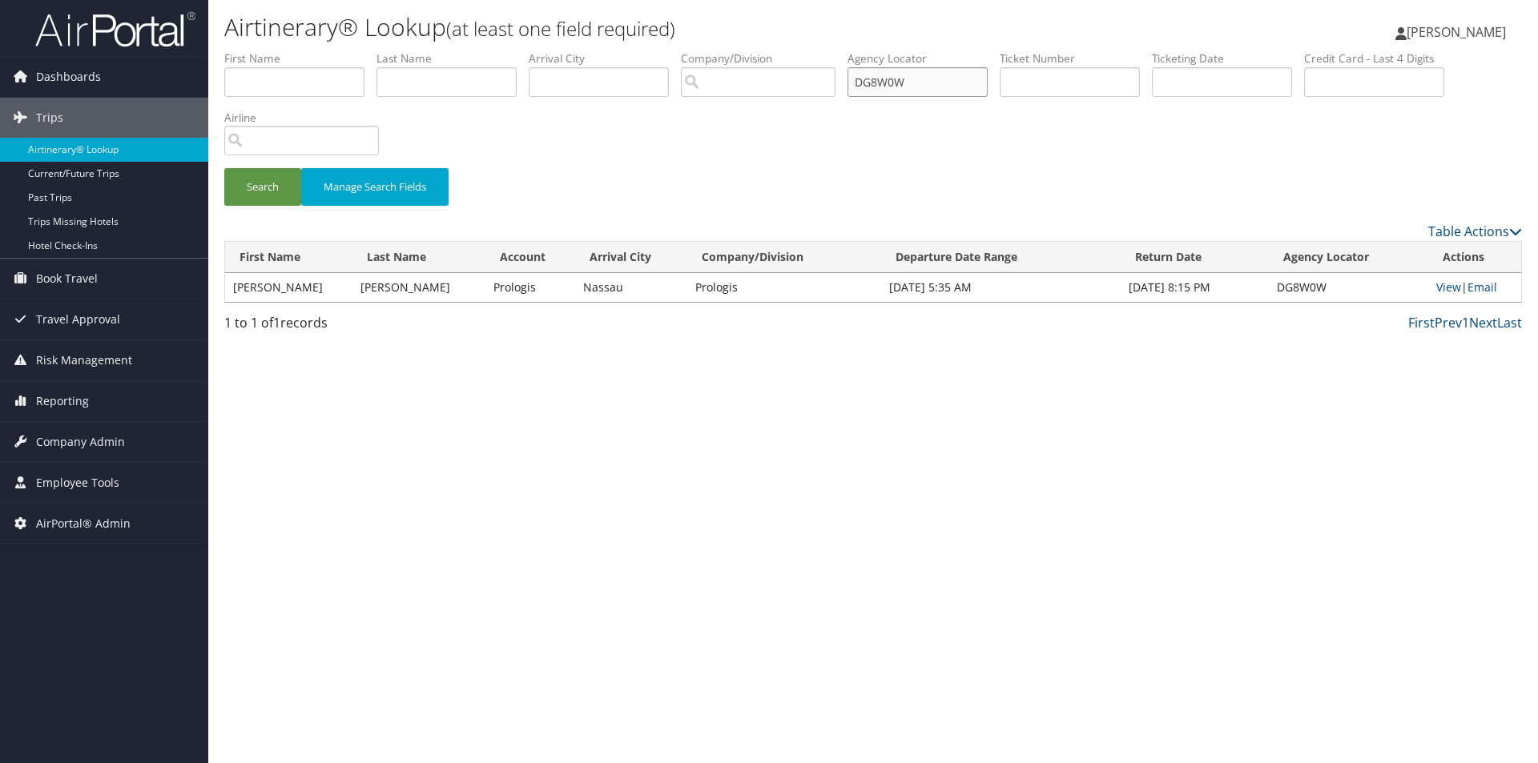
click at [778, 50] on ul "First Name Last Name Departure City Arrival City Company/Division Airport/City …" at bounding box center [873, 50] width 1298 height 0
type input "DJ26SF"
click at [224, 168] on button "Search" at bounding box center [262, 187] width 77 height 38
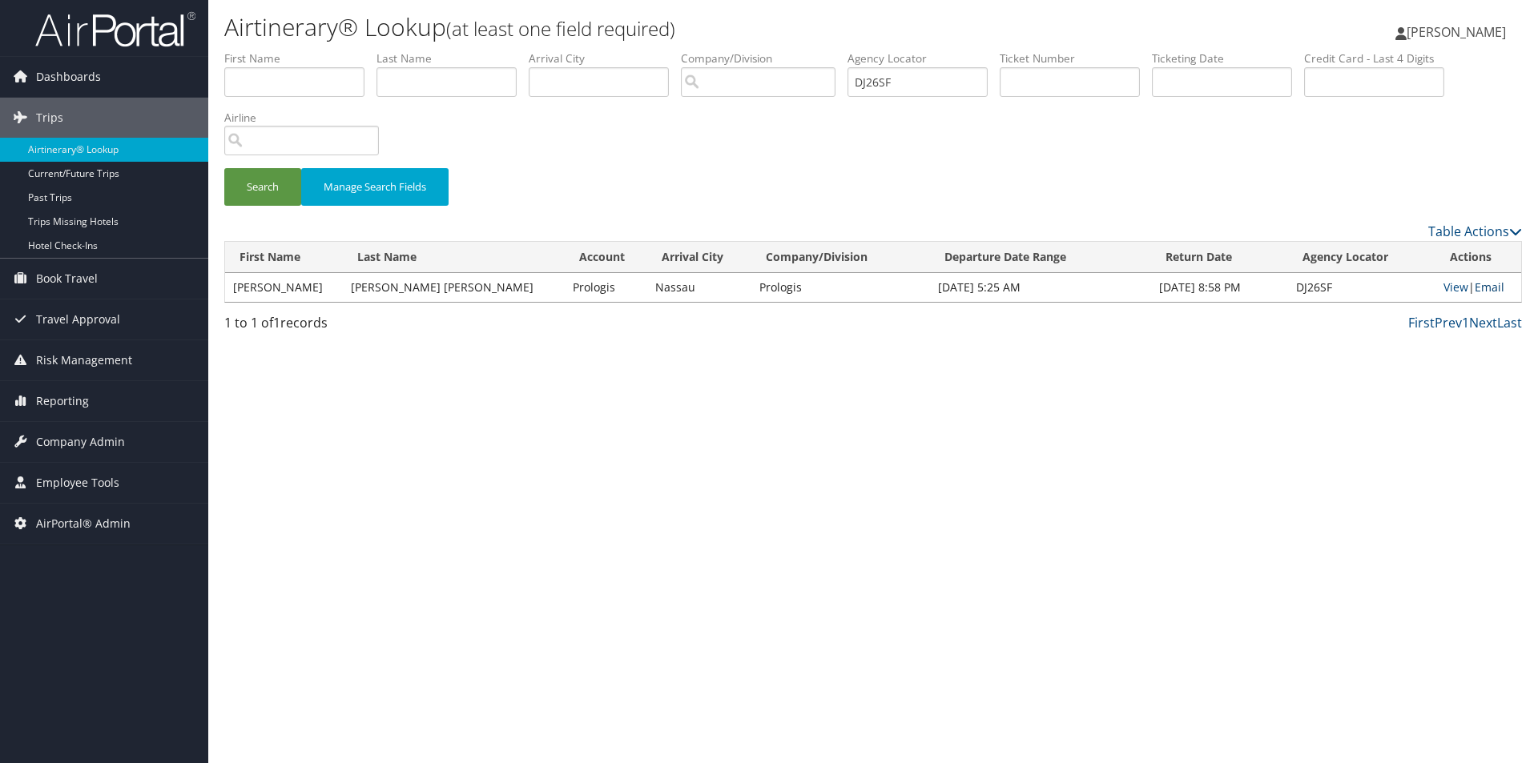
click at [1485, 283] on link "Email" at bounding box center [1490, 287] width 30 height 15
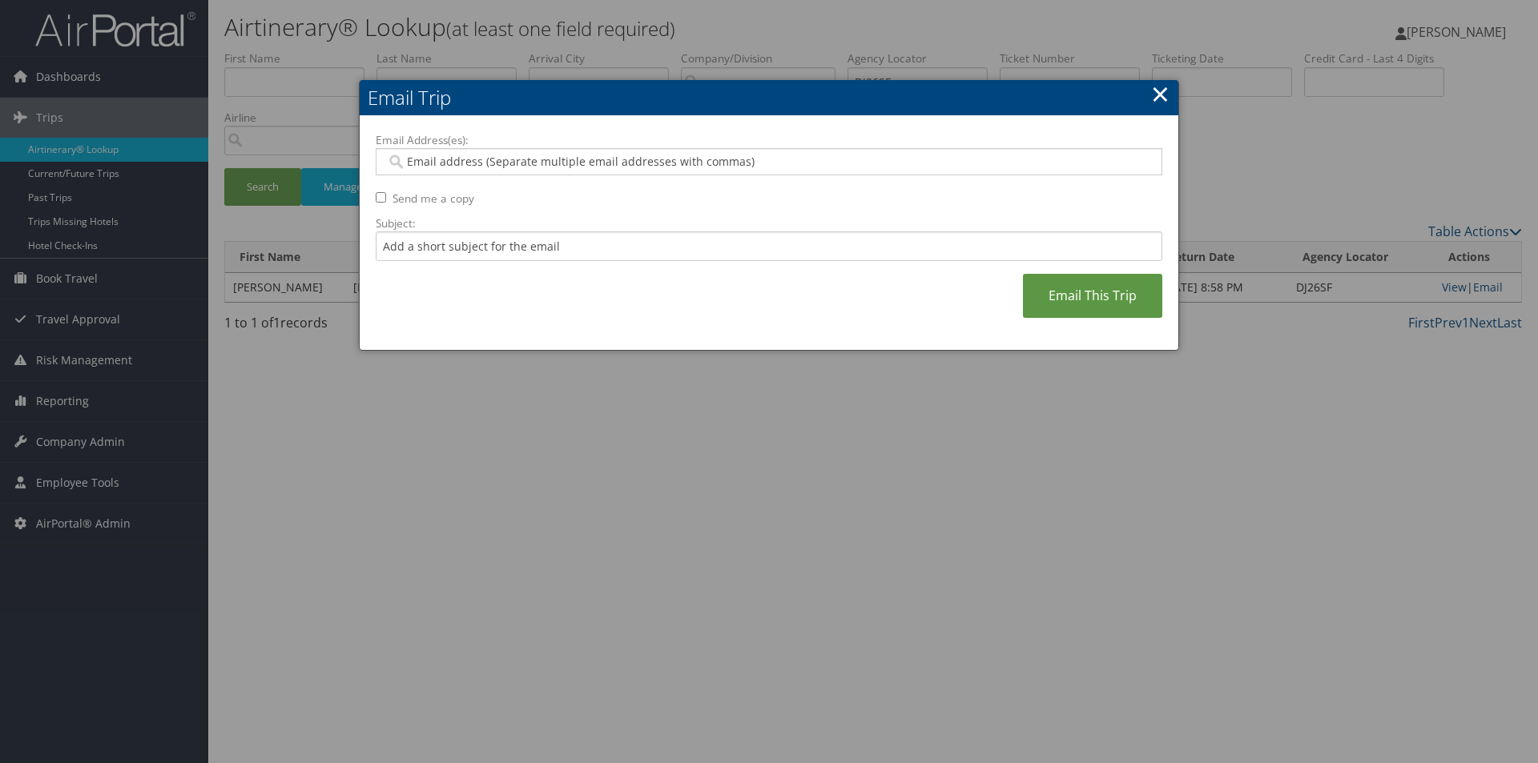
click at [630, 163] on input "Email Address(es):" at bounding box center [768, 162] width 765 height 16
type input "SA"
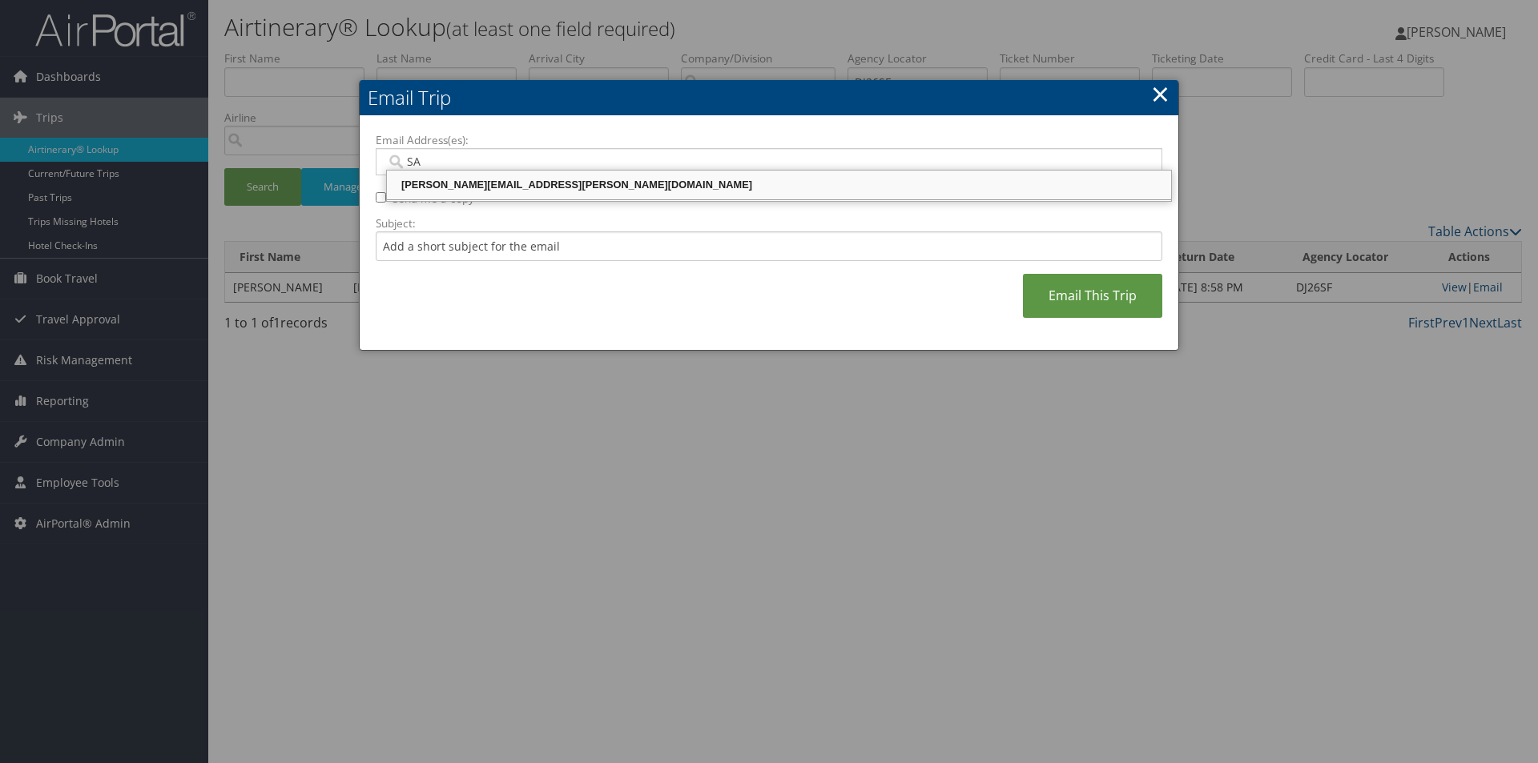
click at [627, 180] on div "SANDY.TABRON@CBTRAVEL.COM" at bounding box center [778, 185] width 779 height 16
type input "SANDY.TABRON@CBTRAVEL.COM"
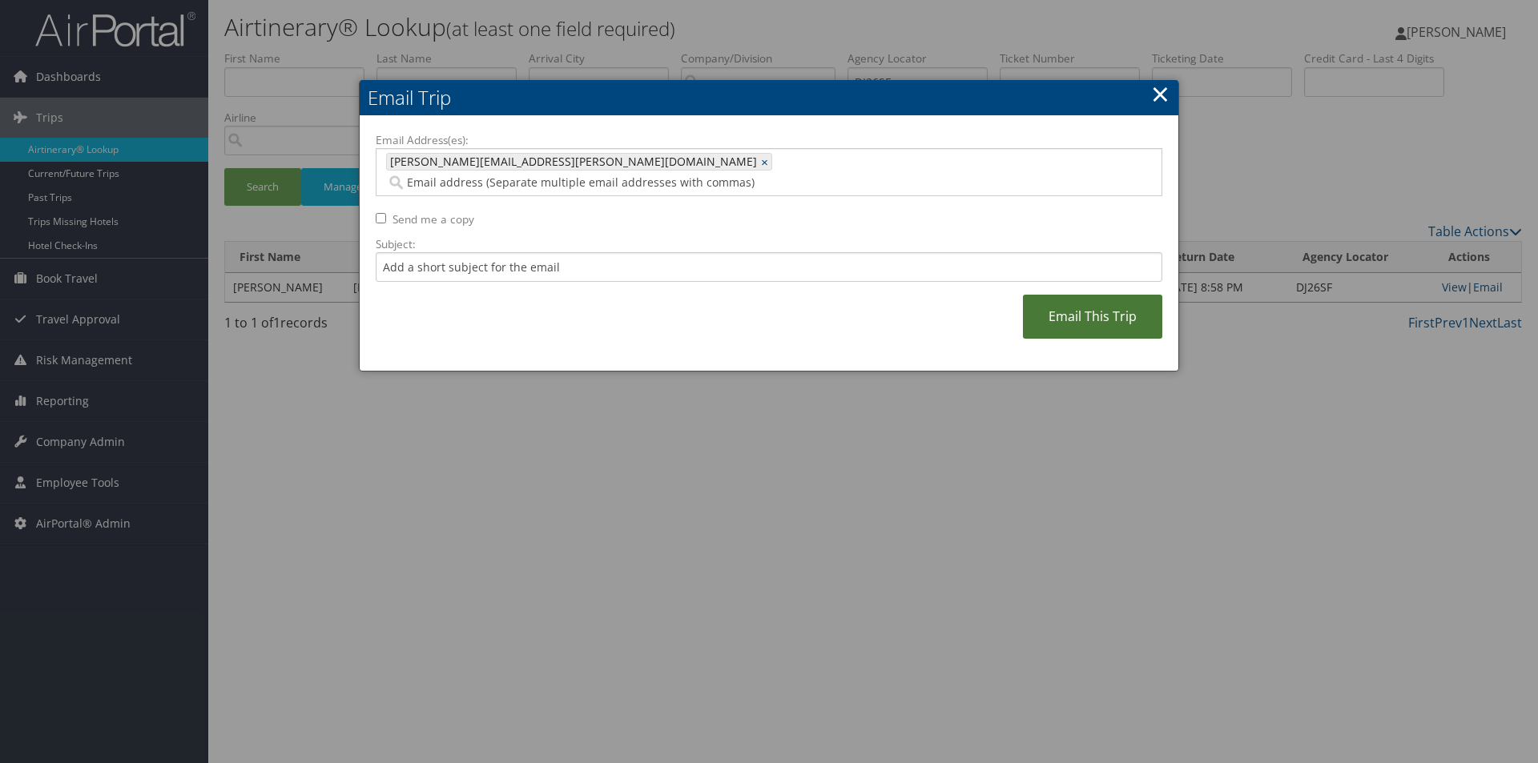
click at [1075, 295] on link "Email This Trip" at bounding box center [1092, 317] width 139 height 44
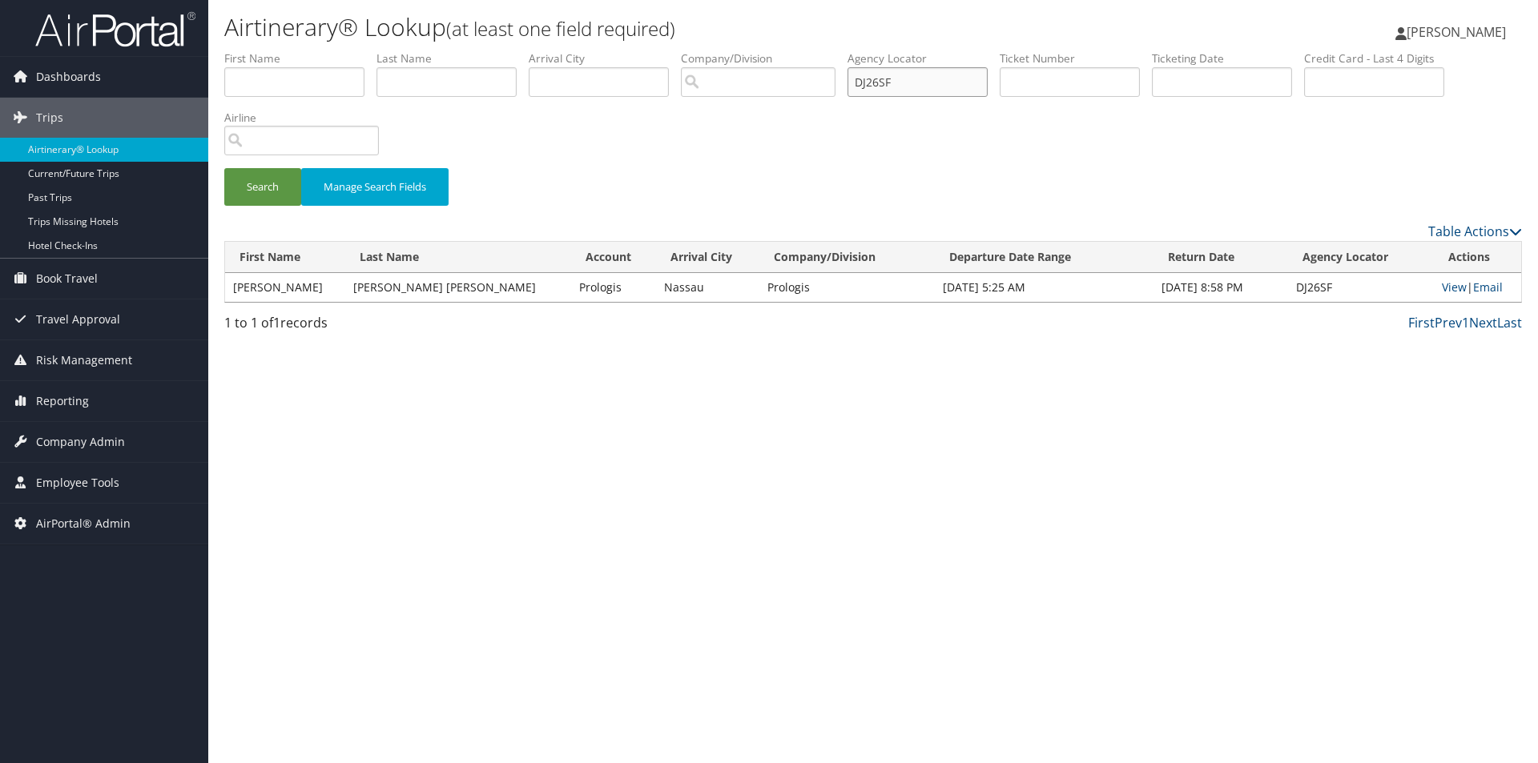
drag, startPoint x: 938, startPoint y: 81, endPoint x: 759, endPoint y: 80, distance: 178.7
click at [759, 50] on ul "First Name Last Name Departure City Arrival City Company/Division Airport/City …" at bounding box center [873, 50] width 1298 height 0
type input "DFHB5X"
click at [224, 168] on button "Search" at bounding box center [262, 187] width 77 height 38
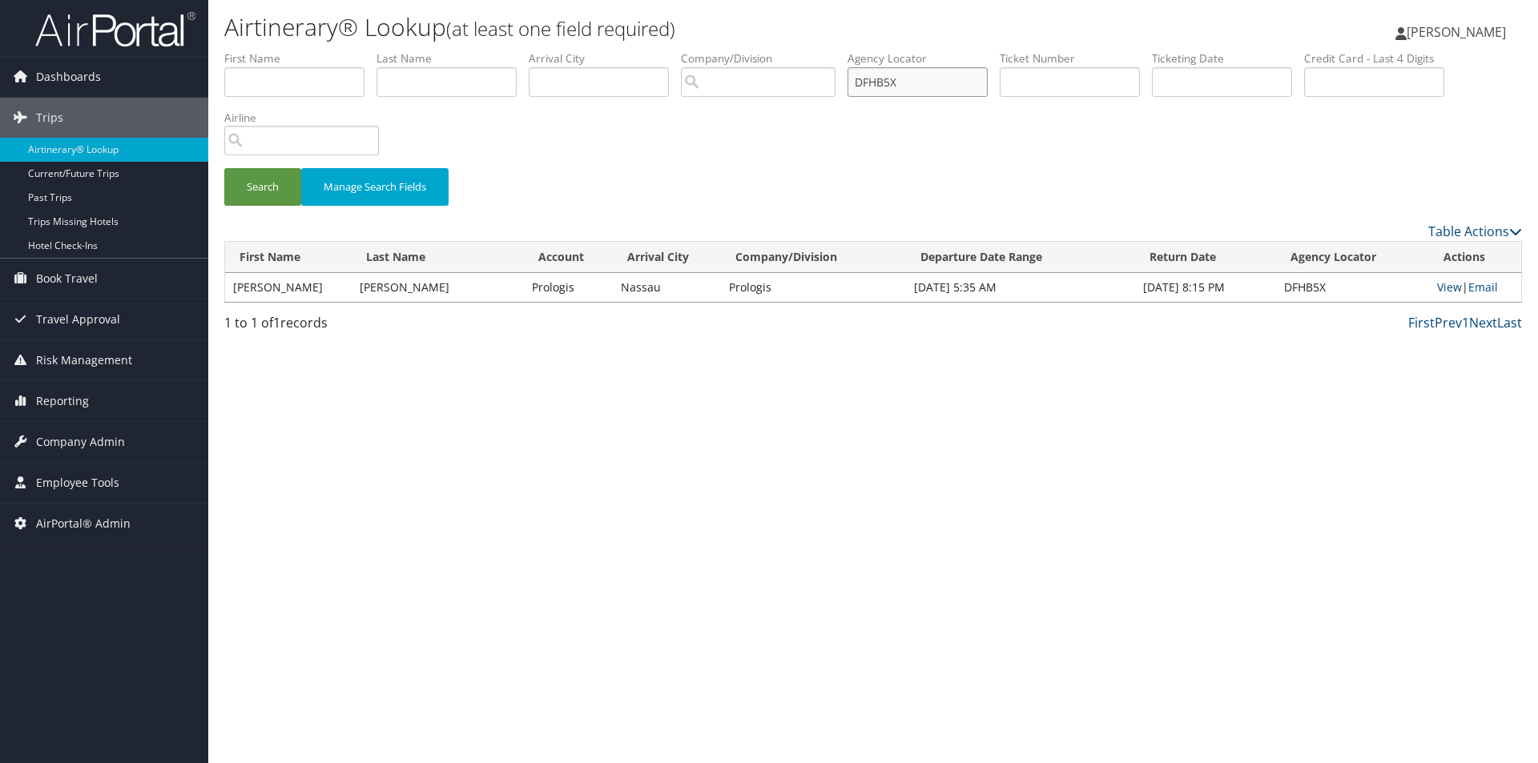
click at [224, 168] on button "Search" at bounding box center [262, 187] width 77 height 38
click at [1485, 283] on link "Email" at bounding box center [1483, 287] width 30 height 15
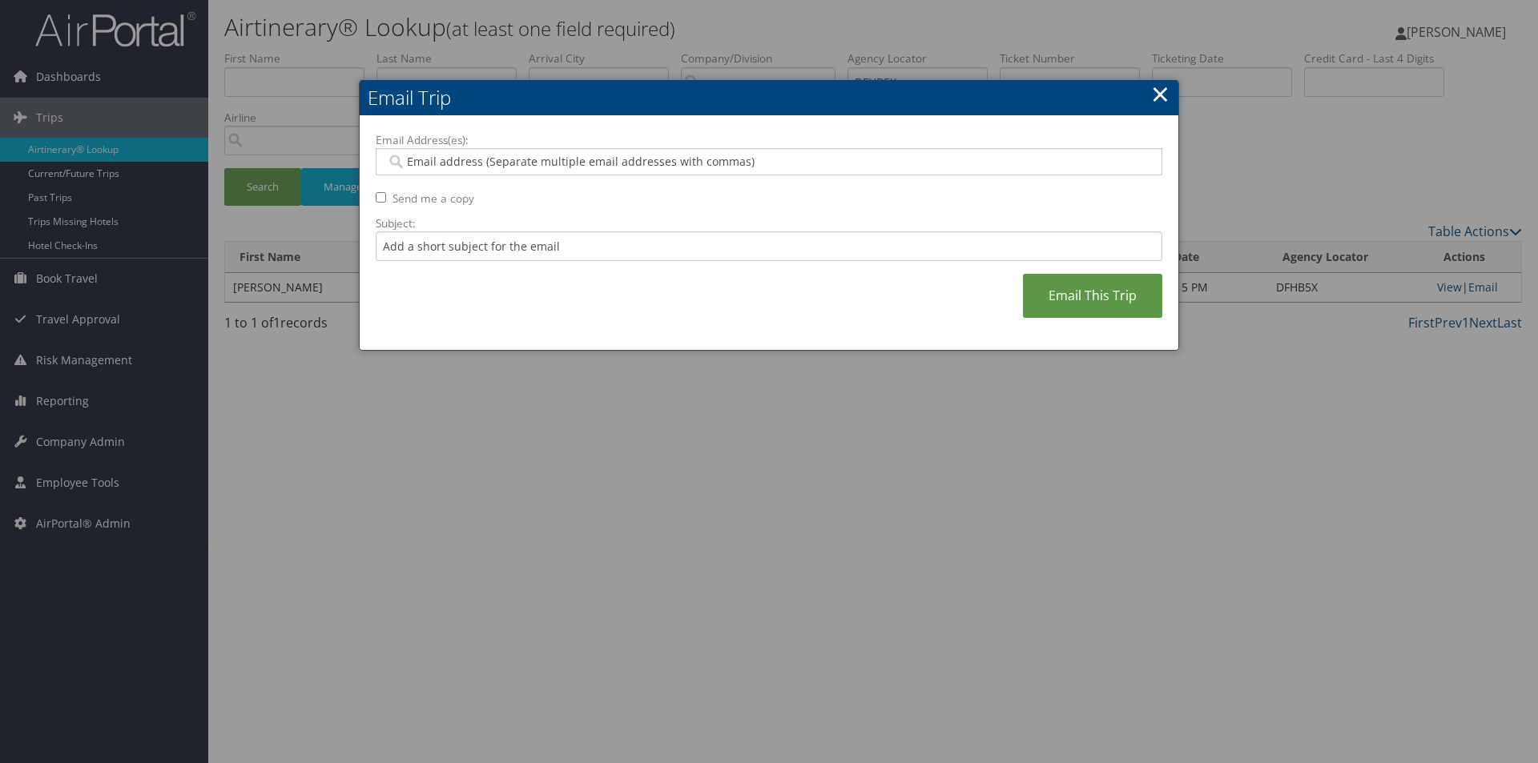
click at [613, 157] on input "Email Address(es):" at bounding box center [768, 162] width 765 height 16
type input "SA"
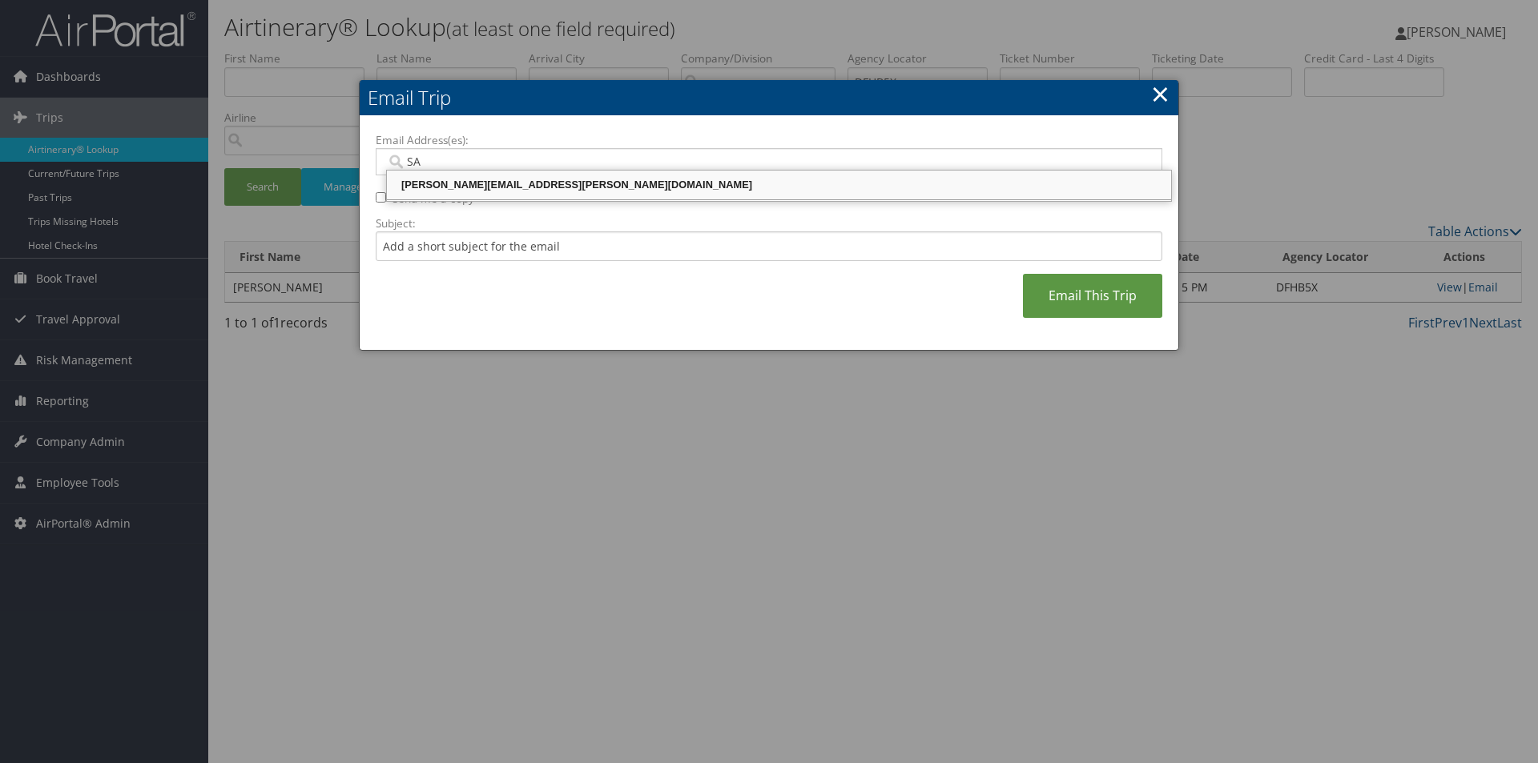
click at [564, 184] on div "SANDY.TABRON@CBTRAVEL.COM" at bounding box center [778, 185] width 779 height 16
type input "SANDY.TABRON@CBTRAVEL.COM"
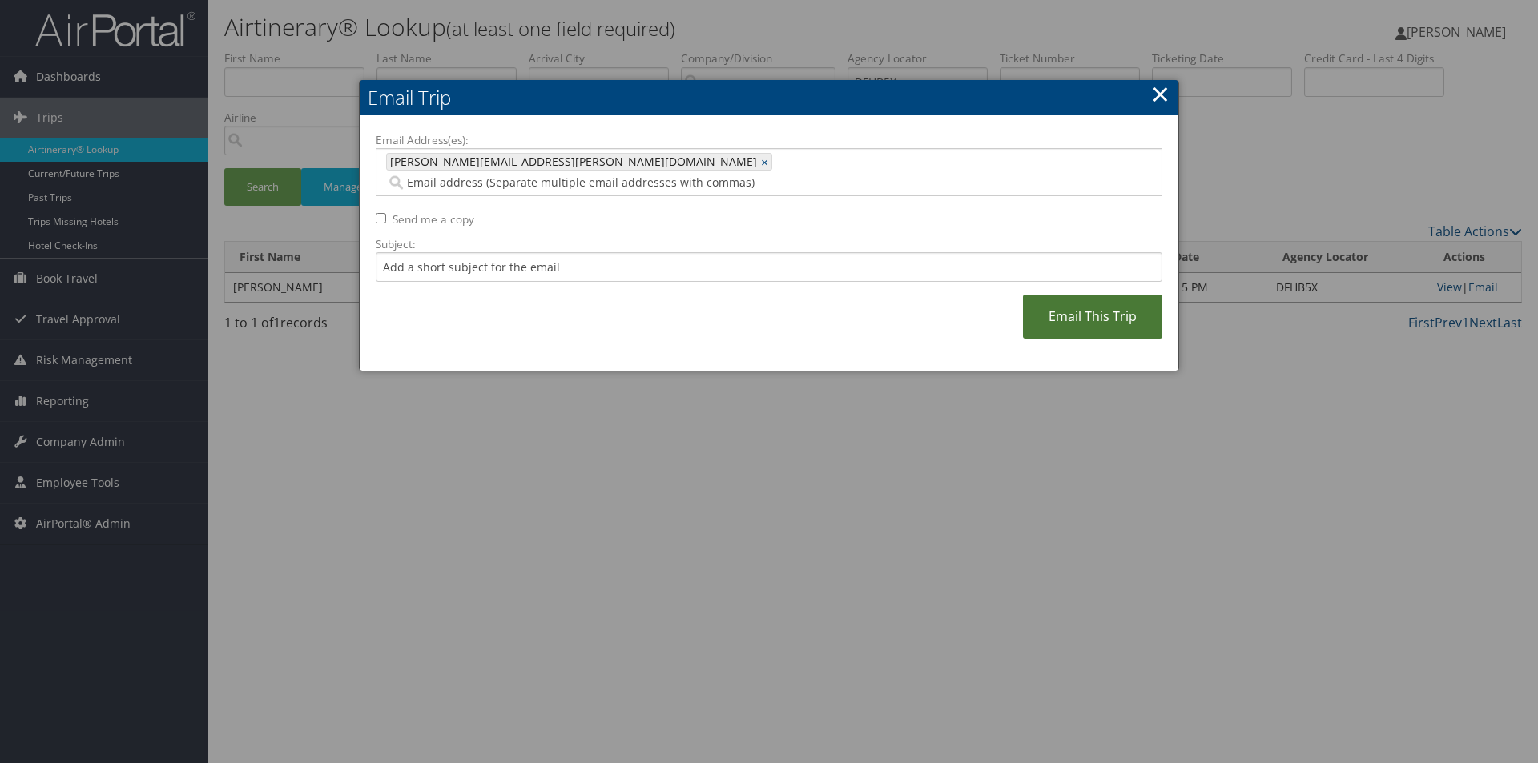
click at [1096, 295] on link "Email This Trip" at bounding box center [1092, 317] width 139 height 44
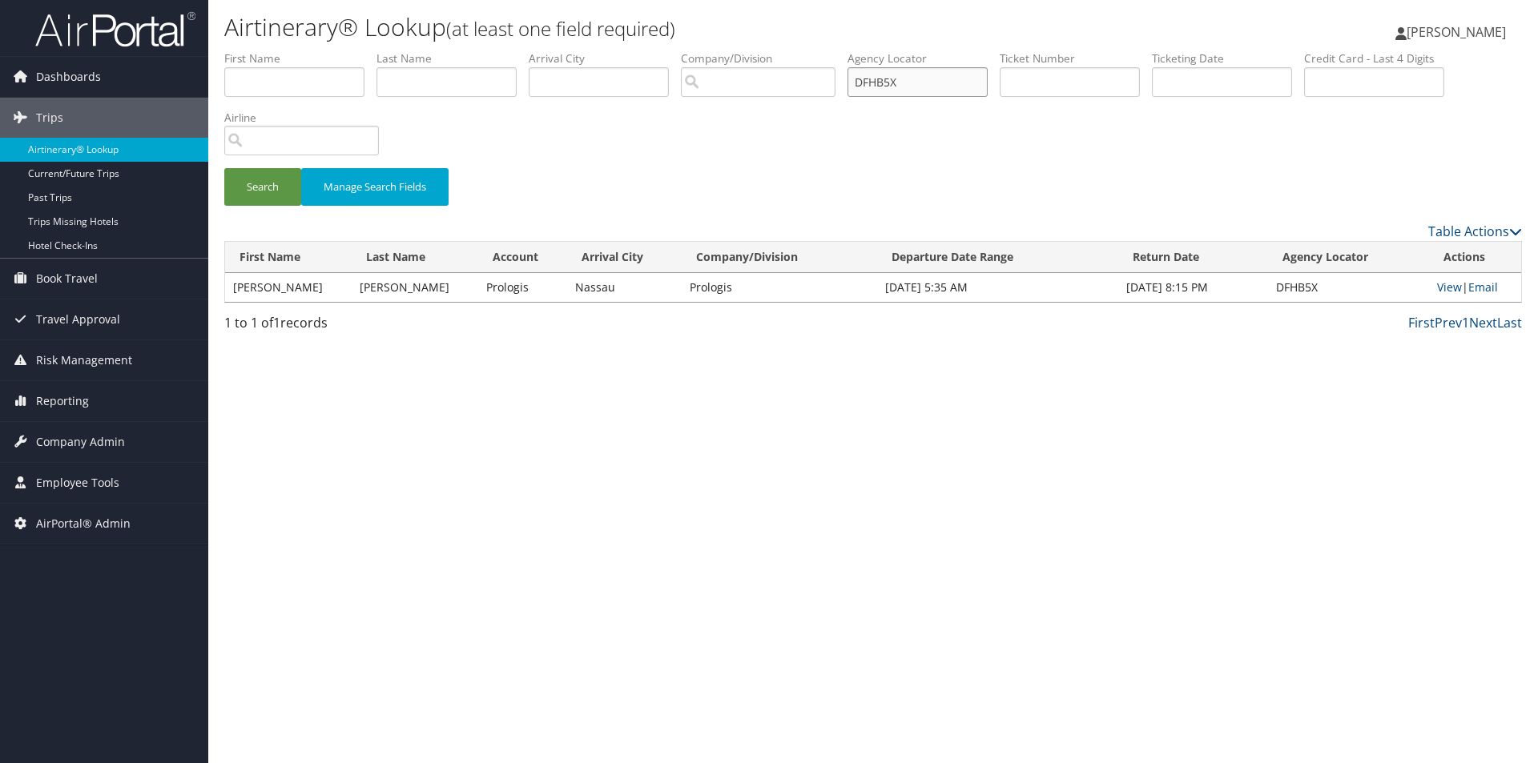
drag, startPoint x: 917, startPoint y: 86, endPoint x: 832, endPoint y: 86, distance: 85.7
click at [832, 50] on ul "First Name Last Name Departure City Arrival City Company/Division Airport/City …" at bounding box center [873, 50] width 1298 height 0
type input "DFH7K3"
click at [224, 168] on button "Search" at bounding box center [262, 187] width 77 height 38
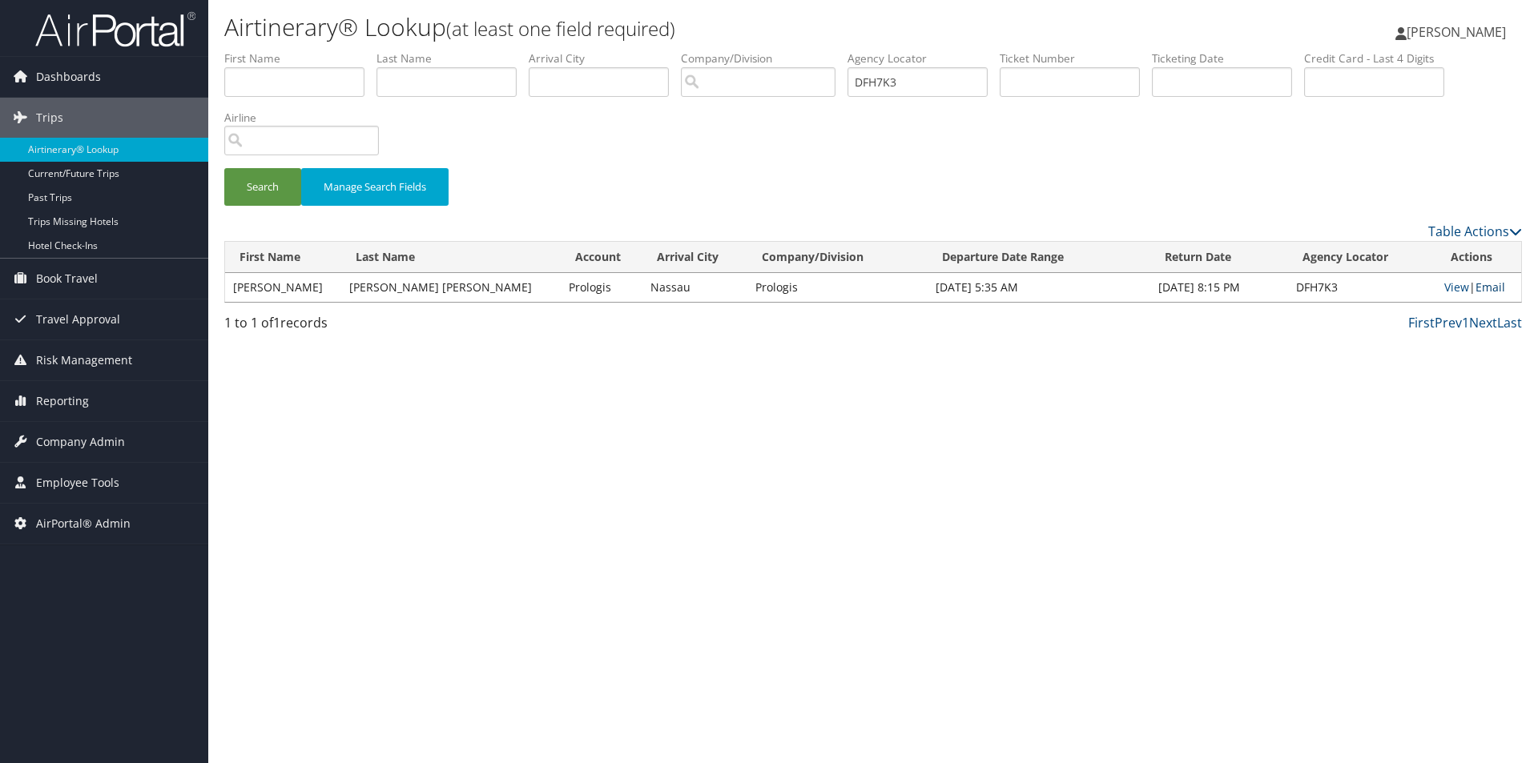
click at [1483, 287] on link "Email" at bounding box center [1491, 287] width 30 height 15
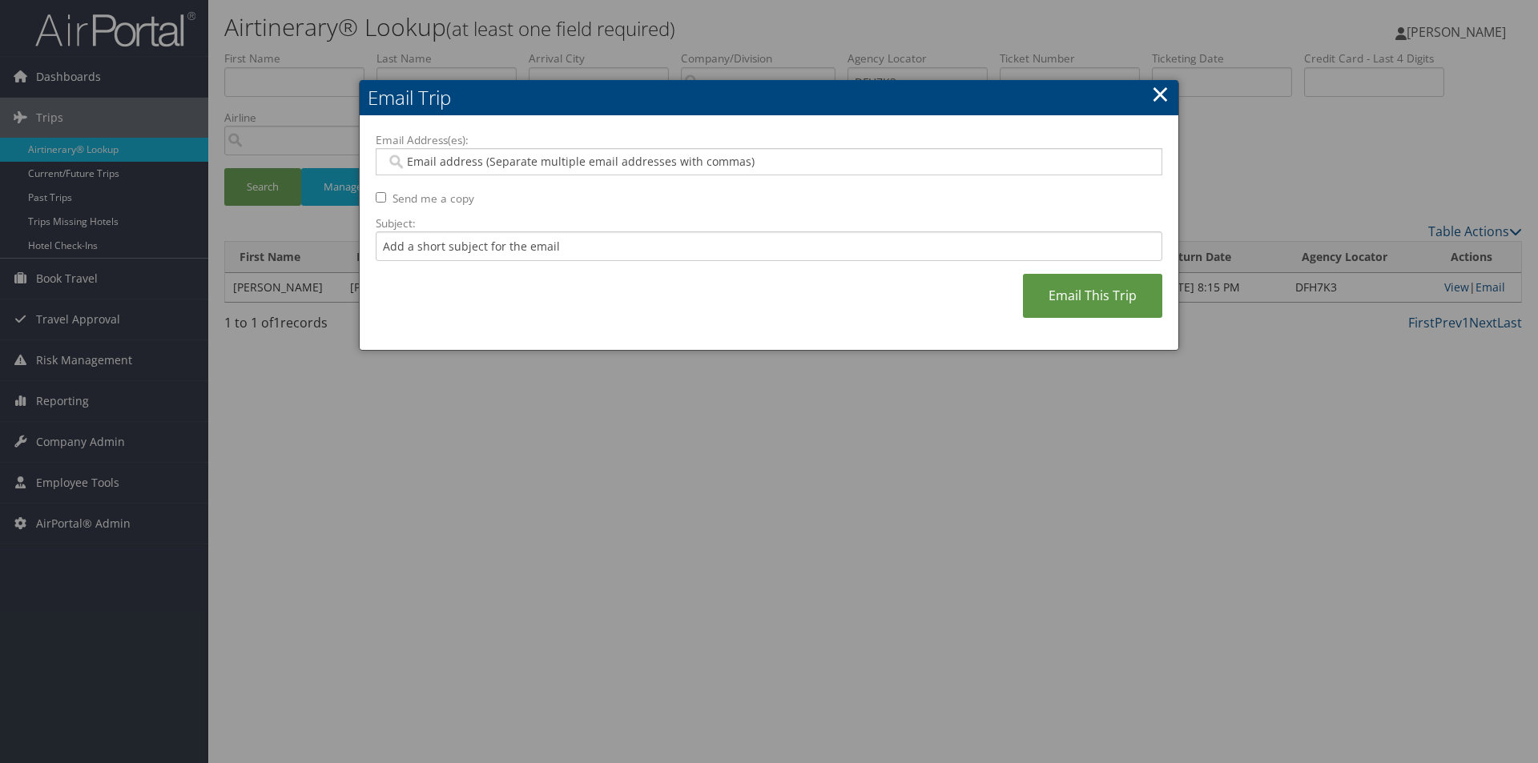
click at [913, 159] on input "Email Address(es):" at bounding box center [768, 162] width 765 height 16
type input "SA"
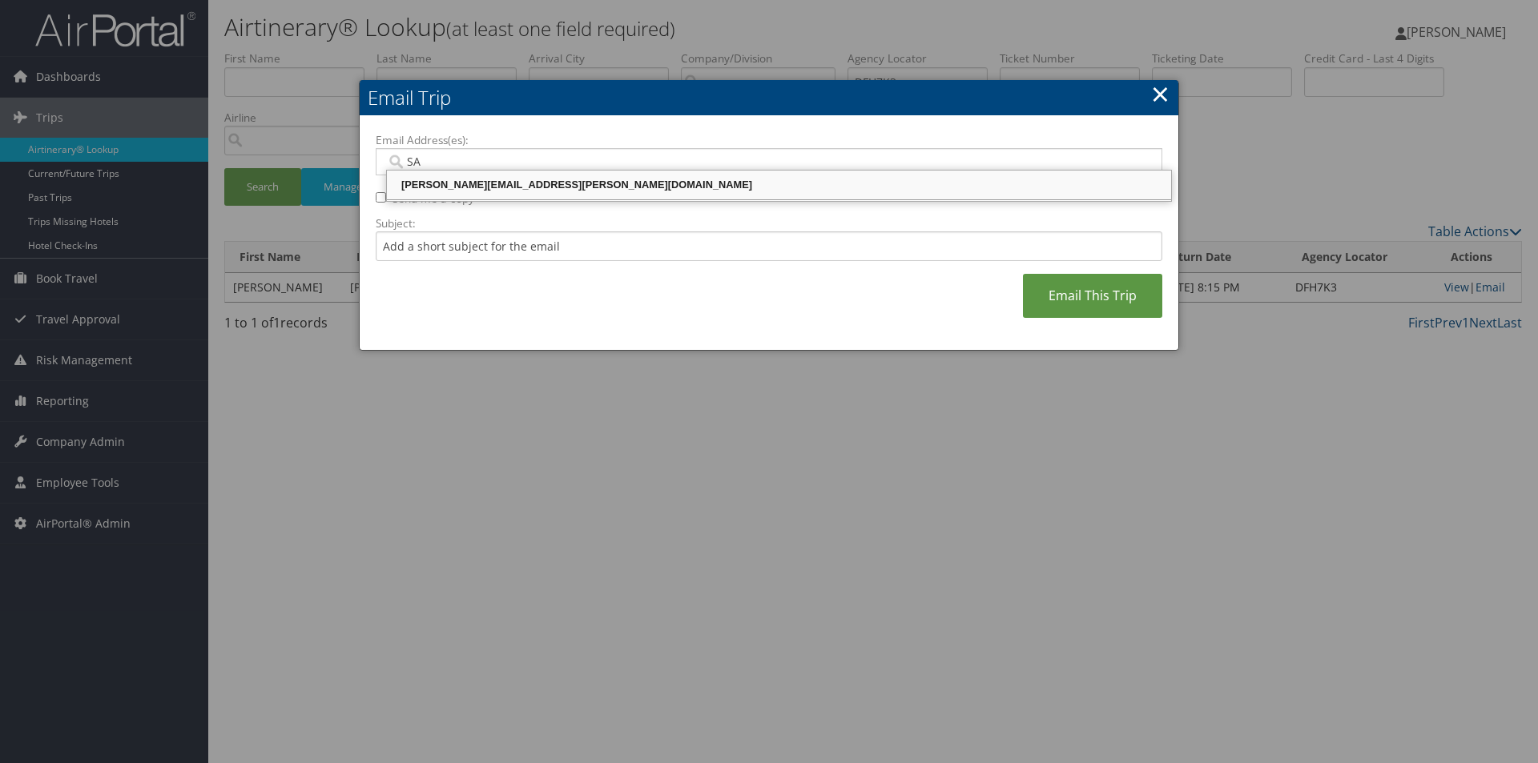
click at [796, 182] on div "SANDY.TABRON@CBTRAVEL.COM" at bounding box center [778, 185] width 779 height 16
type input "SANDY.TABRON@CBTRAVEL.COM"
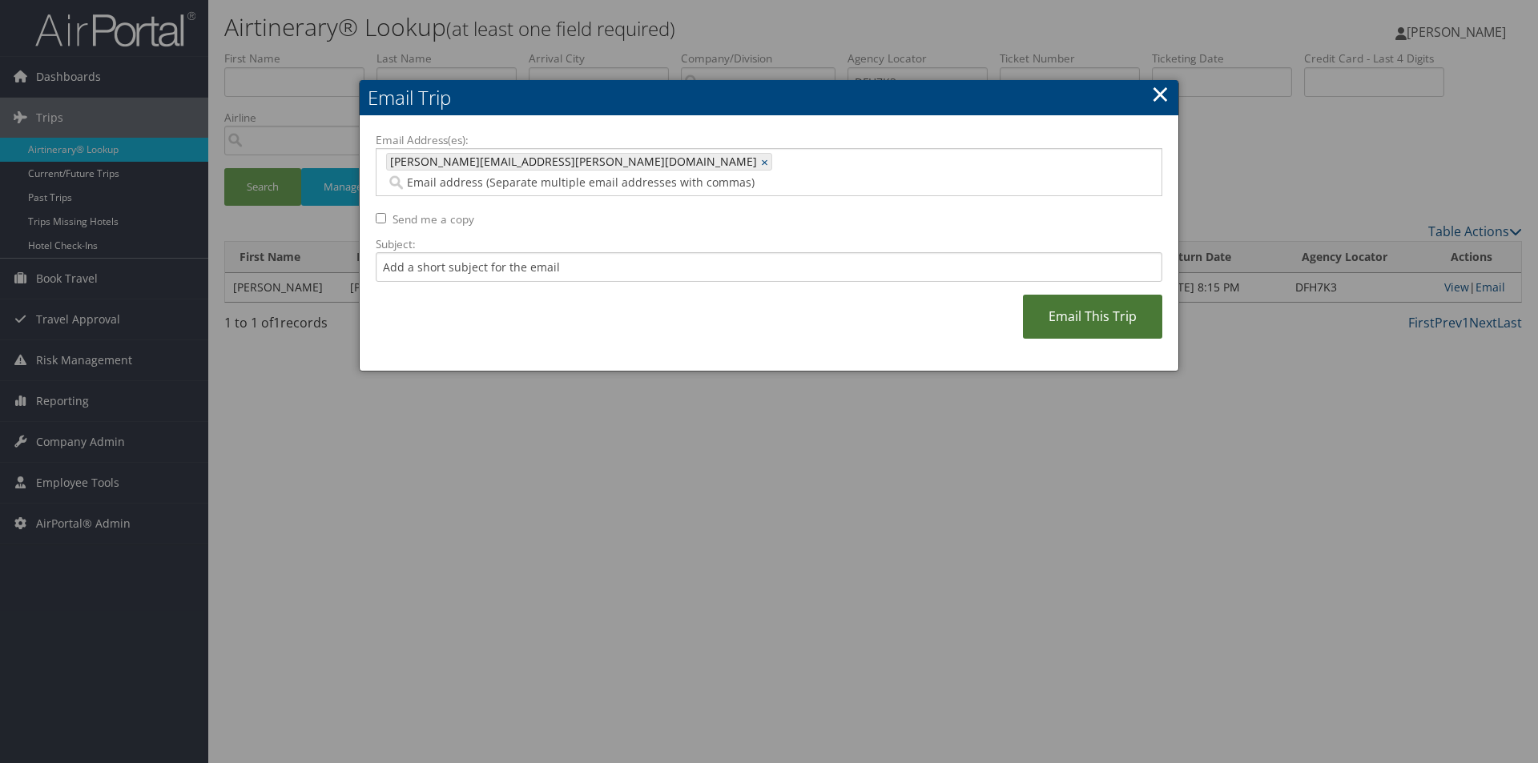
click at [1079, 295] on link "Email This Trip" at bounding box center [1092, 317] width 139 height 44
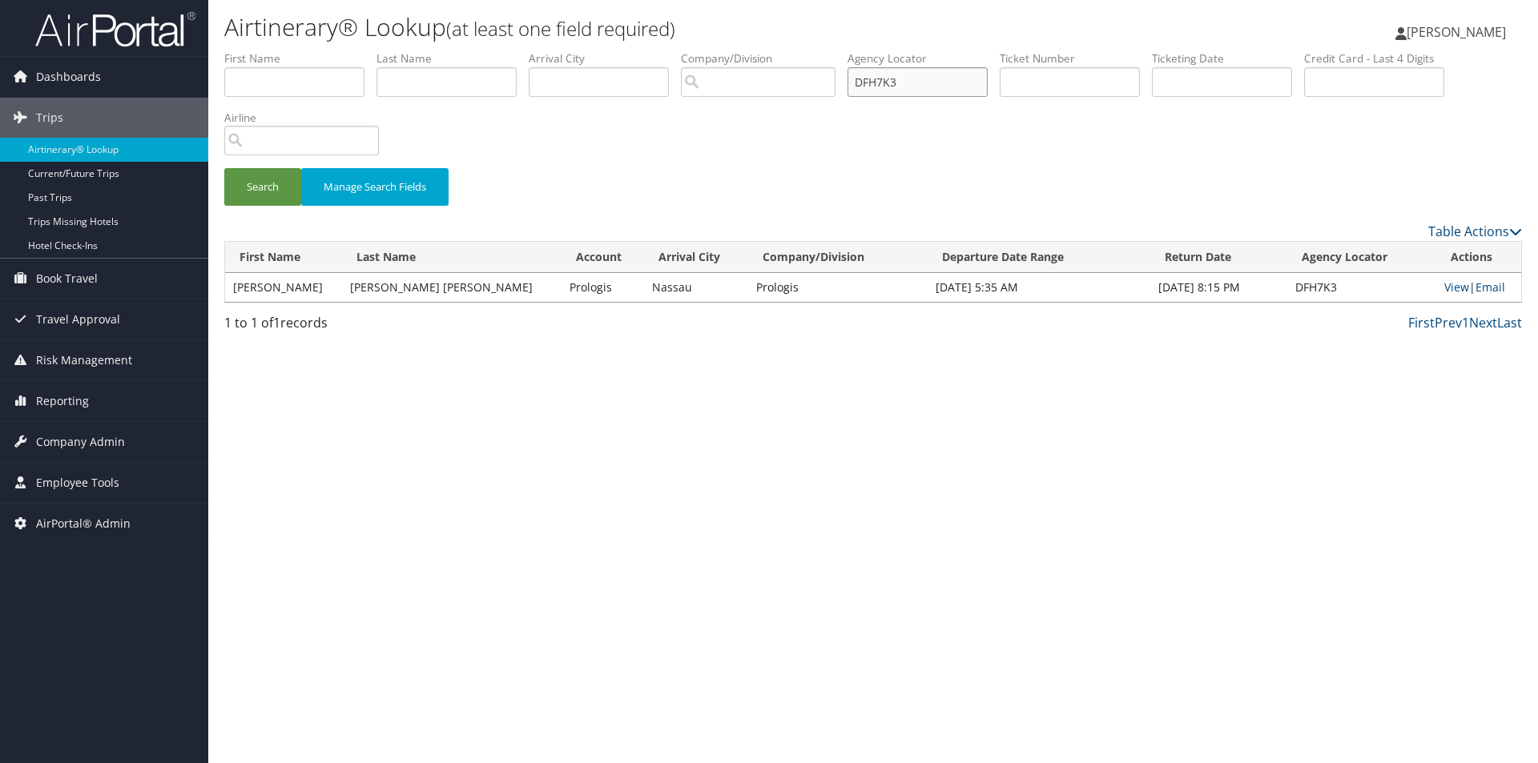
drag, startPoint x: 893, startPoint y: 87, endPoint x: 800, endPoint y: 87, distance: 93.7
click at [800, 50] on ul "First Name Last Name Departure City Arrival City Company/Division Airport/City …" at bounding box center [873, 50] width 1298 height 0
type input "DDDSR3"
click at [224, 168] on button "Search" at bounding box center [262, 187] width 77 height 38
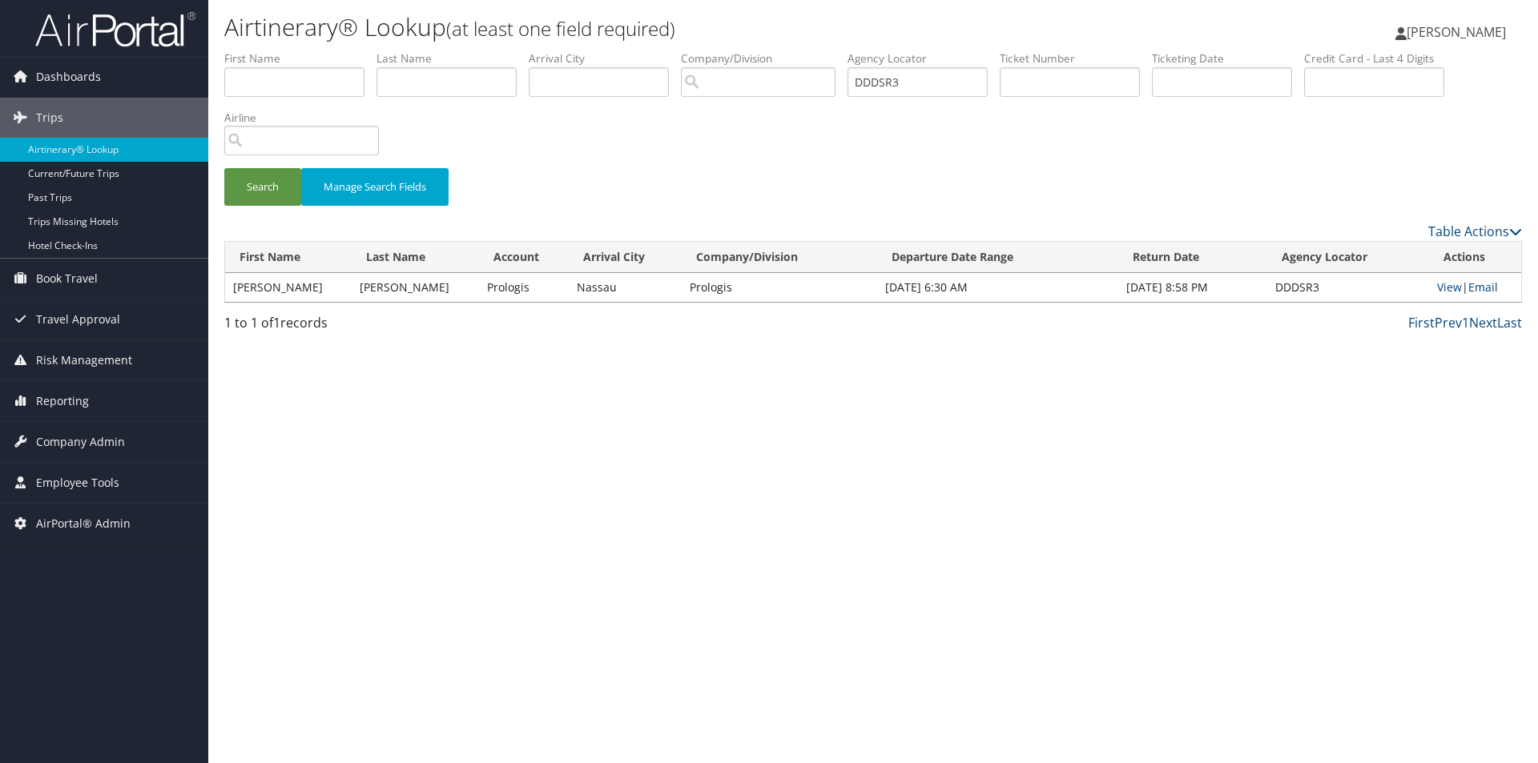
click at [1476, 285] on link "Email" at bounding box center [1483, 287] width 30 height 15
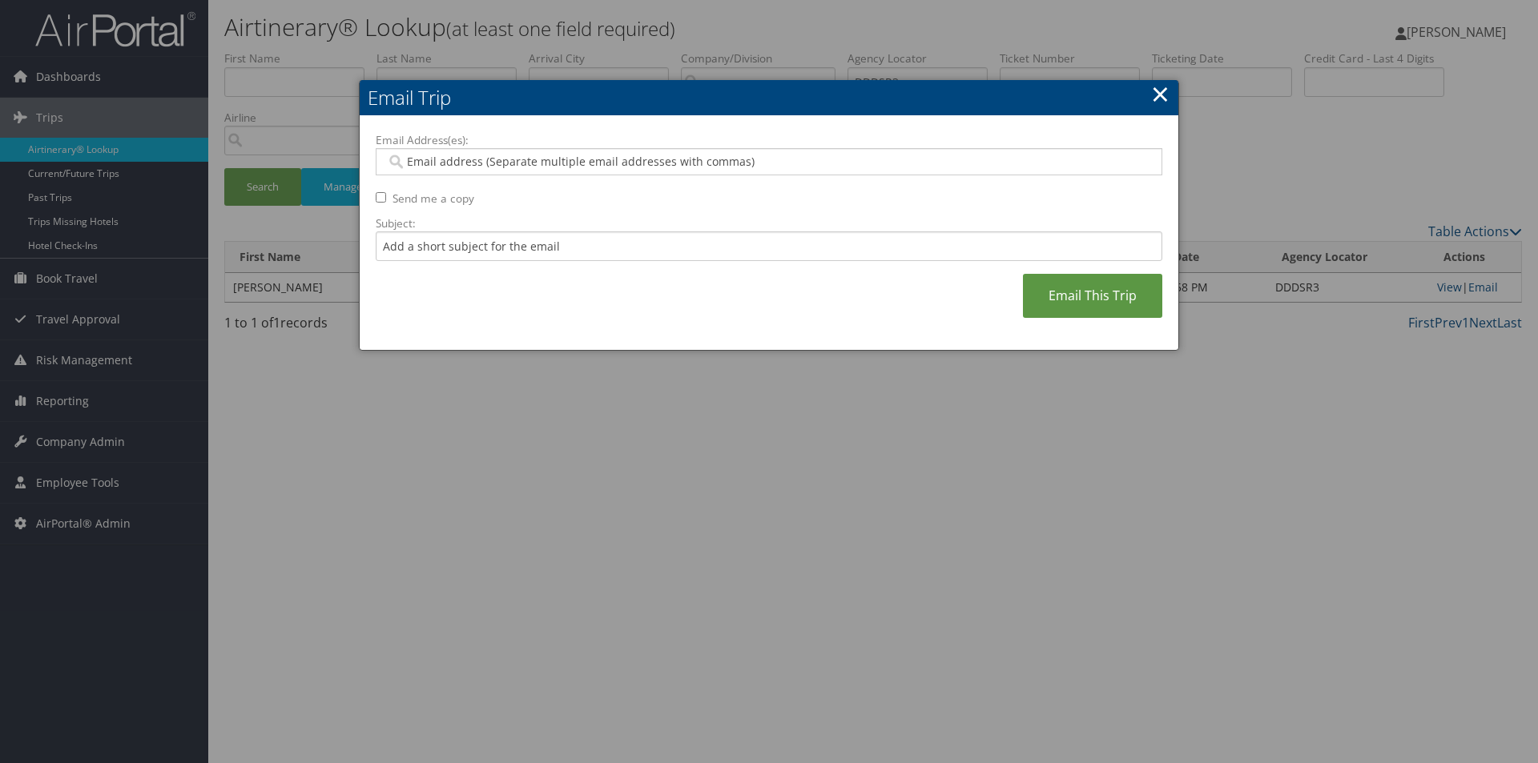
click at [664, 161] on input "Email Address(es):" at bounding box center [768, 162] width 765 height 16
type input "SA"
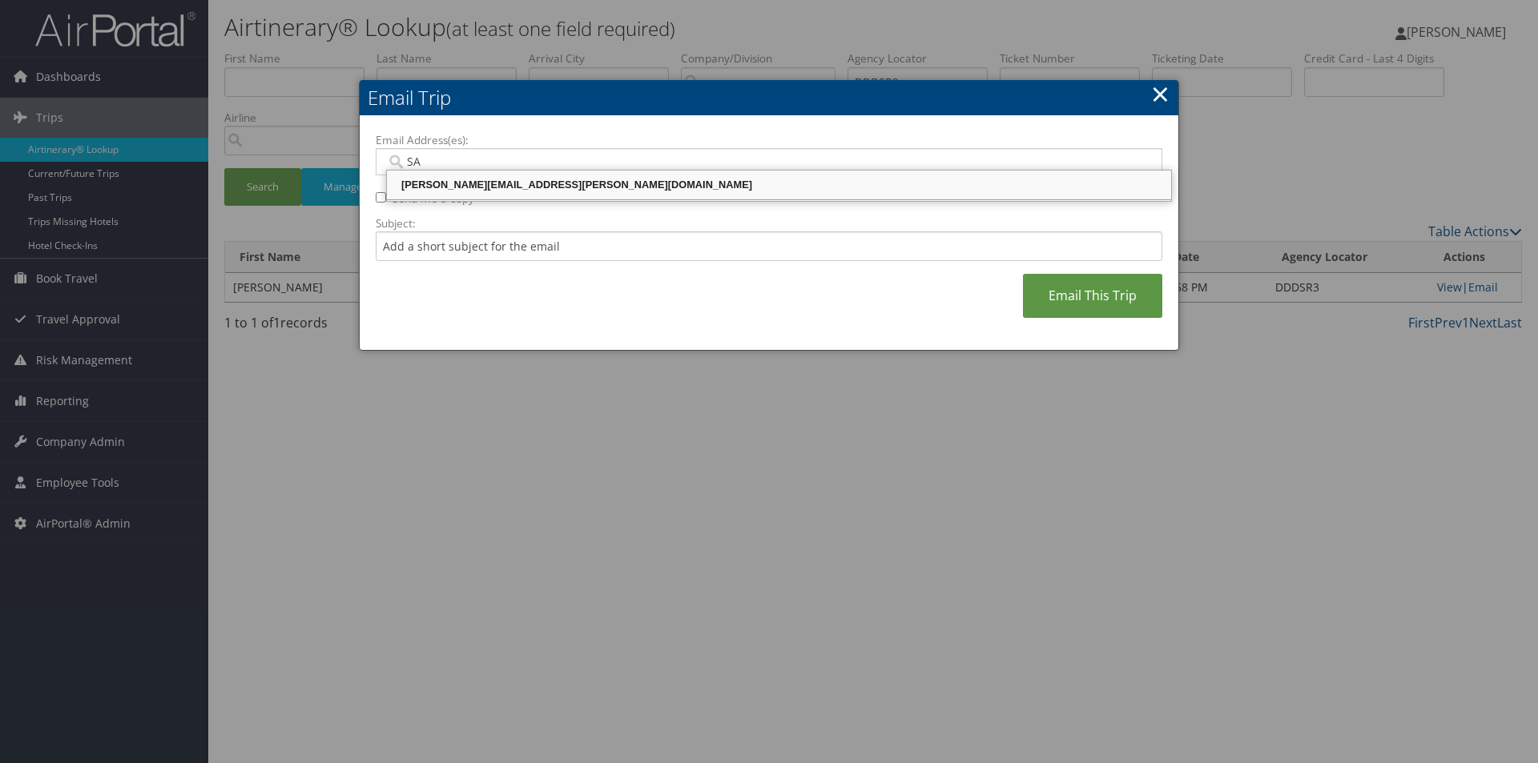
click at [575, 179] on div "SANDY.TABRON@CBTRAVEL.COM" at bounding box center [778, 185] width 779 height 16
type input "SANDY.TABRON@CBTRAVEL.COM"
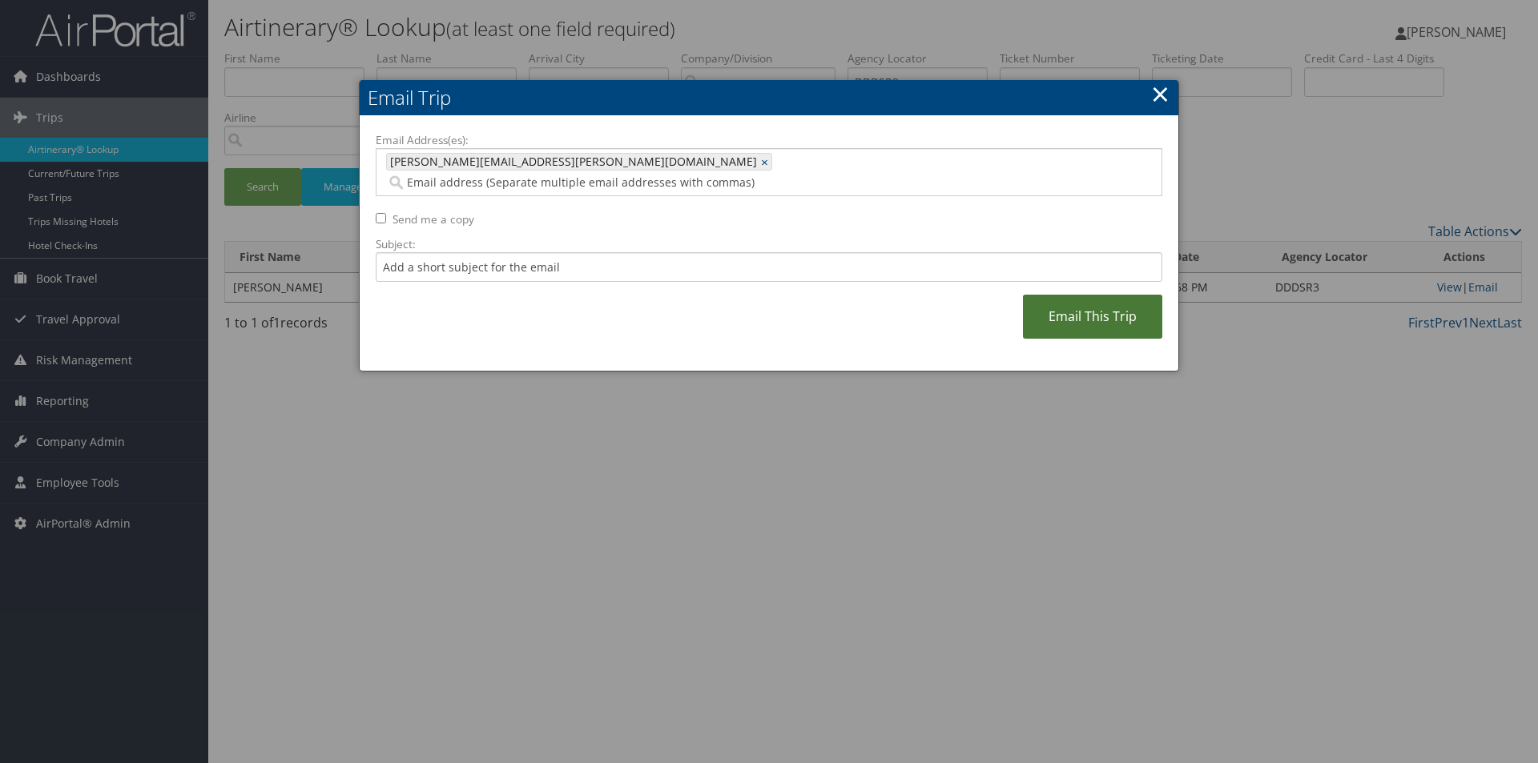
click at [1112, 295] on link "Email This Trip" at bounding box center [1092, 317] width 139 height 44
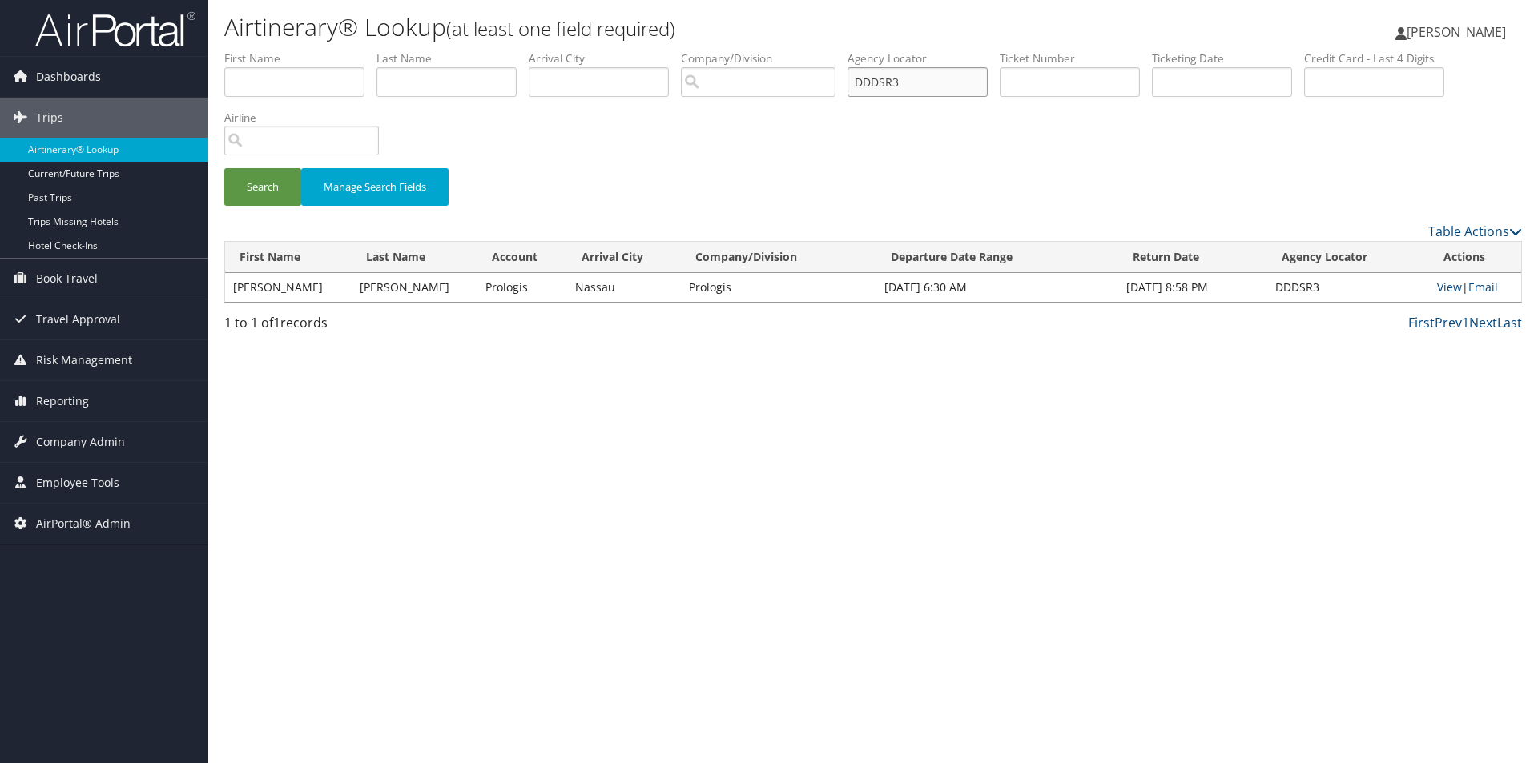
drag, startPoint x: 942, startPoint y: 83, endPoint x: 823, endPoint y: 83, distance: 119.4
click at [823, 50] on ul "First Name Last Name Departure City Arrival City Company/Division Airport/City …" at bounding box center [873, 50] width 1298 height 0
type input "DKWJ50"
click at [224, 168] on button "Search" at bounding box center [262, 187] width 77 height 38
click at [1486, 286] on link "Email" at bounding box center [1483, 287] width 30 height 15
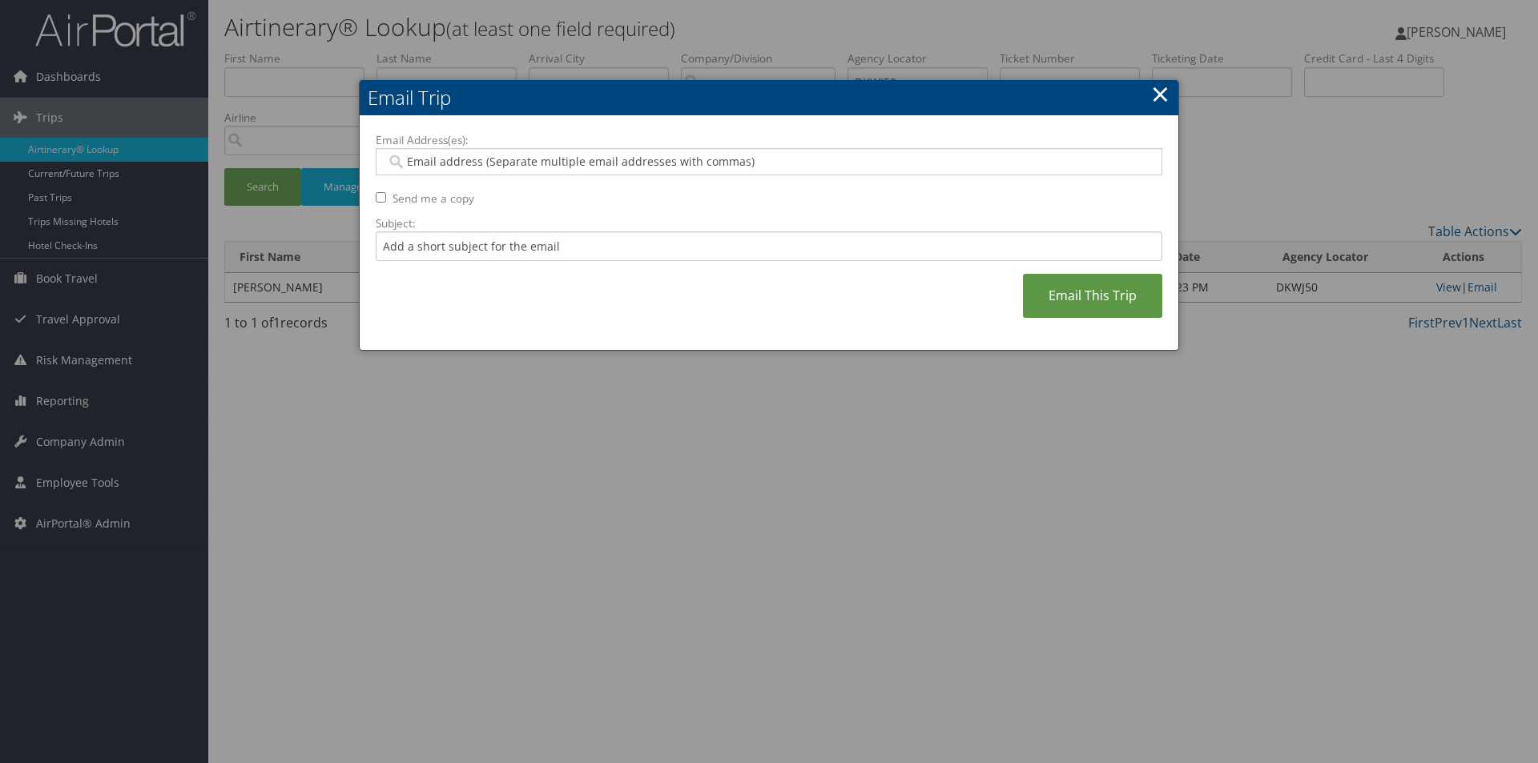
click at [836, 148] on div at bounding box center [769, 161] width 787 height 27
type input "SA"
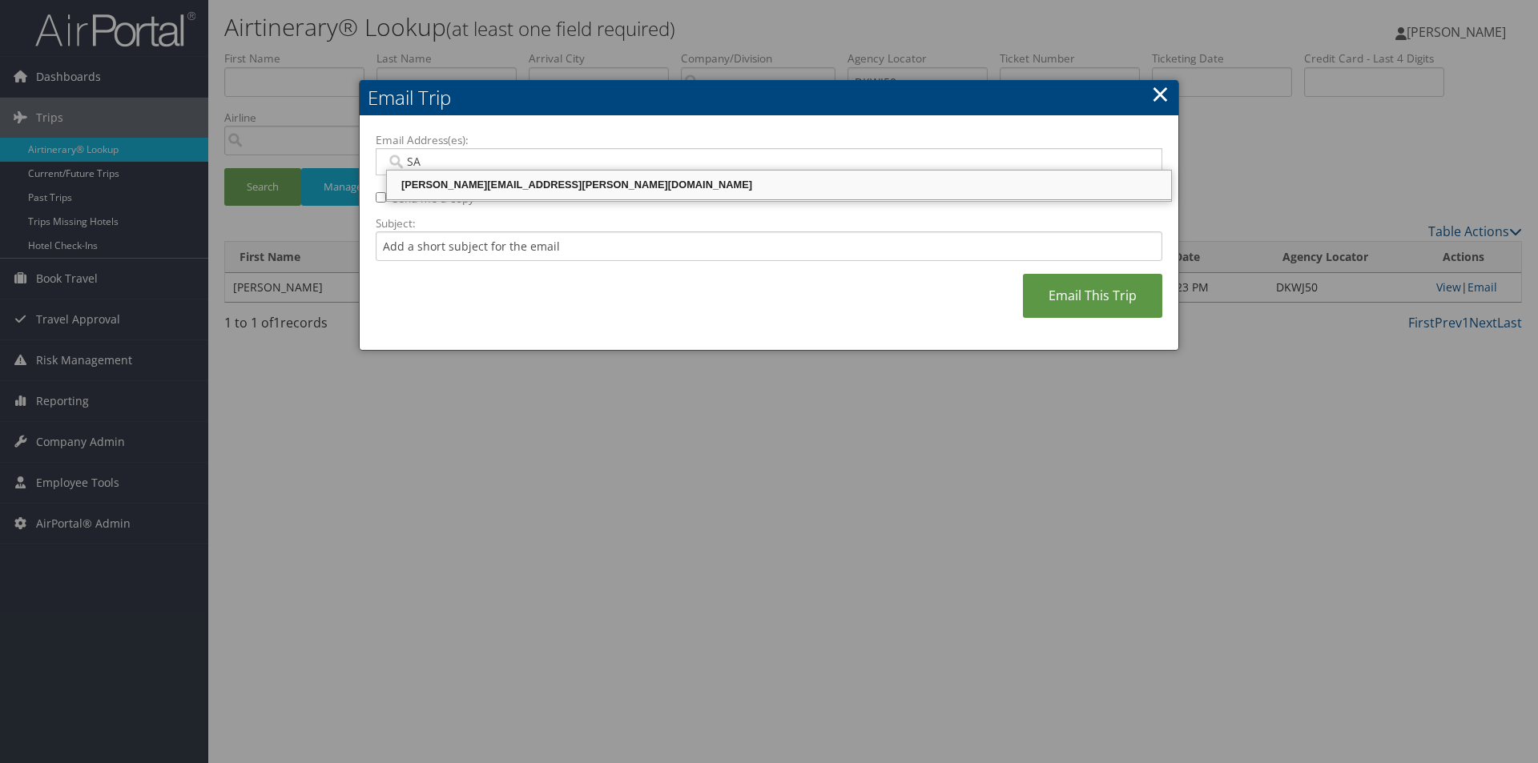
click at [784, 181] on div "SANDY.TABRON@CBTRAVEL.COM" at bounding box center [778, 185] width 779 height 16
type input "SANDY.TABRON@CBTRAVEL.COM"
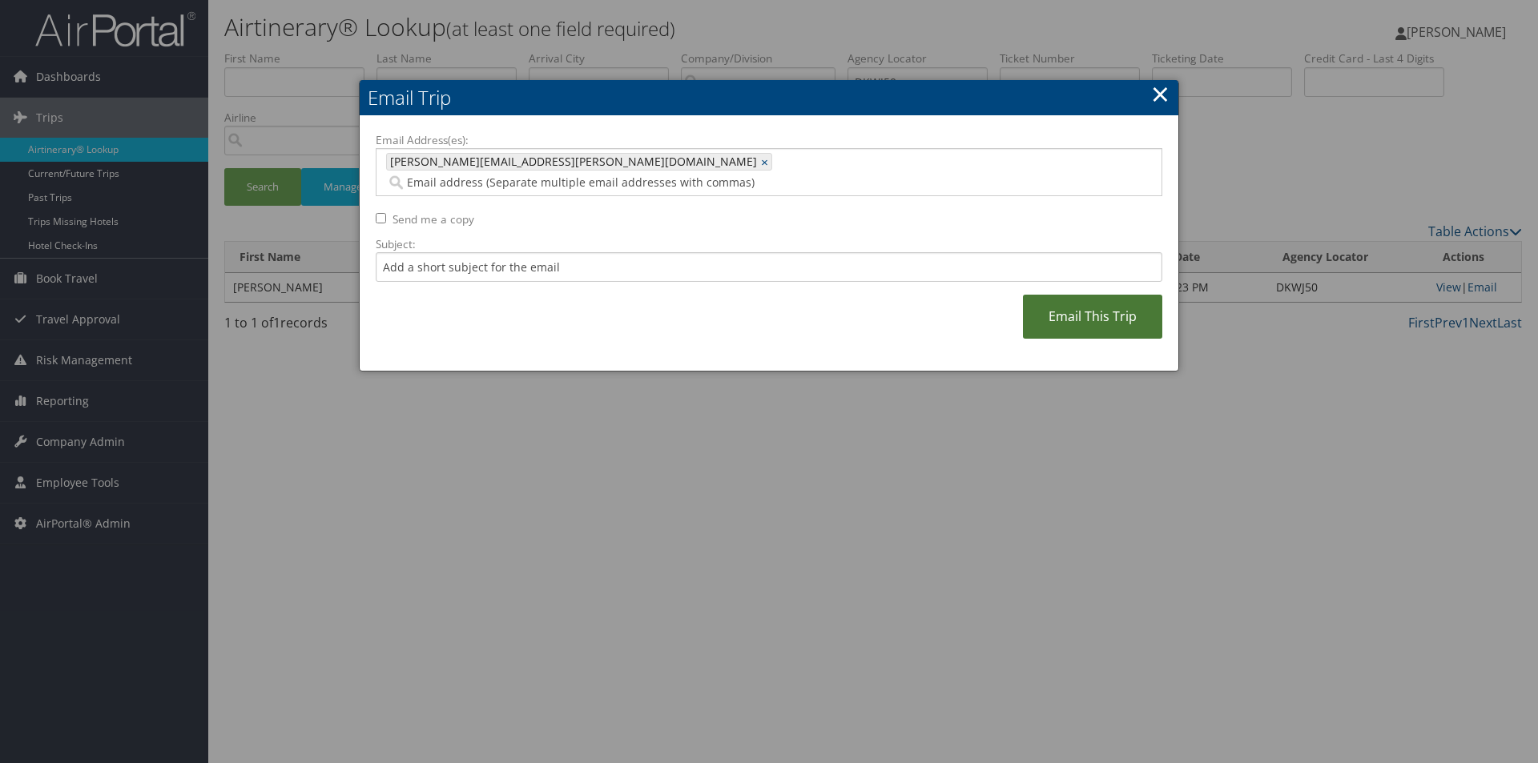
click at [1082, 302] on link "Email This Trip" at bounding box center [1092, 317] width 139 height 44
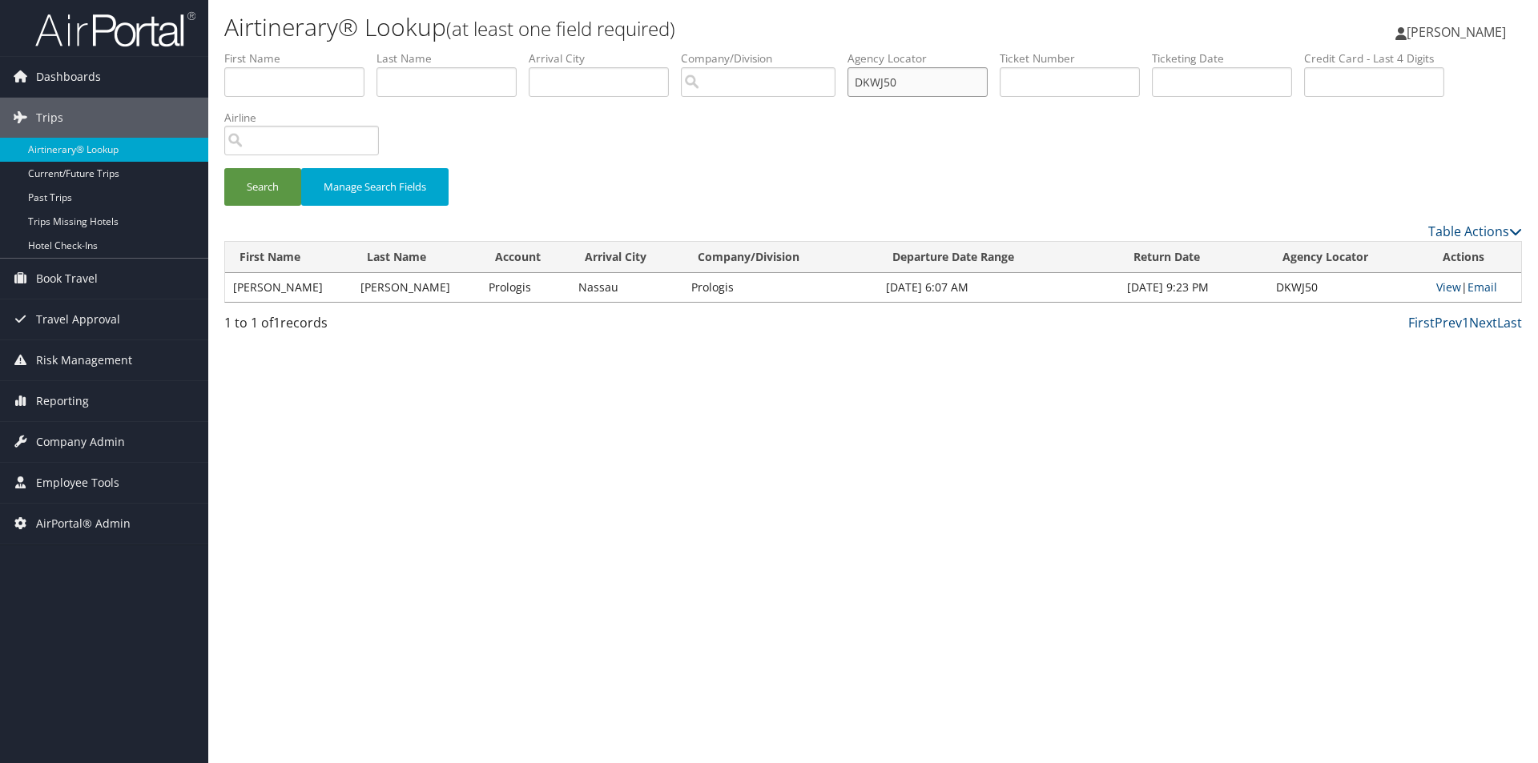
drag, startPoint x: 860, startPoint y: 83, endPoint x: 751, endPoint y: 83, distance: 108.2
click at [751, 50] on ul "First Name Last Name Departure City Arrival City Company/Division Airport/City …" at bounding box center [873, 50] width 1298 height 0
type input "DKWG79"
click at [224, 168] on button "Search" at bounding box center [262, 187] width 77 height 38
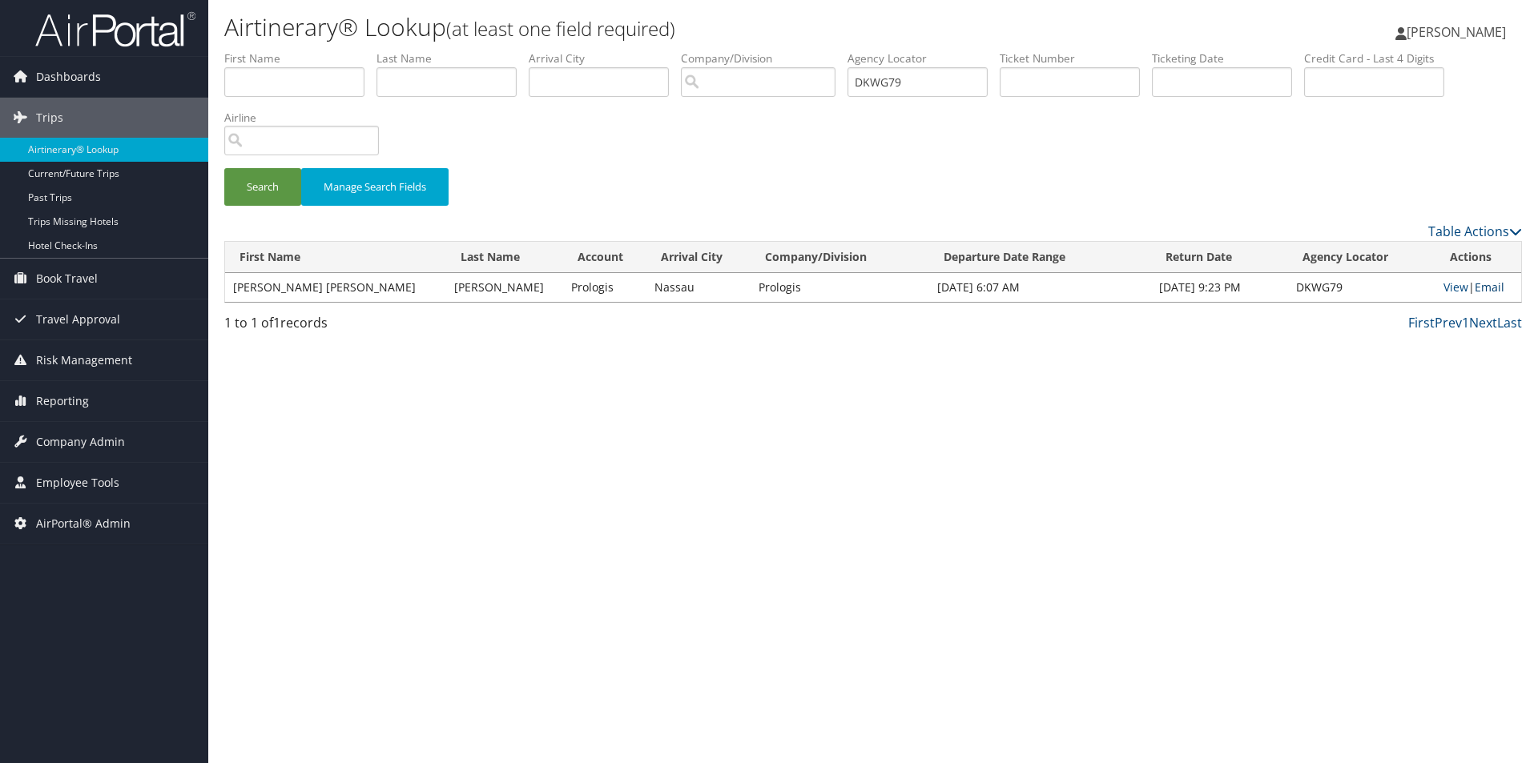
click at [1492, 286] on link "Email" at bounding box center [1490, 287] width 30 height 15
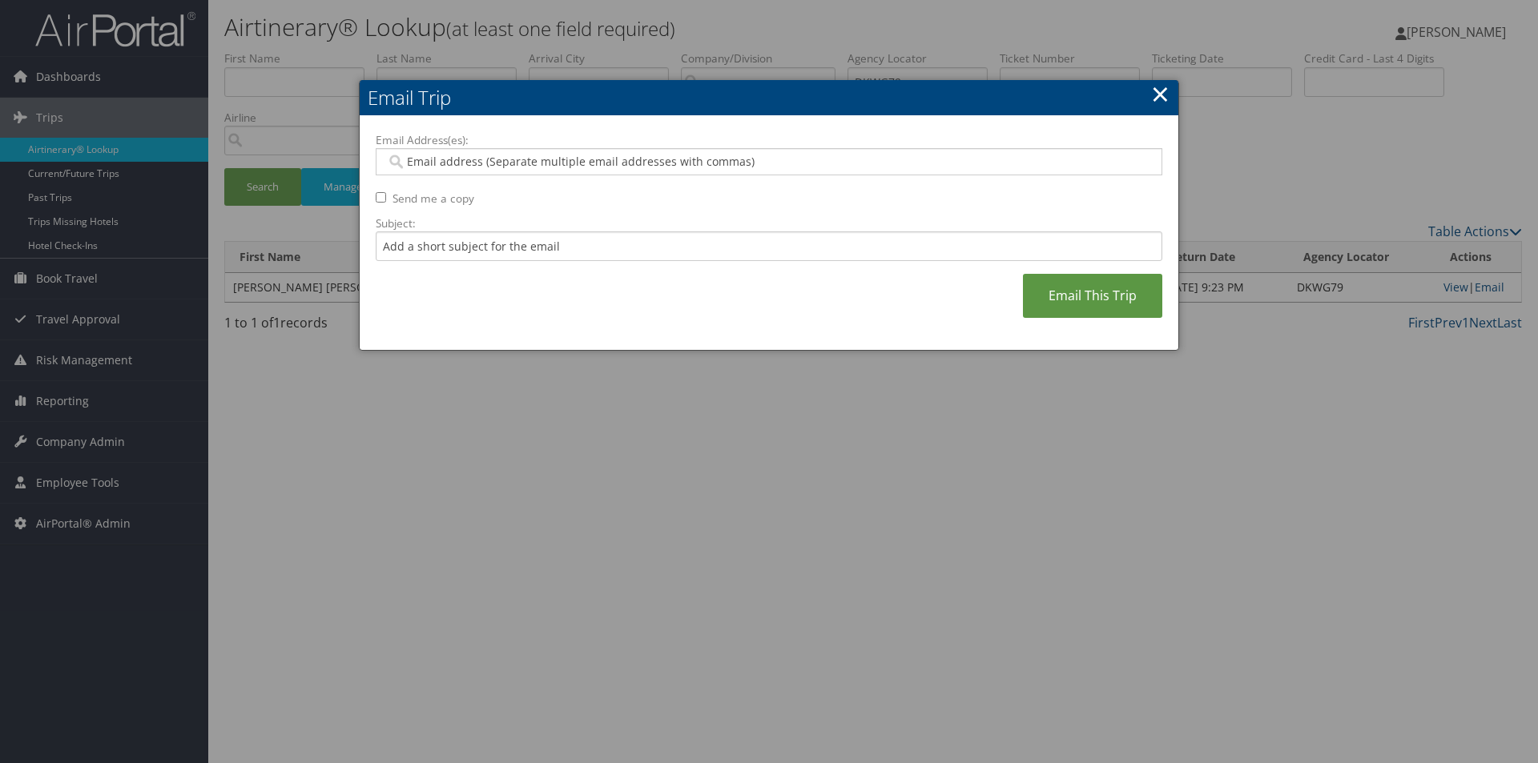
click at [974, 152] on div at bounding box center [769, 161] width 787 height 27
type input "SA"
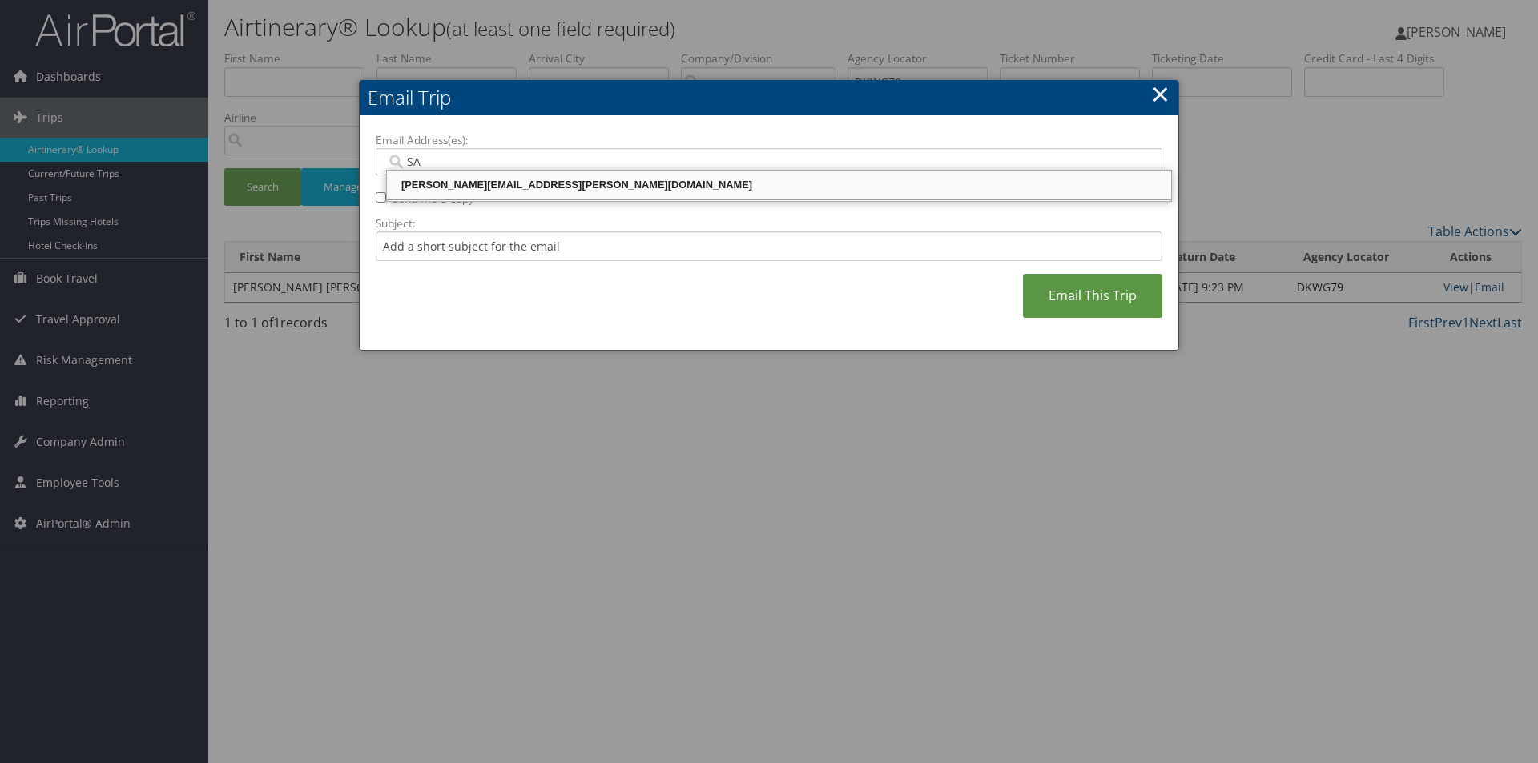
click at [875, 182] on div "SANDY.TABRON@CBTRAVEL.COM" at bounding box center [778, 185] width 779 height 16
type input "SANDY.TABRON@CBTRAVEL.COM"
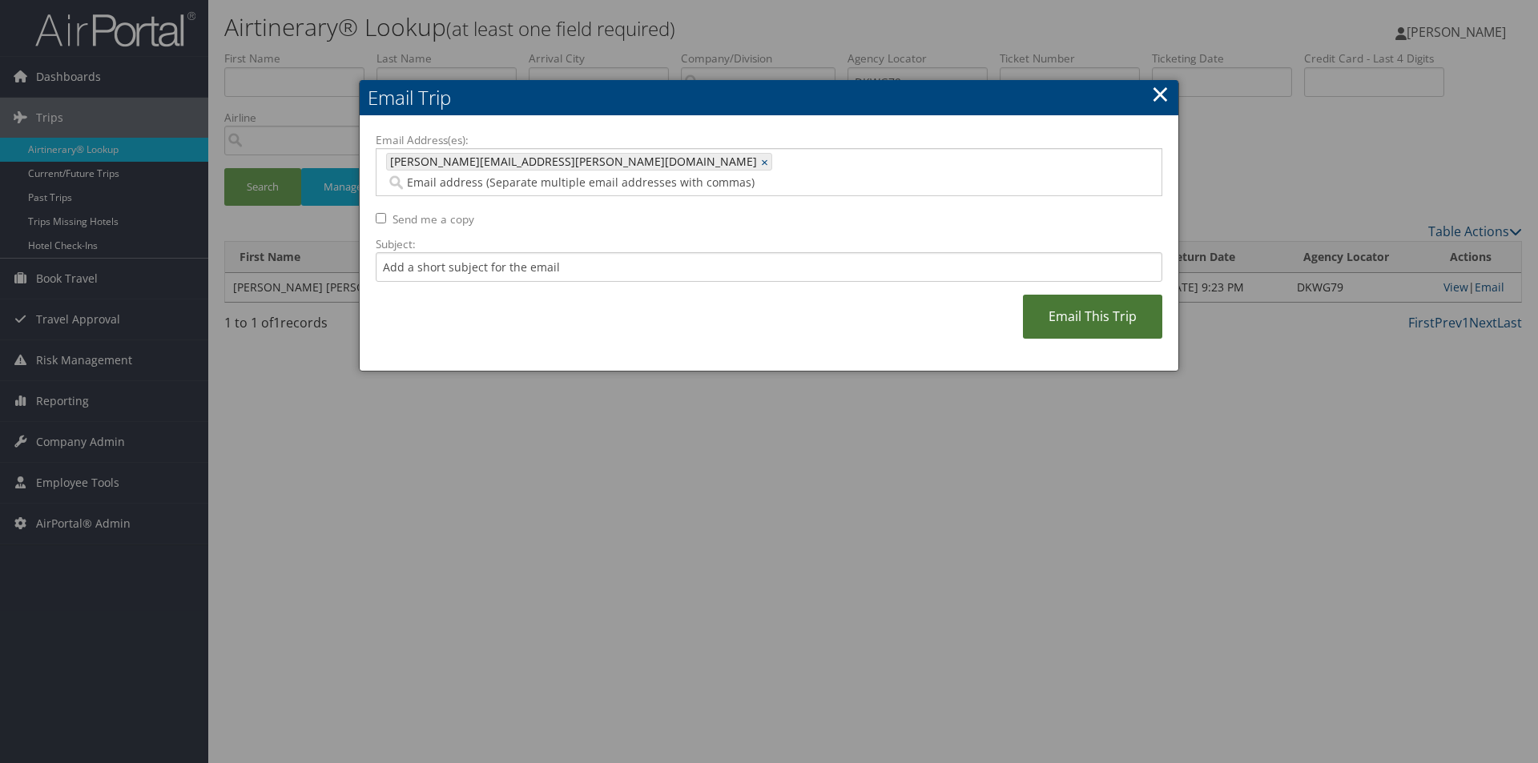
click at [1090, 295] on link "Email This Trip" at bounding box center [1092, 317] width 139 height 44
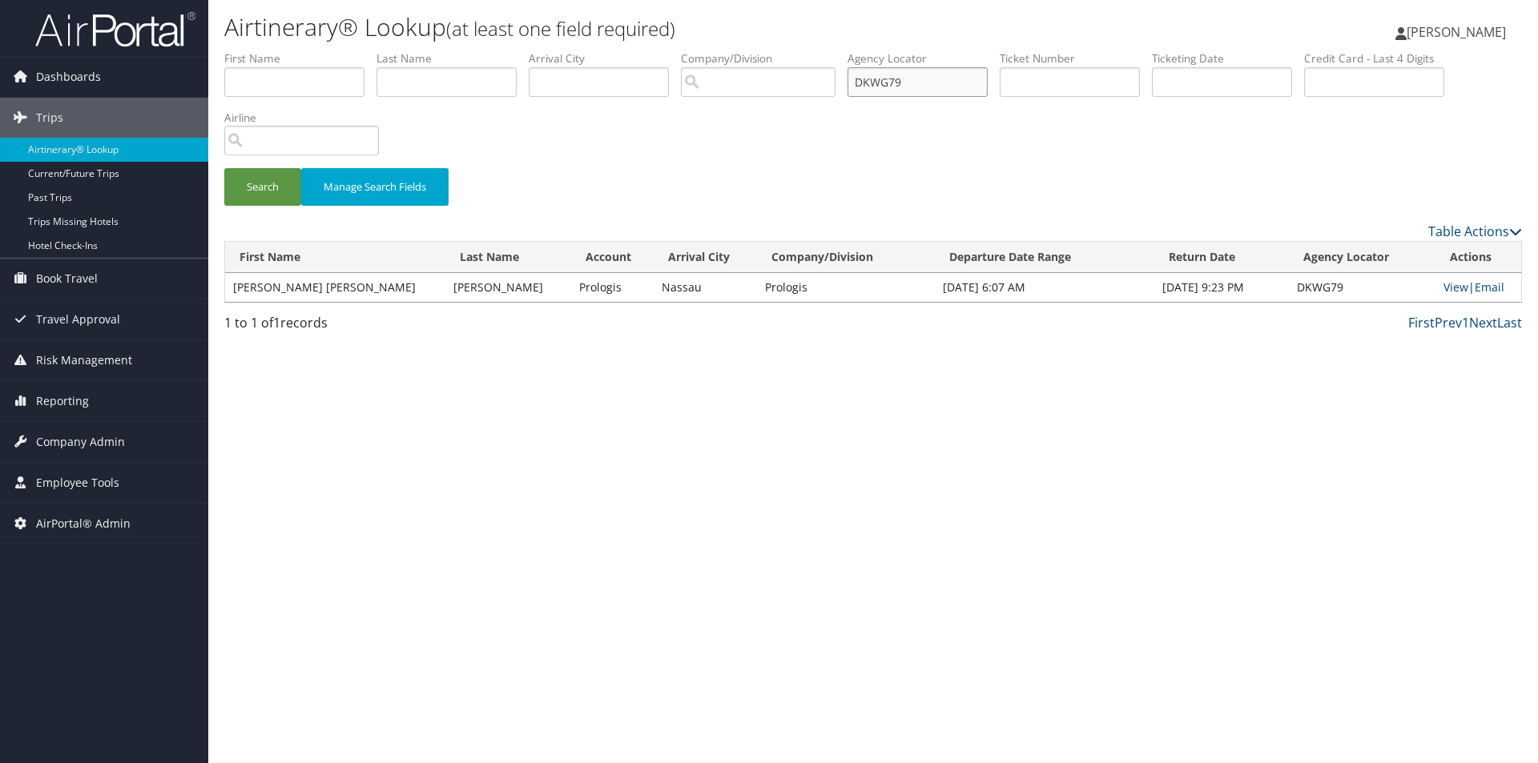
drag, startPoint x: 926, startPoint y: 85, endPoint x: 680, endPoint y: 87, distance: 246.0
click at [680, 50] on ul "First Name Last Name Departure City Arrival City Company/Division Airport/City …" at bounding box center [873, 50] width 1298 height 0
type input "DKTZTR"
click at [224, 168] on button "Search" at bounding box center [262, 187] width 77 height 38
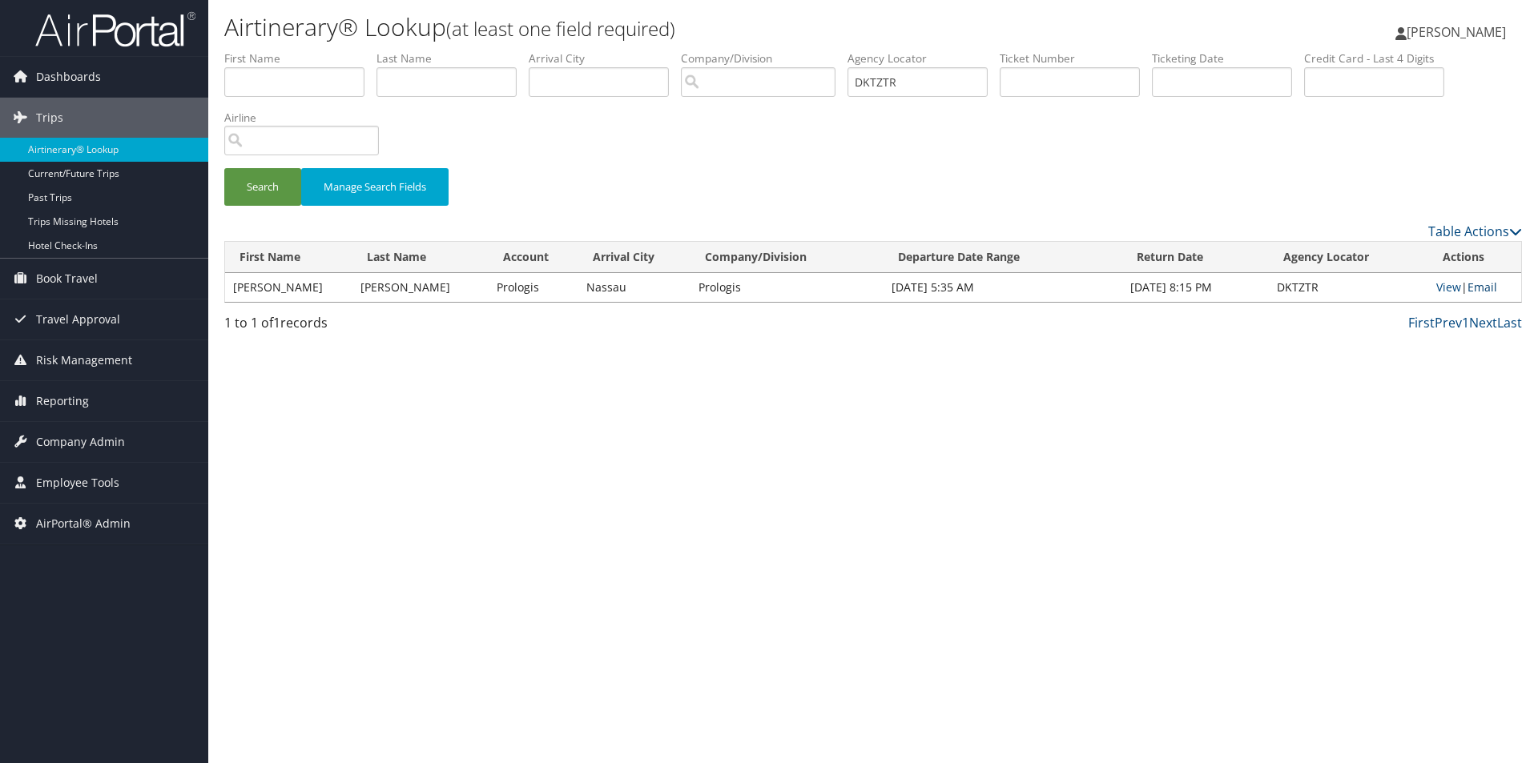
click at [1488, 287] on link "Email" at bounding box center [1483, 287] width 30 height 15
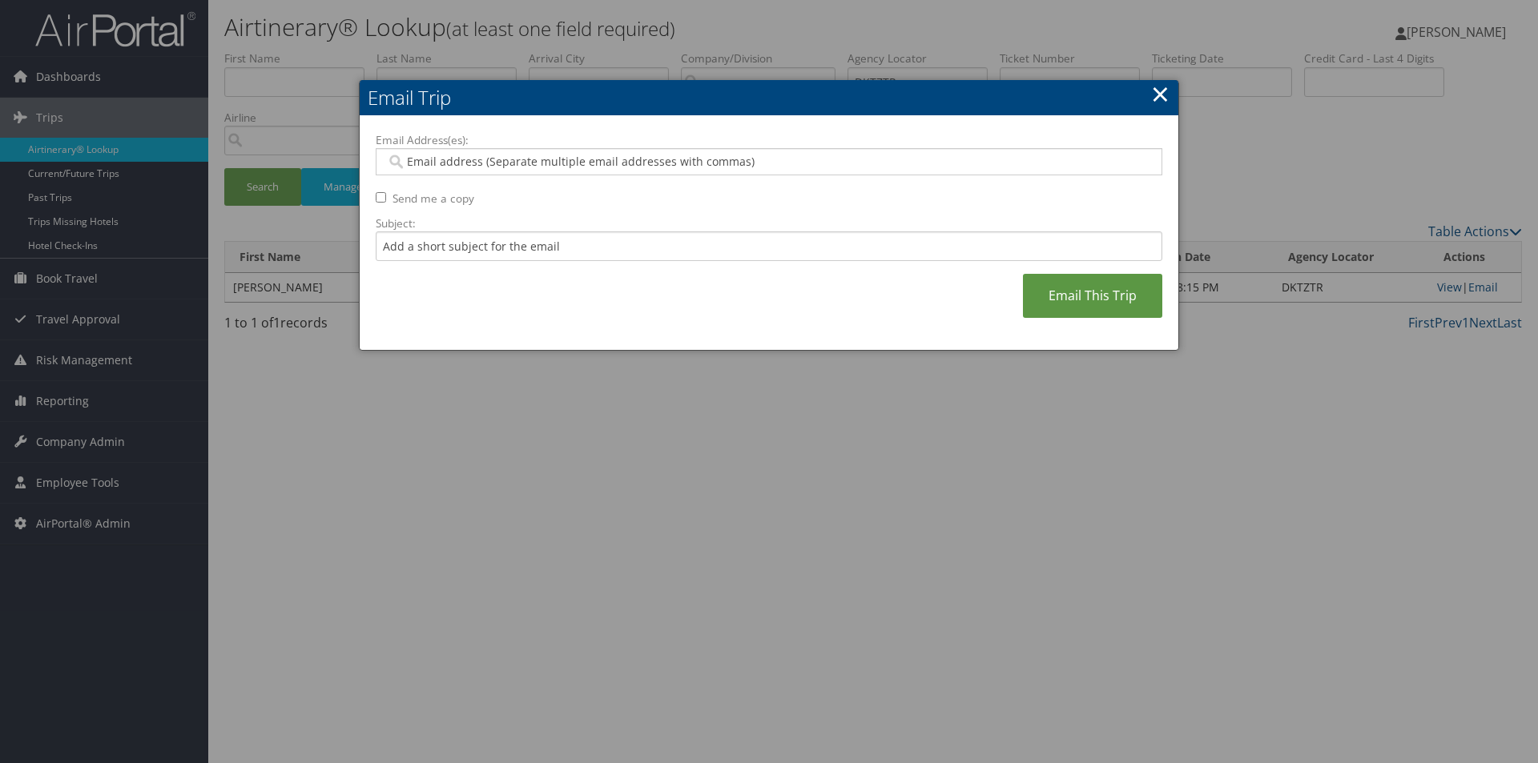
click at [893, 165] on input "Email Address(es):" at bounding box center [768, 162] width 765 height 16
type input "SA"
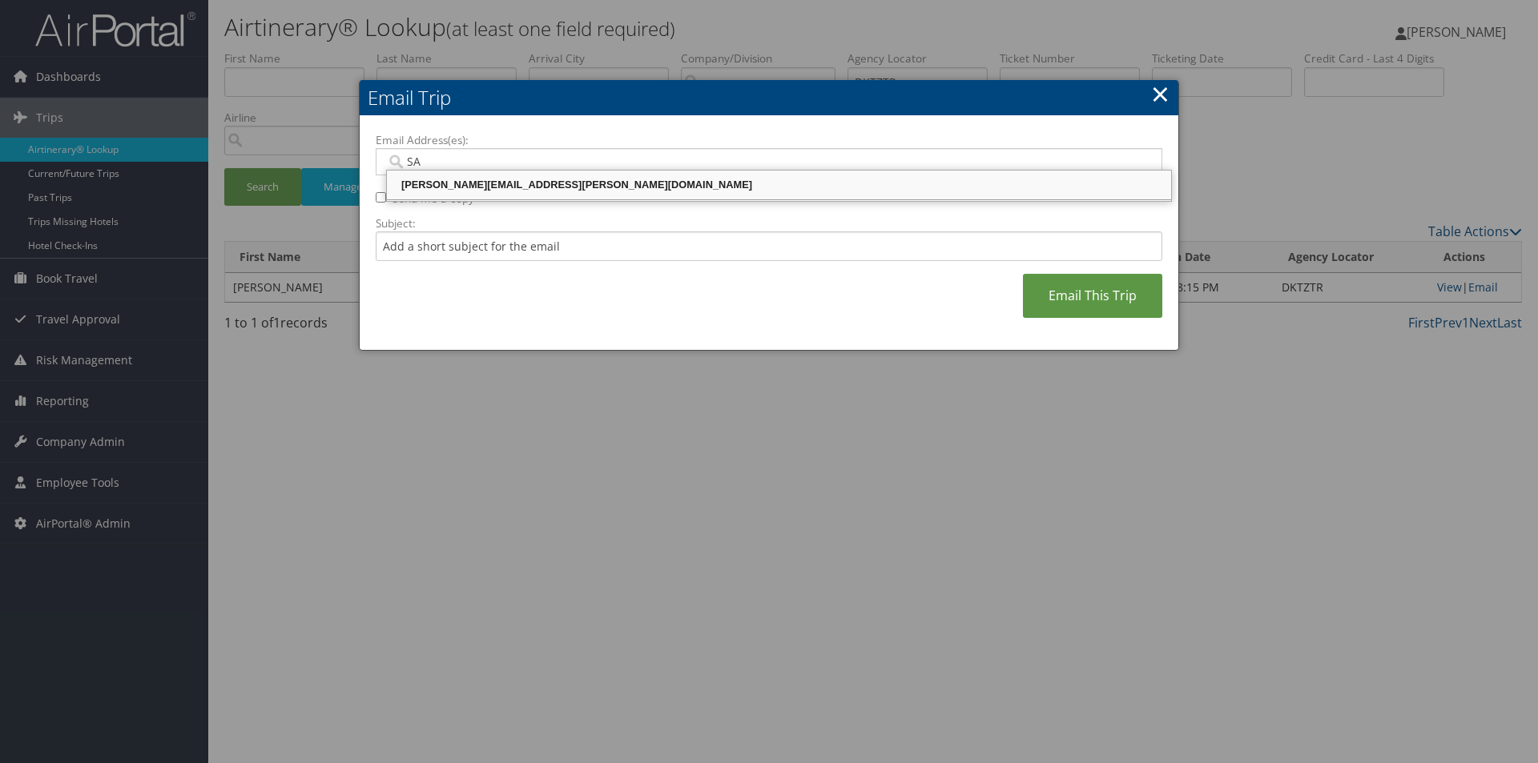
click at [850, 180] on div "SANDY.TABRON@CBTRAVEL.COM" at bounding box center [778, 185] width 779 height 16
type input "SANDY.TABRON@CBTRAVEL.COM"
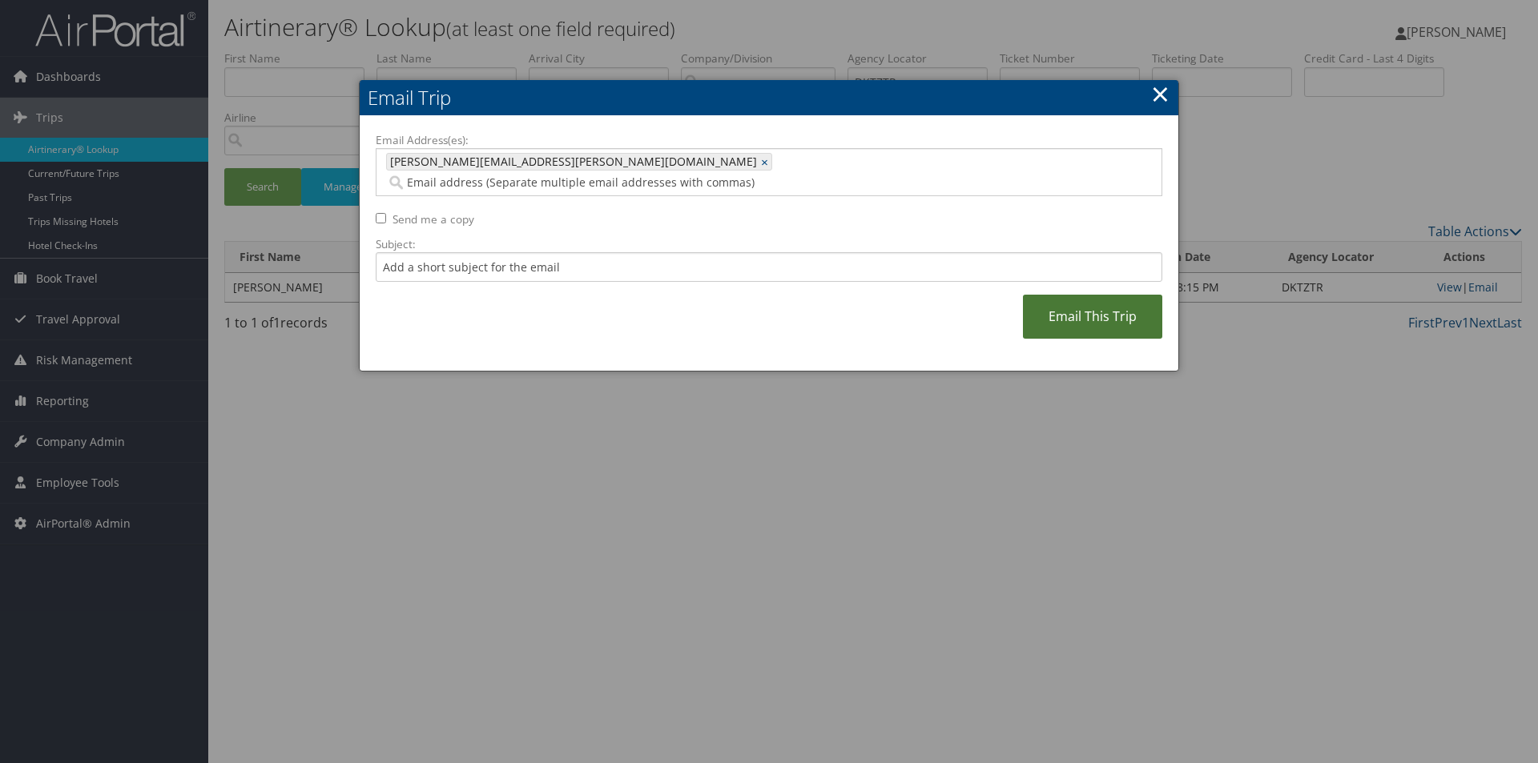
click at [1106, 295] on link "Email This Trip" at bounding box center [1092, 317] width 139 height 44
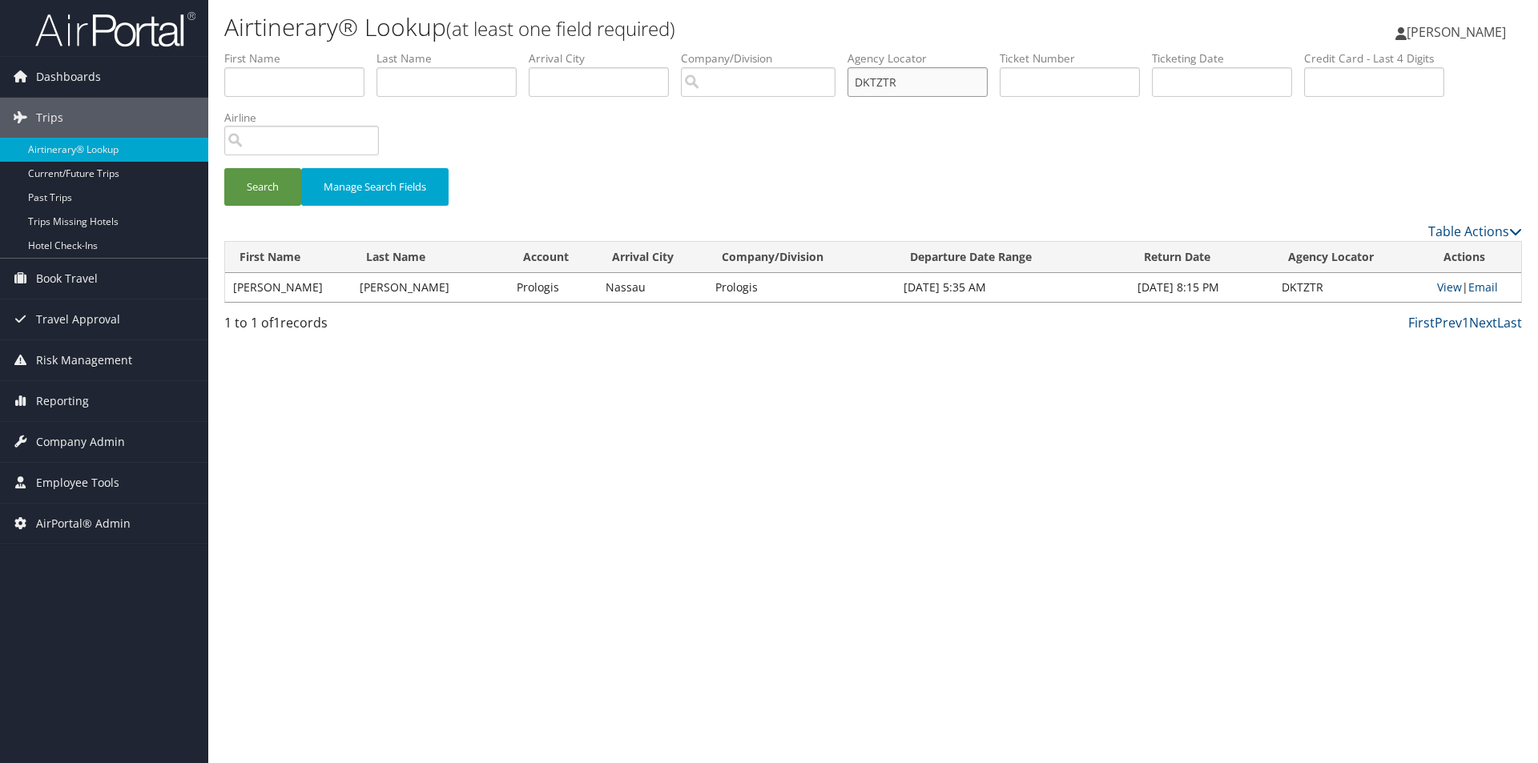
drag, startPoint x: 918, startPoint y: 87, endPoint x: 843, endPoint y: 77, distance: 75.9
click at [843, 50] on ul "First Name Last Name Departure City Arrival City Company/Division Airport/City …" at bounding box center [873, 50] width 1298 height 0
type input "DDDR4J"
click at [224, 168] on button "Search" at bounding box center [262, 187] width 77 height 38
click at [1478, 290] on link "Email" at bounding box center [1483, 287] width 30 height 15
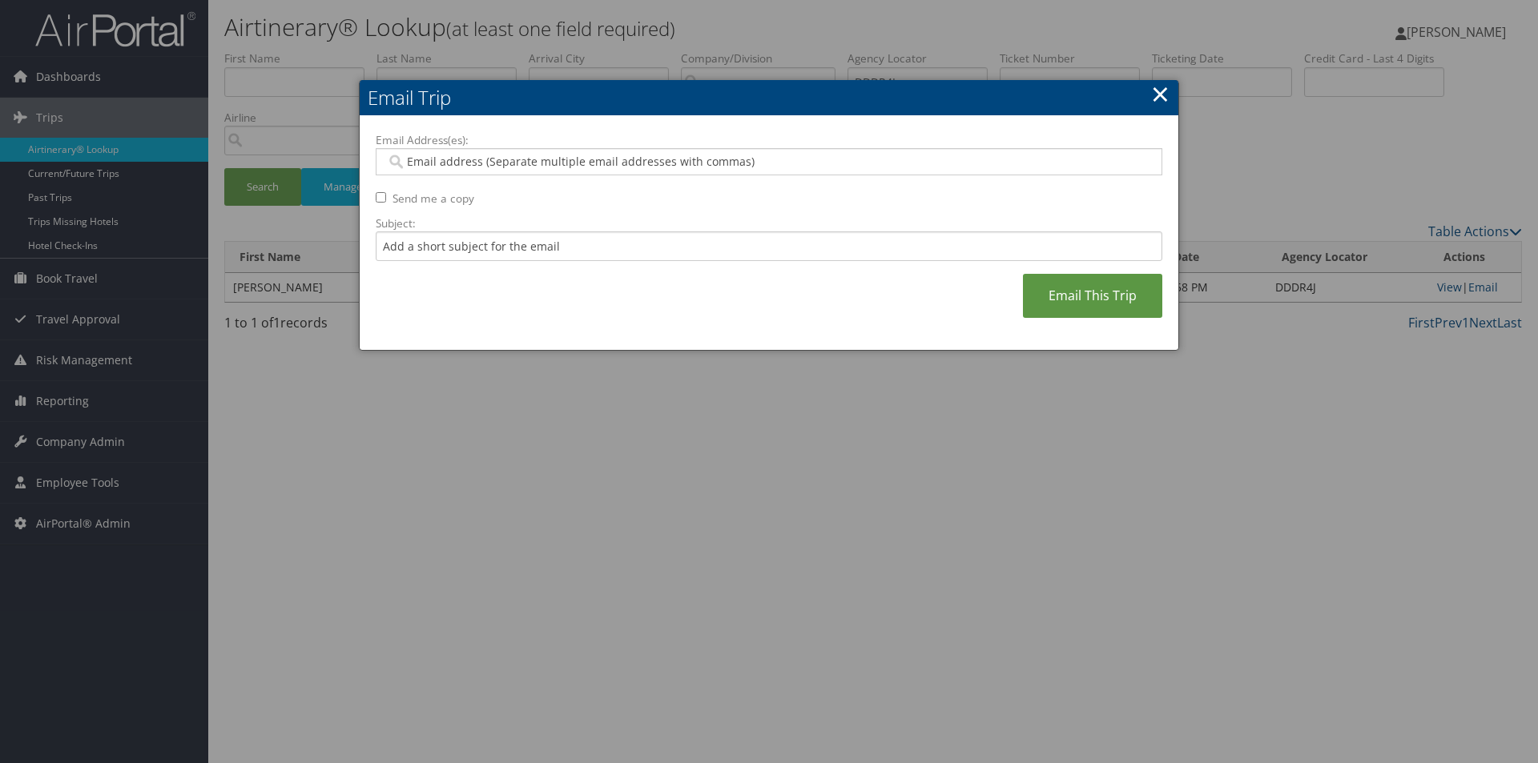
click at [769, 164] on input "Email Address(es):" at bounding box center [768, 162] width 765 height 16
type input "SA"
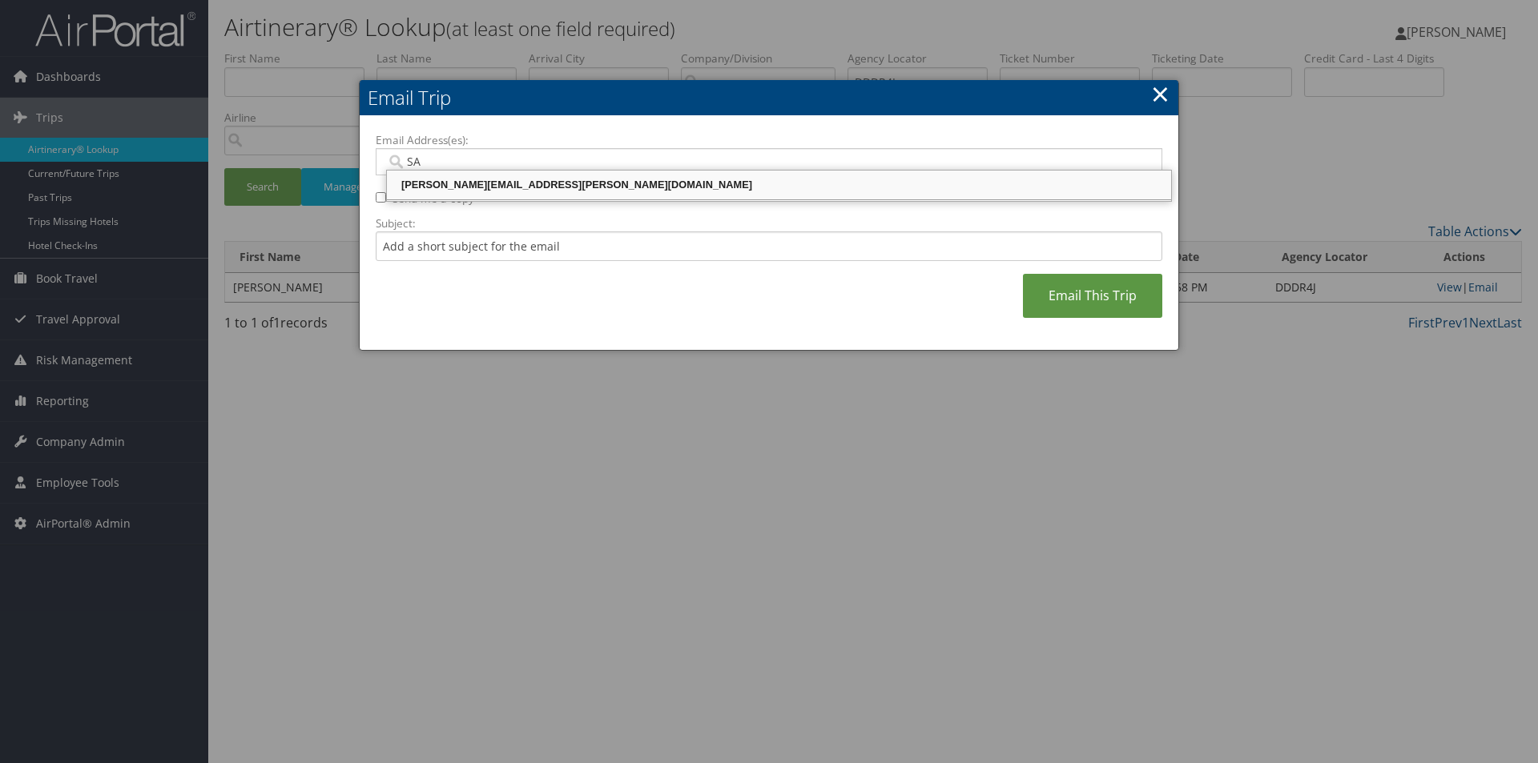
click at [737, 177] on div "SANDY.TABRON@CBTRAVEL.COM" at bounding box center [778, 185] width 779 height 16
type input "SANDY.TABRON@CBTRAVEL.COM"
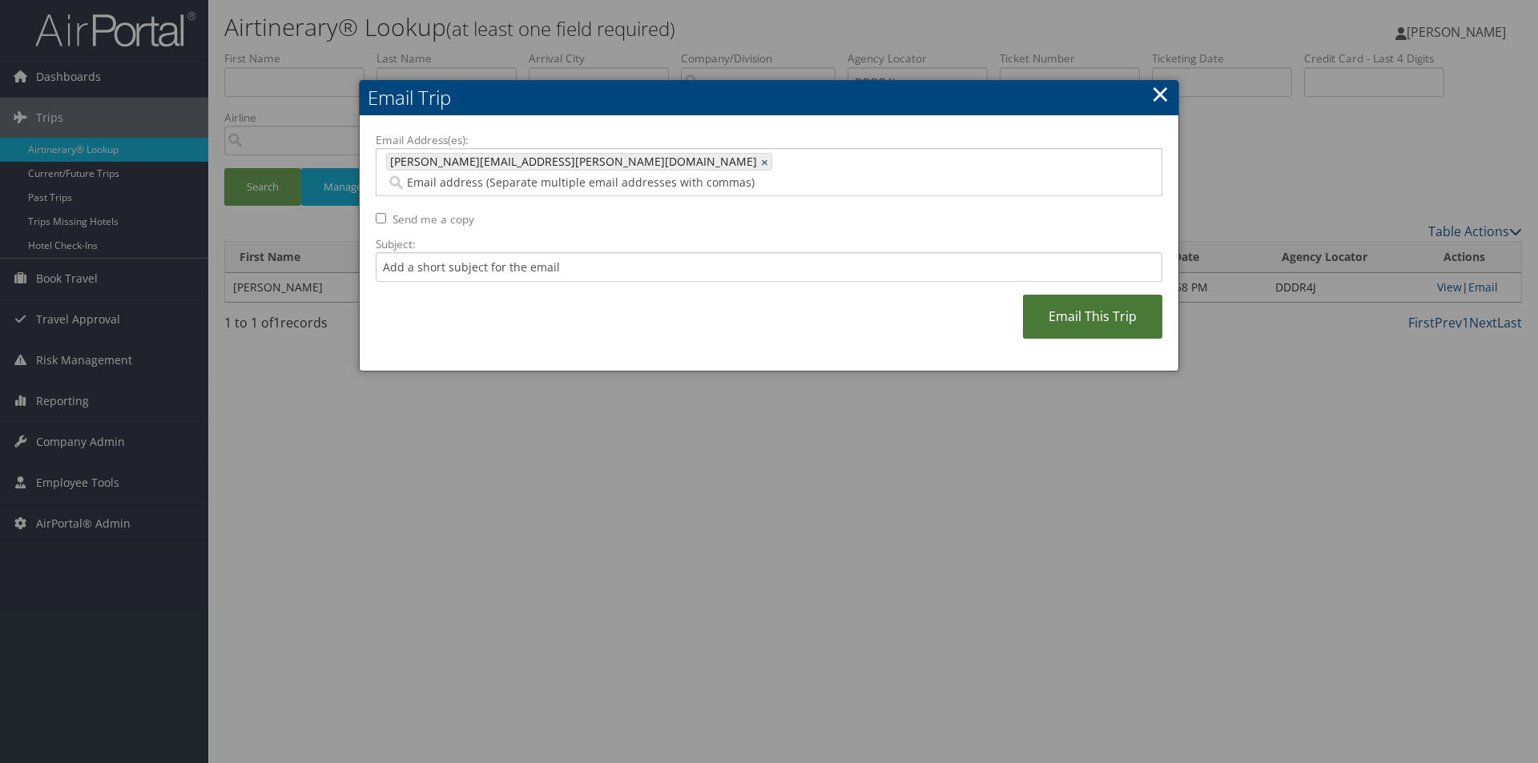
click at [1098, 295] on link "Email This Trip" at bounding box center [1092, 317] width 139 height 44
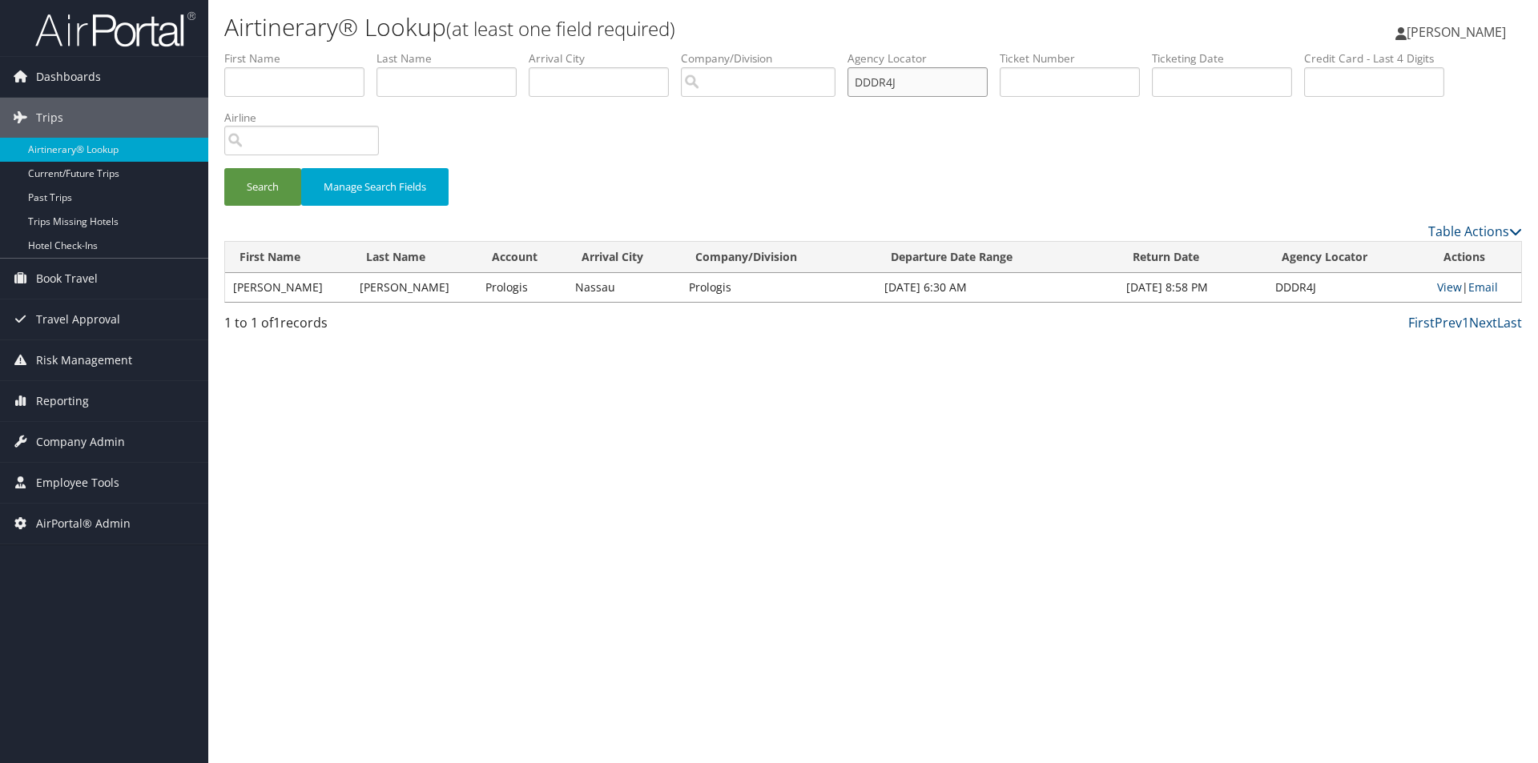
drag, startPoint x: 935, startPoint y: 85, endPoint x: 808, endPoint y: 77, distance: 126.8
click at [811, 50] on ul "First Name Last Name Departure City Arrival City Company/Division Airport/City …" at bounding box center [873, 50] width 1298 height 0
type input "DFGQ19"
click at [224, 168] on button "Search" at bounding box center [262, 187] width 77 height 38
click at [1483, 281] on link "Email" at bounding box center [1483, 287] width 30 height 15
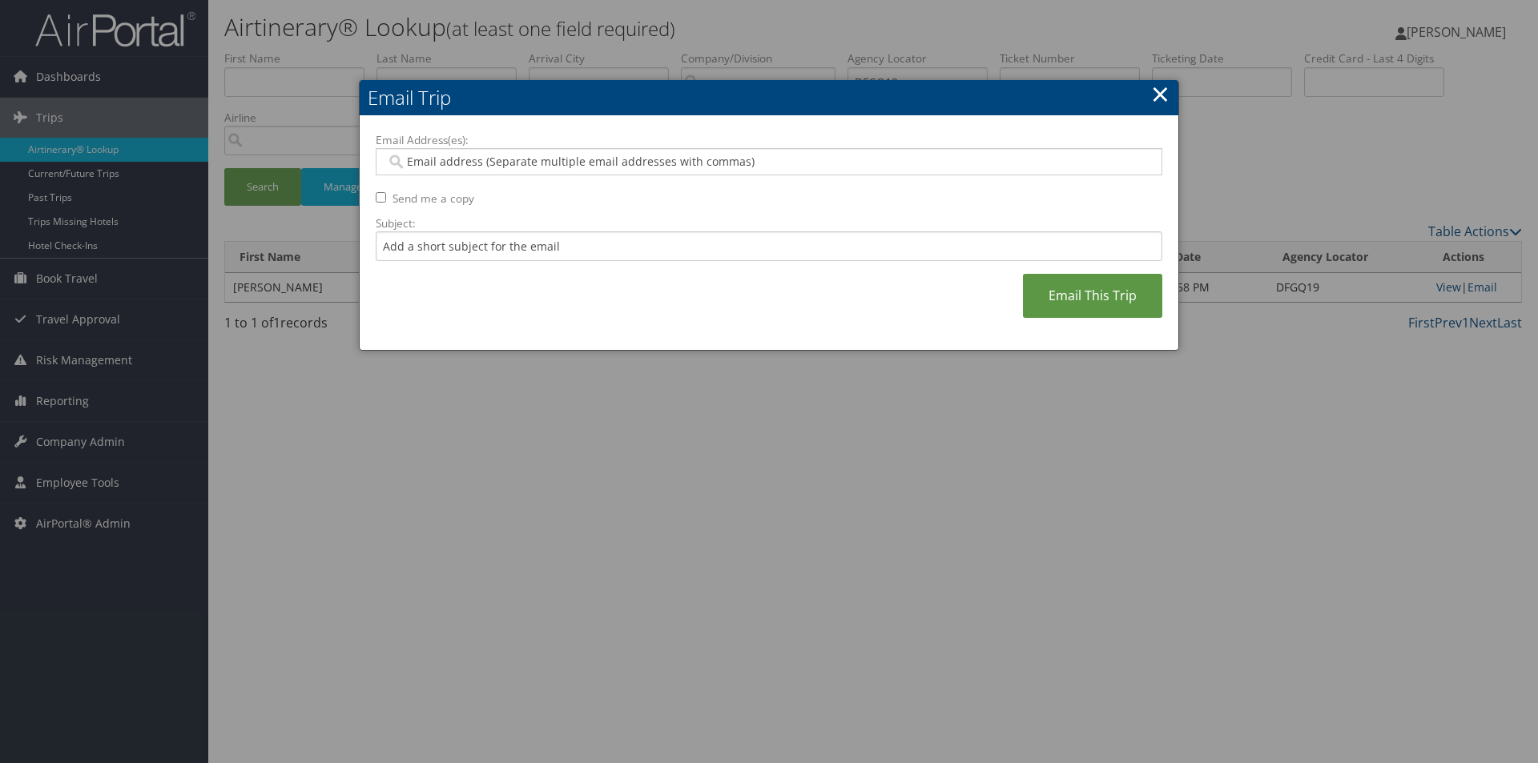
click at [751, 155] on input "Email Address(es):" at bounding box center [768, 162] width 765 height 16
type input "SA"
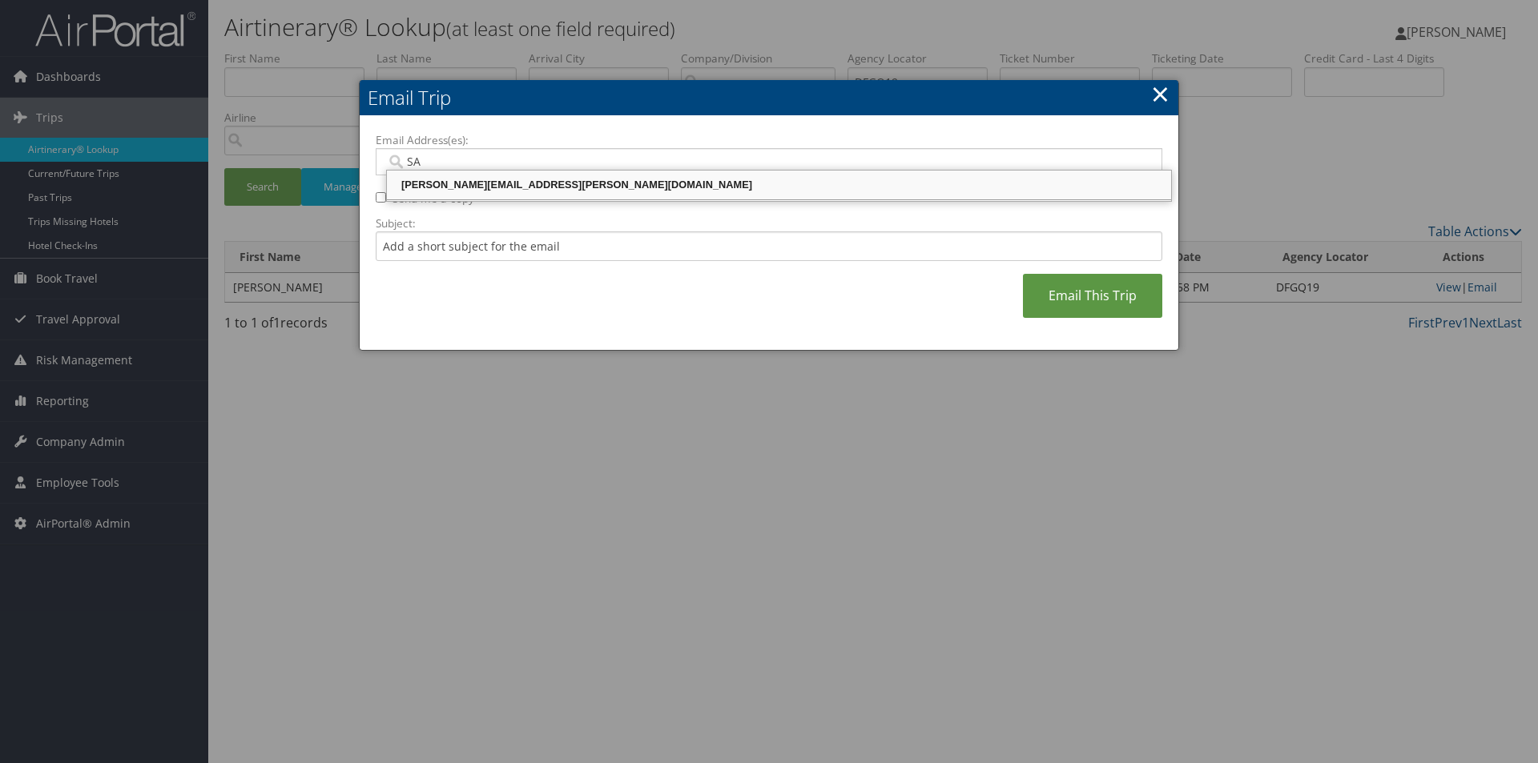
click at [669, 184] on div "SANDY.TABRON@CBTRAVEL.COM" at bounding box center [778, 185] width 779 height 16
type input "SANDY.TABRON@CBTRAVEL.COM"
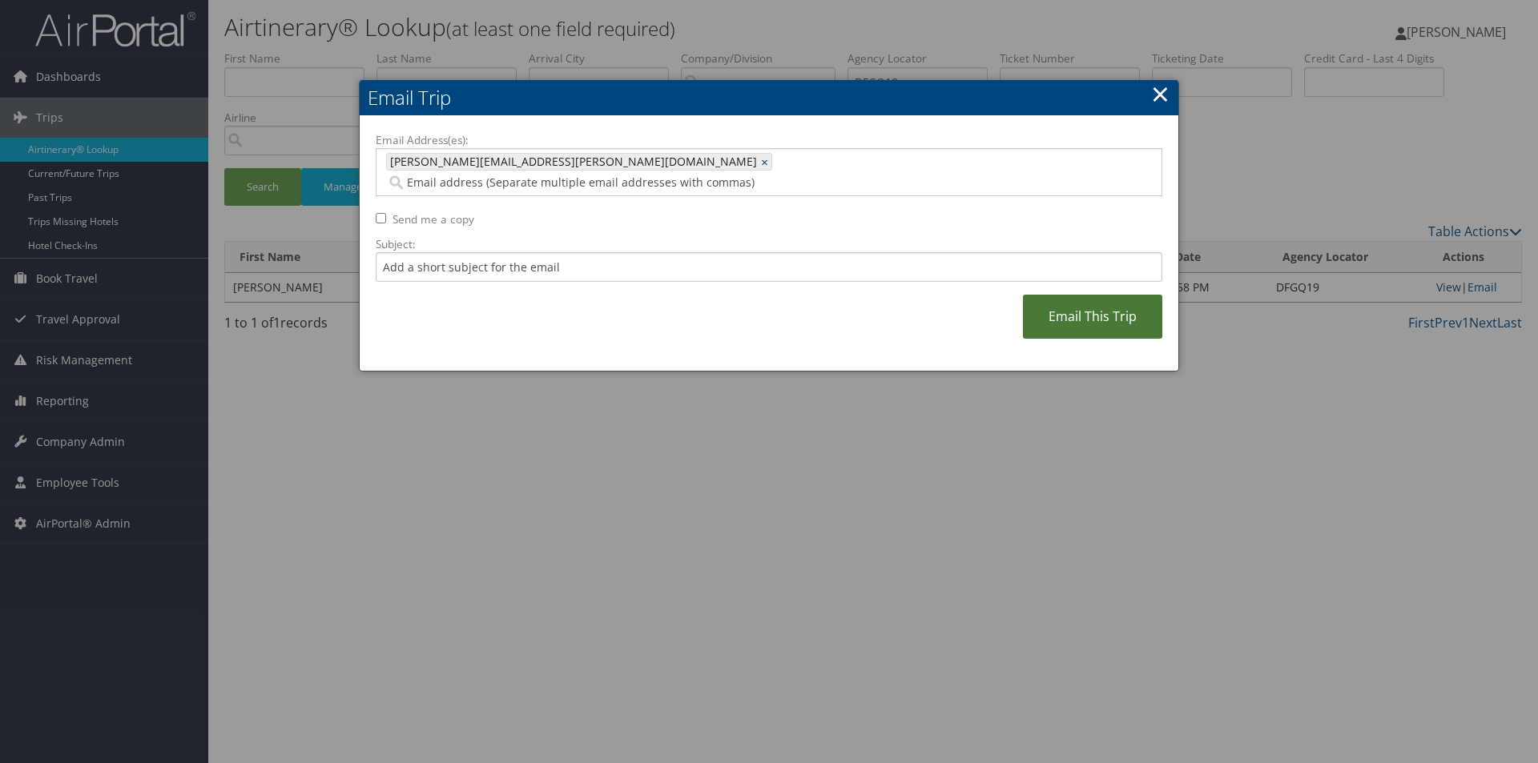
click at [1096, 295] on link "Email This Trip" at bounding box center [1092, 317] width 139 height 44
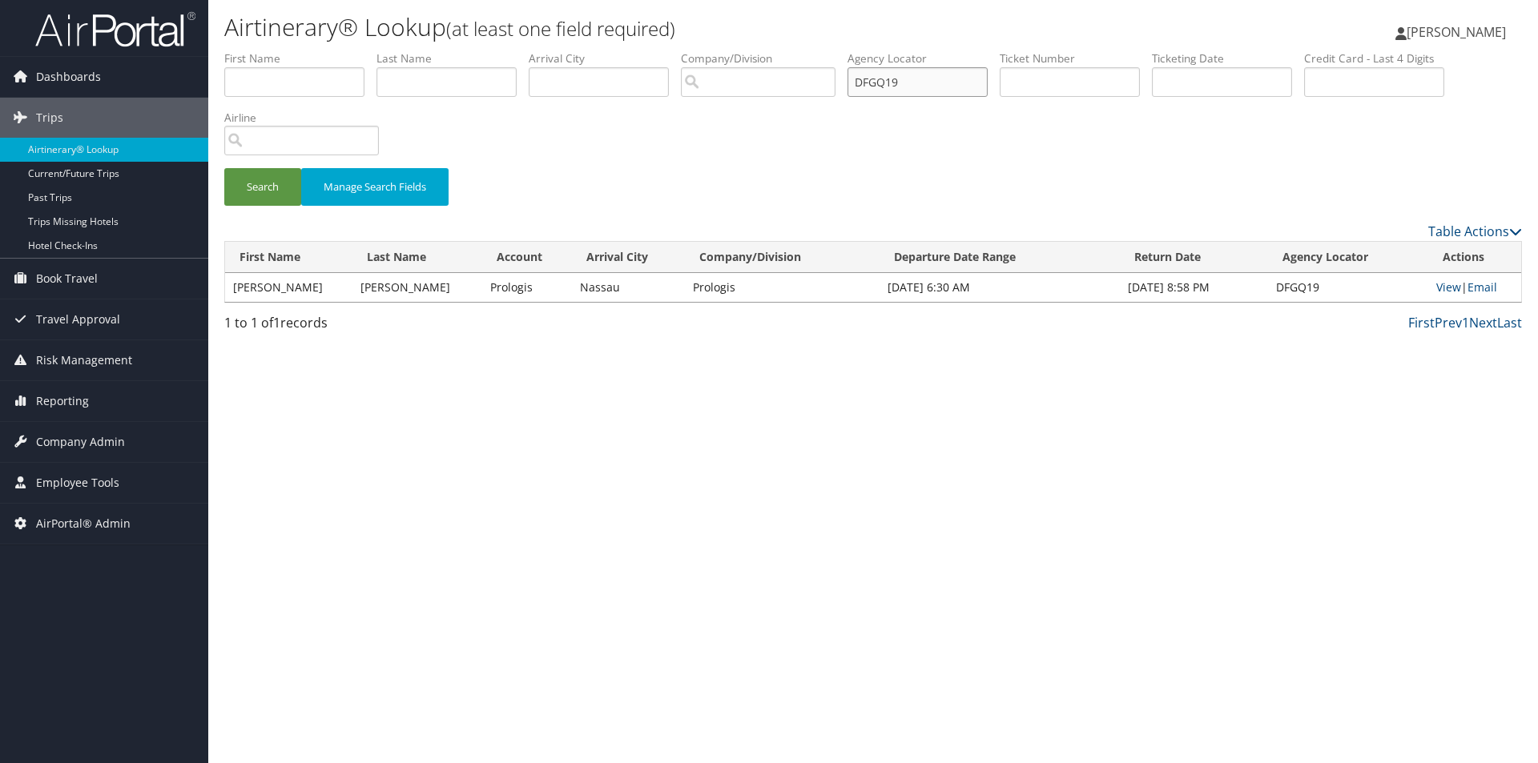
drag, startPoint x: 919, startPoint y: 75, endPoint x: 795, endPoint y: 76, distance: 124.2
click at [795, 50] on ul "First Name Last Name Departure City Arrival City Company/Division Airport/City …" at bounding box center [873, 50] width 1298 height 0
type input "DFGKM7"
click at [224, 168] on button "Search" at bounding box center [262, 187] width 77 height 38
click at [1486, 284] on link "Email" at bounding box center [1482, 287] width 30 height 15
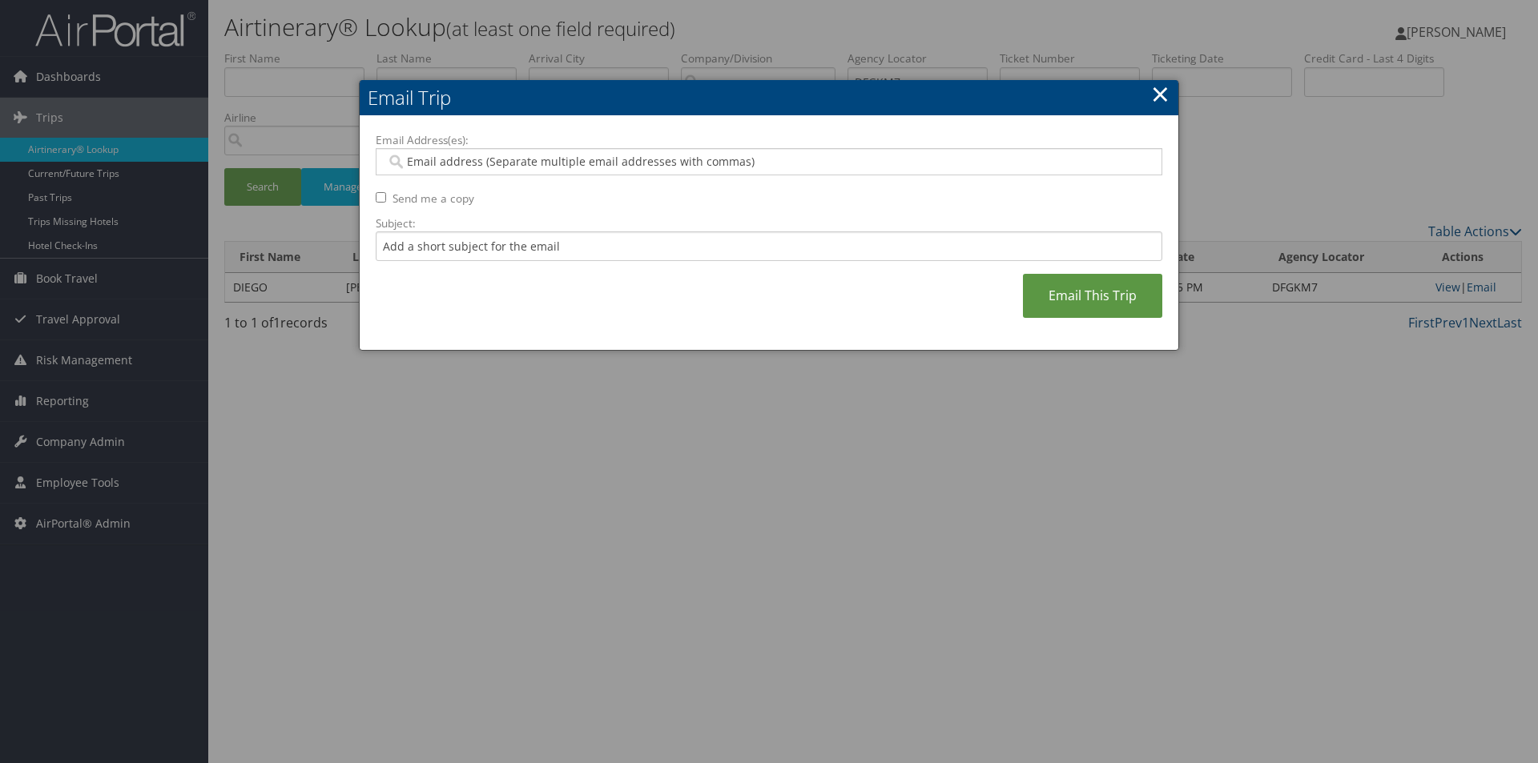
click at [943, 149] on div at bounding box center [769, 161] width 787 height 27
click at [943, 155] on input "Email Address(es):" at bounding box center [768, 162] width 765 height 16
type input "SA"
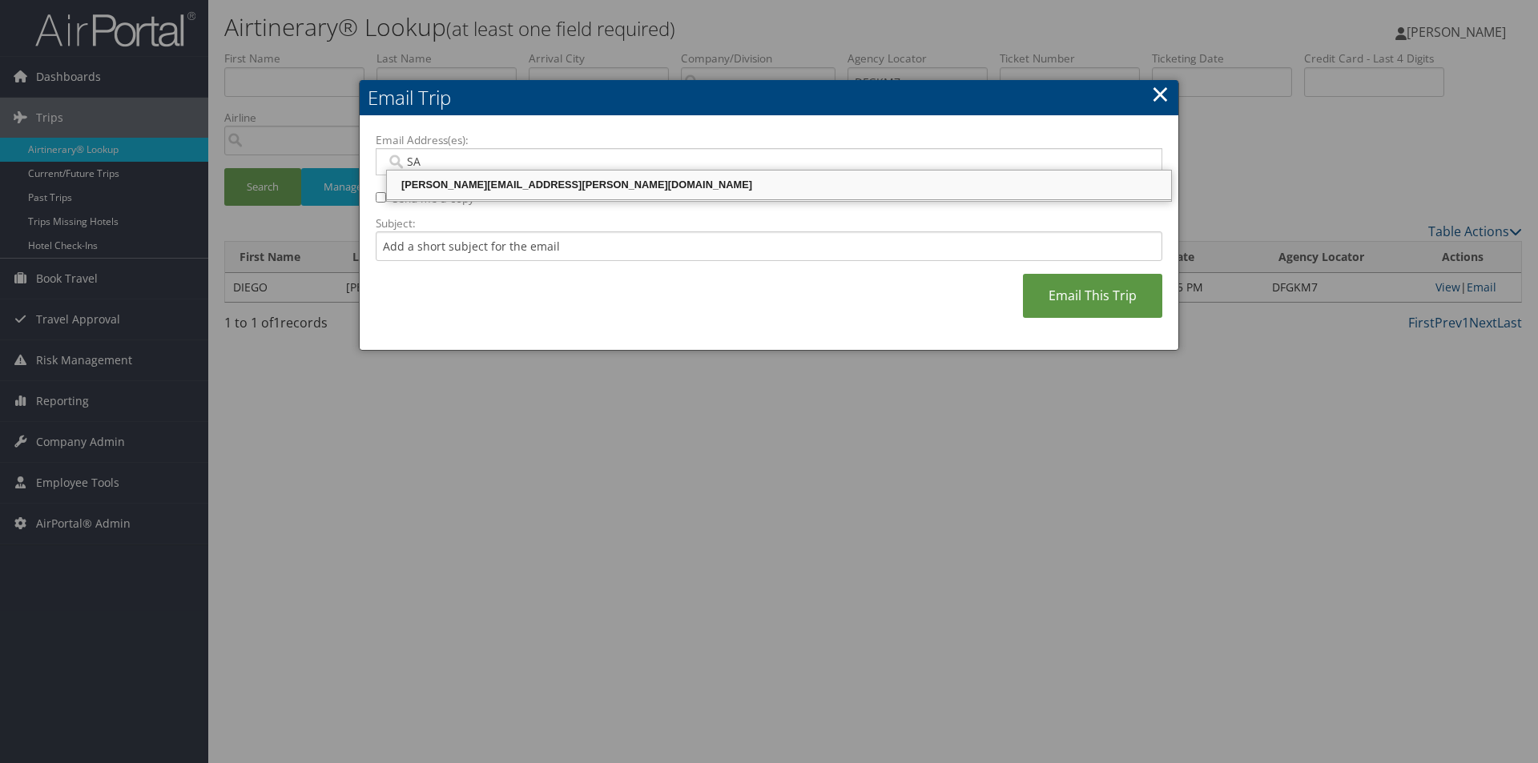
click at [877, 187] on div "SANDY.TABRON@CBTRAVEL.COM" at bounding box center [778, 185] width 779 height 16
type input "SANDY.TABRON@CBTRAVEL.COM"
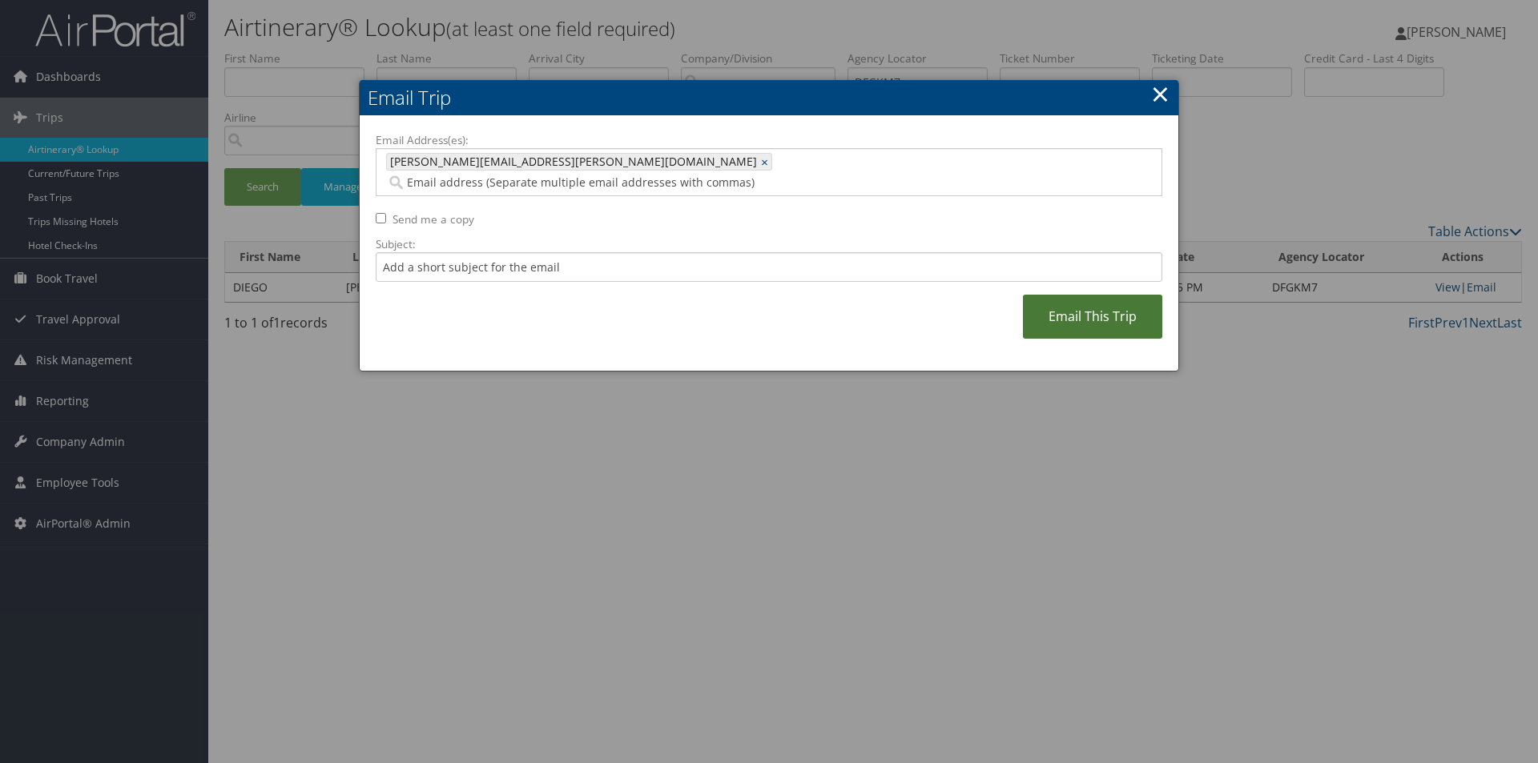
click at [1071, 295] on link "Email This Trip" at bounding box center [1092, 317] width 139 height 44
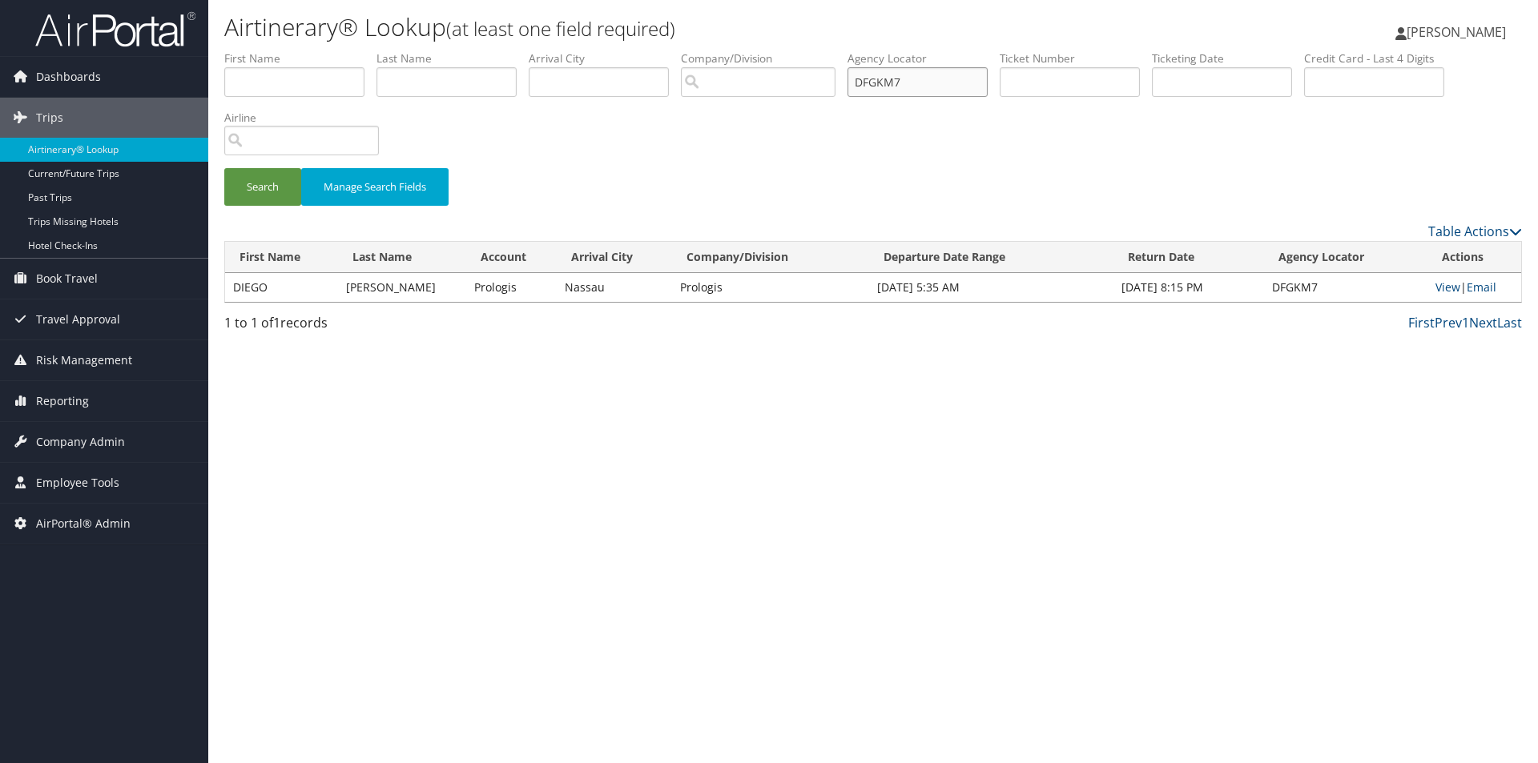
drag, startPoint x: 926, startPoint y: 79, endPoint x: 837, endPoint y: 76, distance: 89.0
click at [837, 50] on ul "First Name Last Name Departure City Arrival City Company/Division Airport/City …" at bounding box center [873, 50] width 1298 height 0
type input "DDD2N2"
click at [224, 168] on button "Search" at bounding box center [262, 187] width 77 height 38
click at [1470, 288] on link "Email" at bounding box center [1482, 287] width 30 height 15
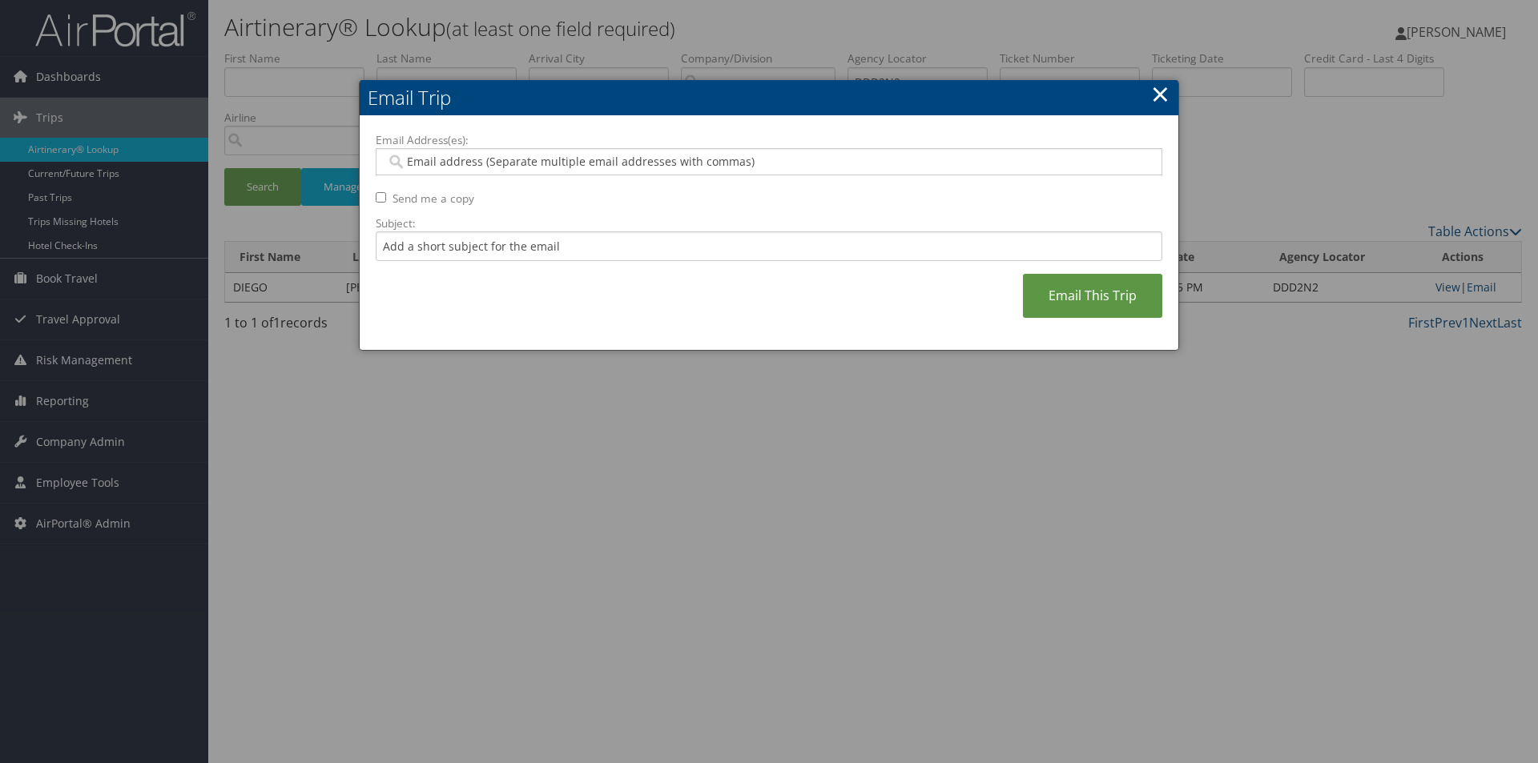
click at [957, 162] on input "Email Address(es):" at bounding box center [768, 162] width 765 height 16
type input "SA"
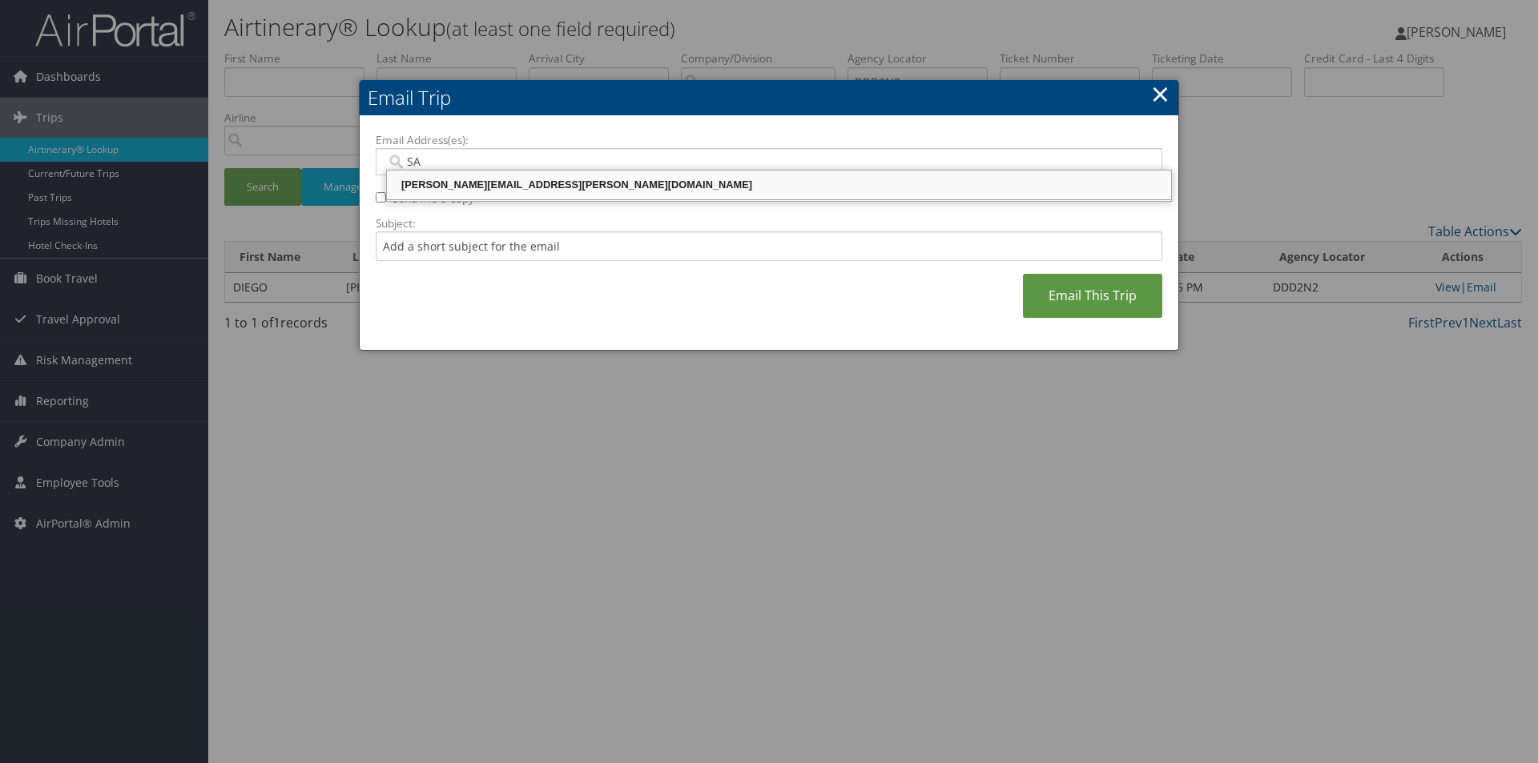
click at [857, 192] on div "SANDY.TABRON@CBTRAVEL.COM" at bounding box center [778, 185] width 779 height 16
type input "SANDY.TABRON@CBTRAVEL.COM"
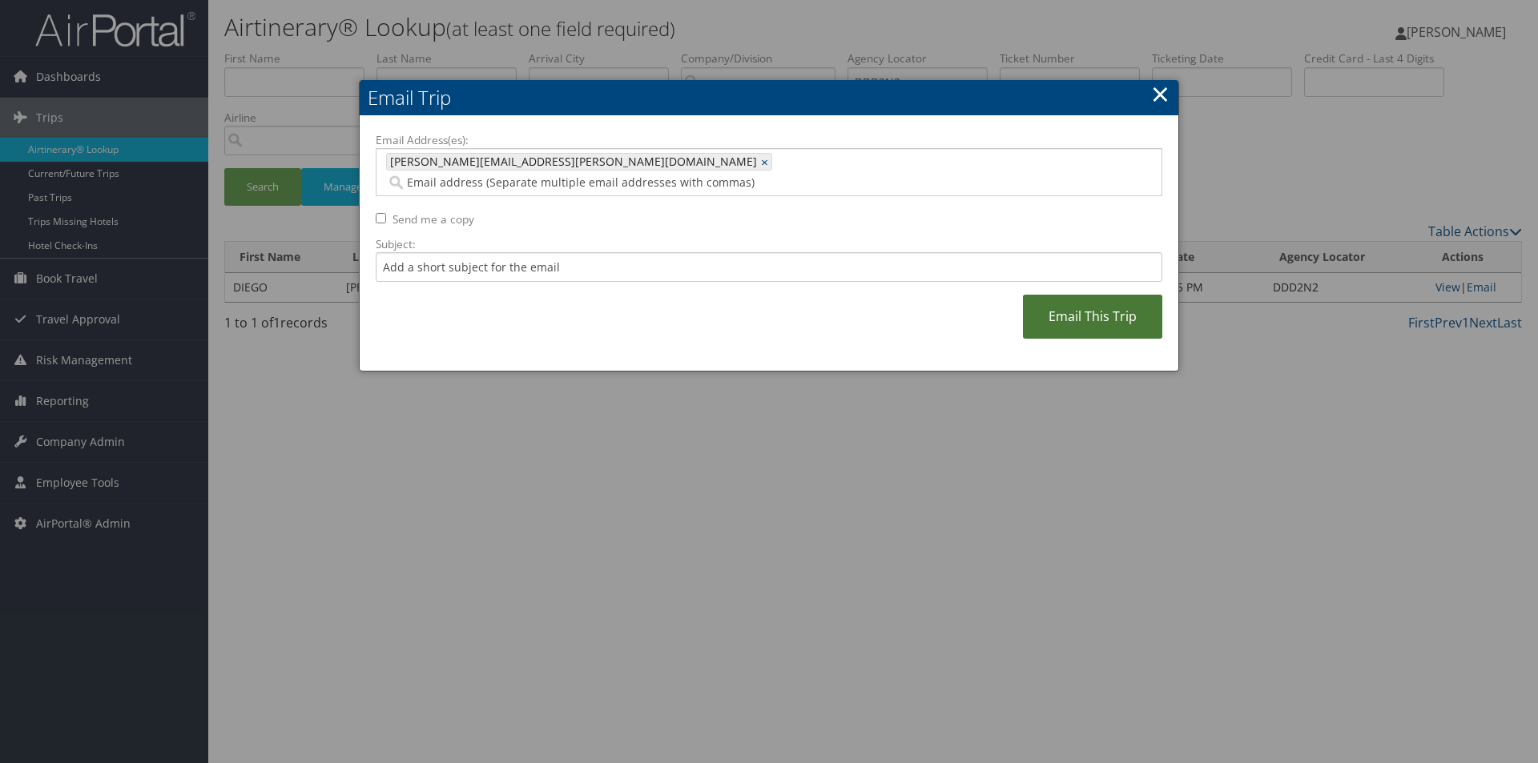
click at [1106, 295] on link "Email This Trip" at bounding box center [1092, 317] width 139 height 44
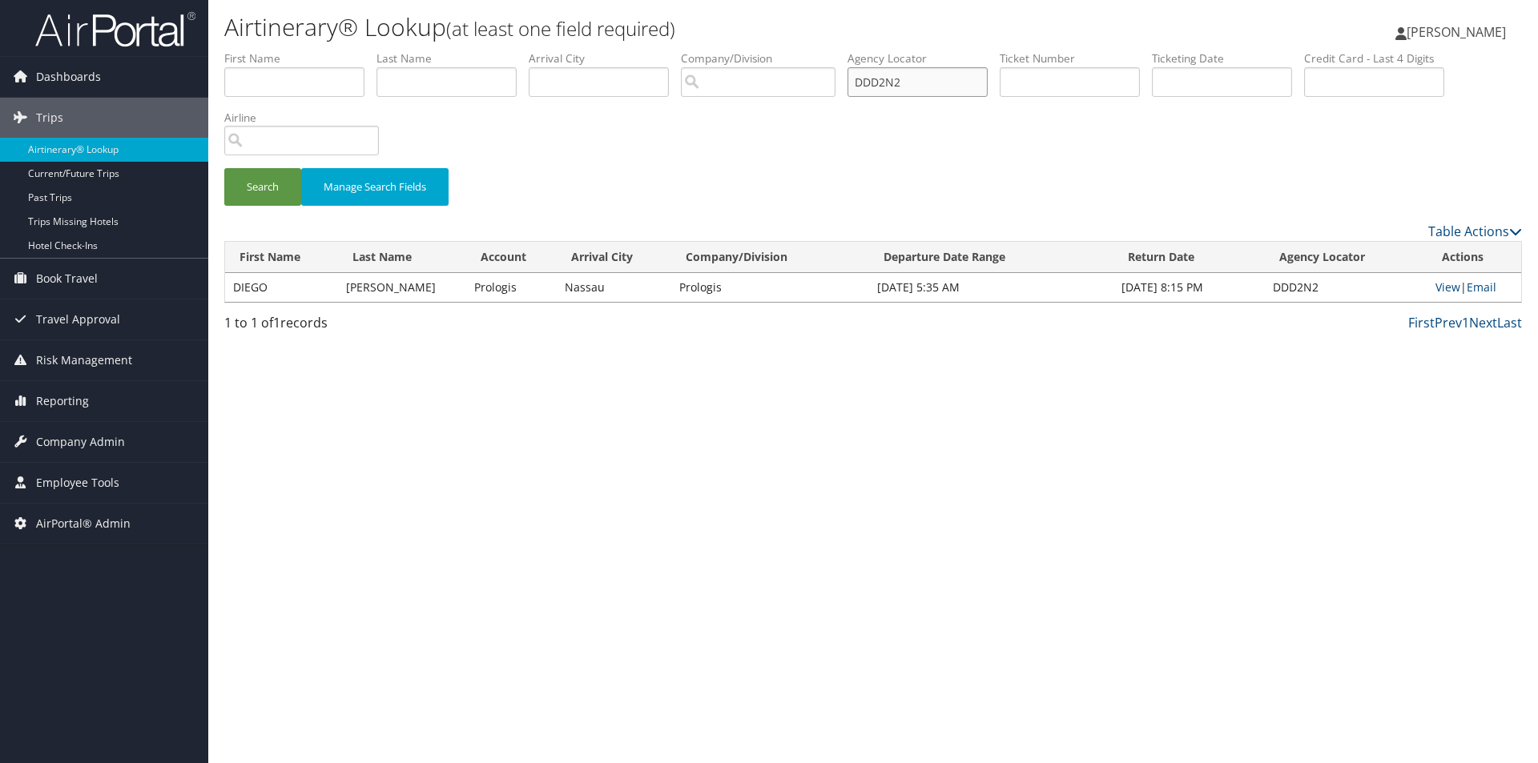
drag, startPoint x: 939, startPoint y: 83, endPoint x: 822, endPoint y: 87, distance: 117.0
click at [822, 50] on ul "First Name Last Name Departure City Arrival City Company/Division Airport/City …" at bounding box center [873, 50] width 1298 height 0
type input "DDD7TL"
click at [224, 168] on button "Search" at bounding box center [262, 187] width 77 height 38
click at [1473, 286] on link "Email" at bounding box center [1482, 287] width 30 height 15
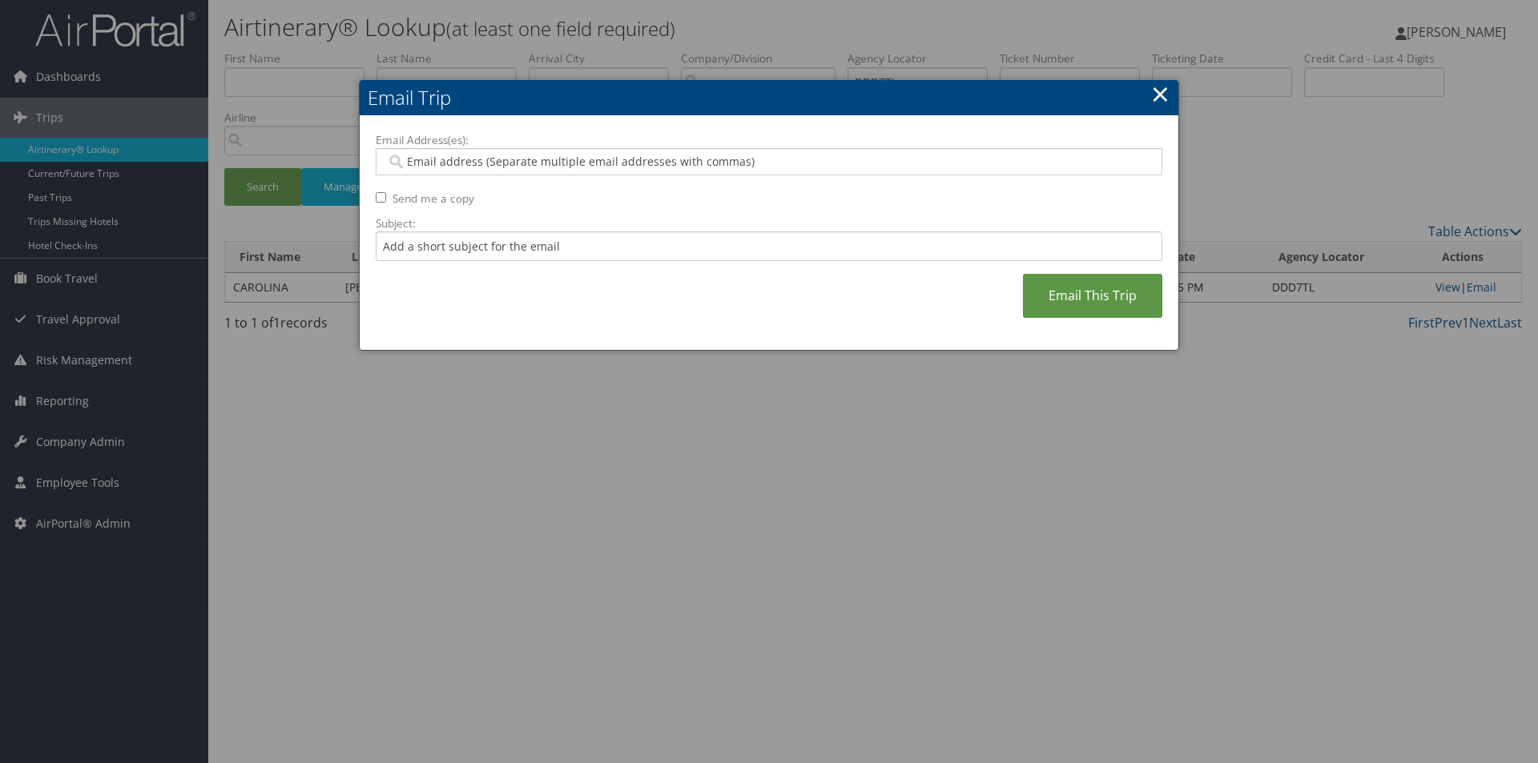
click at [865, 163] on input "Email Address(es):" at bounding box center [768, 162] width 765 height 16
type input "SA"
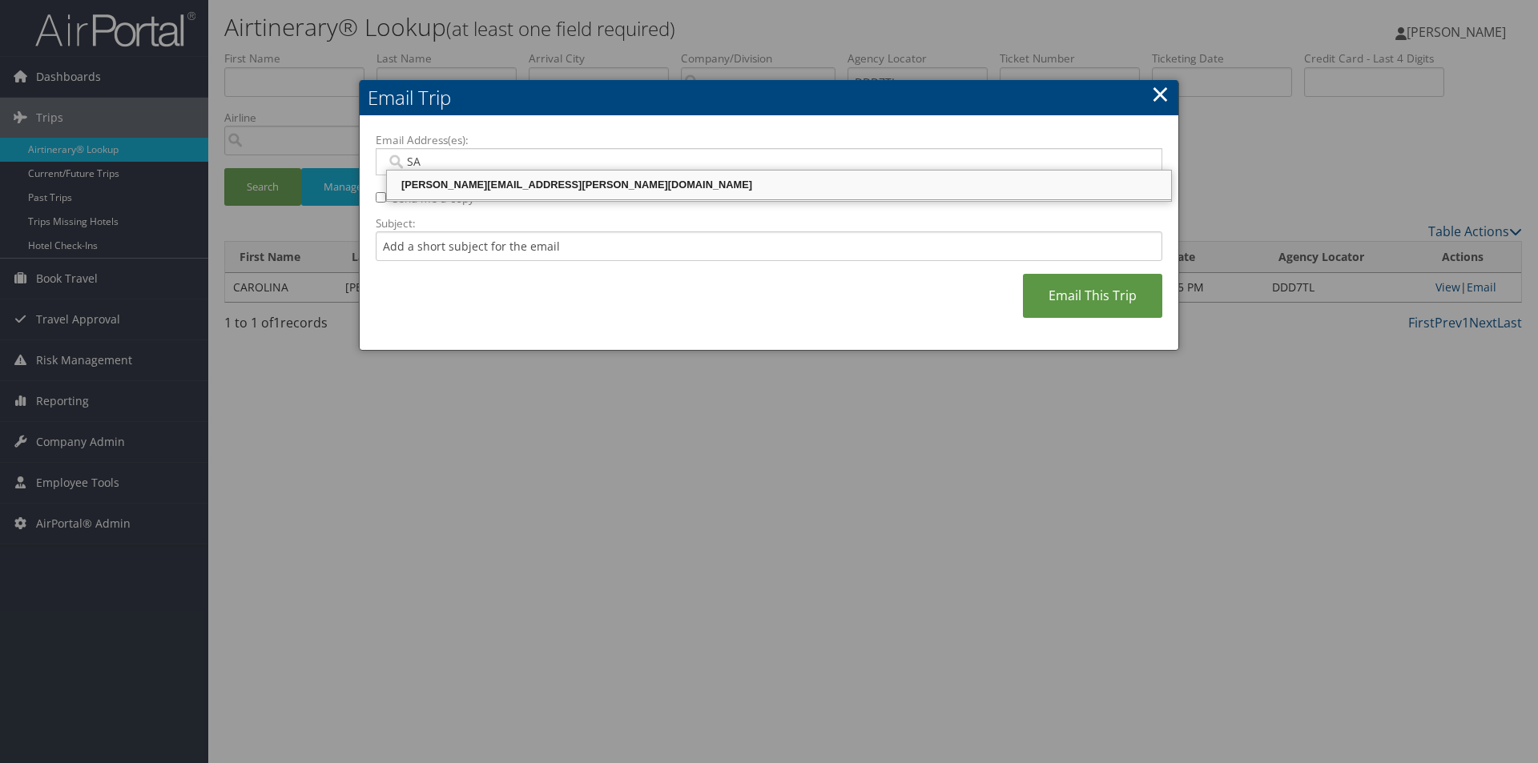
click at [767, 184] on div "SANDY.TABRON@CBTRAVEL.COM" at bounding box center [778, 185] width 779 height 16
type input "SANDY.TABRON@CBTRAVEL.COM"
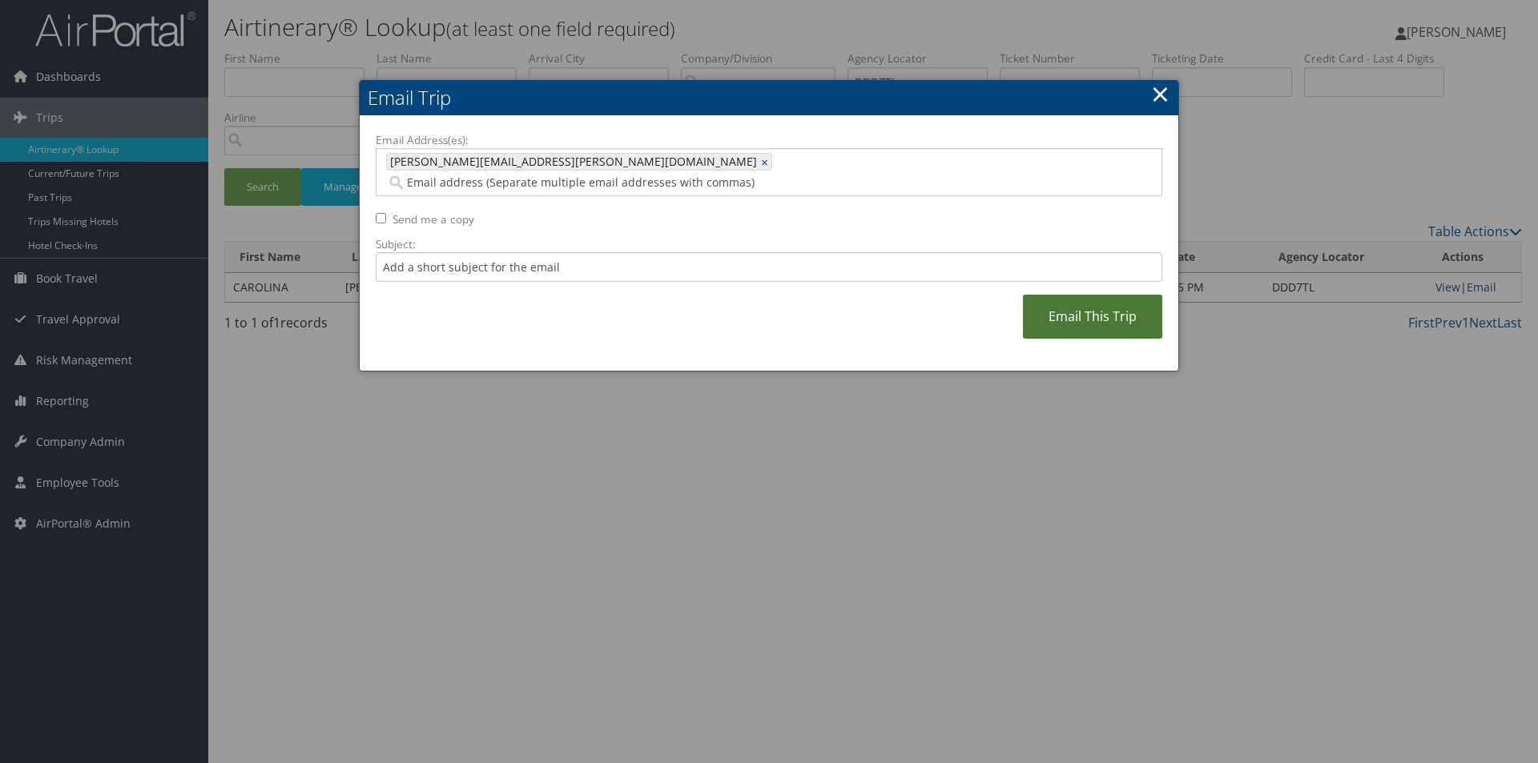
click at [1093, 295] on link "Email This Trip" at bounding box center [1092, 317] width 139 height 44
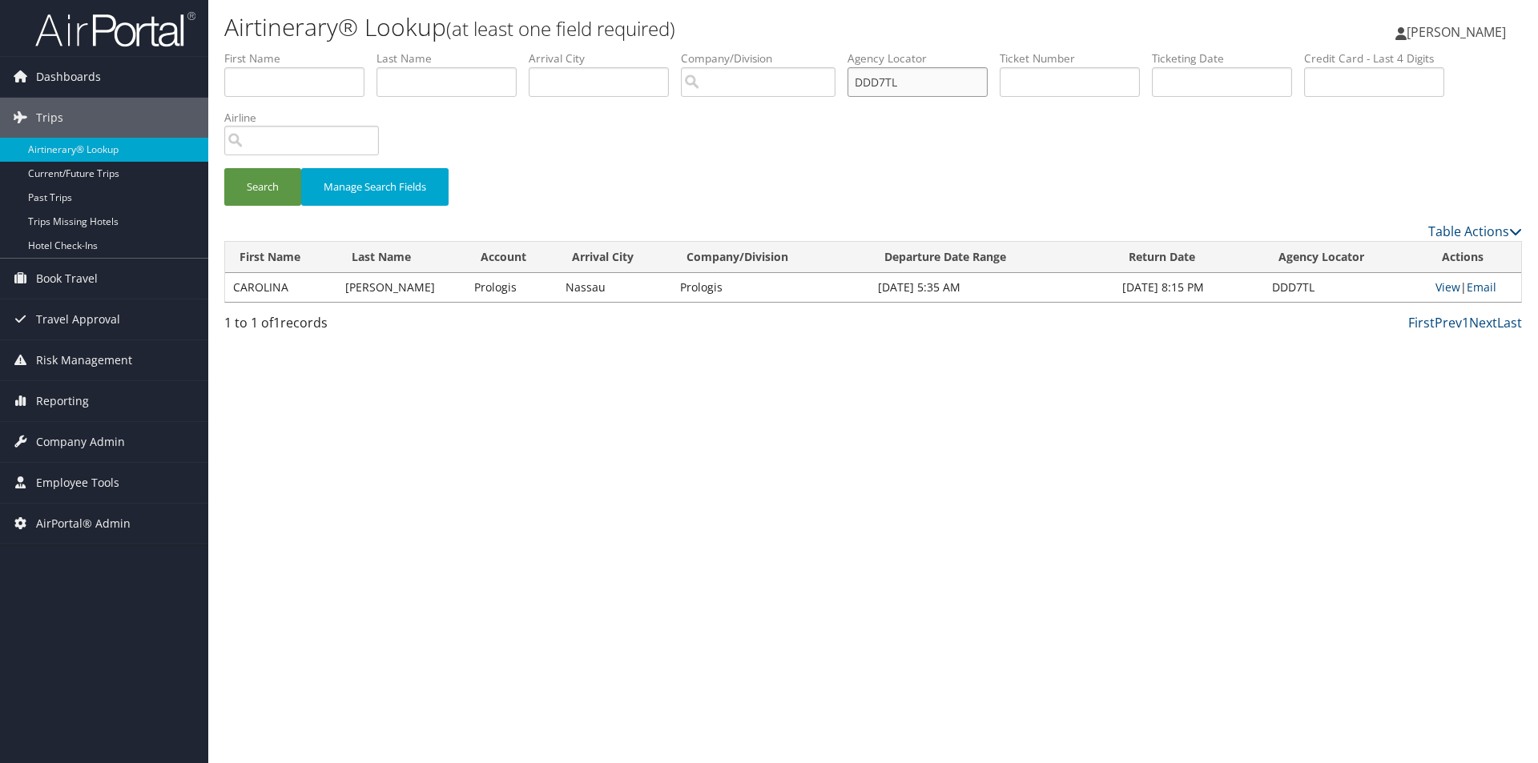
drag, startPoint x: 903, startPoint y: 81, endPoint x: 861, endPoint y: 73, distance: 42.4
click at [861, 73] on input "DDD7TL" at bounding box center [918, 82] width 140 height 30
type input "DK49H8"
click at [224, 168] on button "Search" at bounding box center [262, 187] width 77 height 38
click at [1474, 284] on link "Email" at bounding box center [1482, 287] width 30 height 15
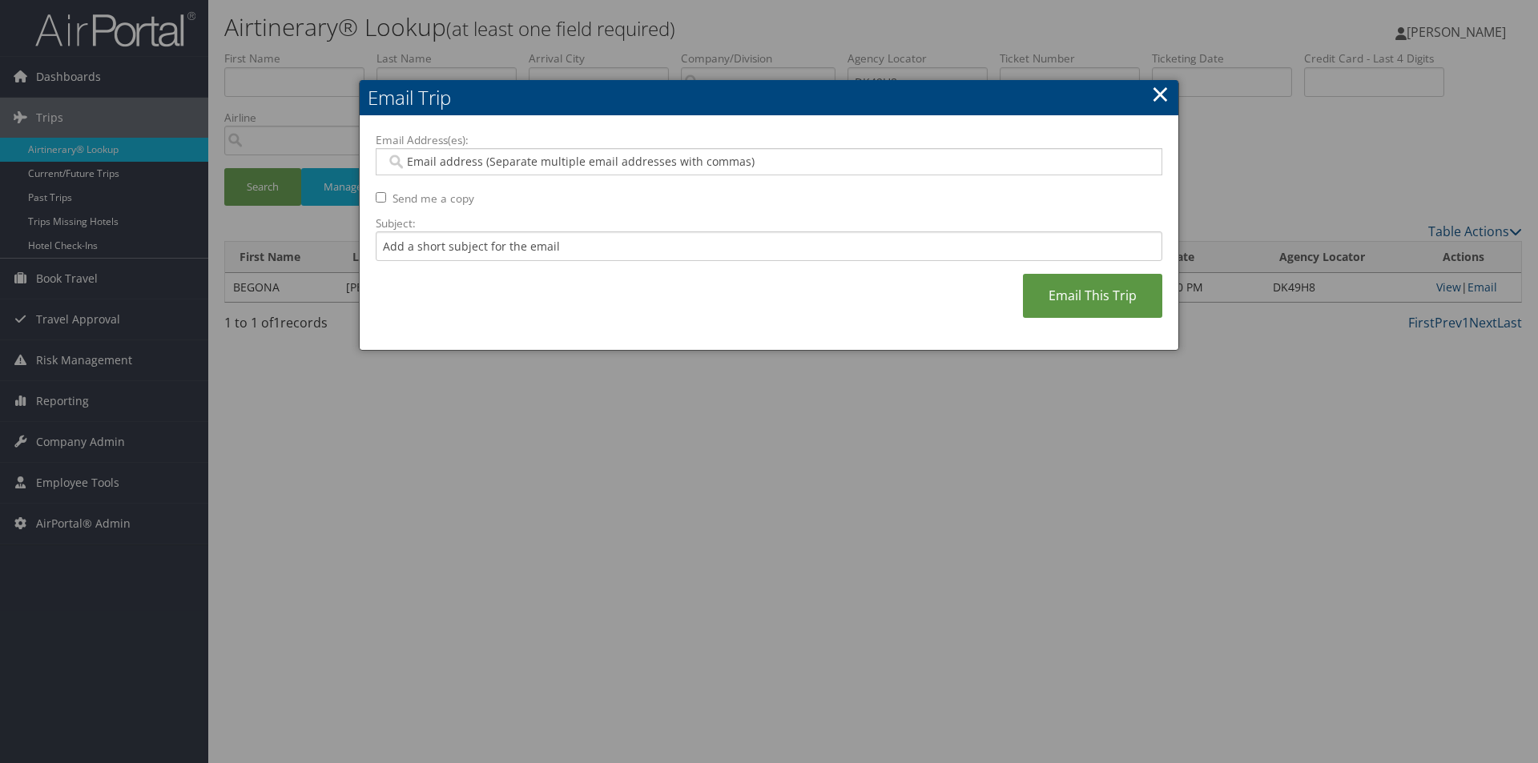
click at [971, 163] on input "Email Address(es):" at bounding box center [768, 162] width 765 height 16
type input "SA"
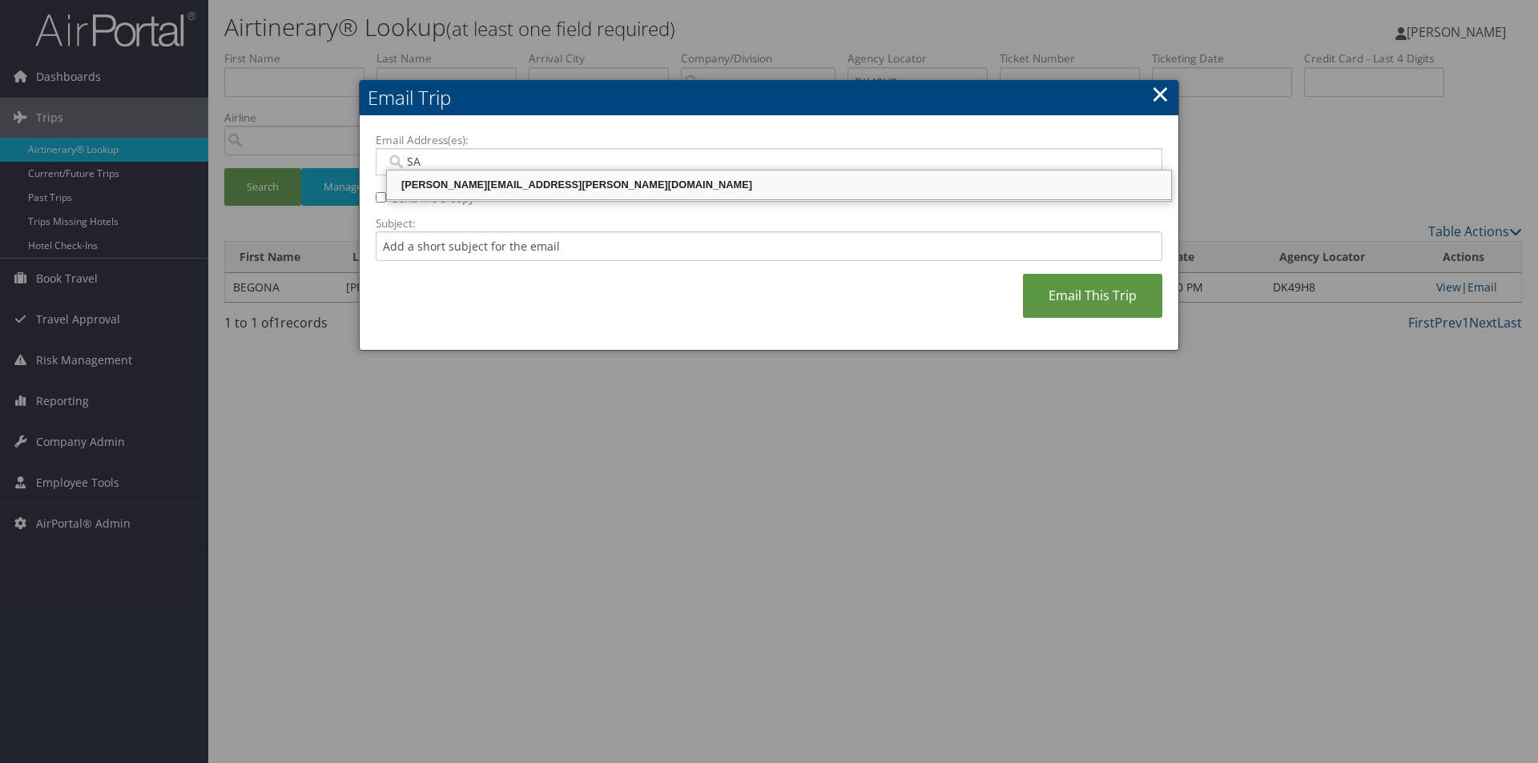
click at [888, 186] on div "SANDY.TABRON@CBTRAVEL.COM" at bounding box center [778, 185] width 779 height 16
type input "SANDY.TABRON@CBTRAVEL.COM"
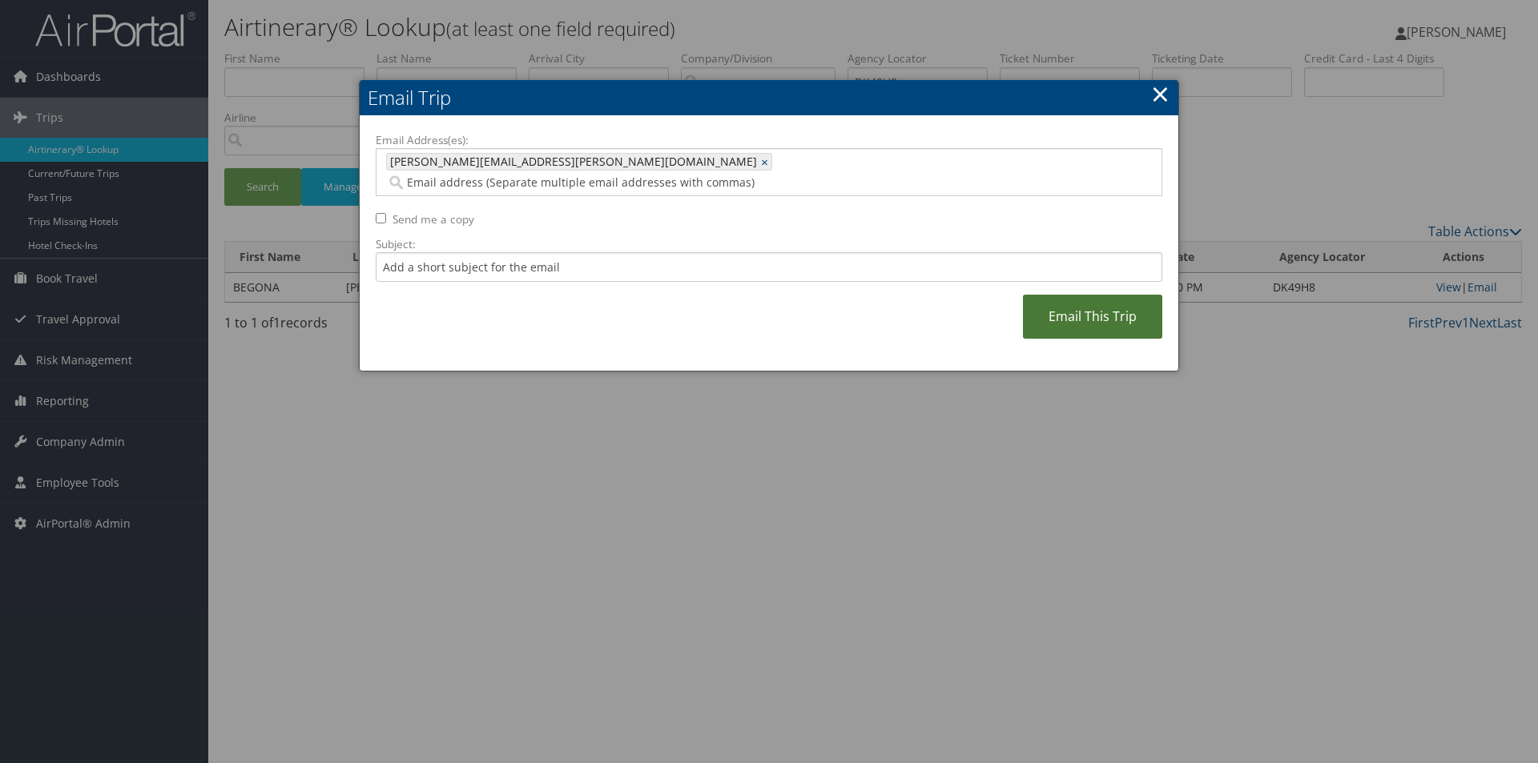
click at [1114, 297] on link "Email This Trip" at bounding box center [1092, 317] width 139 height 44
